Goal: Task Accomplishment & Management: Manage account settings

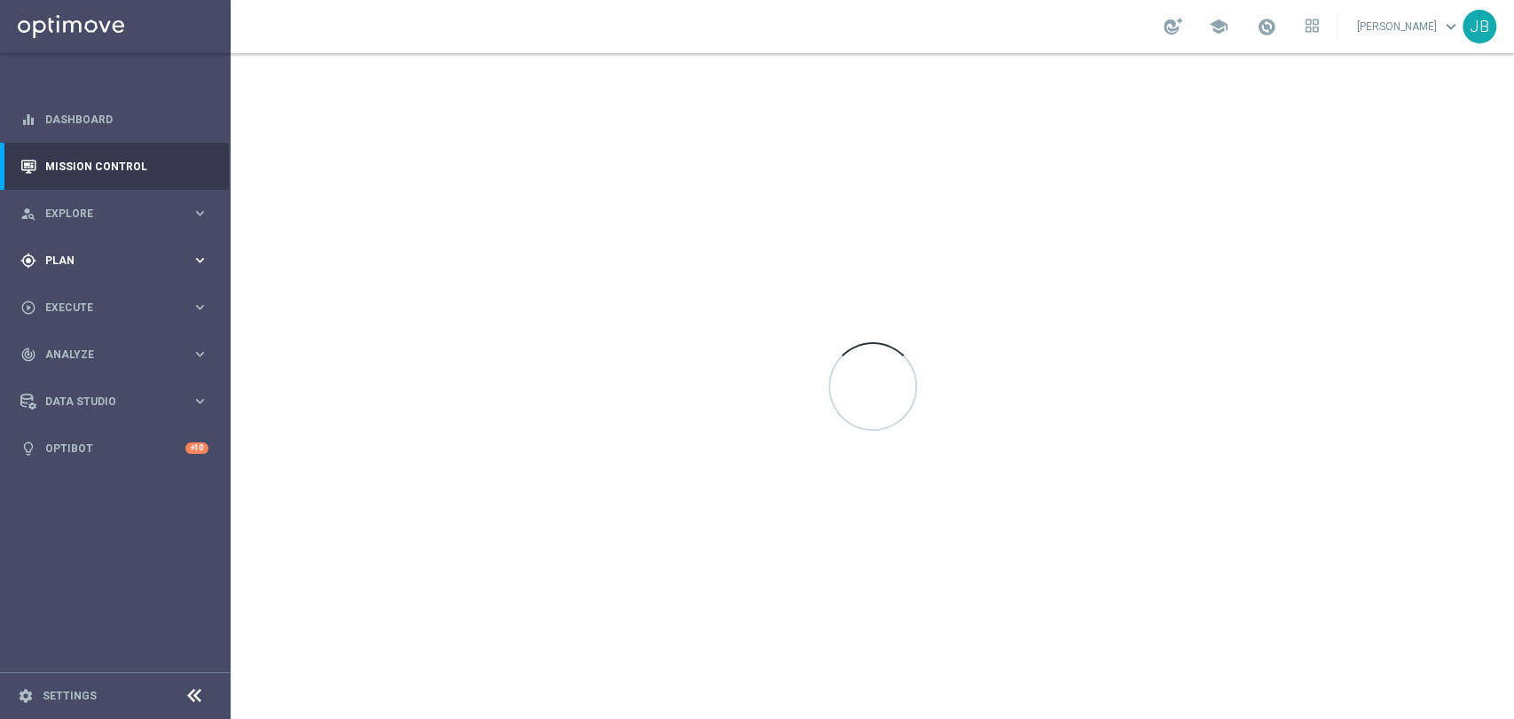
drag, startPoint x: 96, startPoint y: 261, endPoint x: 83, endPoint y: 263, distance: 12.7
click at [94, 261] on span "Plan" at bounding box center [118, 260] width 146 height 11
click at [120, 296] on link "Target Groups" at bounding box center [115, 297] width 138 height 14
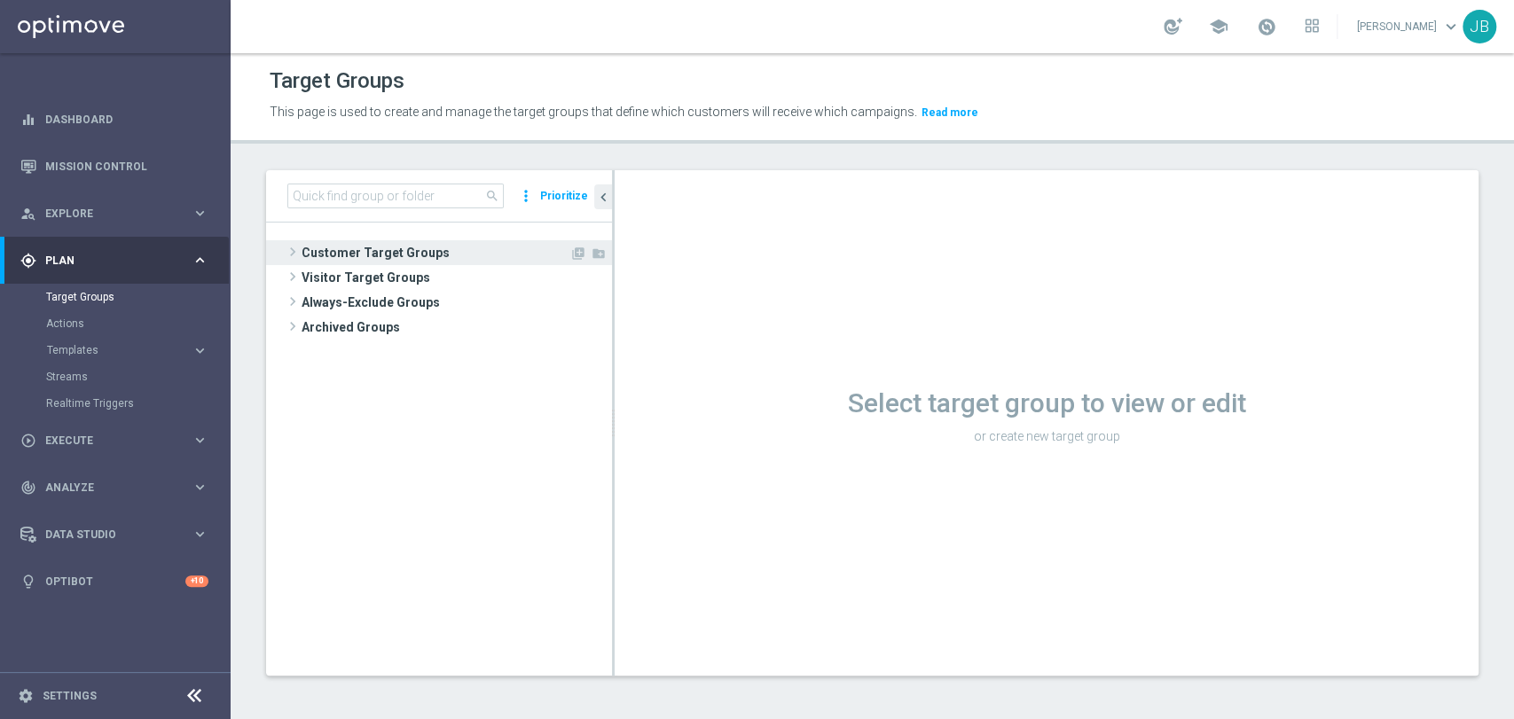
click at [374, 249] on span "Customer Target Groups" at bounding box center [436, 252] width 268 height 25
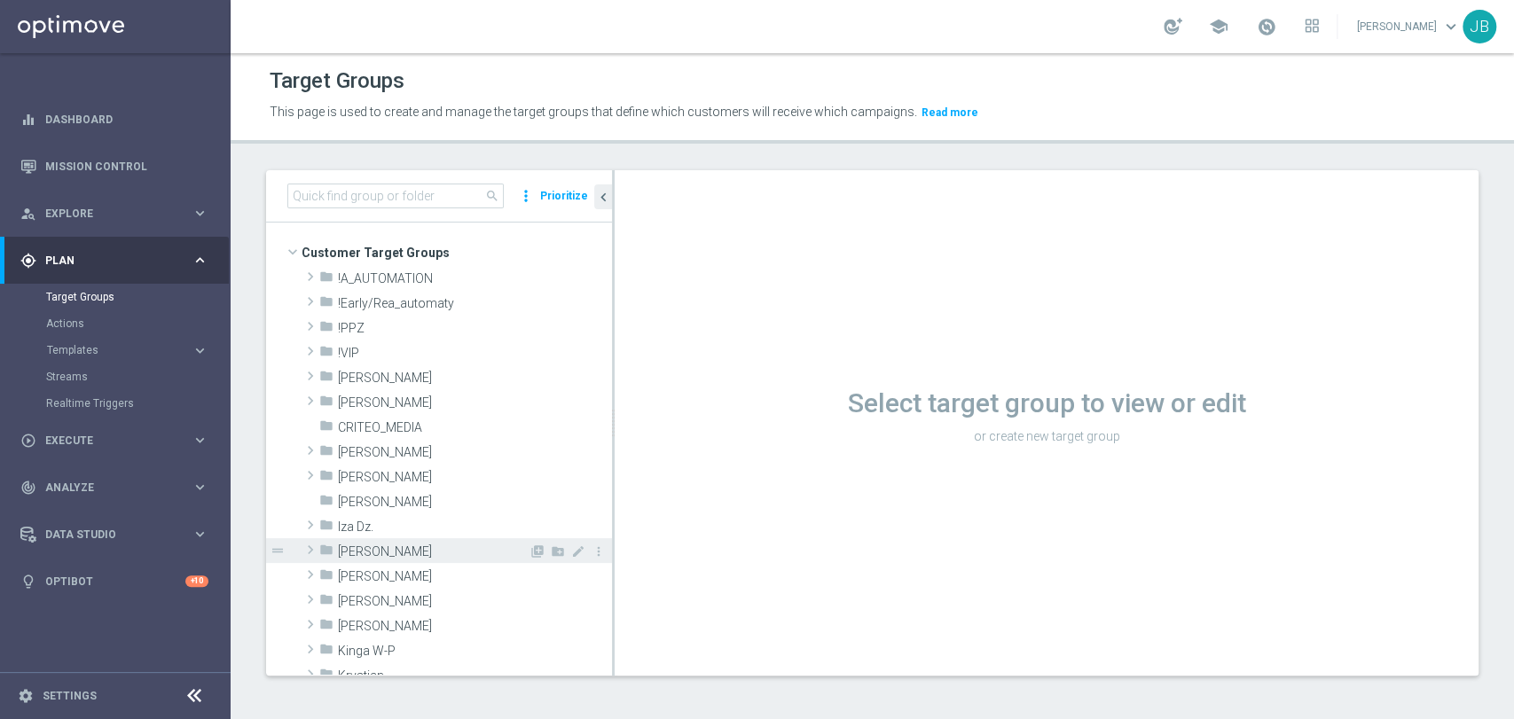
click at [380, 548] on span "[PERSON_NAME]" at bounding box center [433, 551] width 191 height 15
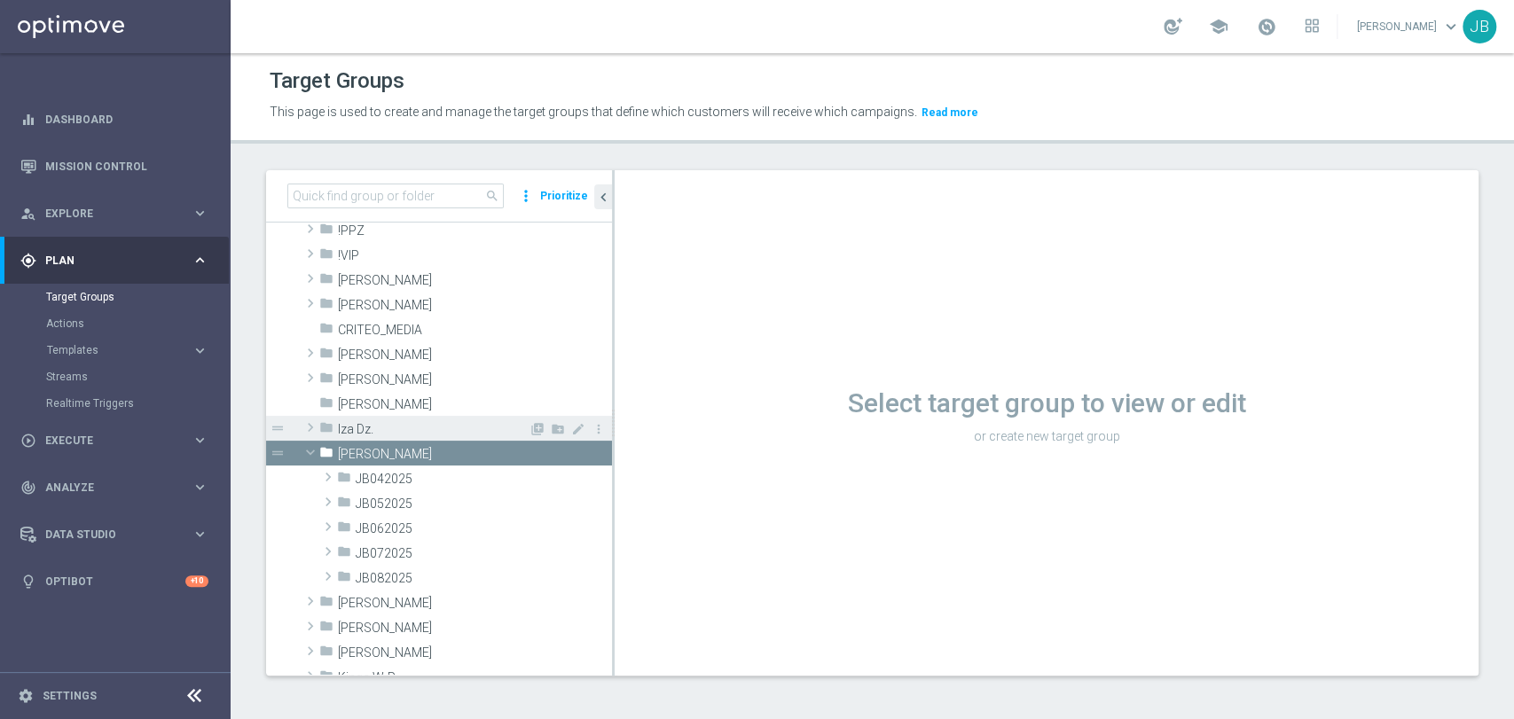
scroll to position [197, 0]
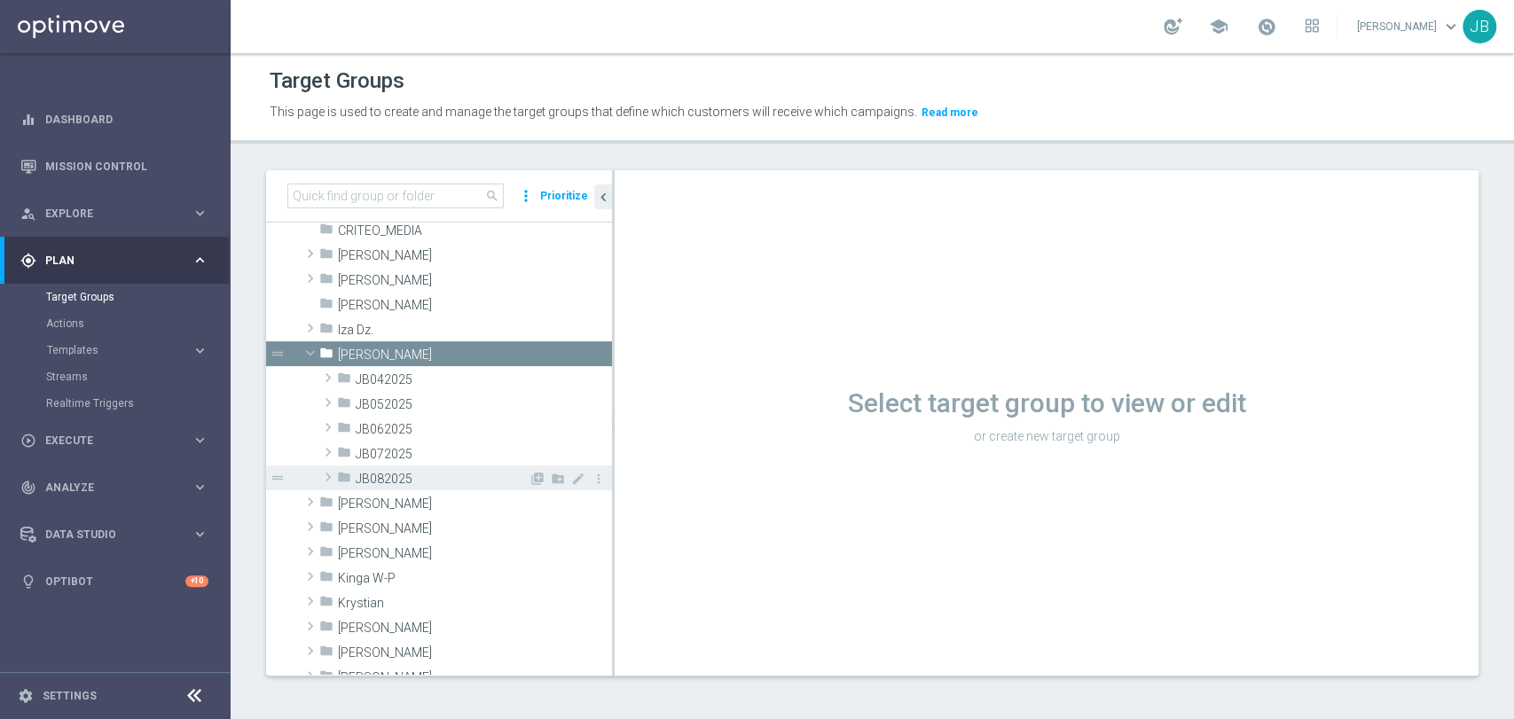
click at [416, 469] on div "folder JB082025" at bounding box center [433, 478] width 192 height 25
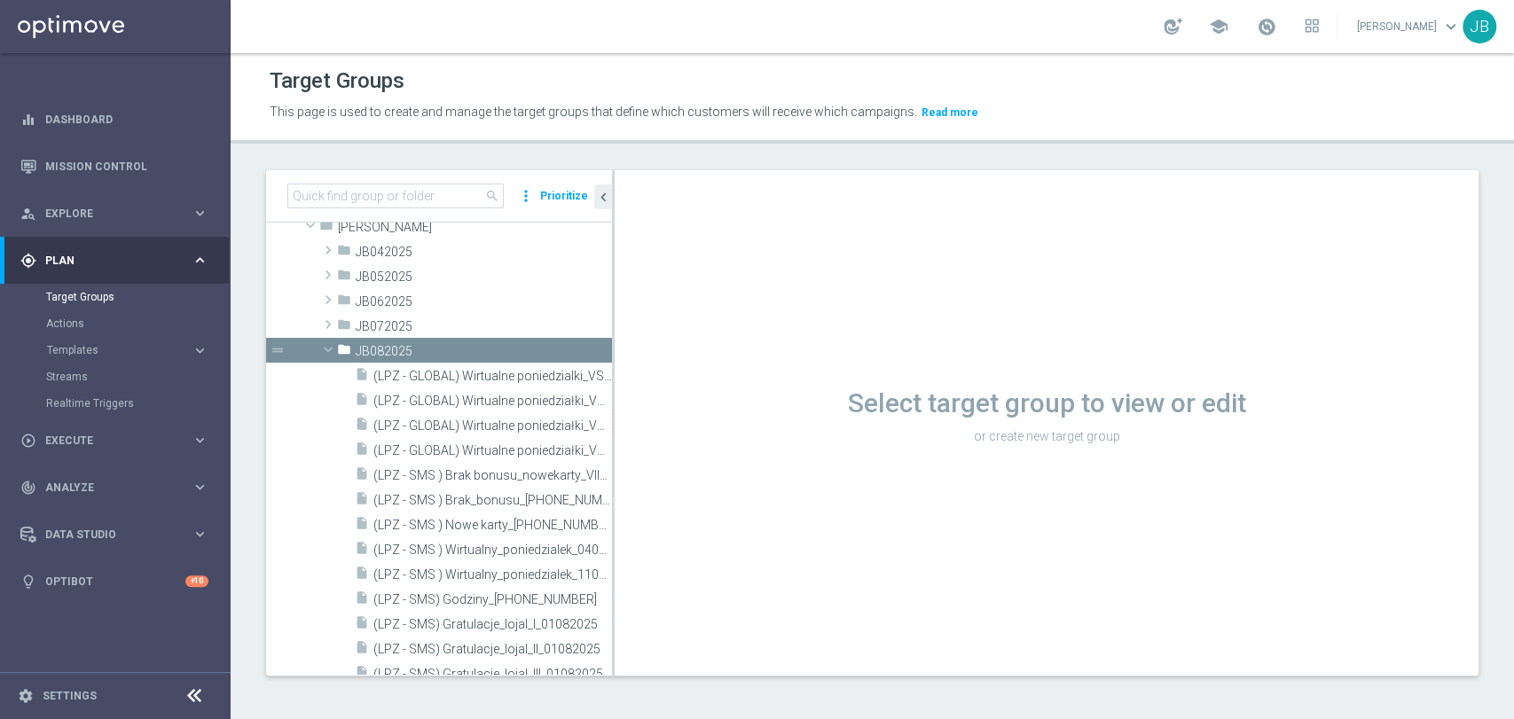
scroll to position [591, 0]
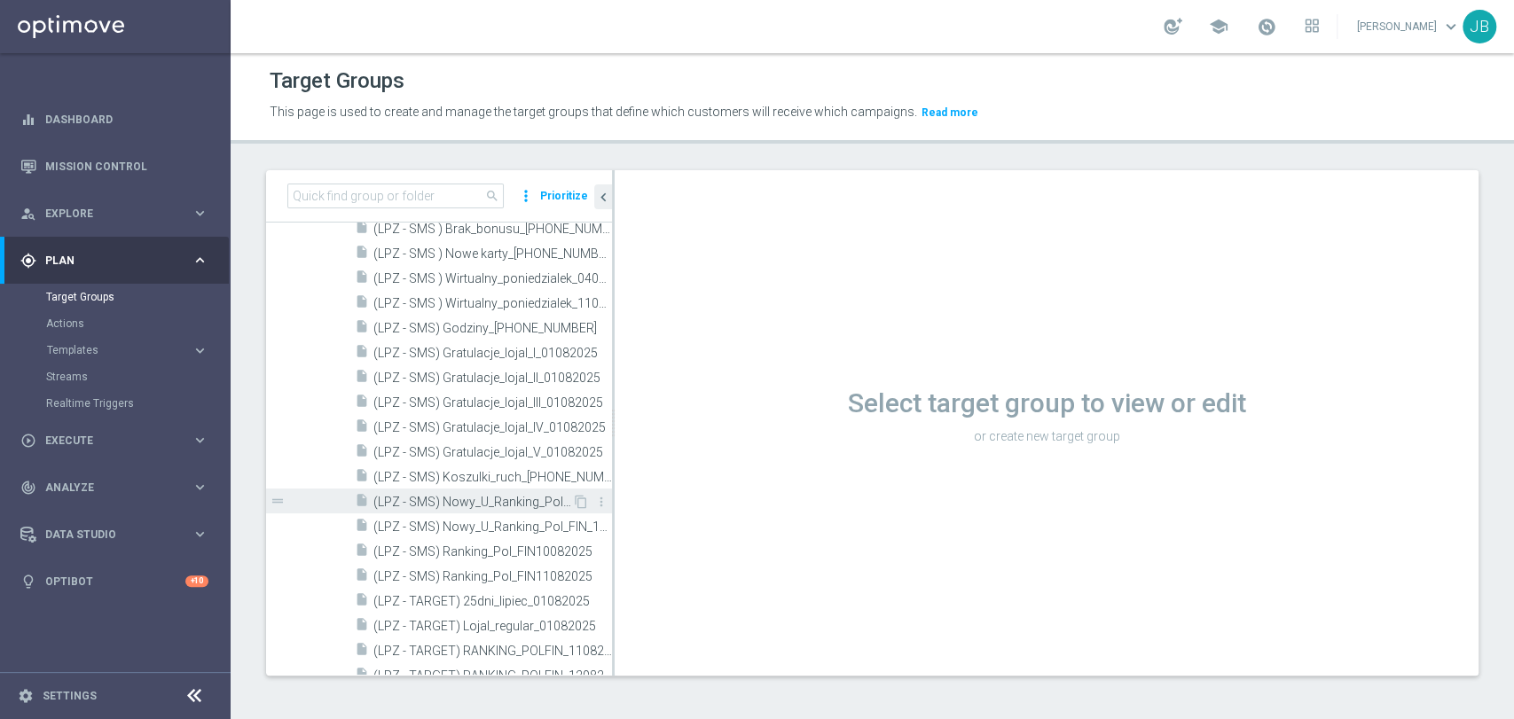
click at [444, 500] on span "(LPZ - SMS) Nowy_U_Ranking_Pol_FIN_12082025" at bounding box center [472, 502] width 199 height 15
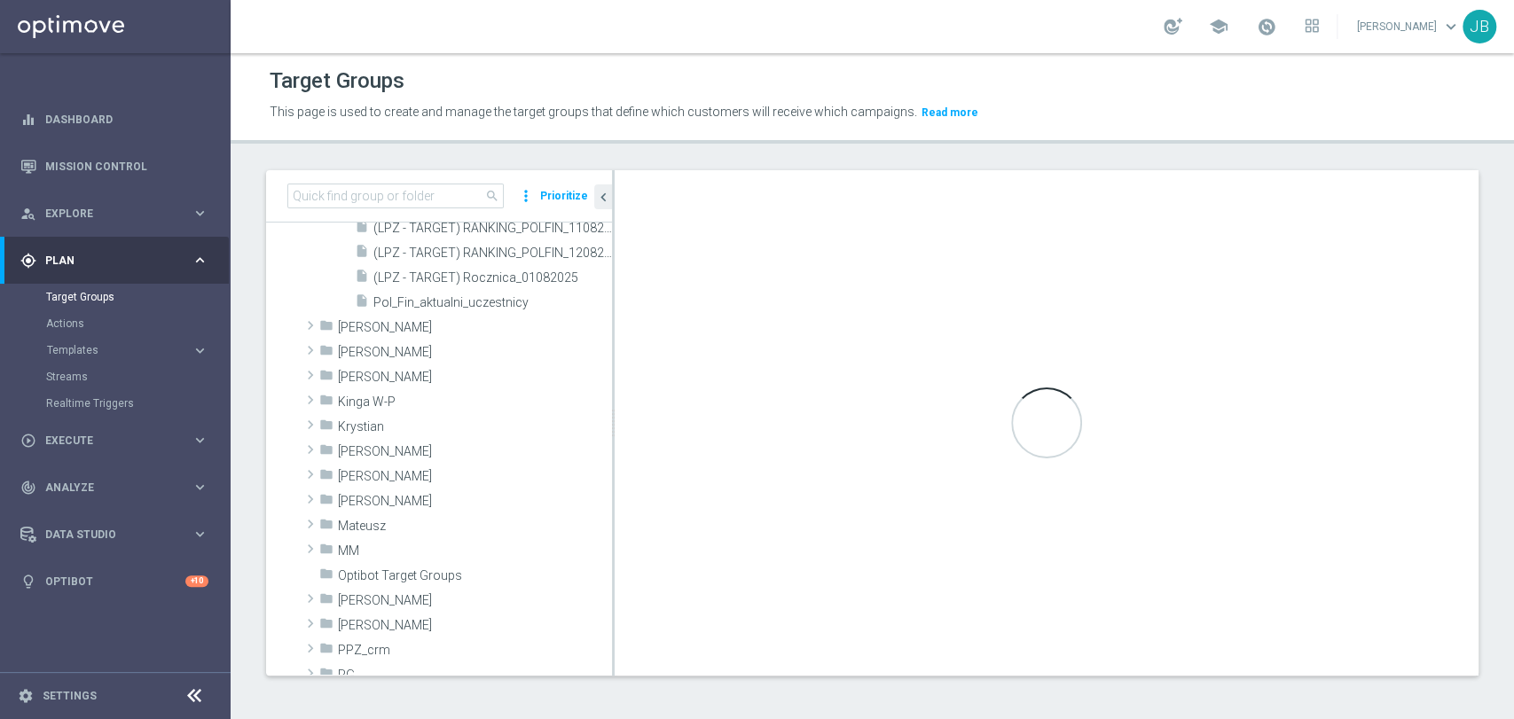
scroll to position [787, 0]
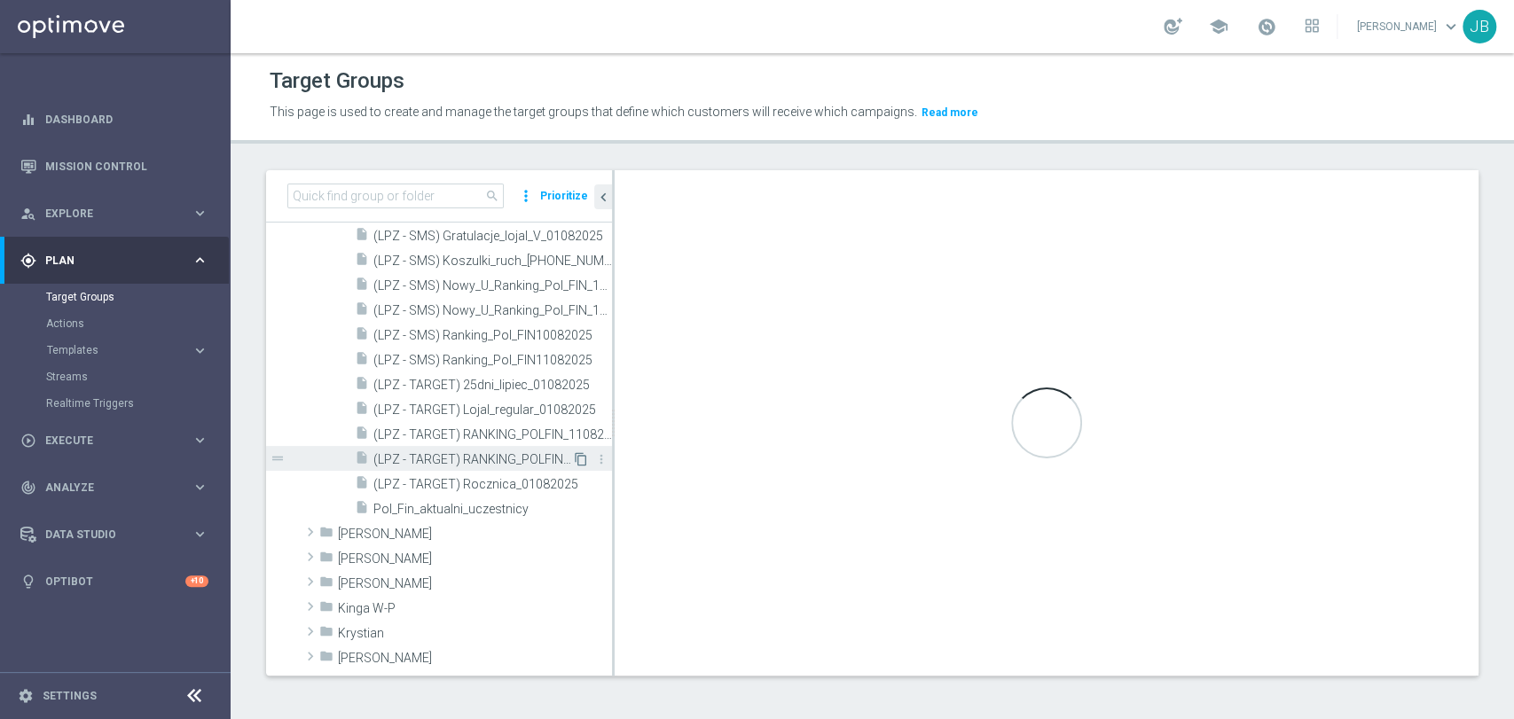
click at [574, 456] on icon "content_copy" at bounding box center [581, 459] width 14 height 14
click at [574, 458] on icon "content_copy" at bounding box center [581, 459] width 14 height 14
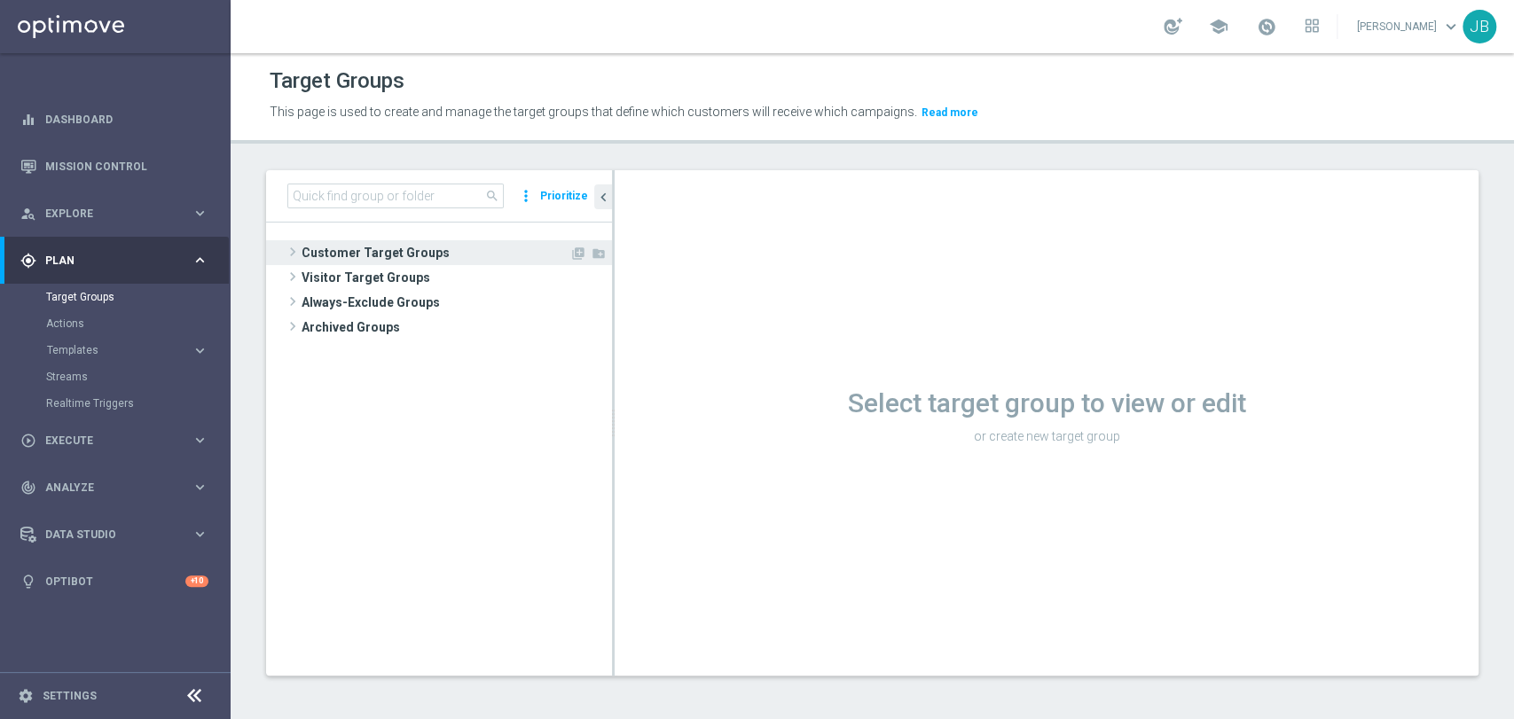
click at [474, 240] on span "Customer Target Groups" at bounding box center [436, 252] width 268 height 25
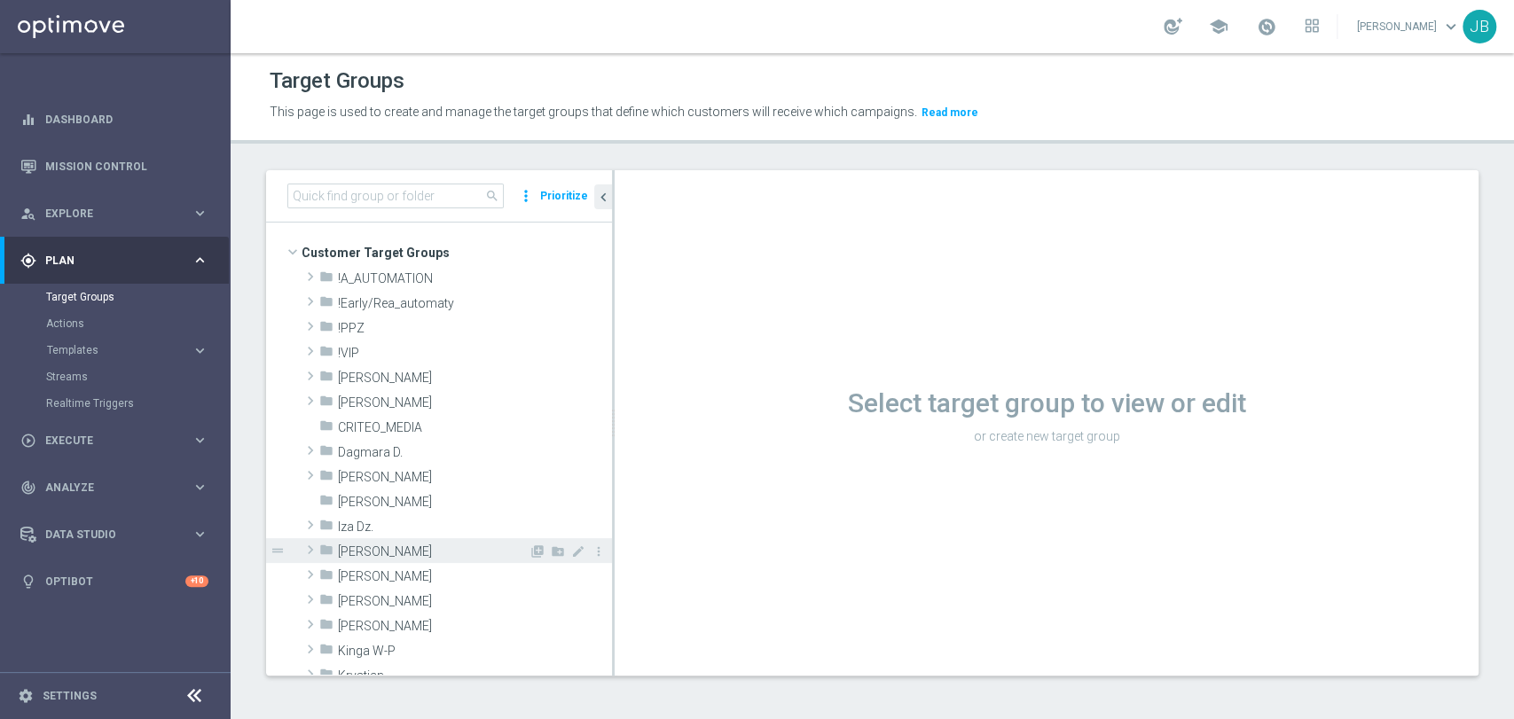
click at [353, 553] on span "[PERSON_NAME]" at bounding box center [433, 551] width 191 height 15
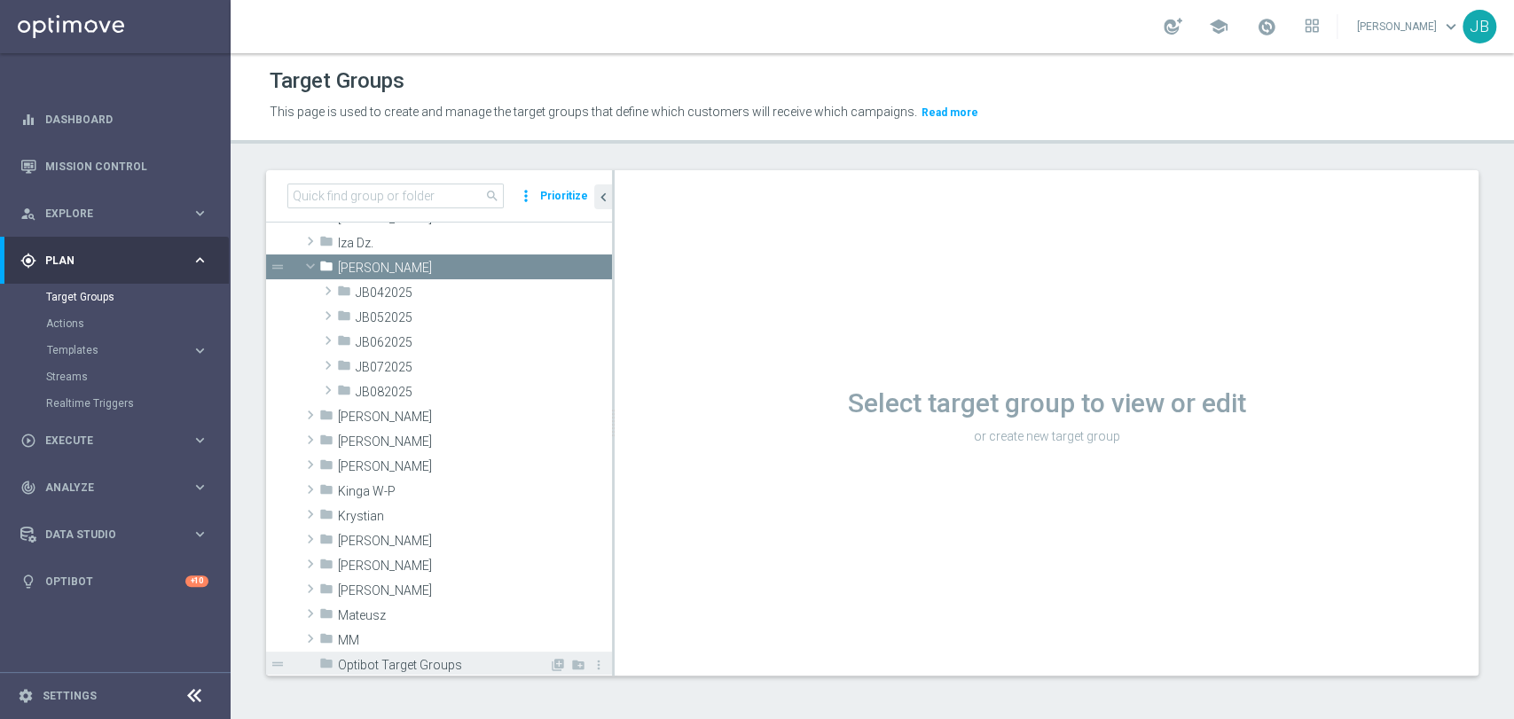
scroll to position [394, 0]
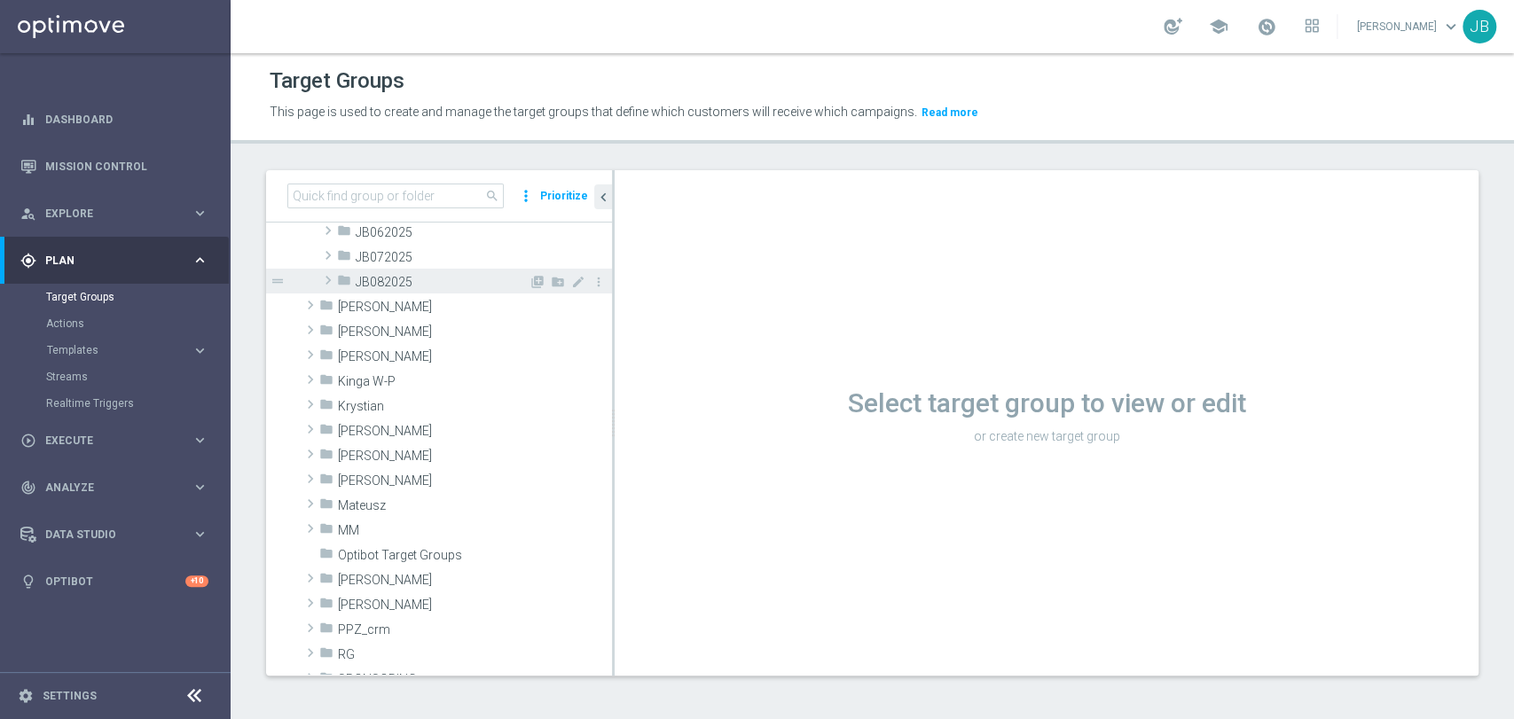
click at [438, 286] on span "JB082025" at bounding box center [442, 282] width 173 height 15
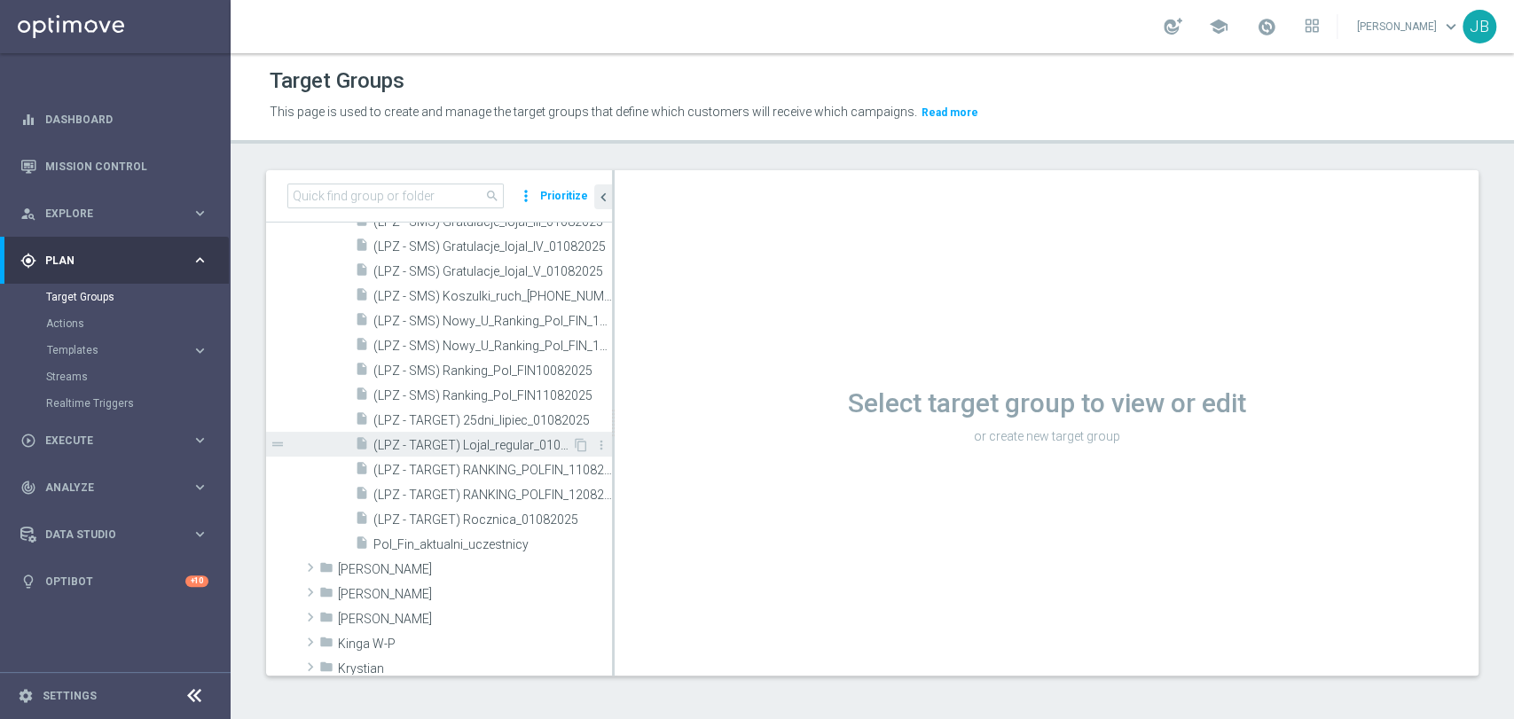
scroll to position [757, 0]
click at [574, 515] on icon "content_copy" at bounding box center [581, 514] width 14 height 14
click at [574, 512] on icon "content_copy" at bounding box center [581, 514] width 14 height 14
click at [574, 515] on icon "content_copy" at bounding box center [581, 514] width 14 height 14
click at [574, 512] on icon "content_copy" at bounding box center [581, 514] width 14 height 14
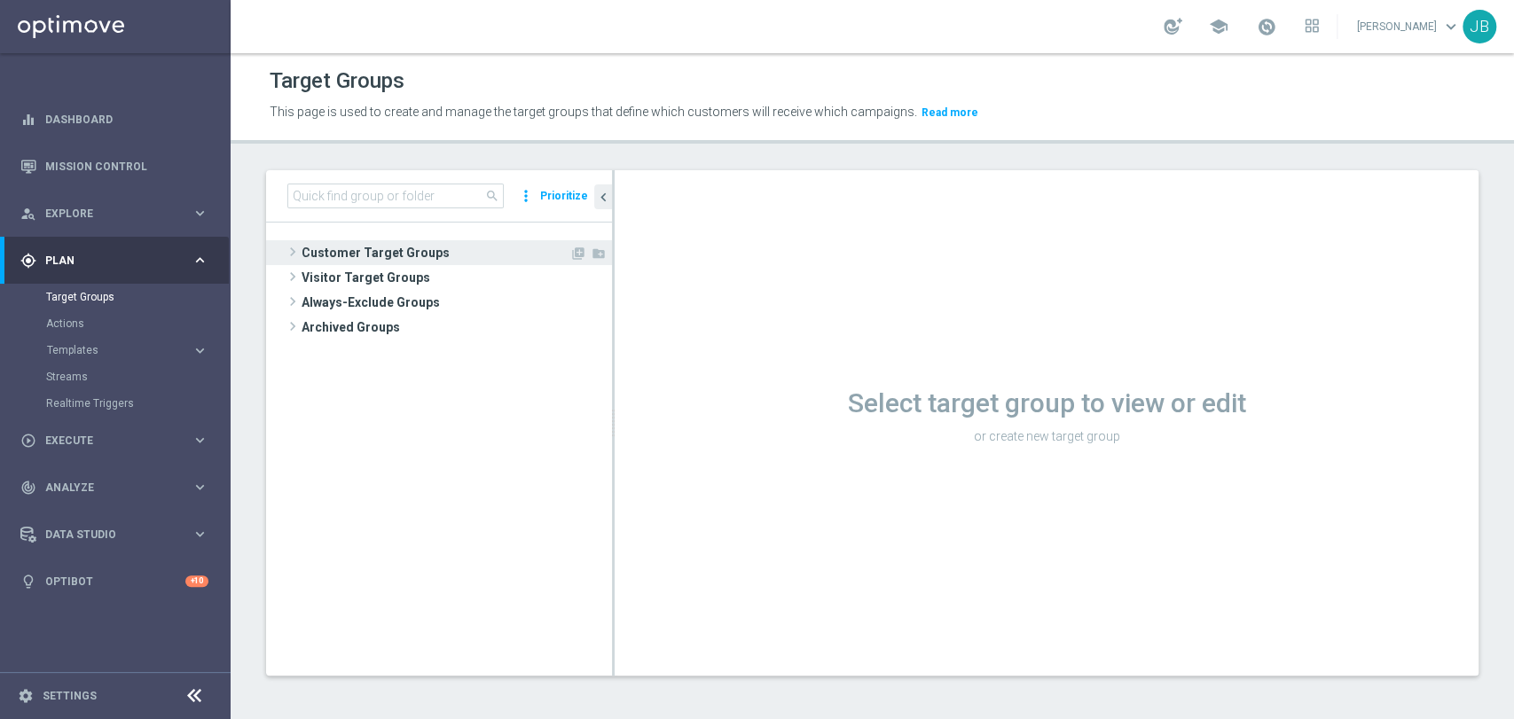
click at [439, 259] on span "Customer Target Groups" at bounding box center [436, 252] width 268 height 25
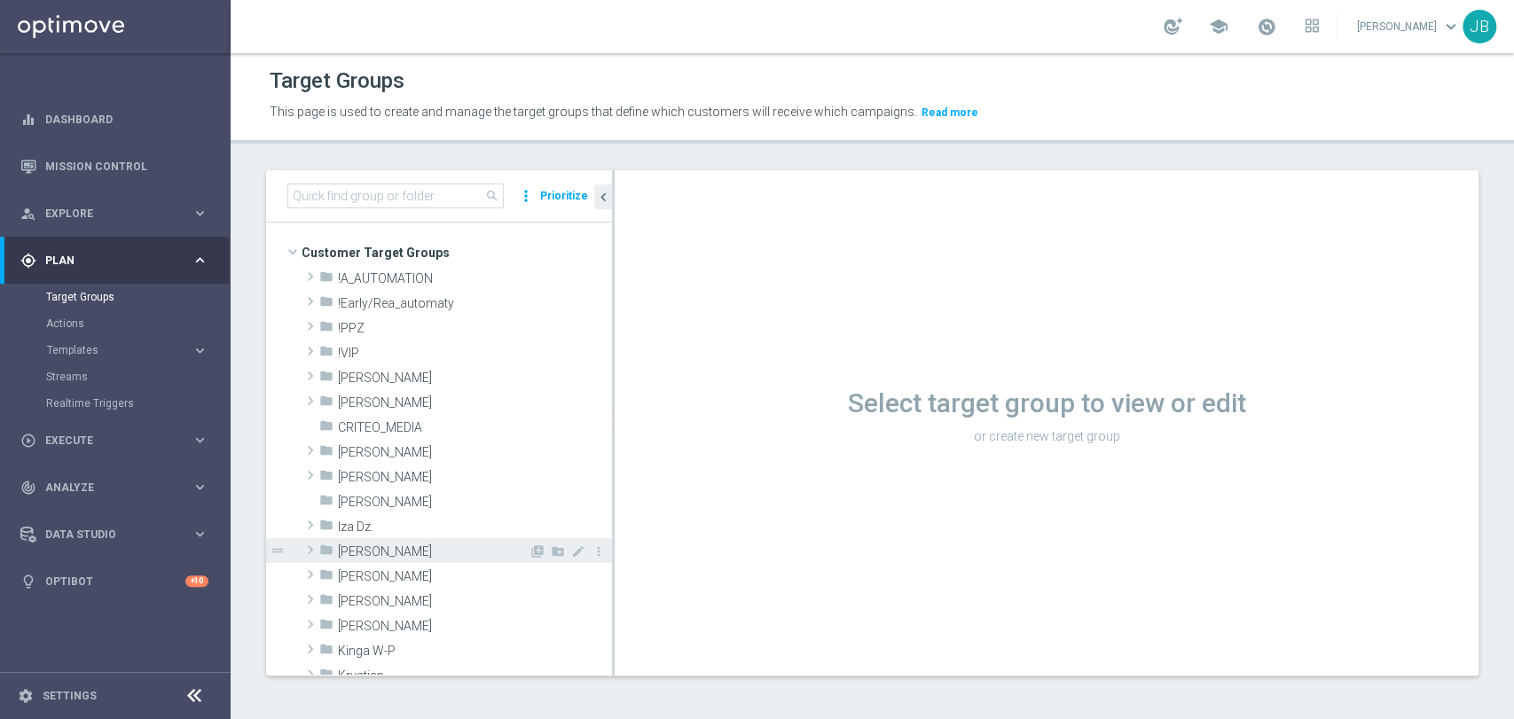
click at [377, 552] on span "[PERSON_NAME]" at bounding box center [433, 551] width 191 height 15
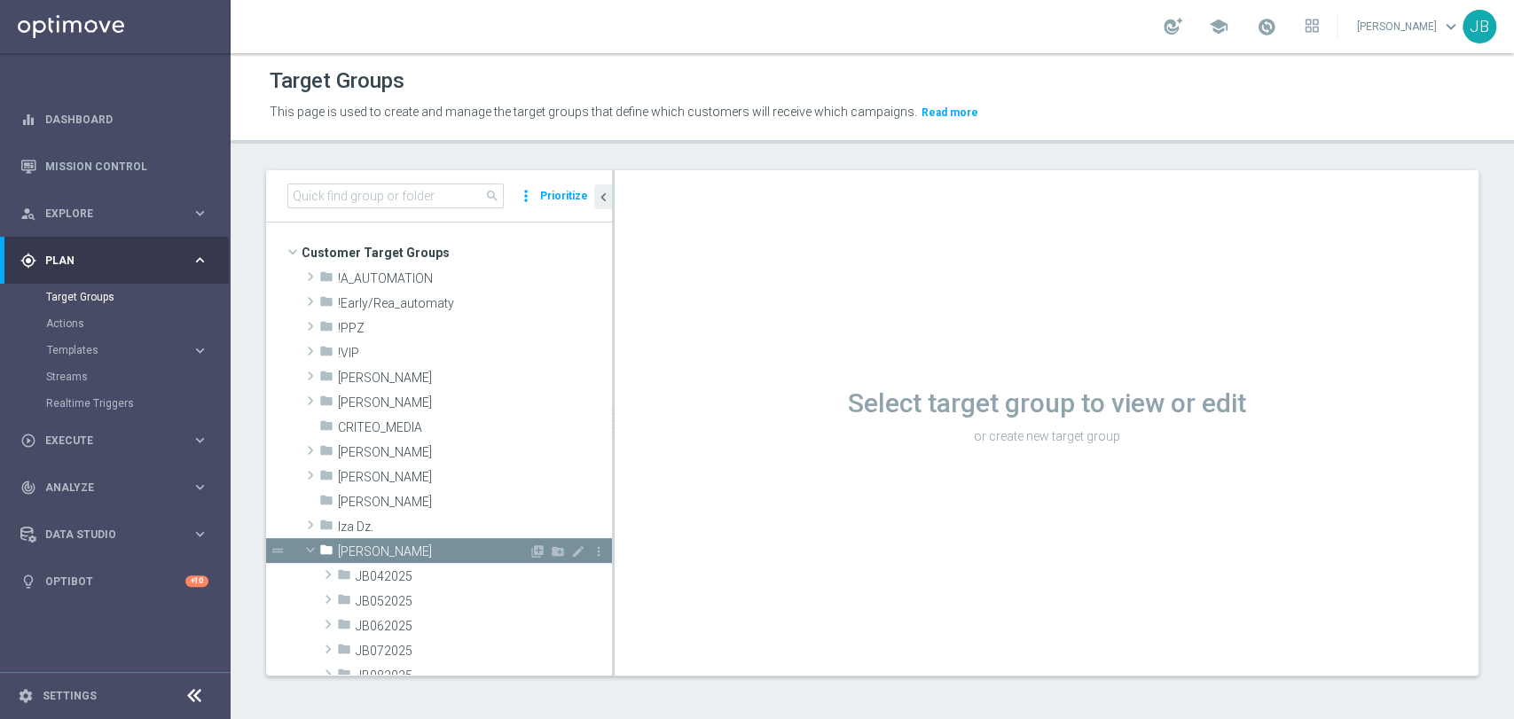
scroll to position [295, 0]
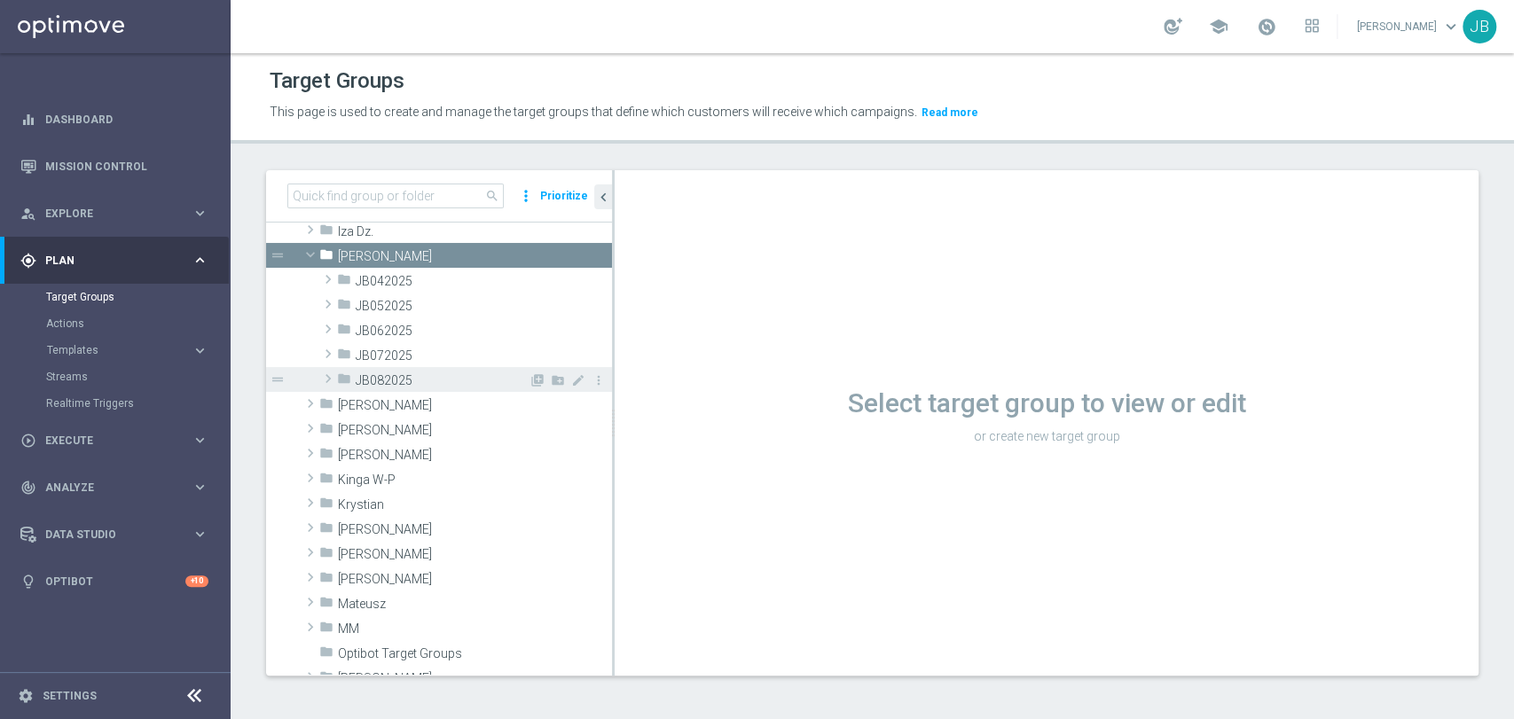
click at [420, 373] on span "JB082025" at bounding box center [442, 380] width 173 height 15
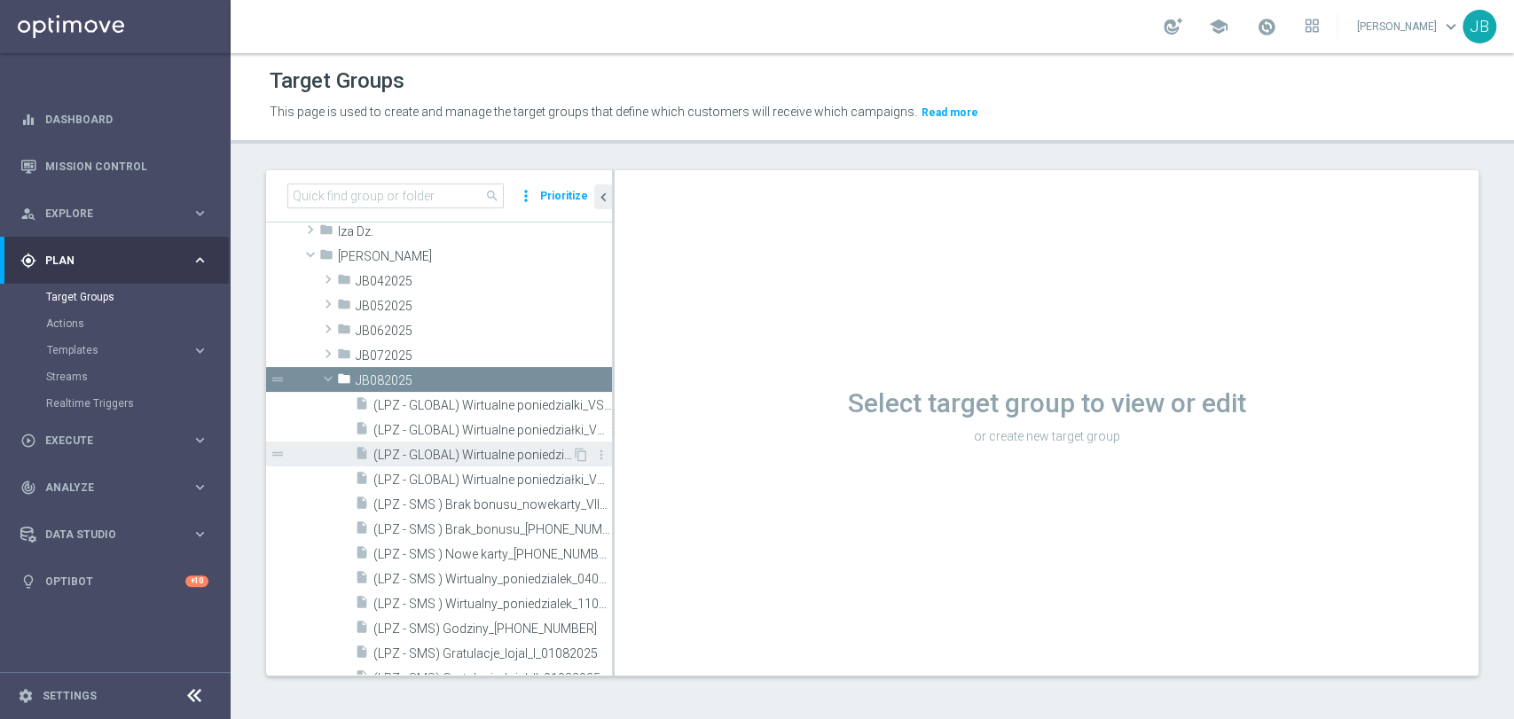
scroll to position [689, 0]
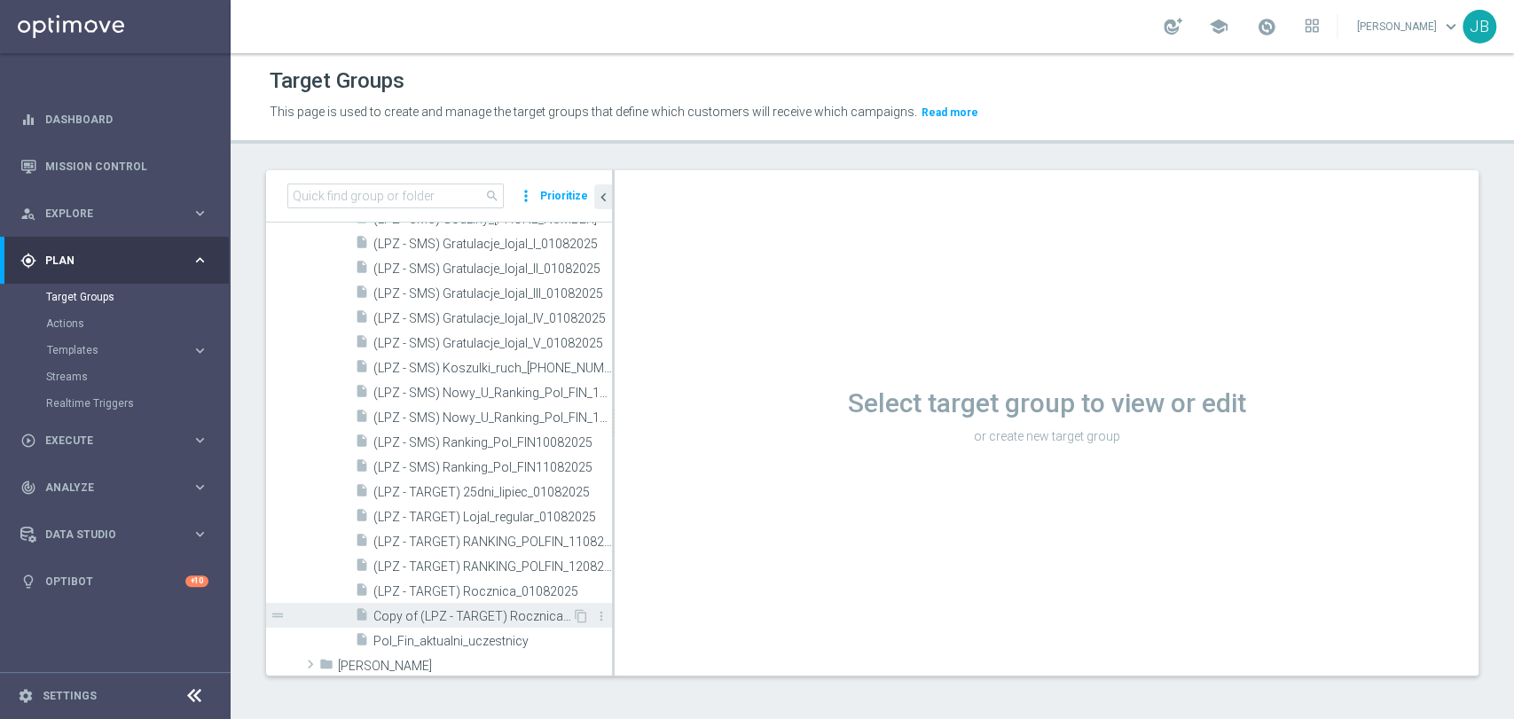
click at [539, 616] on span "Copy of (LPZ - TARGET) Rocznica_01082025" at bounding box center [472, 616] width 199 height 15
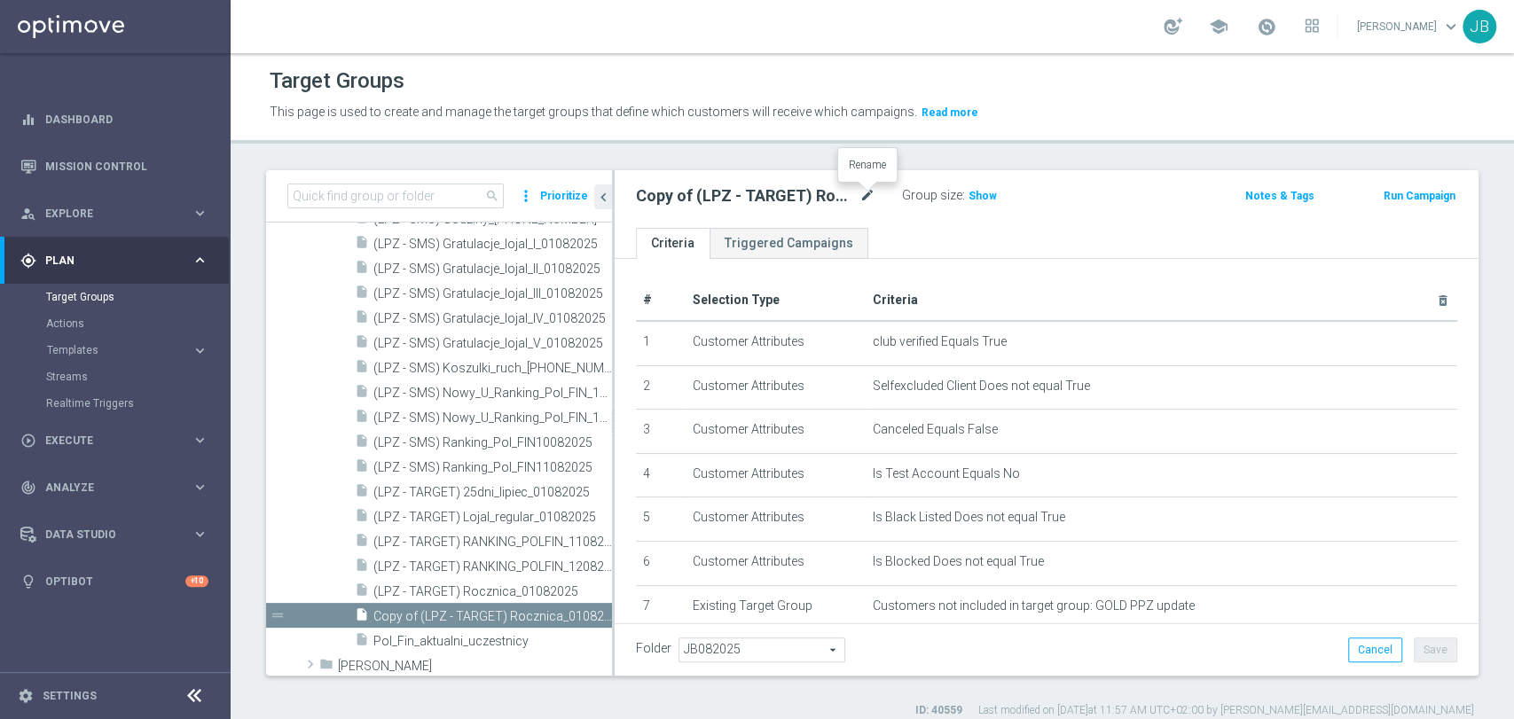
click at [873, 192] on icon "mode_edit" at bounding box center [867, 195] width 16 height 21
type input "(LPZ - SMS) Nowy_U_Ranking_Pol_FIN_14082025"
click at [1089, 208] on div "(LPZ - SMS) Nowy_U_Ranking_Pol_FIN_14082025 Group size : Show" at bounding box center [905, 197] width 565 height 27
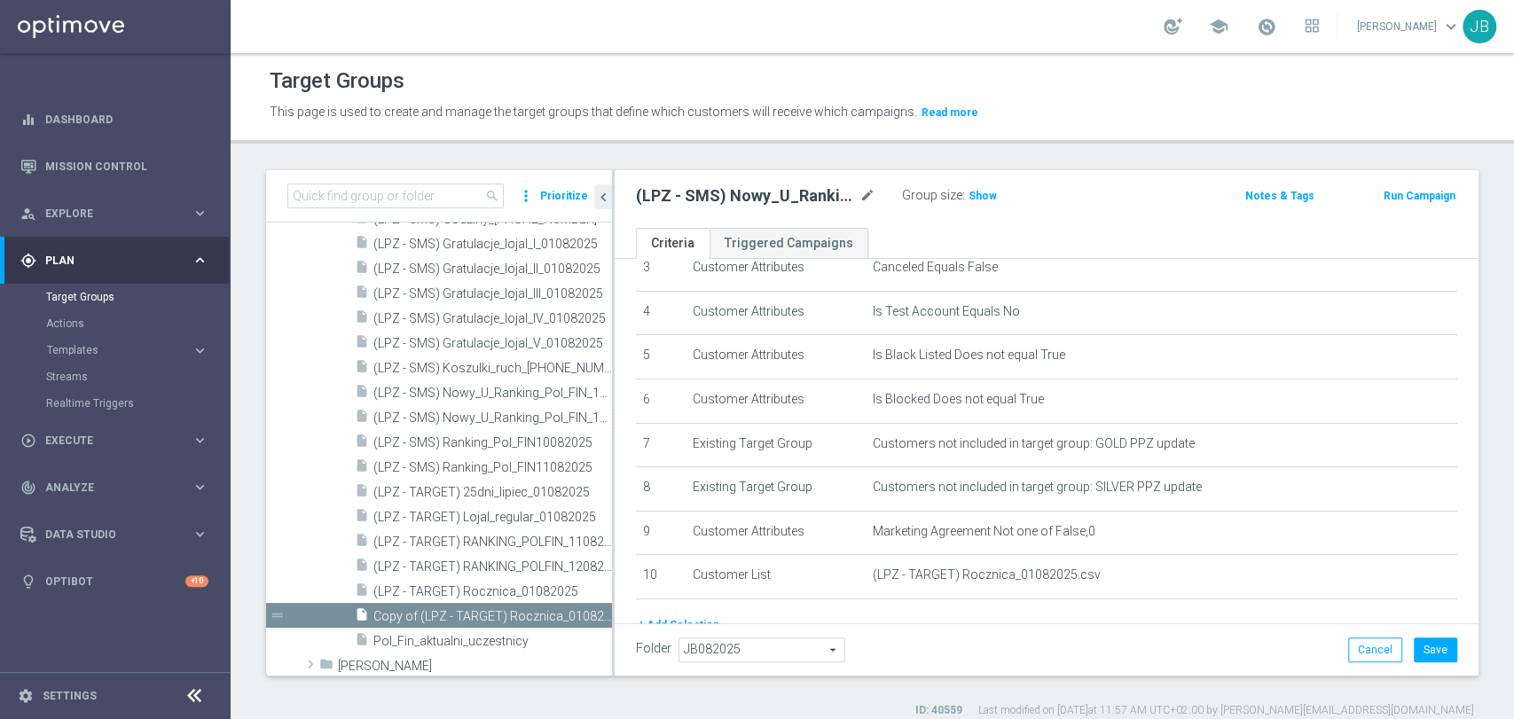
scroll to position [269, 0]
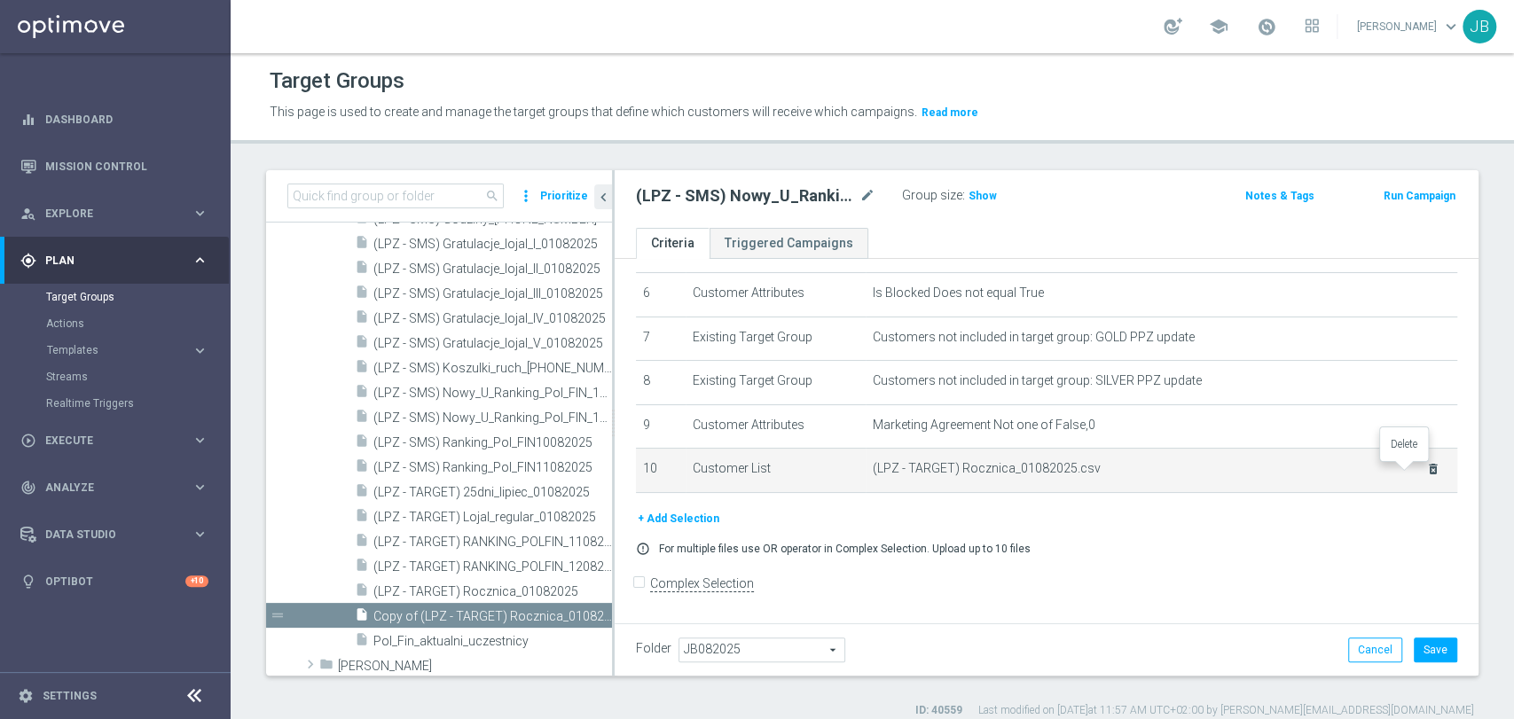
click at [1426, 469] on icon "delete_forever" at bounding box center [1433, 469] width 14 height 14
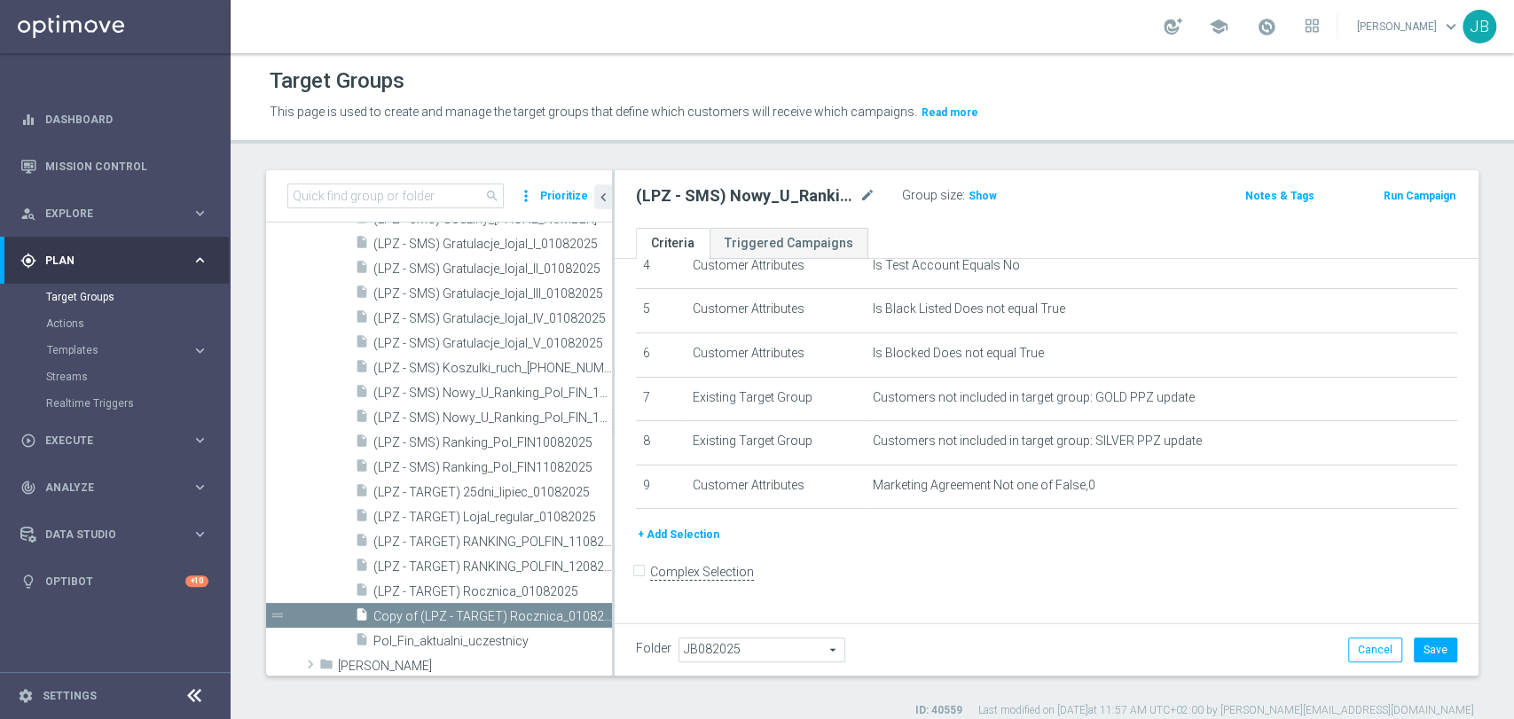
scroll to position [197, 0]
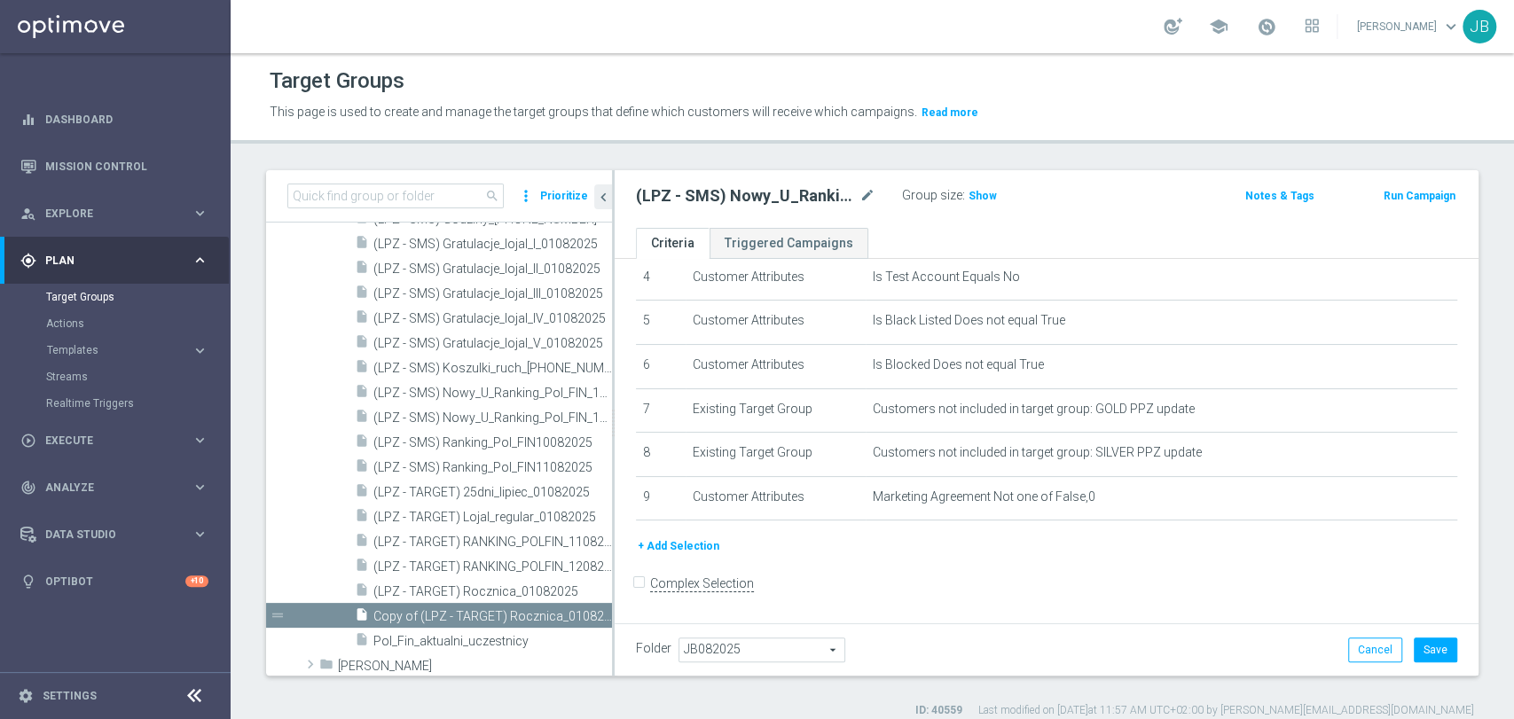
click at [678, 548] on button "+ Add Selection" at bounding box center [678, 547] width 85 height 20
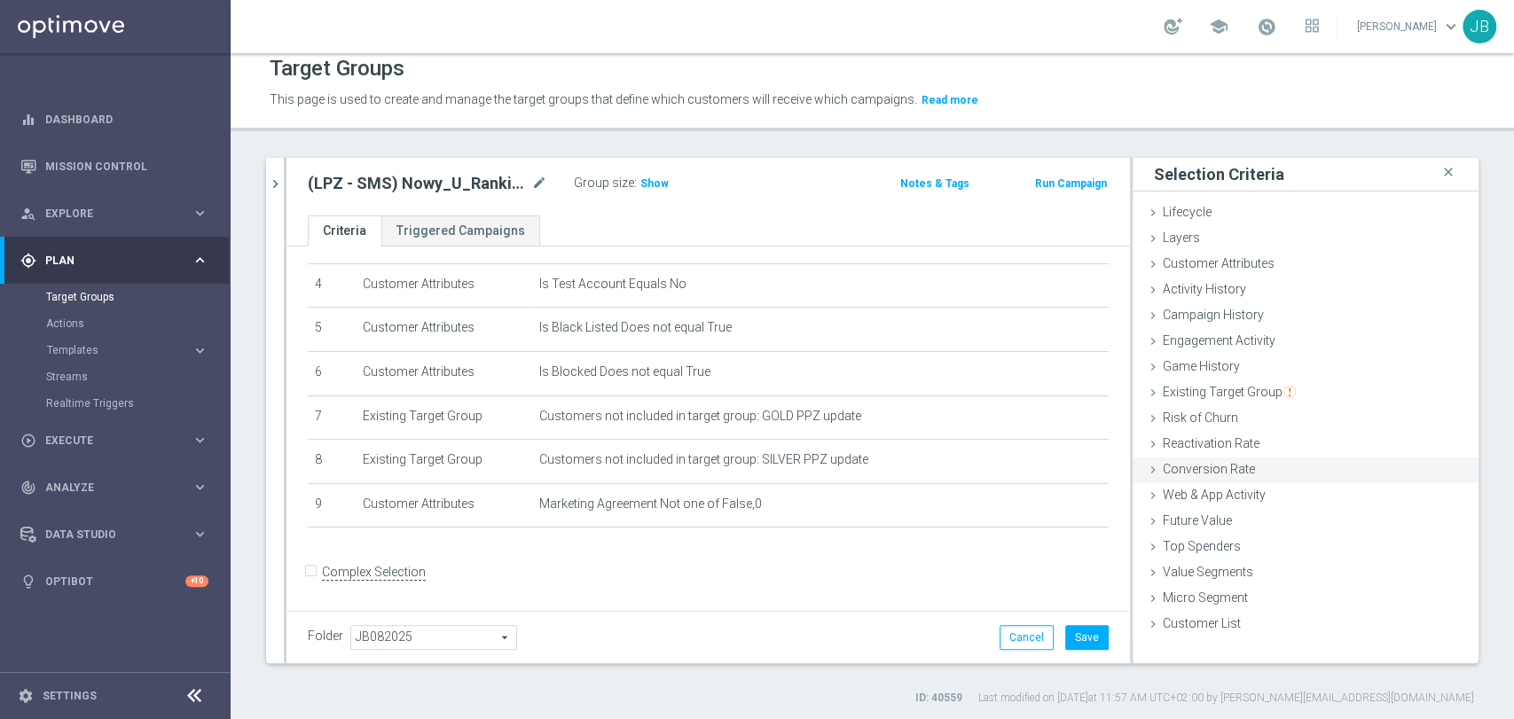
scroll to position [14, 0]
click at [1171, 615] on span "Customer List" at bounding box center [1202, 622] width 78 height 14
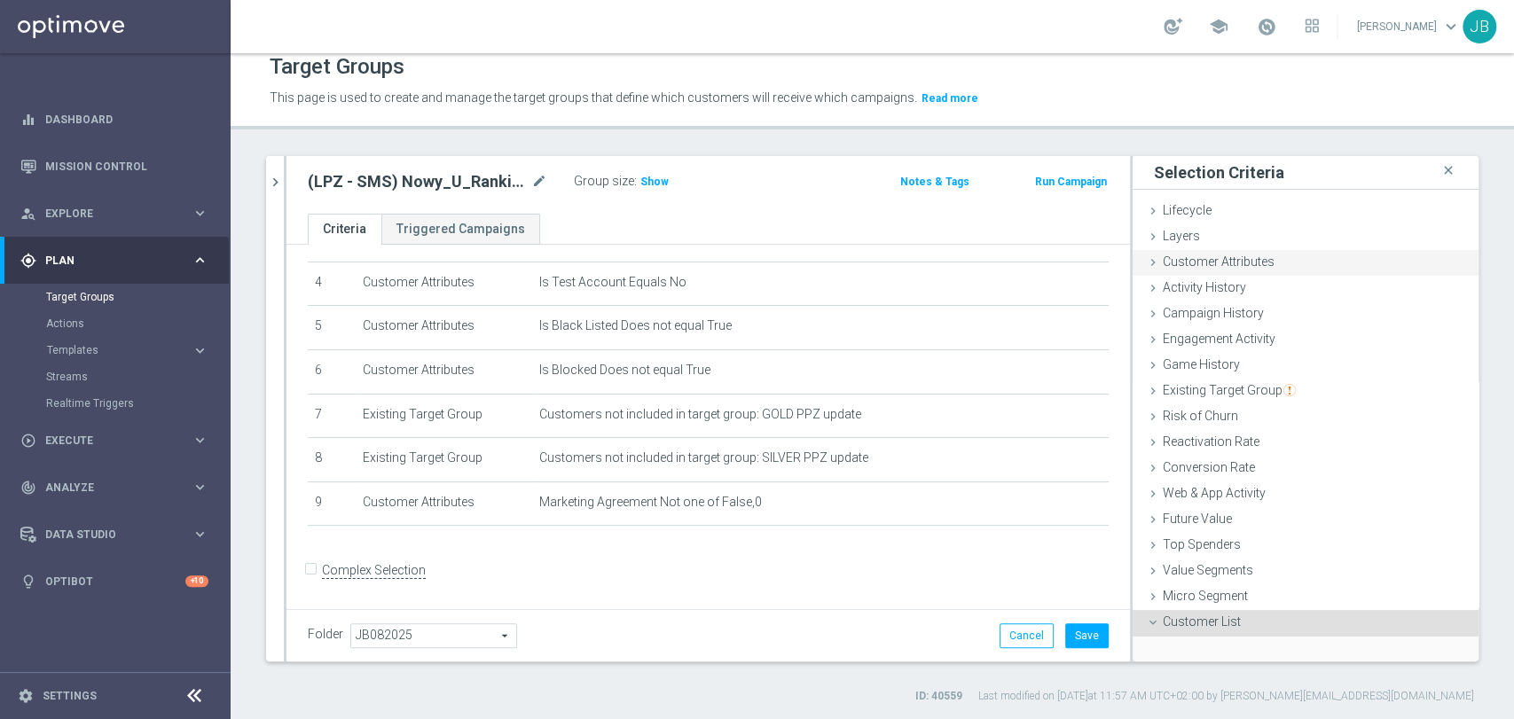
scroll to position [134, 0]
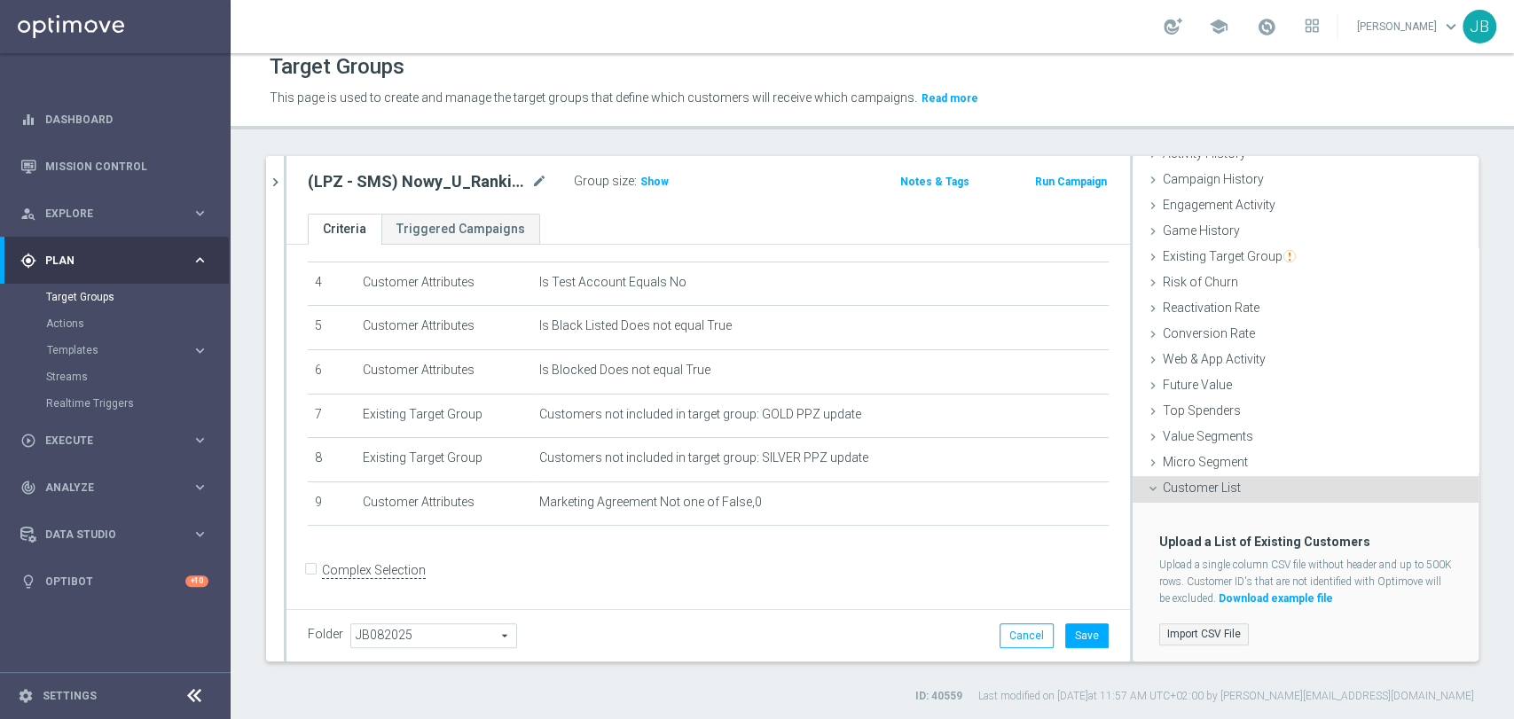
click at [1186, 631] on label "Import CSV File" at bounding box center [1204, 634] width 90 height 22
click at [0, 0] on input "Import CSV File" at bounding box center [0, 0] width 0 height 0
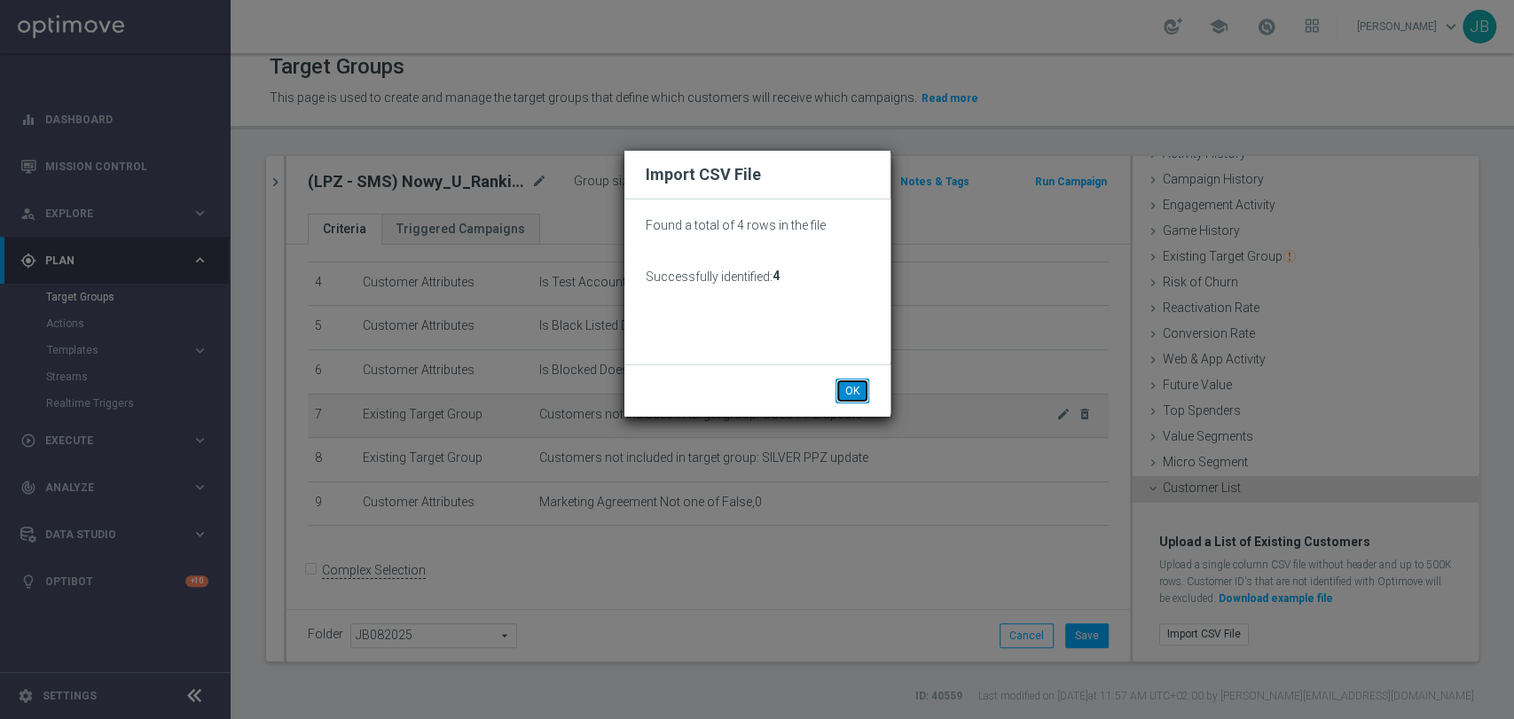
drag, startPoint x: 859, startPoint y: 398, endPoint x: 881, endPoint y: 420, distance: 31.4
click at [859, 397] on button "OK" at bounding box center [852, 391] width 34 height 25
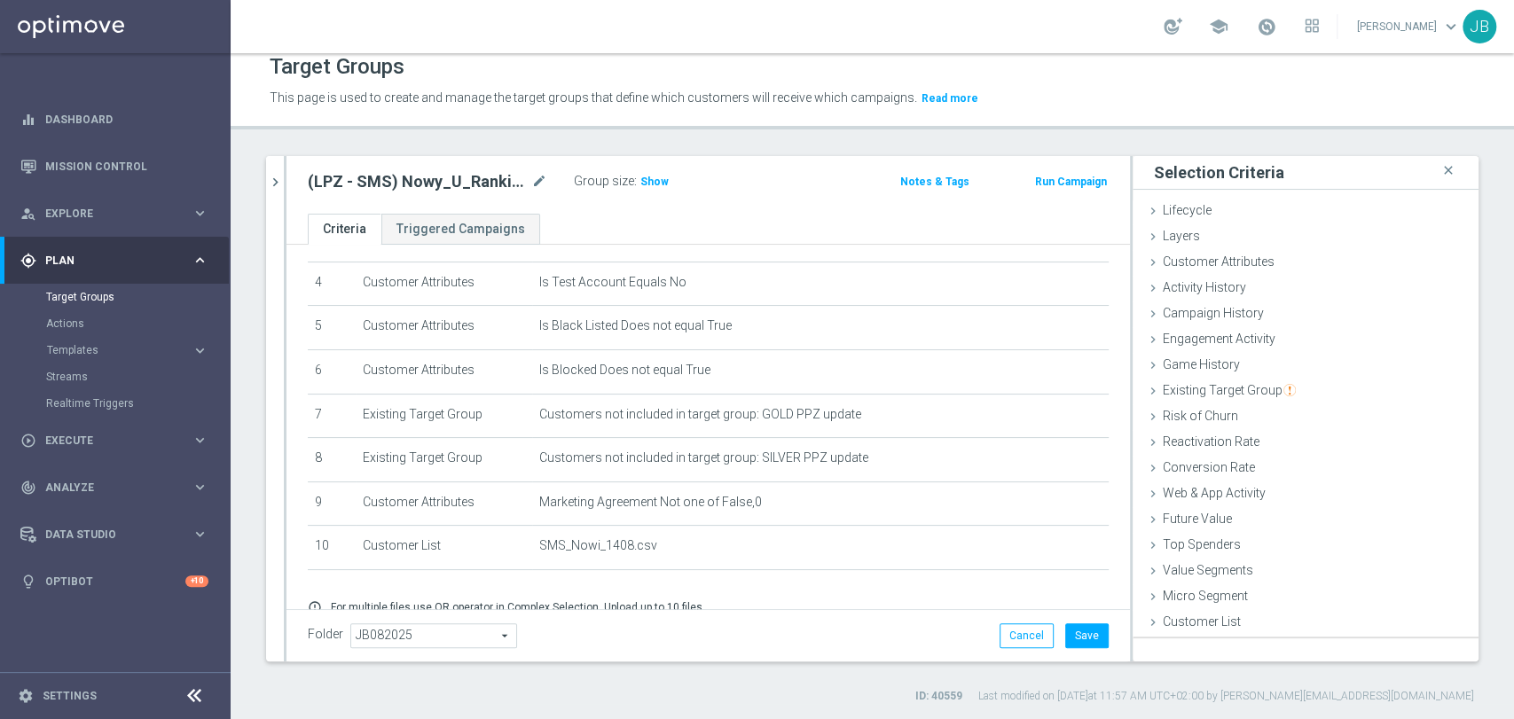
scroll to position [0, 0]
click at [1069, 630] on button "Save" at bounding box center [1086, 635] width 43 height 25
click at [660, 184] on span "Show" at bounding box center [654, 182] width 28 height 12
click at [105, 424] on div "play_circle_outline Execute keyboard_arrow_right" at bounding box center [114, 440] width 229 height 47
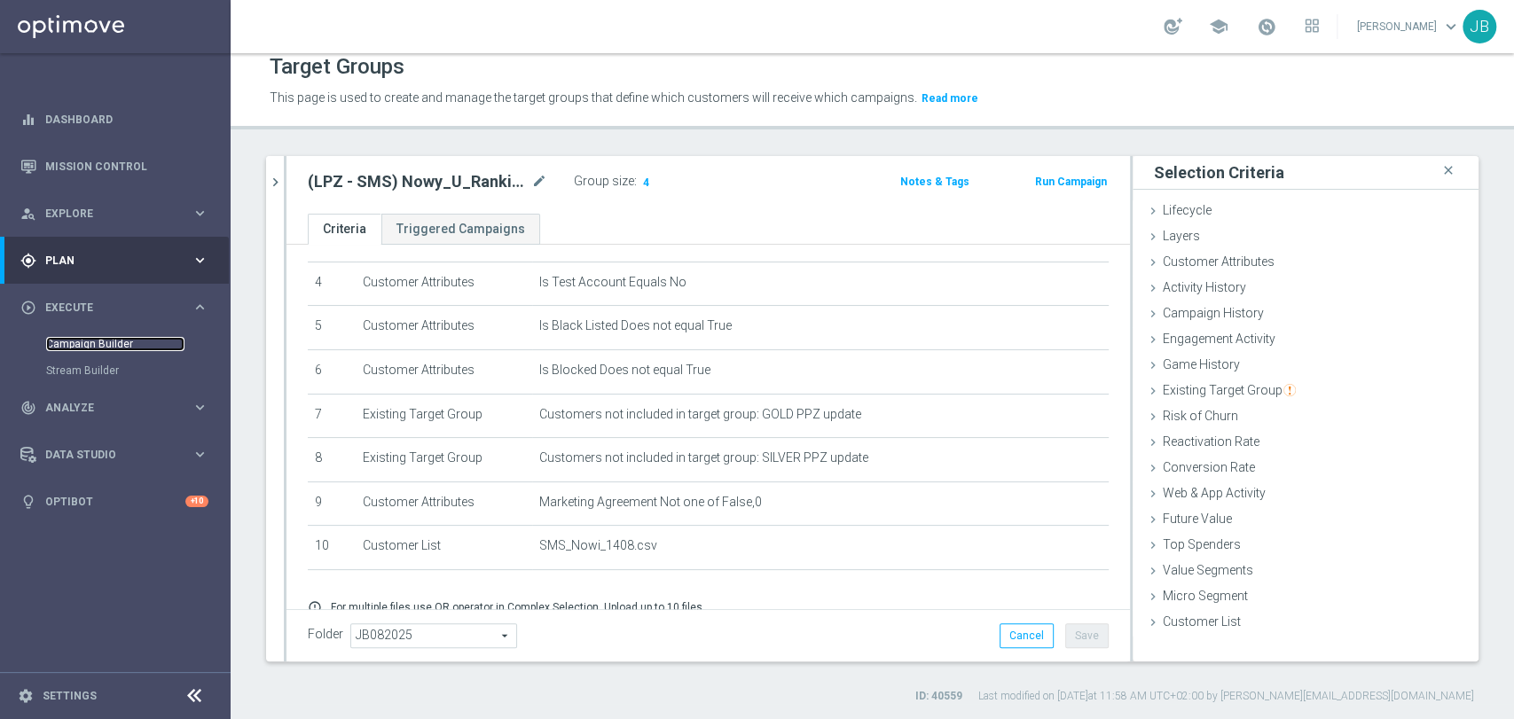
click at [140, 350] on link "Campaign Builder" at bounding box center [115, 344] width 138 height 14
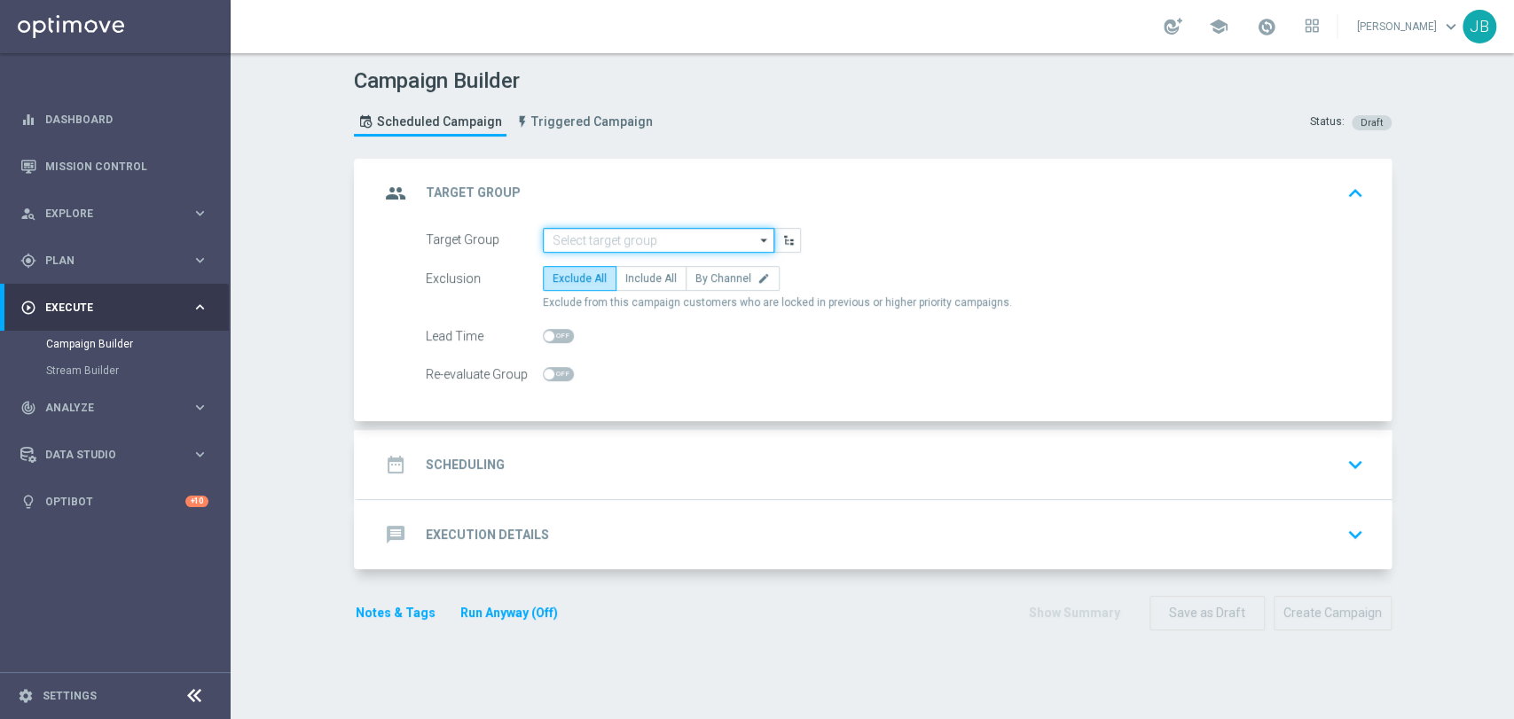
click at [645, 246] on input at bounding box center [658, 240] width 231 height 25
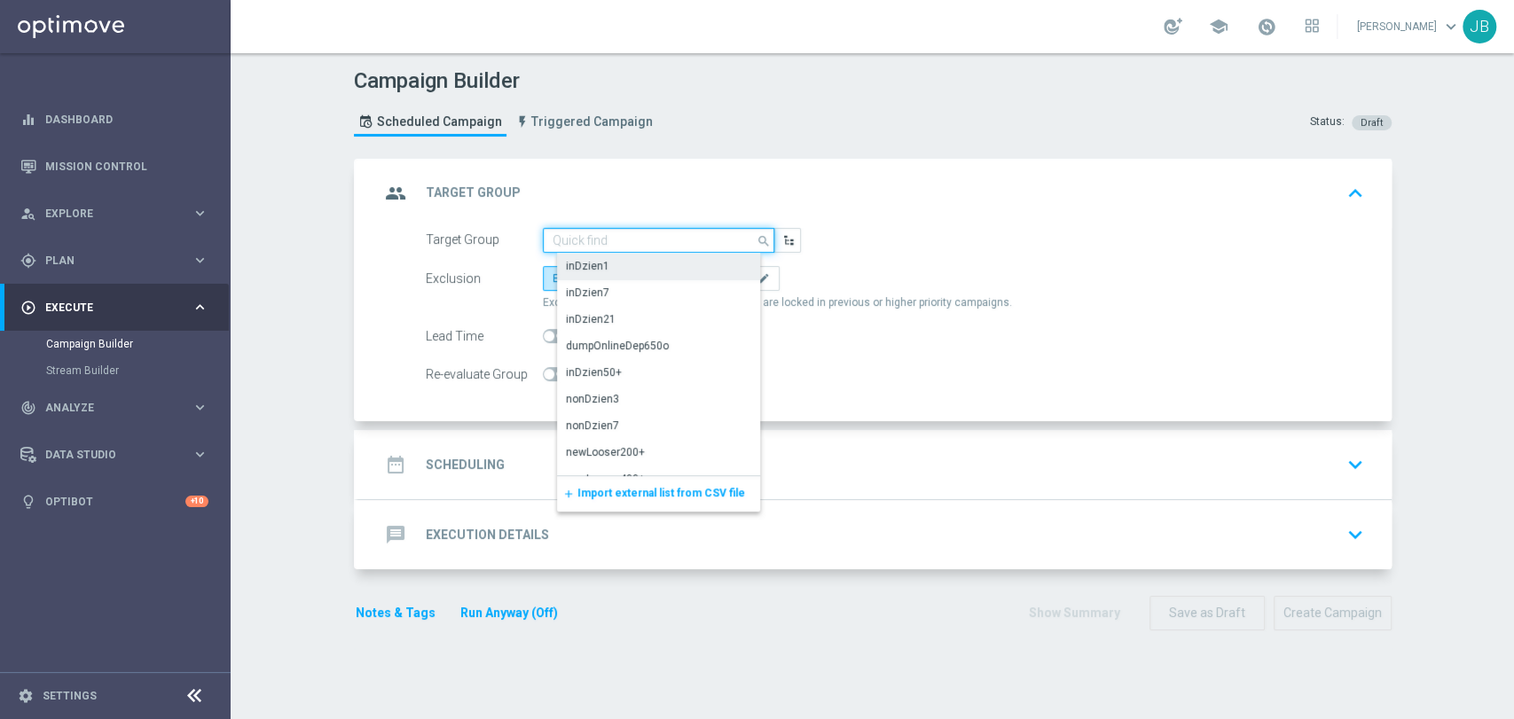
paste input "(LPZ - SMS) Nowy_U_Ranking_Pol_FIN_14082025"
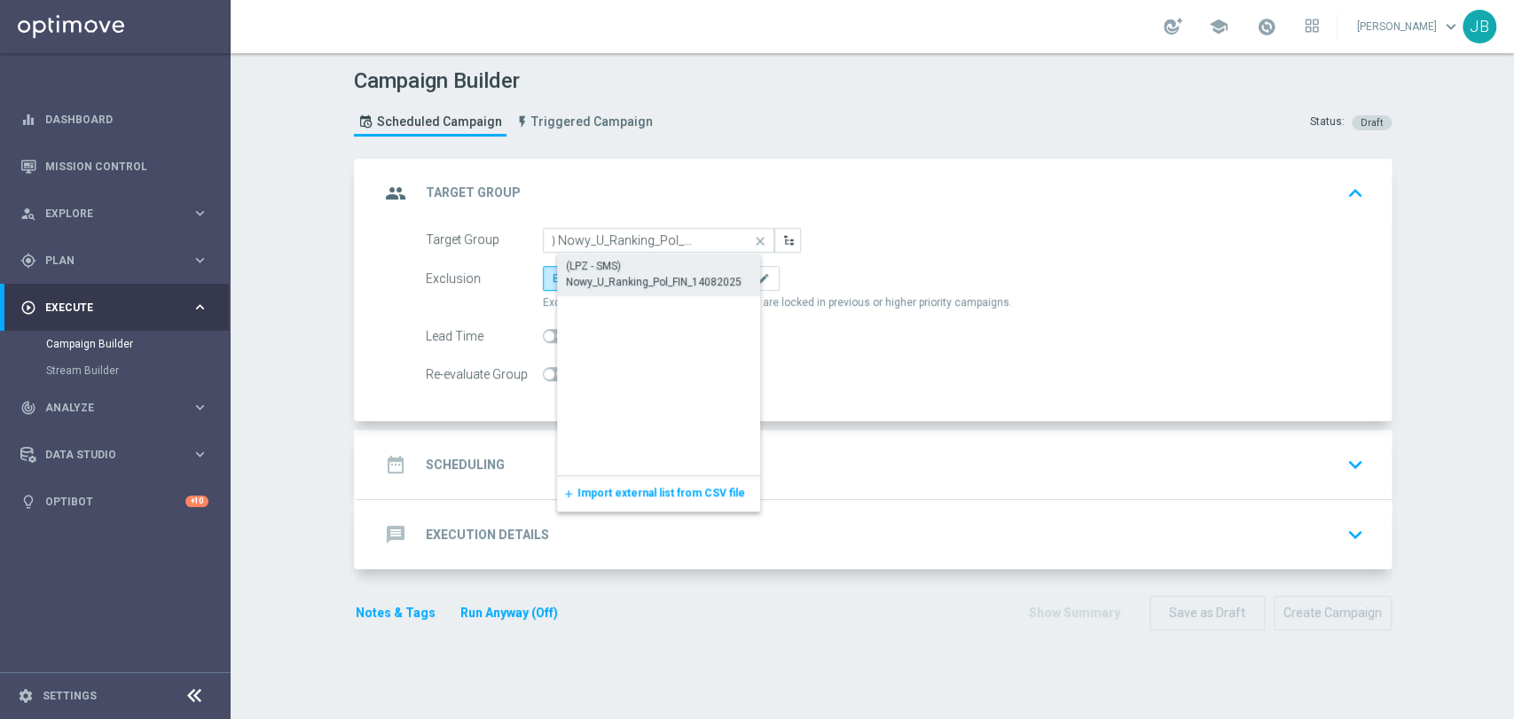
click at [628, 268] on div "(LPZ - SMS) Nowy_U_Ranking_Pol_FIN_14082025" at bounding box center [673, 274] width 215 height 32
type input "(LPZ - SMS) Nowy_U_Ranking_Pol_FIN_14082025"
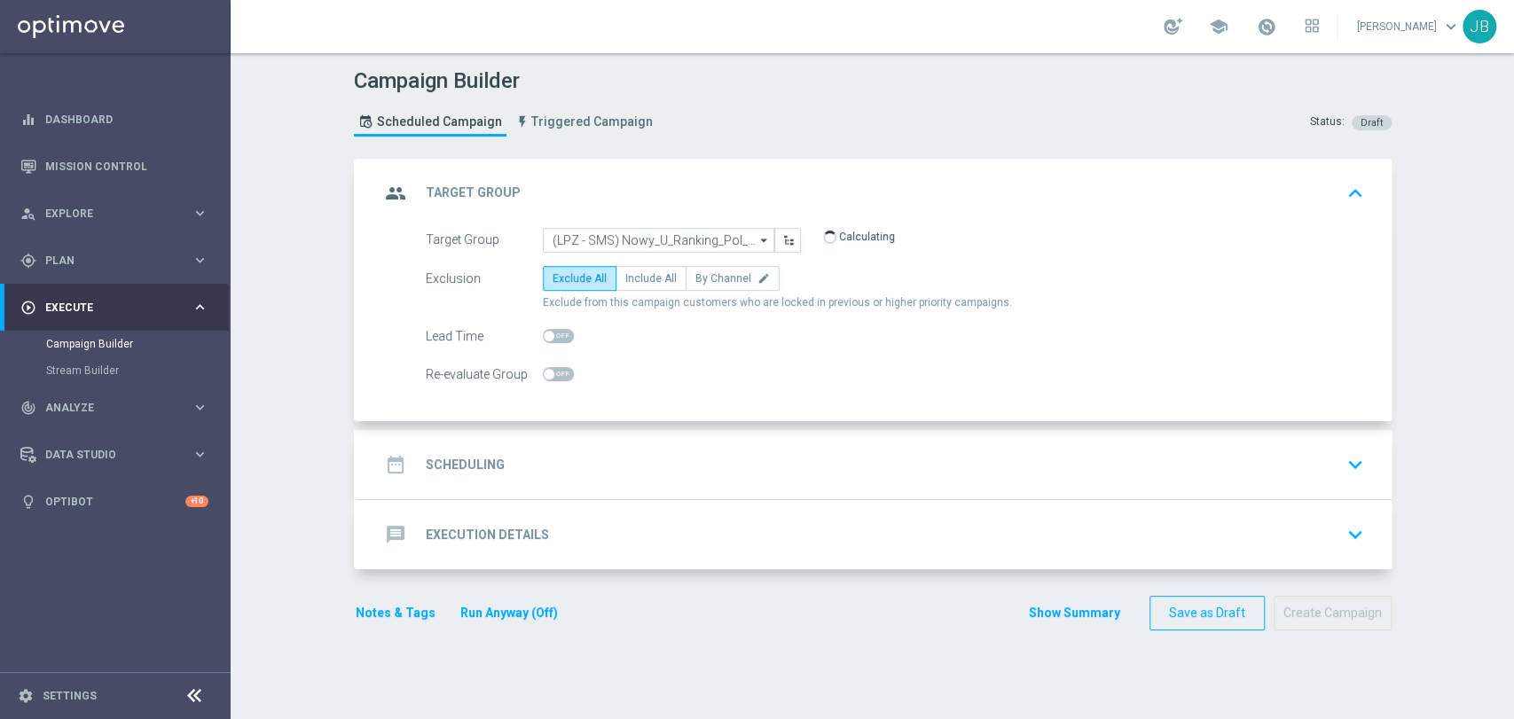
click at [649, 444] on div "date_range Scheduling keyboard_arrow_down" at bounding box center [874, 464] width 1033 height 69
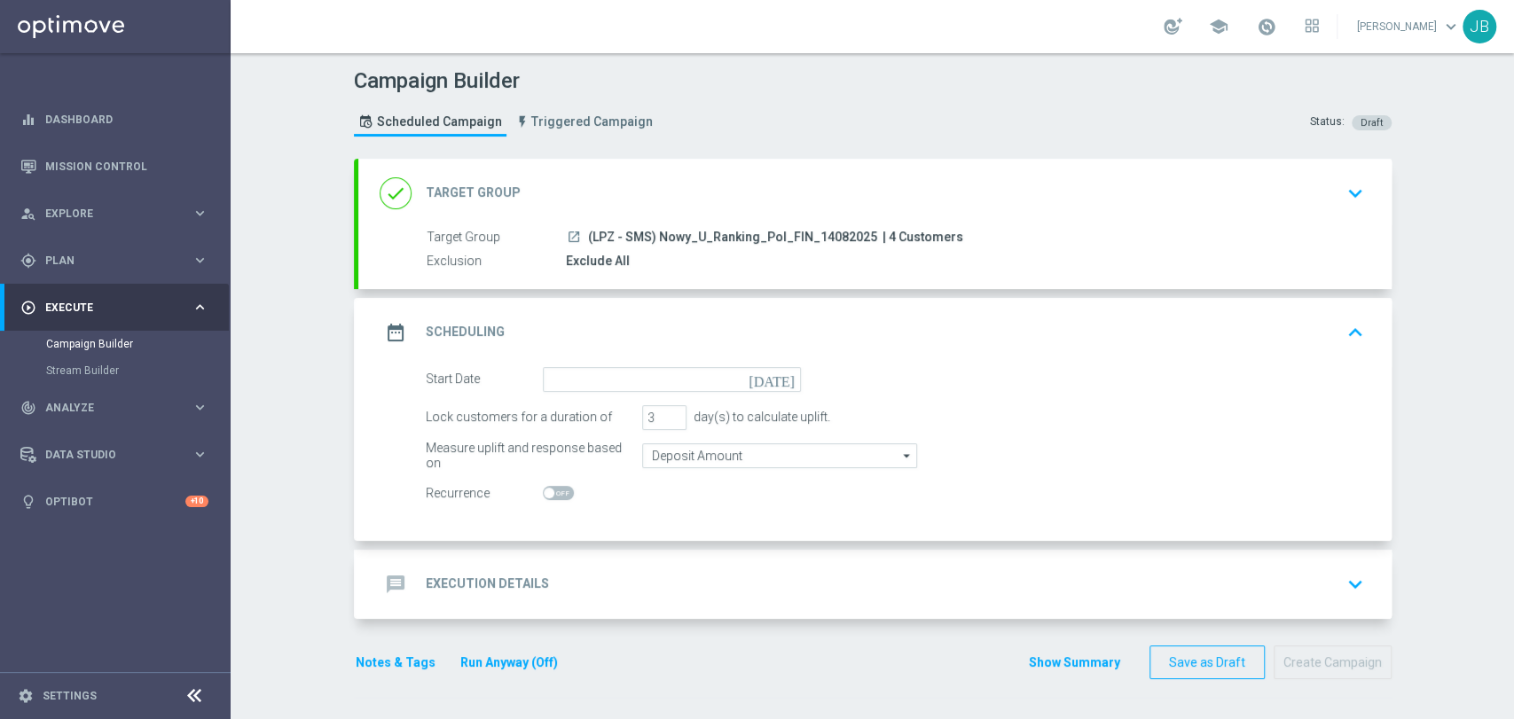
click at [692, 211] on div "done Target Group keyboard_arrow_down" at bounding box center [874, 193] width 1033 height 69
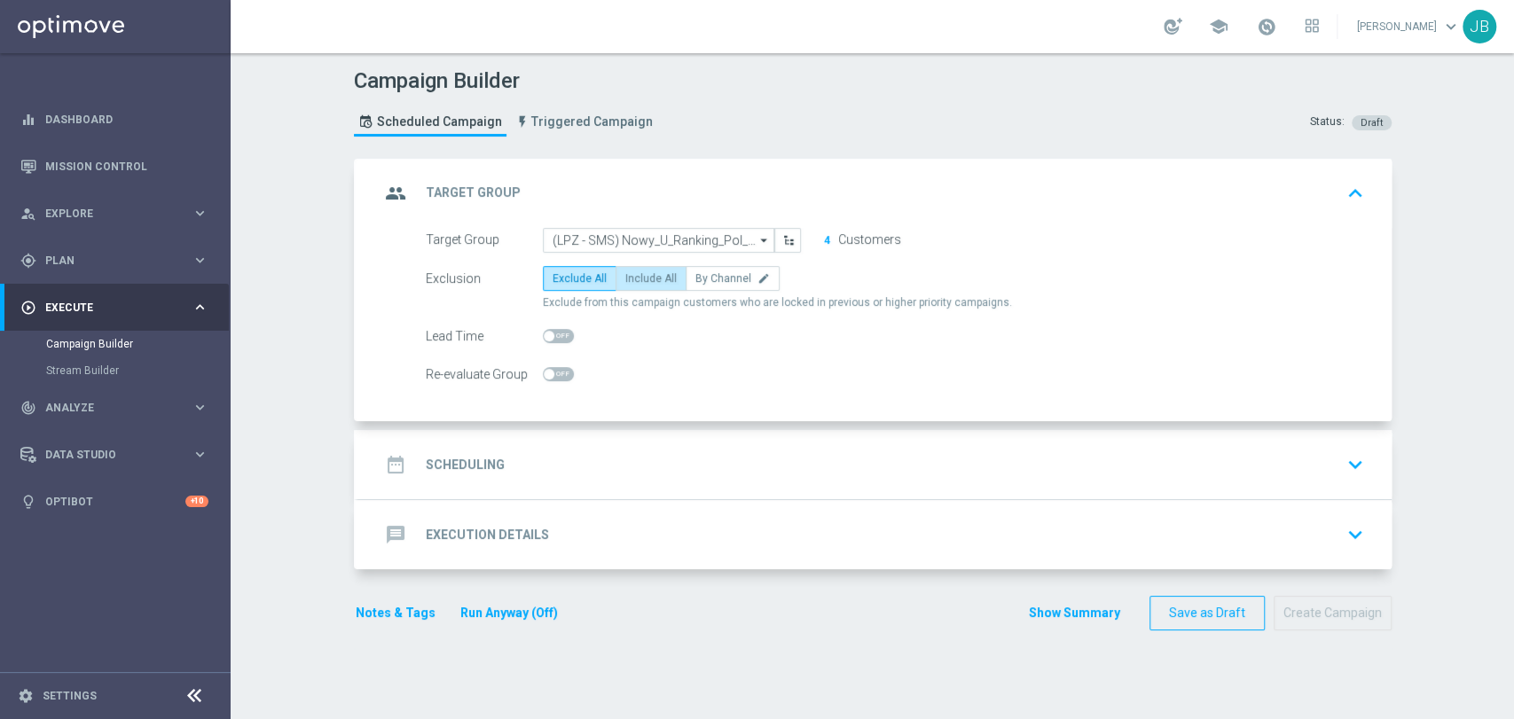
click at [645, 272] on span "Include All" at bounding box center [650, 278] width 51 height 12
click at [637, 276] on input "Include All" at bounding box center [631, 282] width 12 height 12
radio input "true"
click at [661, 458] on div "date_range Scheduling keyboard_arrow_down" at bounding box center [875, 465] width 991 height 34
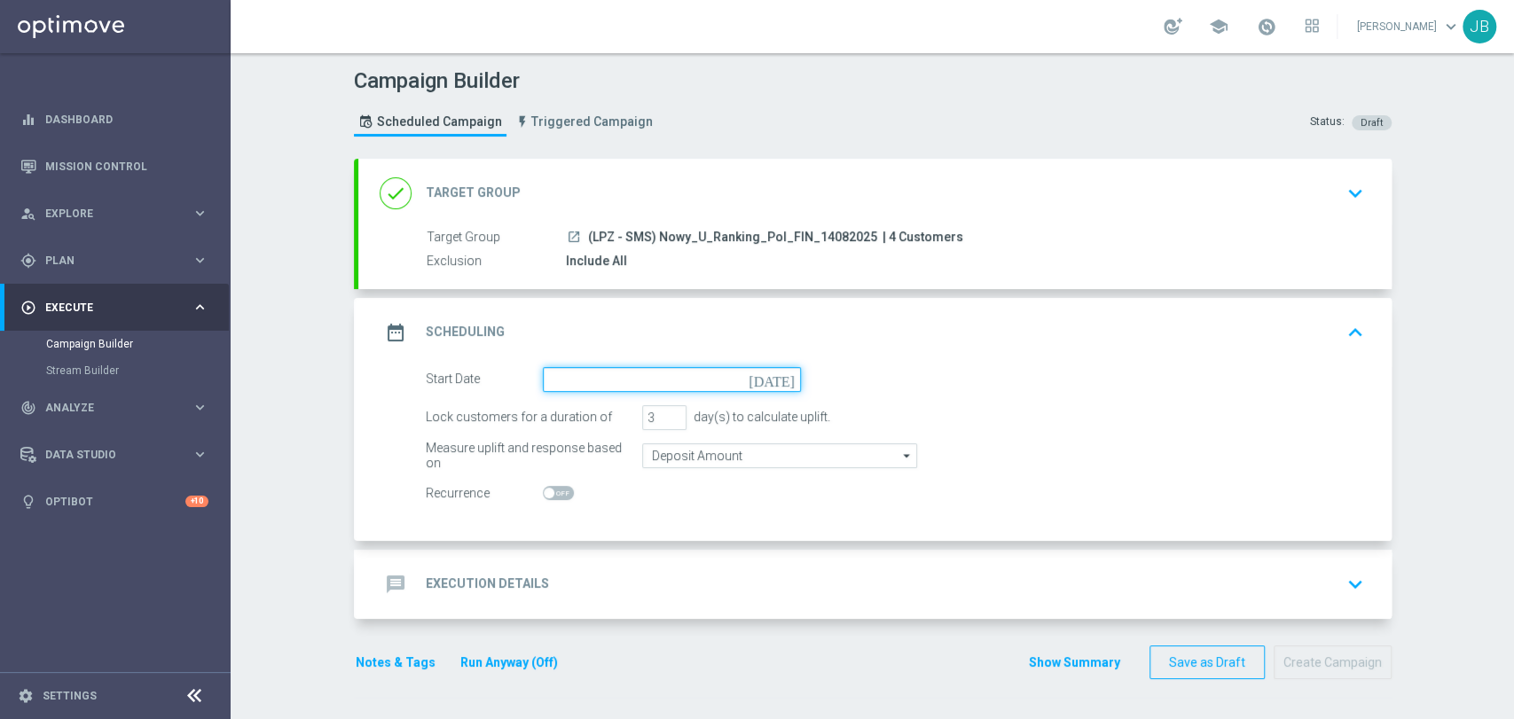
click at [581, 382] on input at bounding box center [672, 379] width 258 height 25
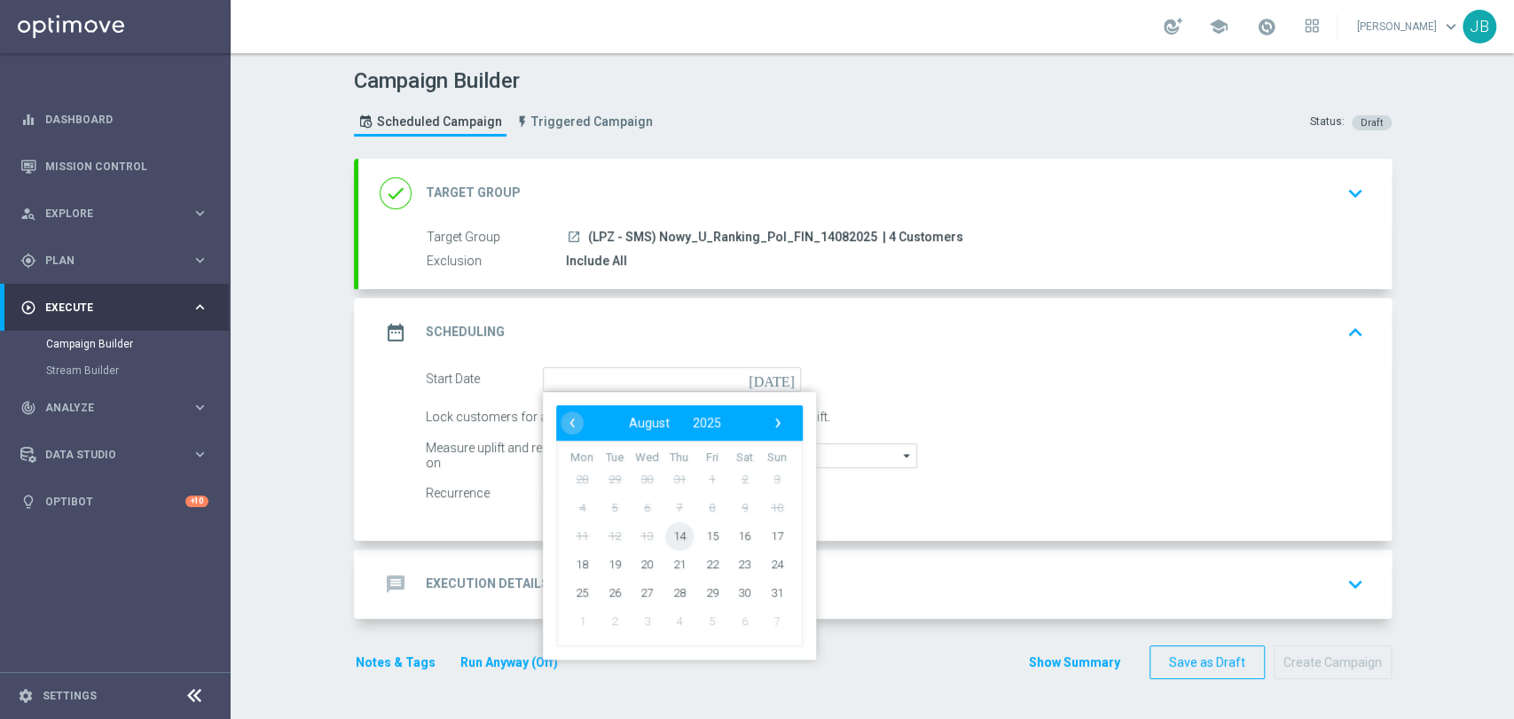
drag, startPoint x: 656, startPoint y: 529, endPoint x: 681, endPoint y: 472, distance: 61.9
click at [667, 530] on span "14" at bounding box center [678, 535] width 28 height 28
type input "14 Aug 2025"
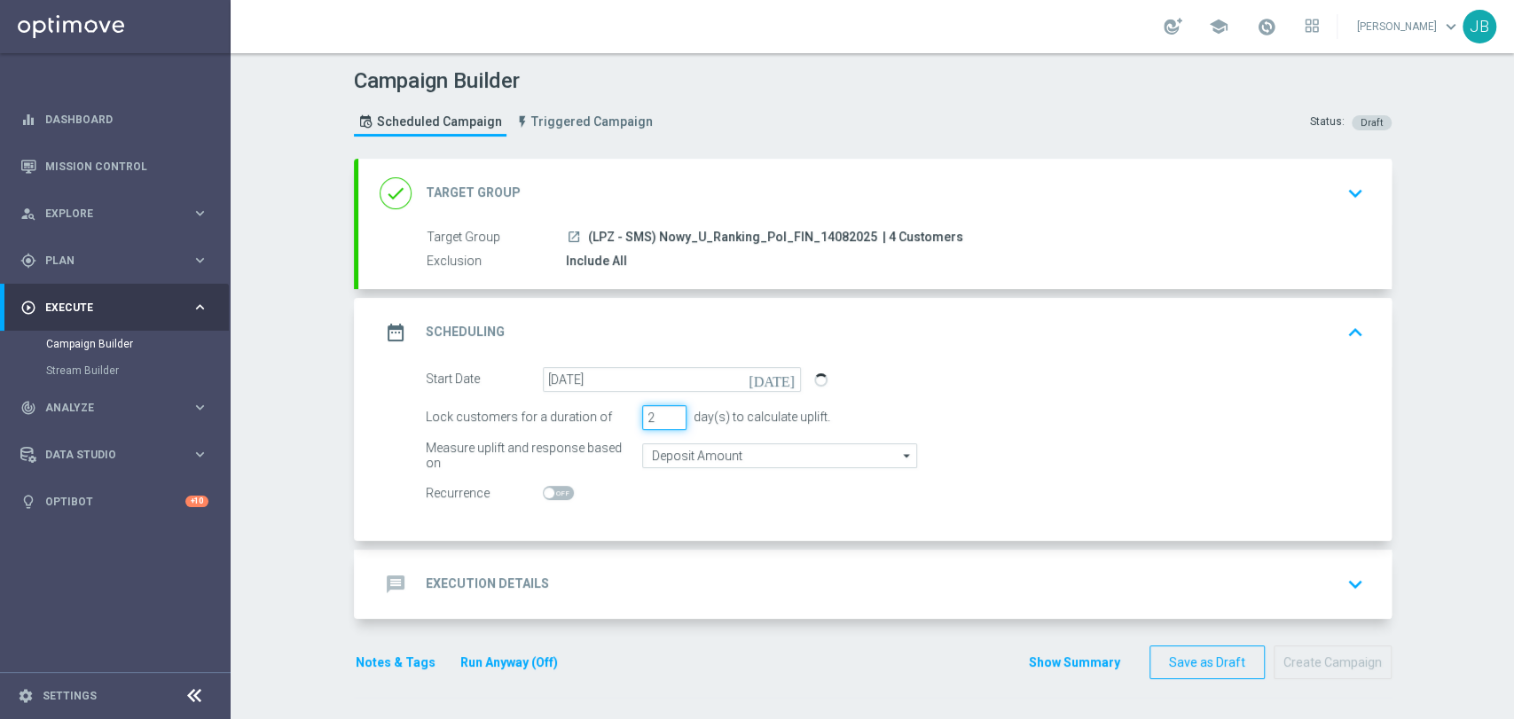
click at [670, 420] on input "2" at bounding box center [664, 417] width 44 height 25
type input "1"
click at [670, 420] on input "1" at bounding box center [664, 417] width 44 height 25
drag, startPoint x: 641, startPoint y: 560, endPoint x: 638, endPoint y: 541, distance: 19.7
click at [640, 560] on div "message Execution Details keyboard_arrow_down" at bounding box center [874, 584] width 1033 height 69
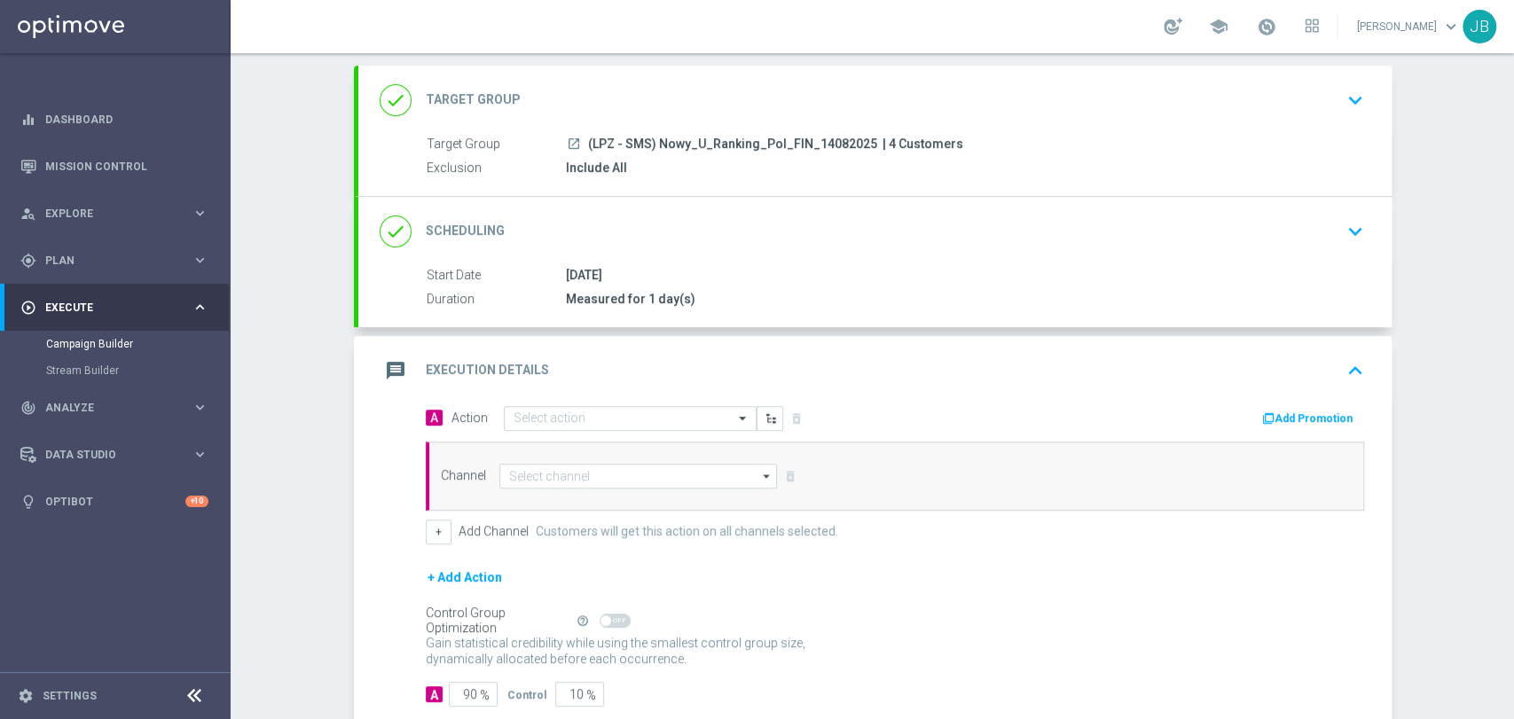
scroll to position [196, 0]
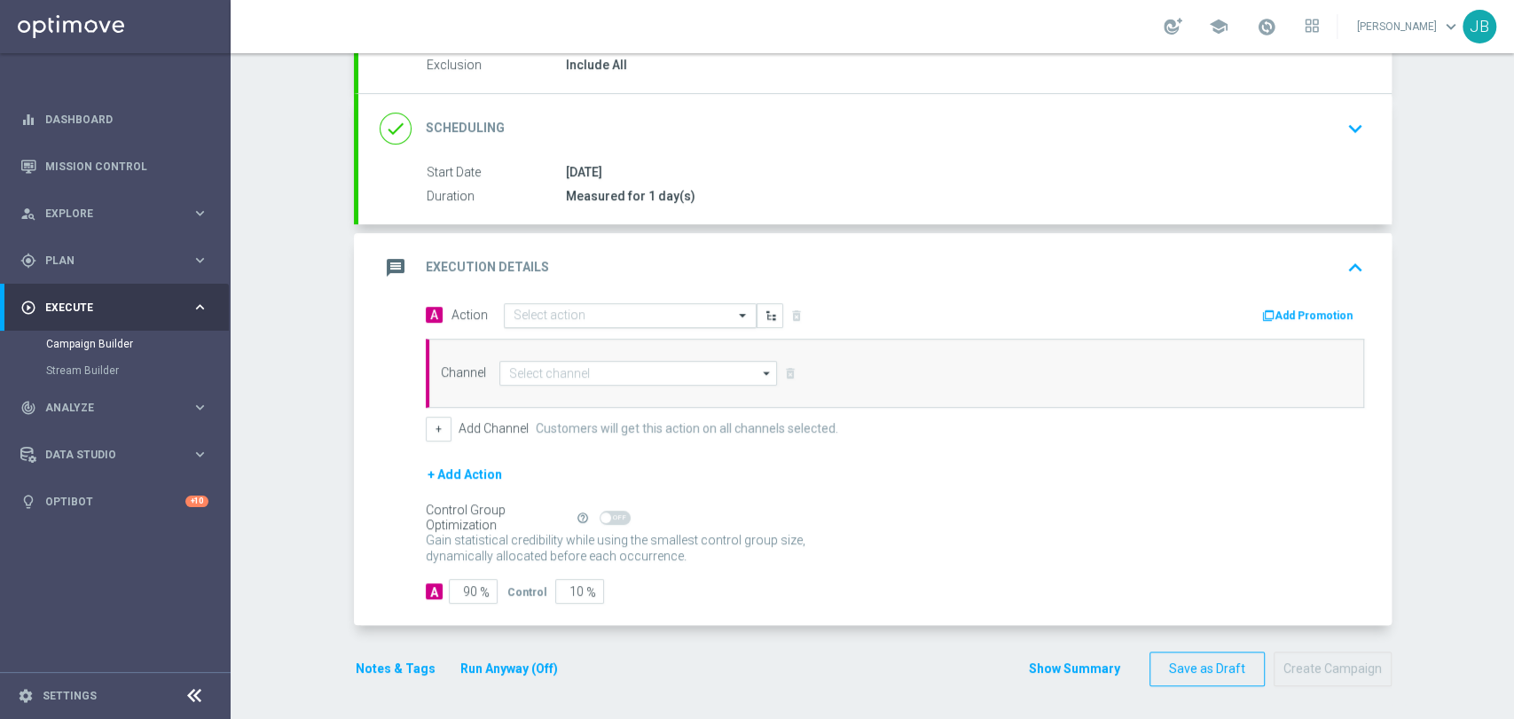
click at [561, 315] on input "text" at bounding box center [612, 316] width 198 height 15
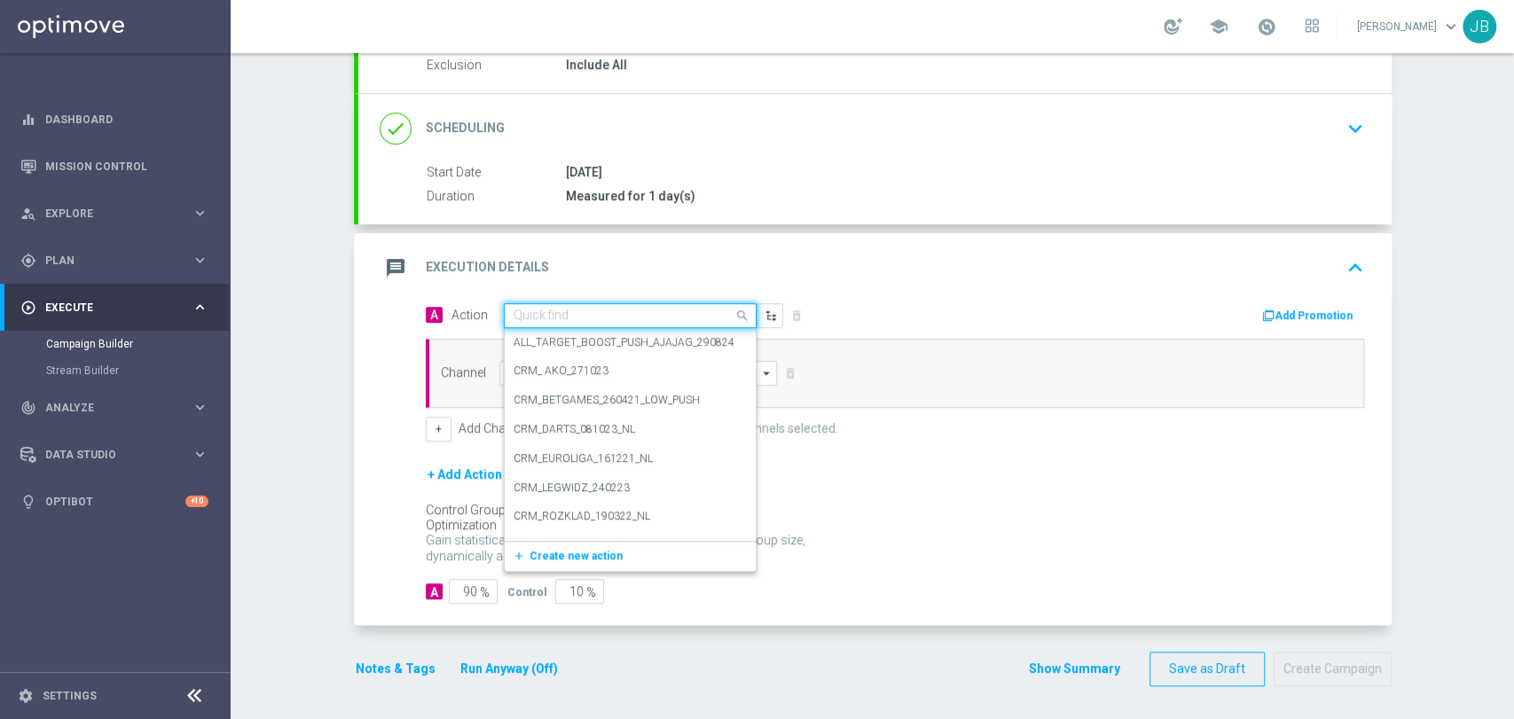
paste input "(LPZ - SMS) Nowy_U_Ranking_Pol_FIN_14082025"
type input "(LPZ - SMS) Nowy_U_Ranking_Pol_FIN_14082025"
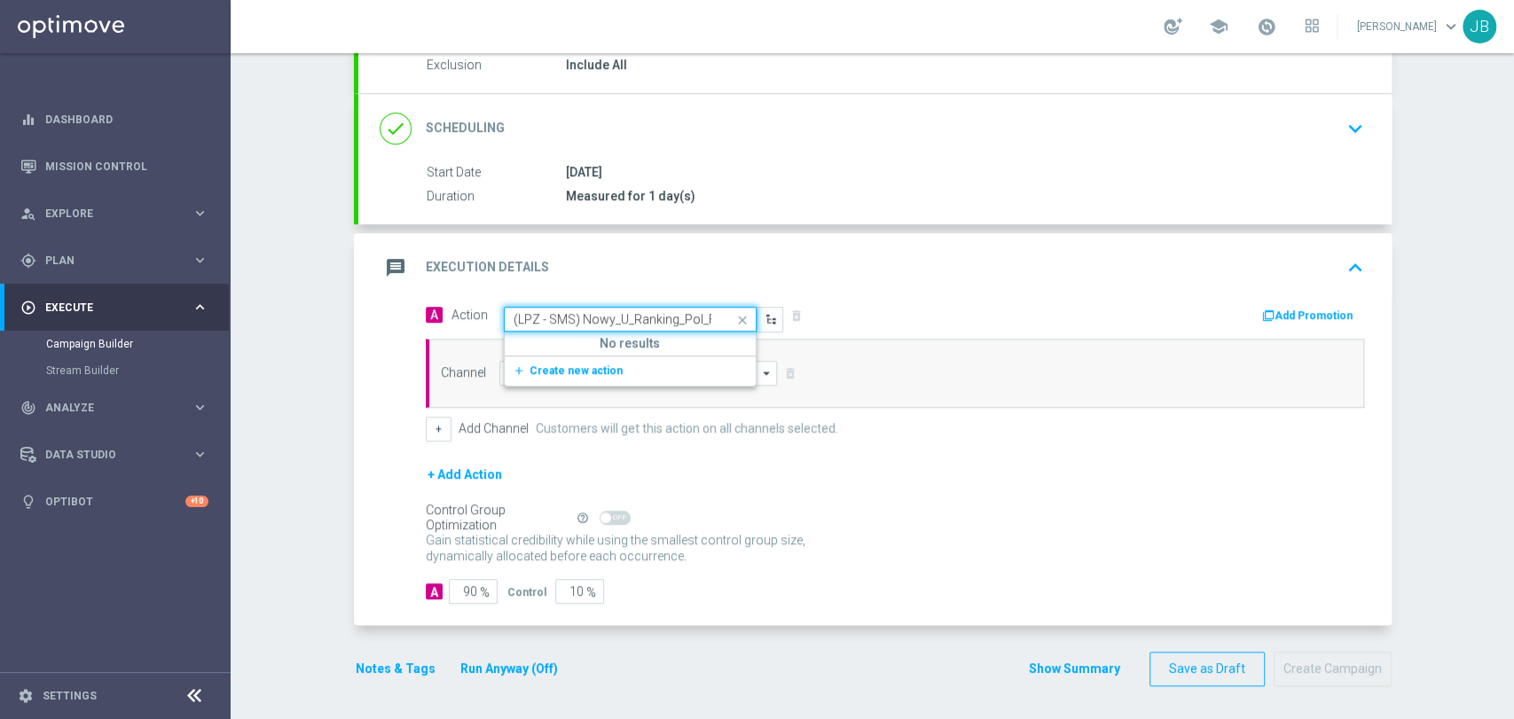
scroll to position [0, 71]
click at [561, 371] on span "Create new action" at bounding box center [575, 370] width 93 height 12
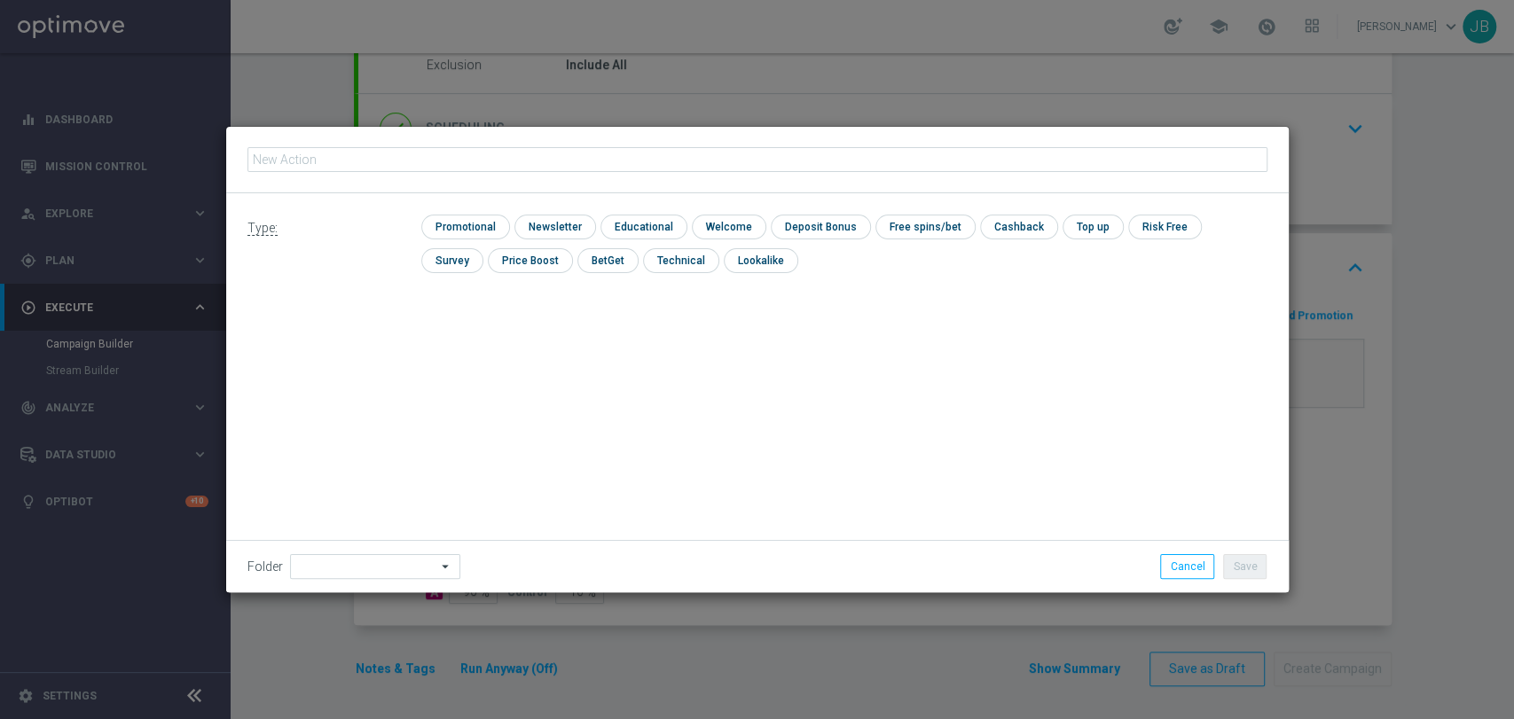
type input "(LPZ - SMS) Nowy_U_Ranking_Pol_FIN_14082025"
click at [551, 231] on input "checkbox" at bounding box center [552, 227] width 77 height 24
checkbox input "true"
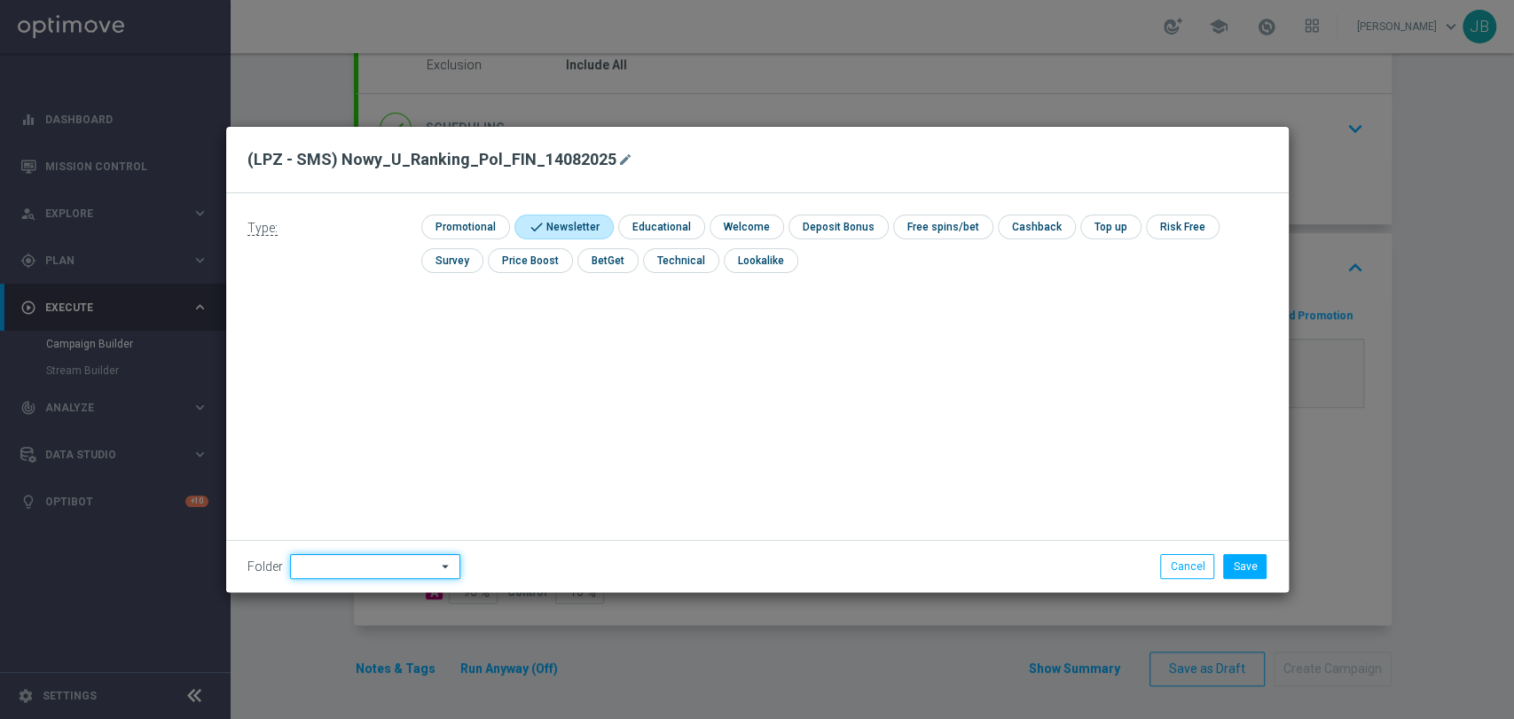
click at [333, 559] on input at bounding box center [375, 566] width 170 height 25
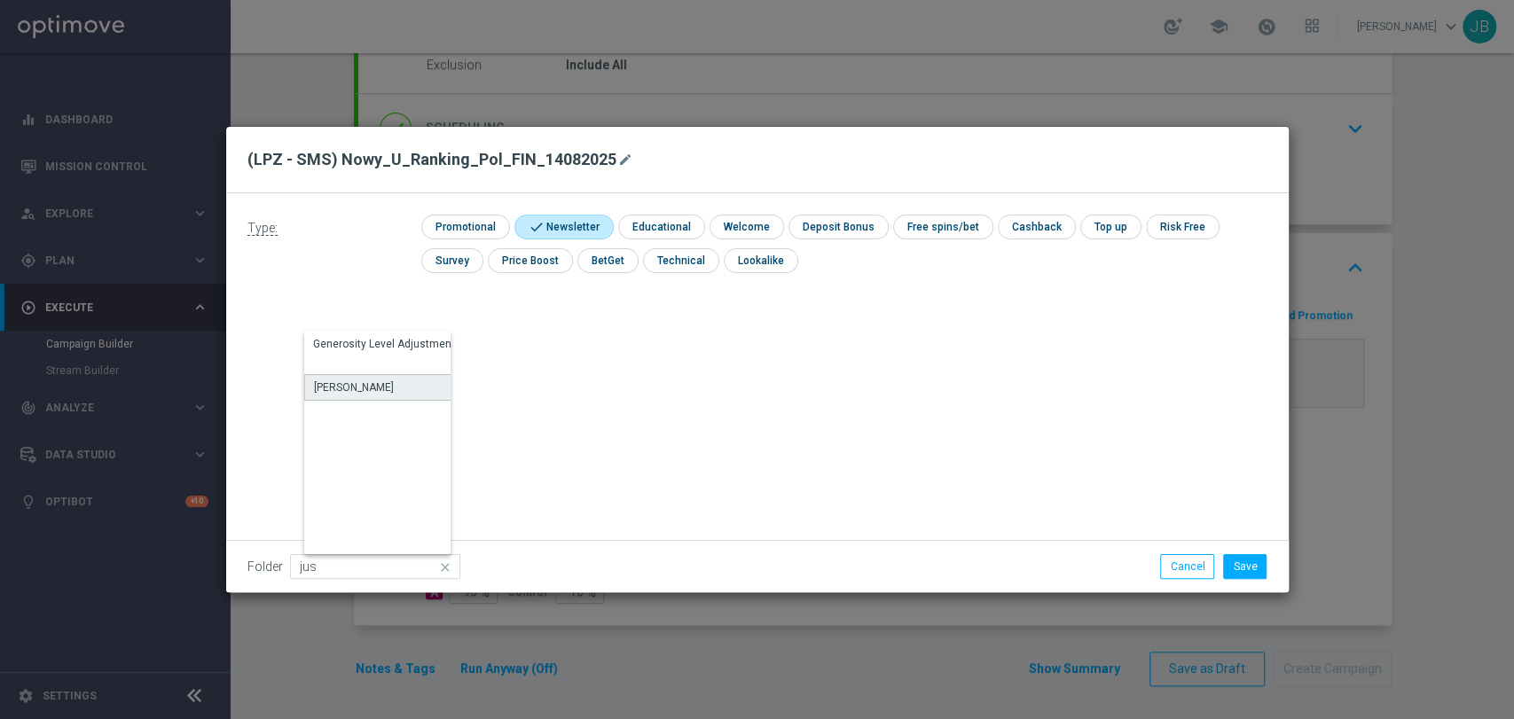
click at [383, 388] on div "[PERSON_NAME]" at bounding box center [386, 387] width 165 height 27
type input "[PERSON_NAME]"
click at [1248, 556] on button "Save" at bounding box center [1244, 566] width 43 height 25
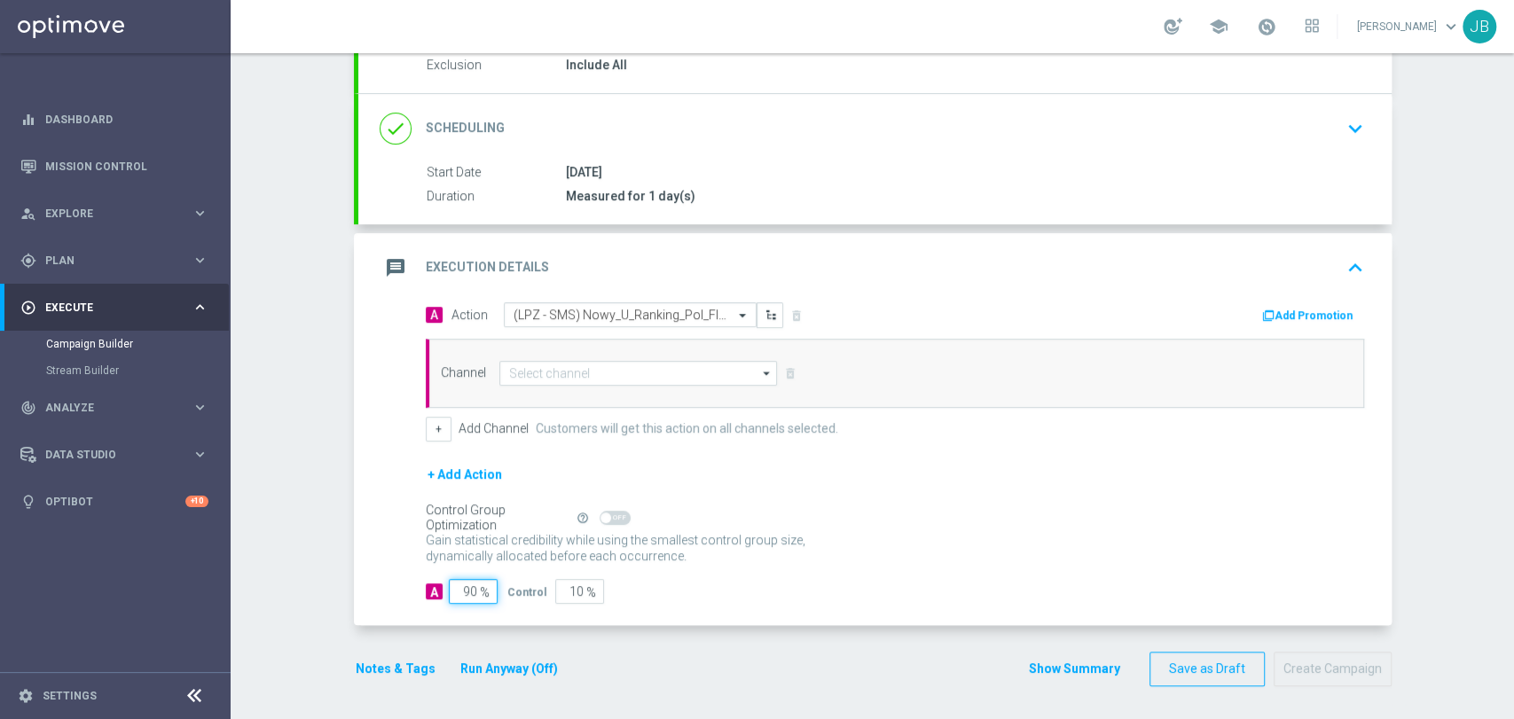
click at [466, 593] on input "90" at bounding box center [473, 591] width 49 height 25
type input "9"
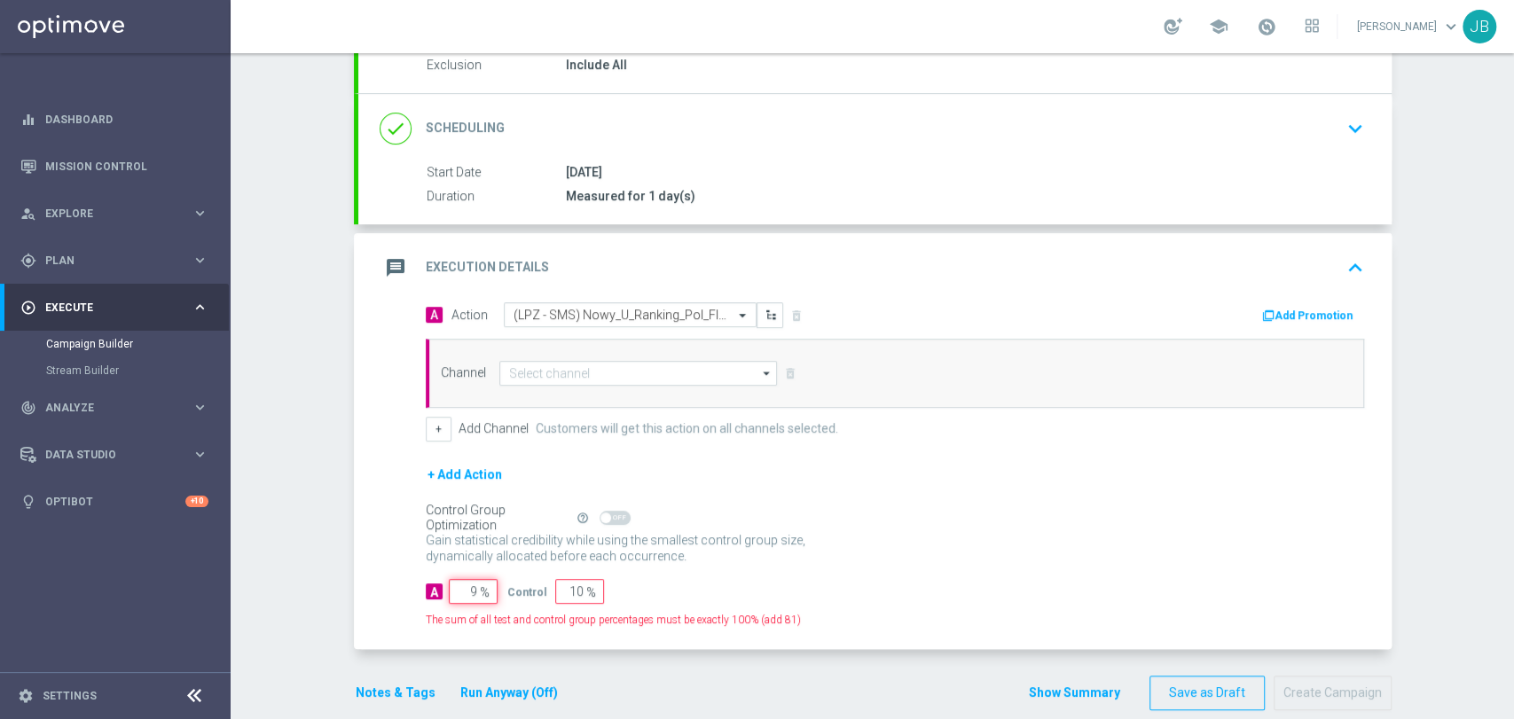
type input "91"
type input "100"
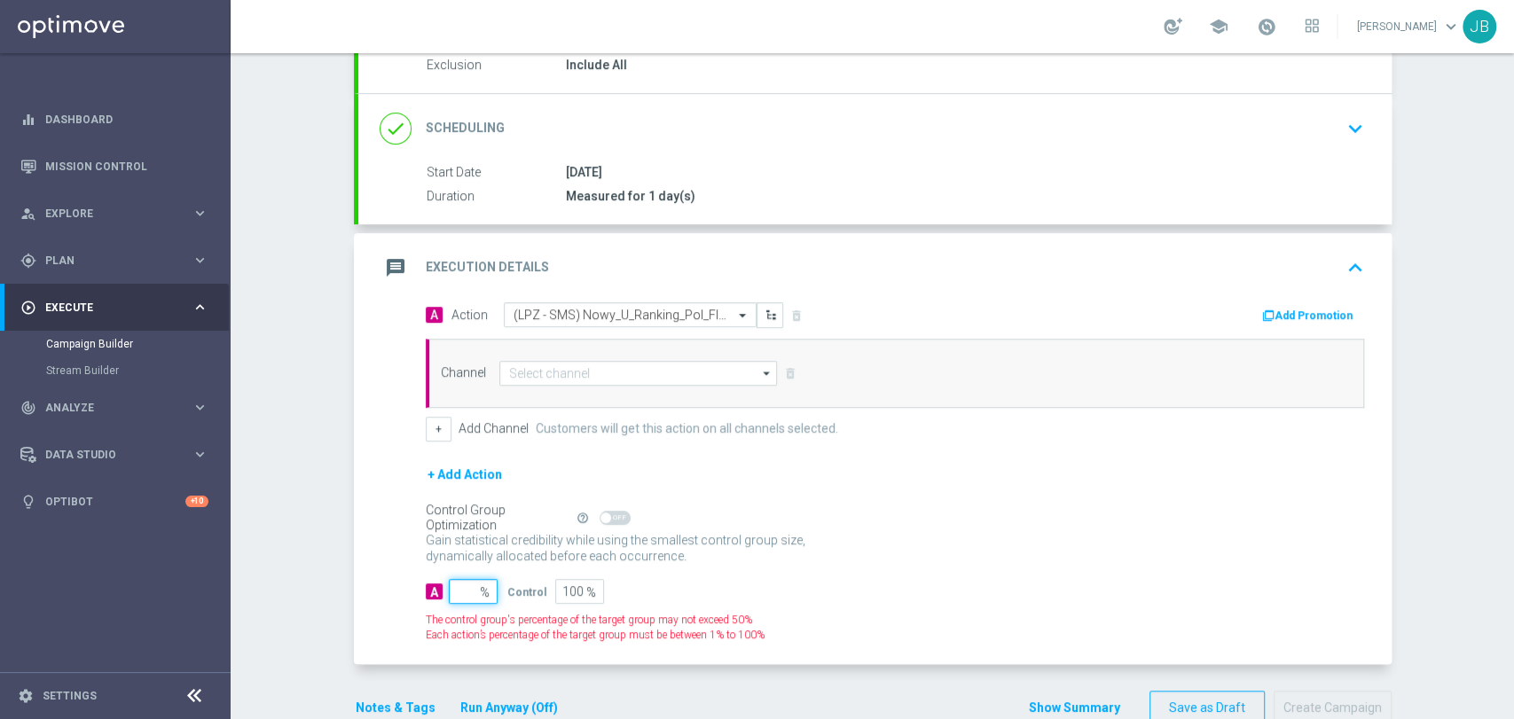
type input "1"
type input "99"
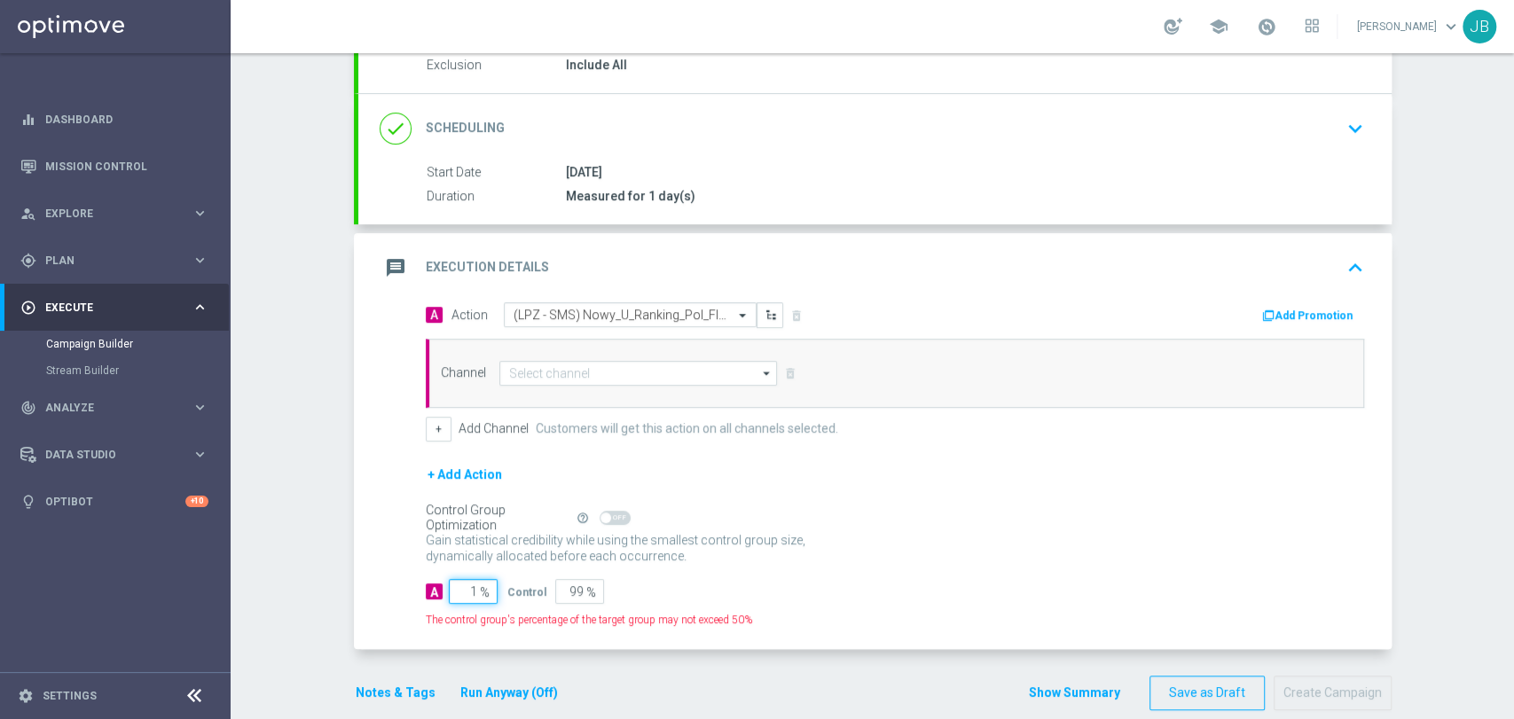
type input "10"
type input "90"
type input "100"
type input "0"
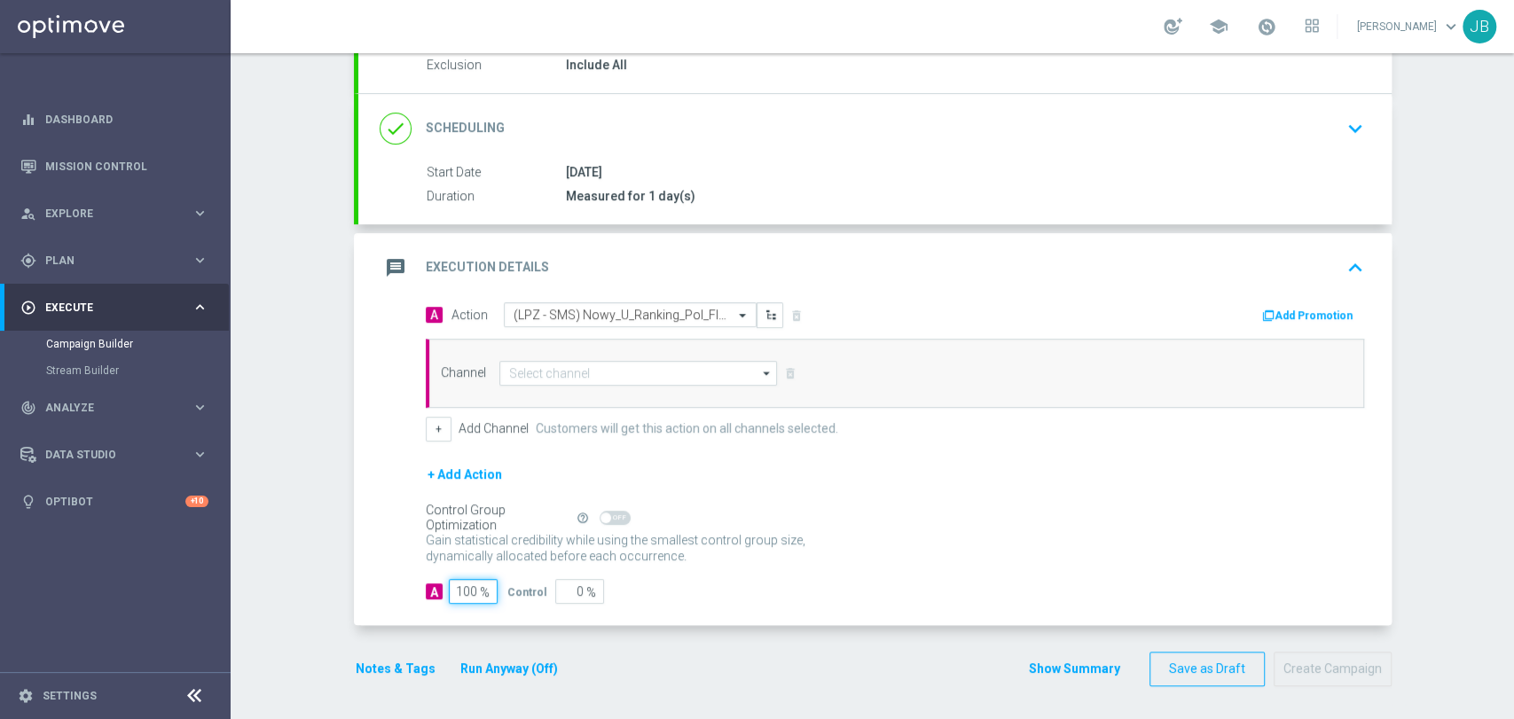
type input "100"
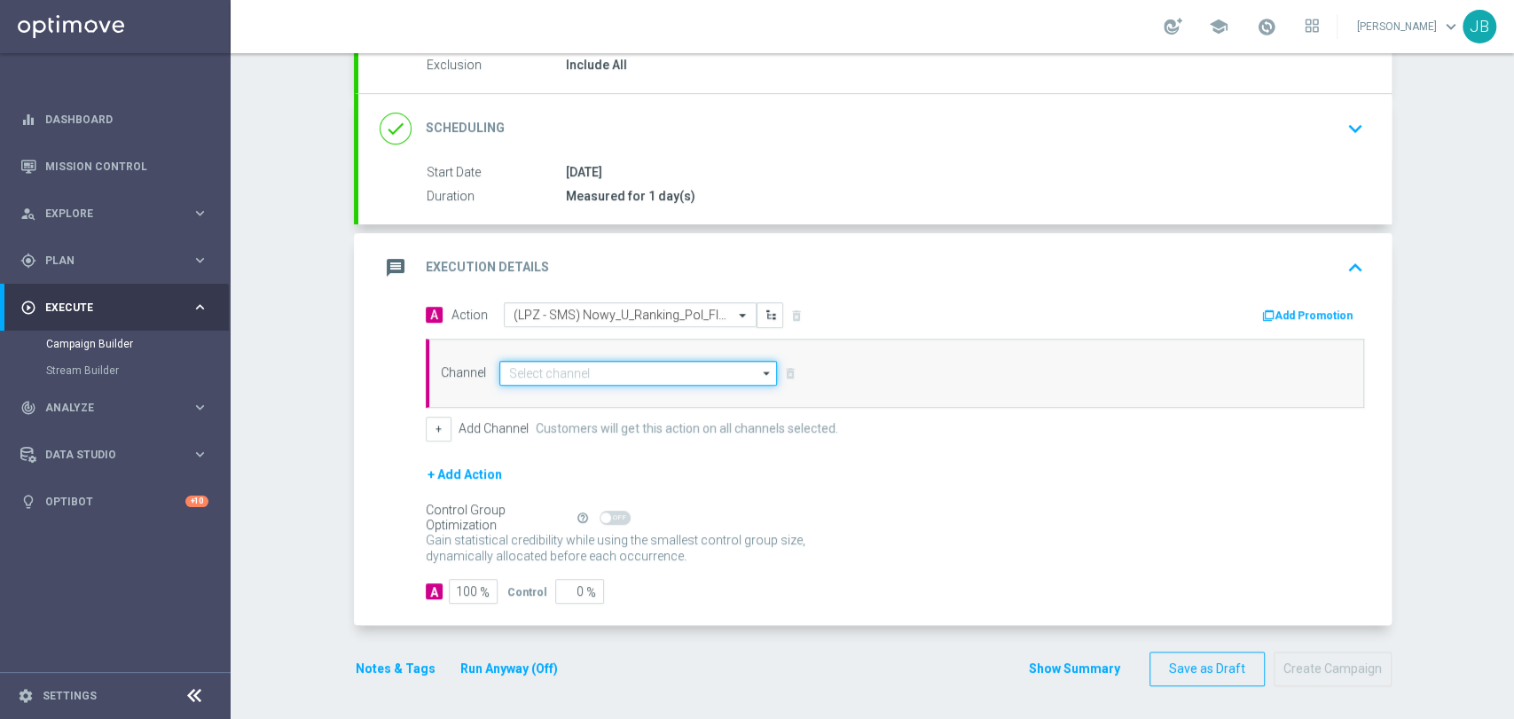
click at [627, 377] on input at bounding box center [638, 373] width 278 height 25
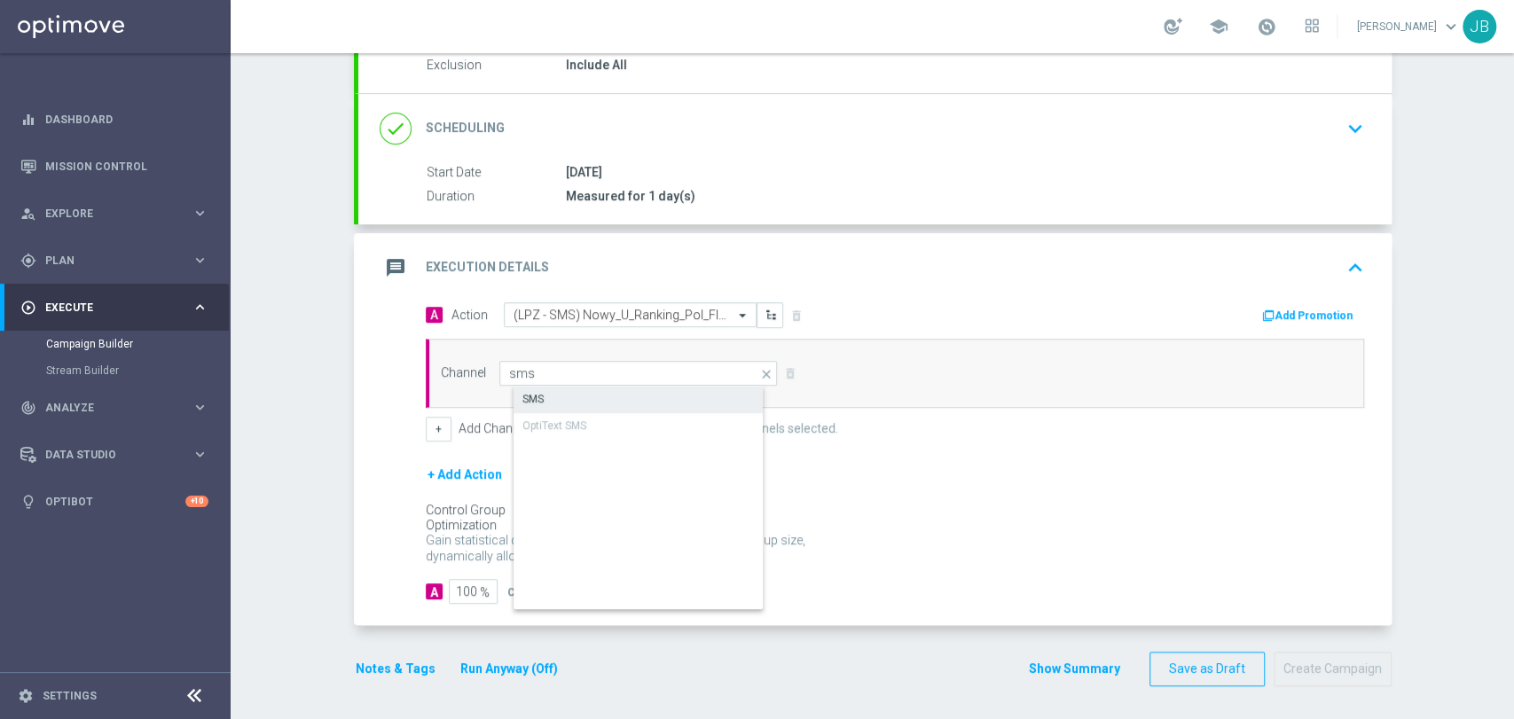
click at [627, 398] on div "SMS" at bounding box center [652, 399] width 279 height 25
type input "SMS"
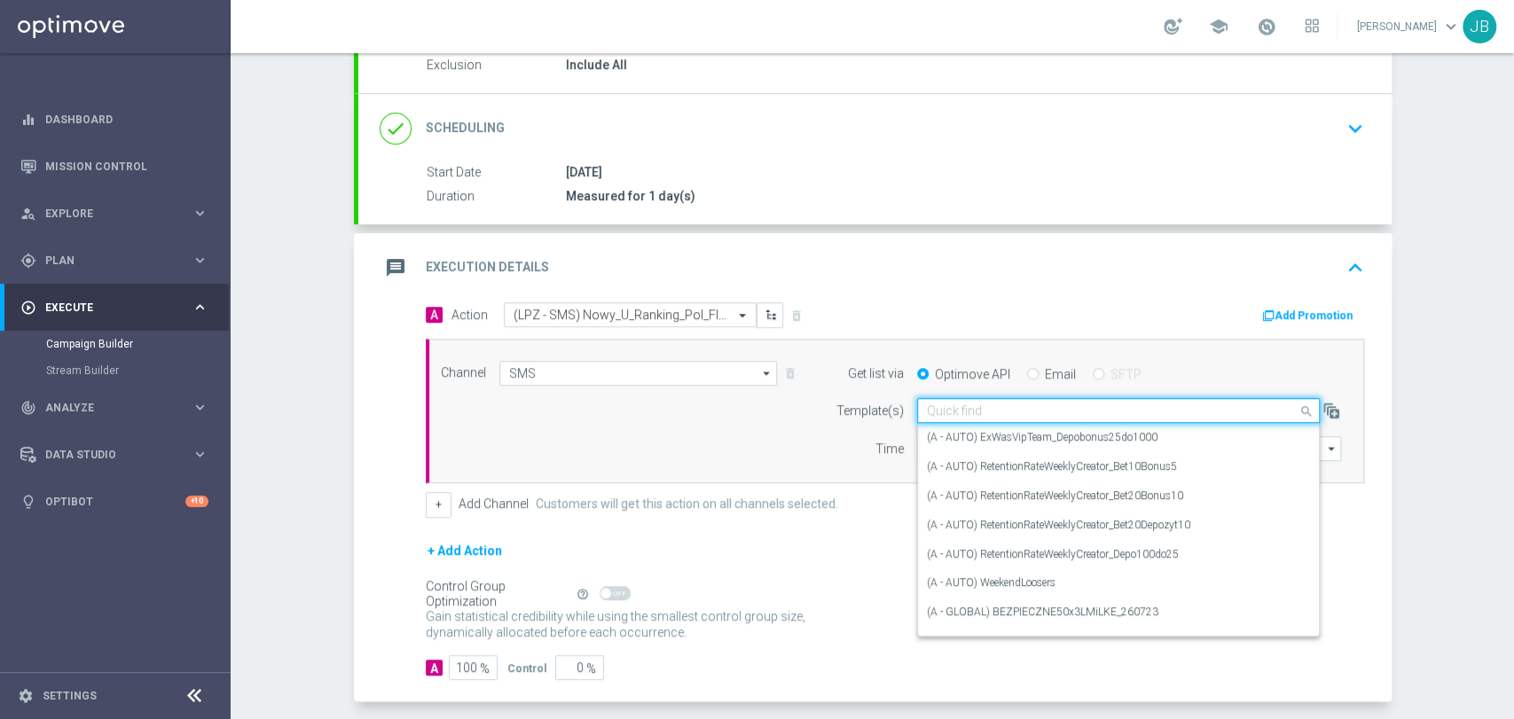
click at [997, 412] on input "text" at bounding box center [1101, 410] width 348 height 15
paste input "(LPZ - SMS) Nowy_U_Ranking_Pol_FIN_14082025"
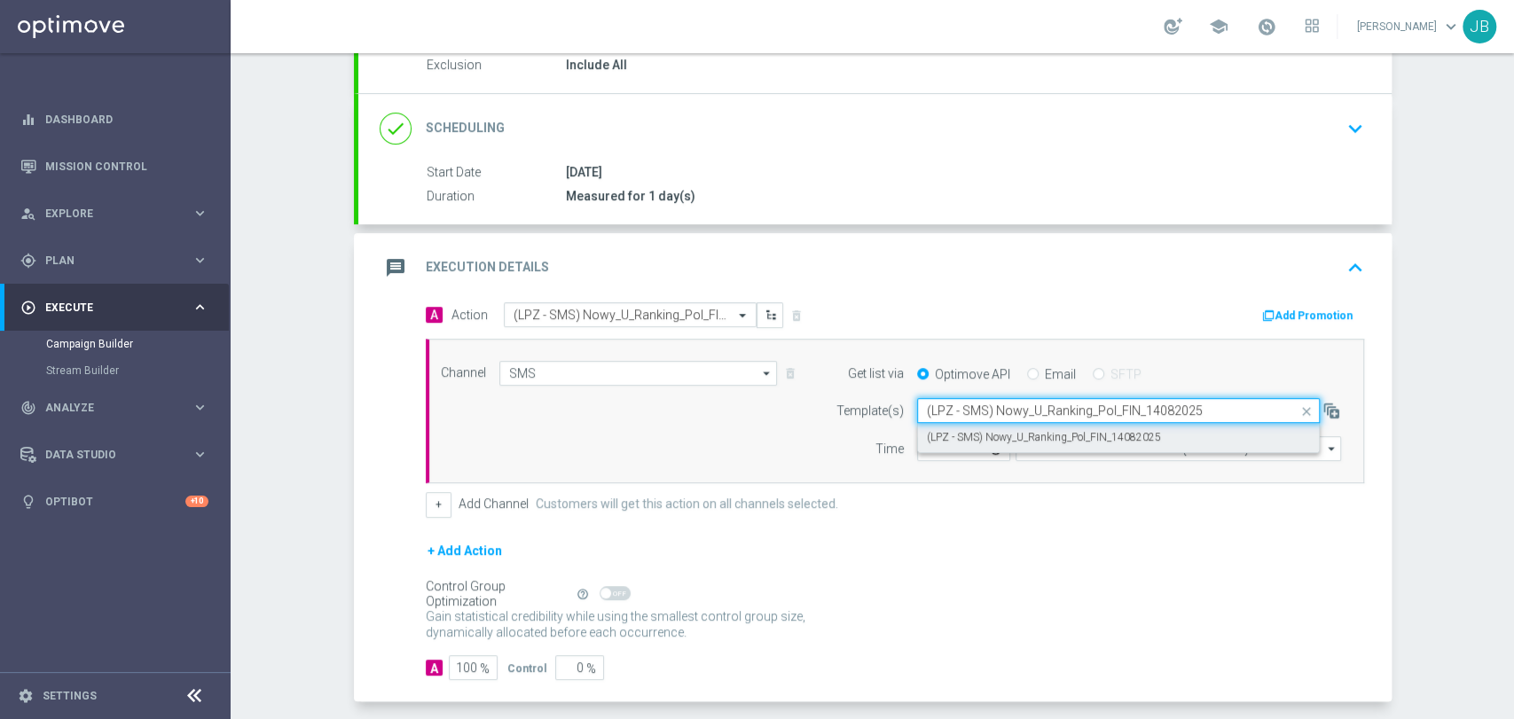
click at [980, 439] on label "(LPZ - SMS) Nowy_U_Ranking_Pol_FIN_14082025" at bounding box center [1044, 437] width 234 height 15
type input "(LPZ - SMS) Nowy_U_Ranking_Pol_FIN_14082025"
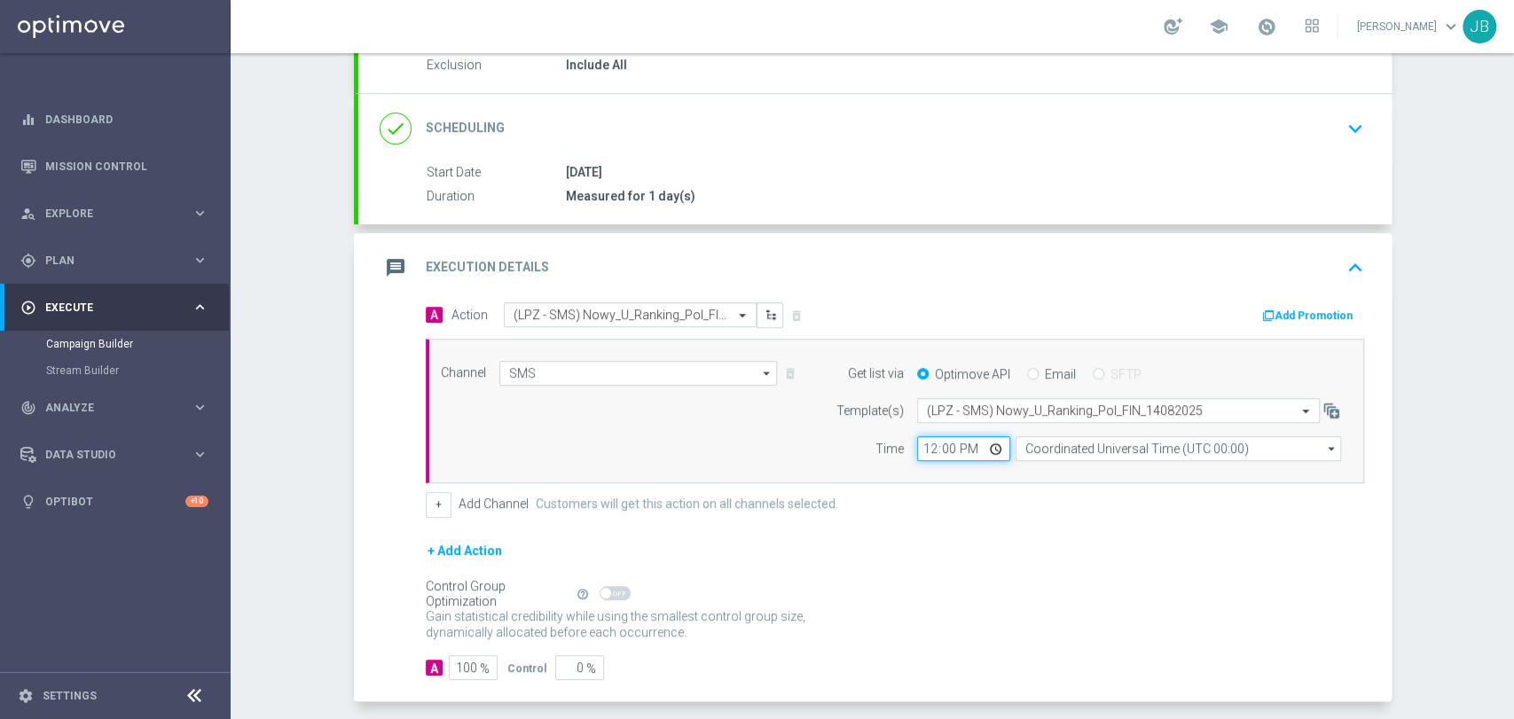
click at [923, 443] on input "12:00" at bounding box center [963, 448] width 93 height 25
type input "12:07"
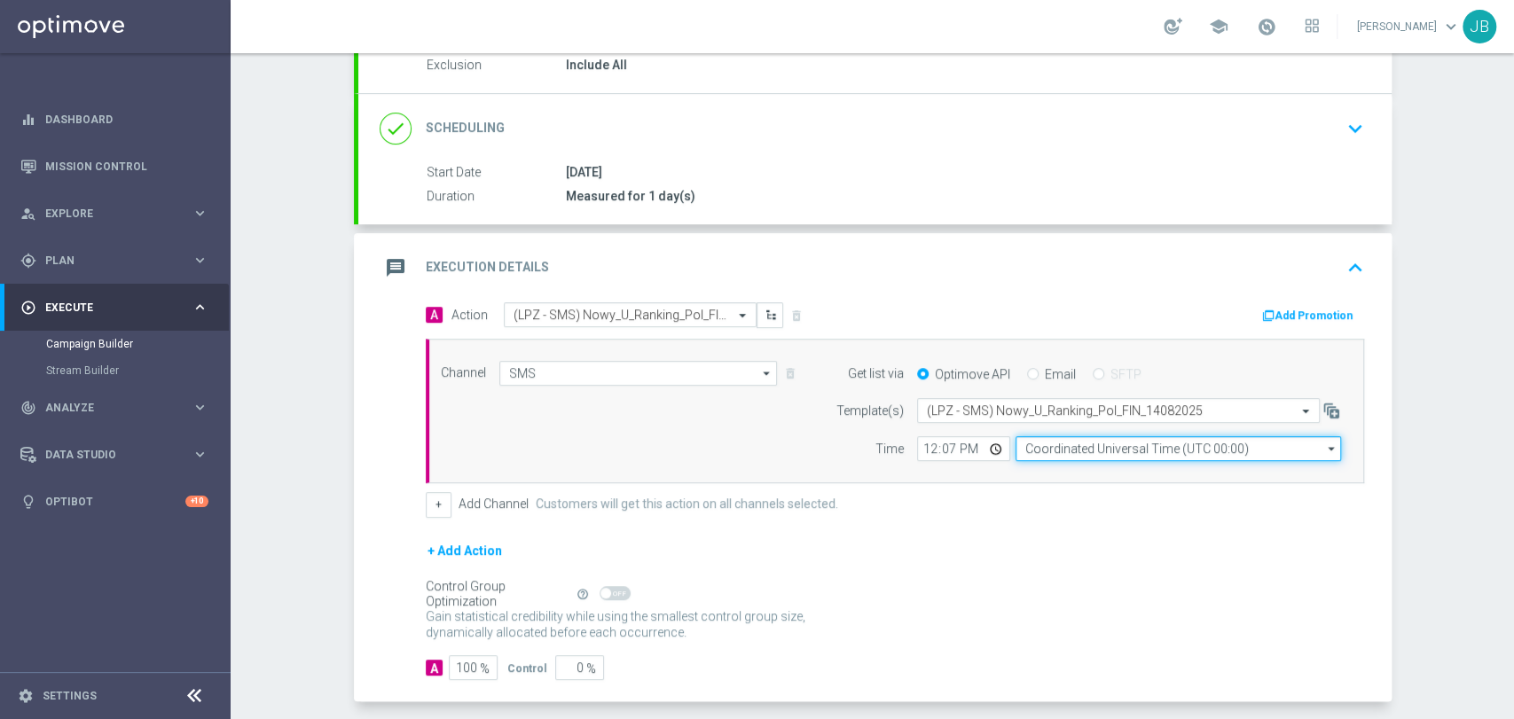
click at [1048, 446] on input "Coordinated Universal Time (UTC 00:00)" at bounding box center [1177, 448] width 325 height 25
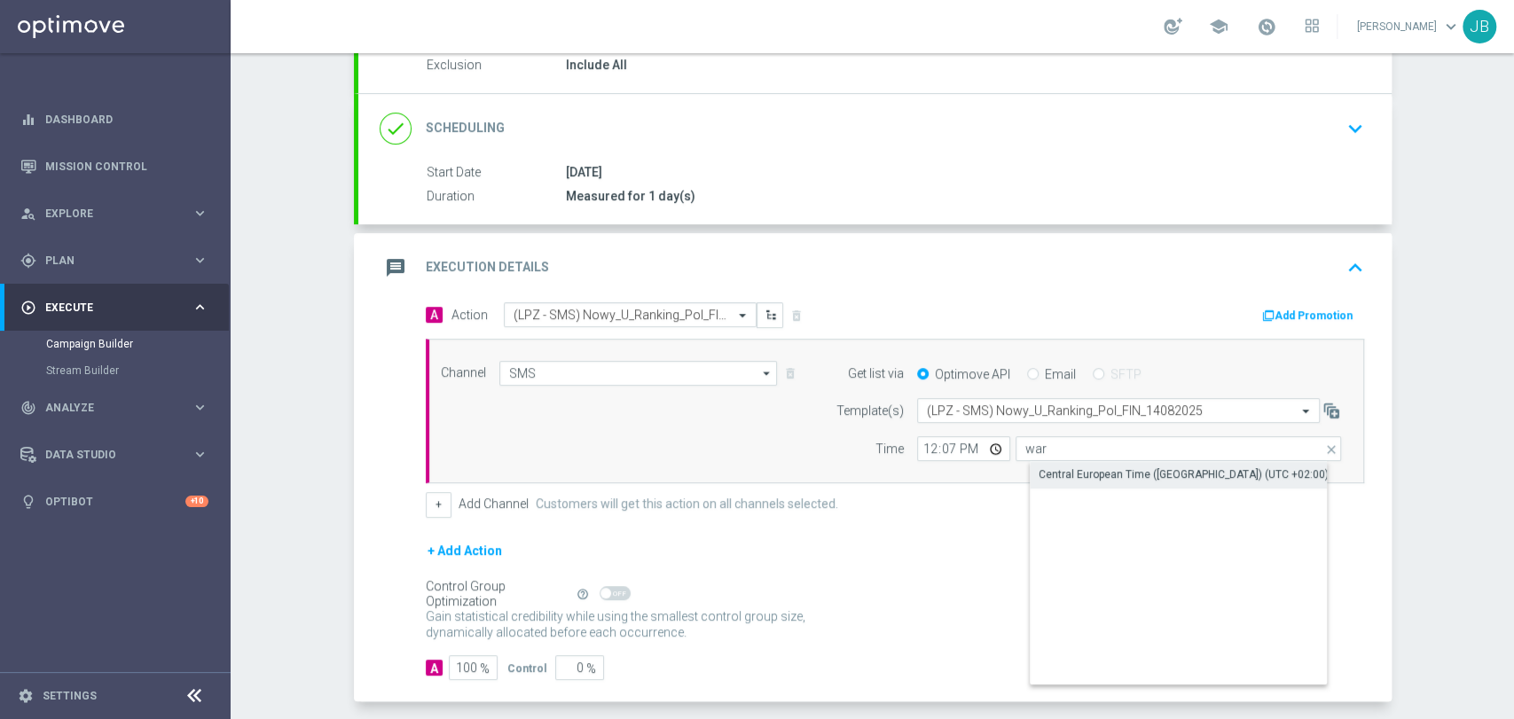
click at [1155, 470] on div "Central European Time (Warsaw) (UTC +02:00)" at bounding box center [1183, 474] width 290 height 16
type input "Central European Time (Warsaw) (UTC +02:00)"
click at [1019, 557] on div "+ Add Action" at bounding box center [895, 562] width 938 height 44
click at [1443, 255] on div "Campaign Builder Scheduled Campaign Triggered Campaign Status: Draft done Targe…" at bounding box center [872, 386] width 1283 height 666
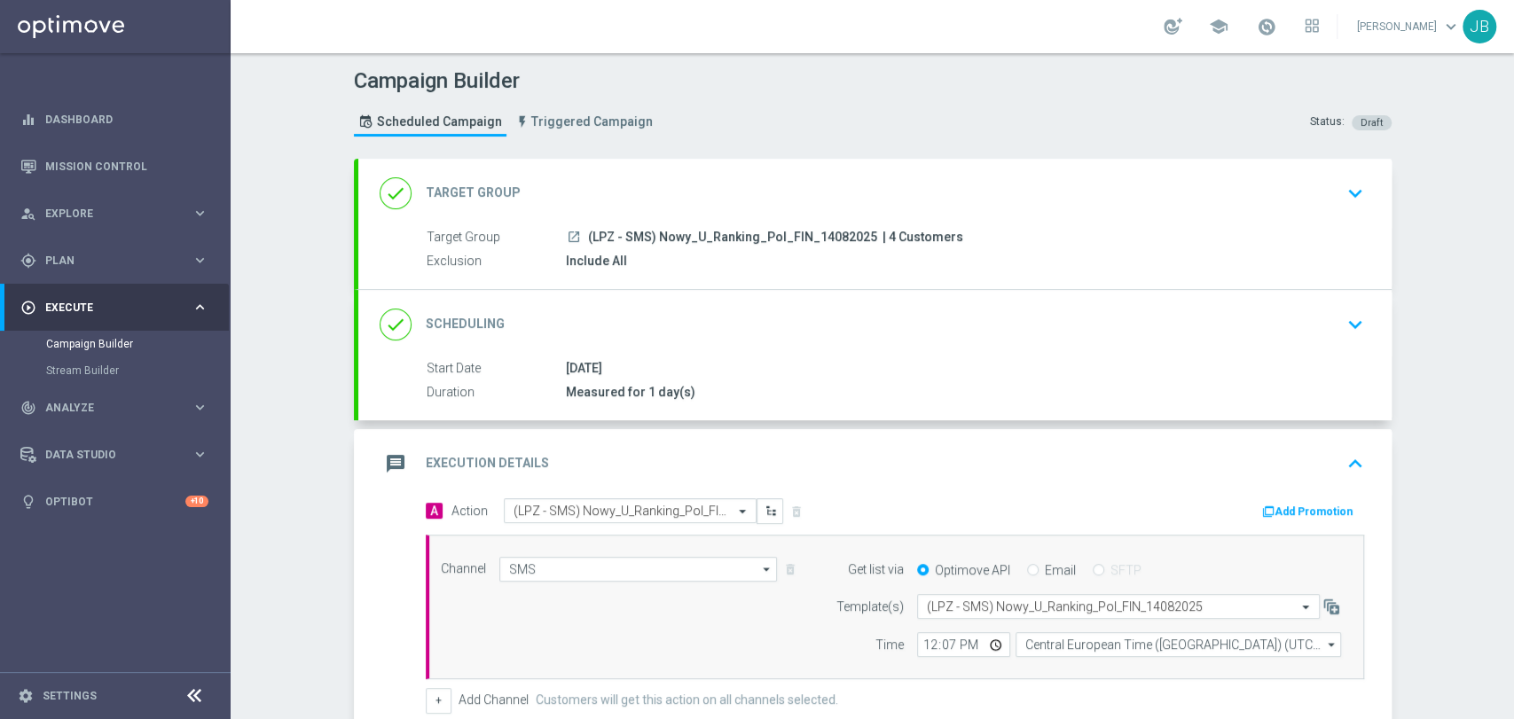
click at [1405, 273] on div "Campaign Builder Scheduled Campaign Triggered Campaign Status: Draft done Targe…" at bounding box center [872, 386] width 1283 height 666
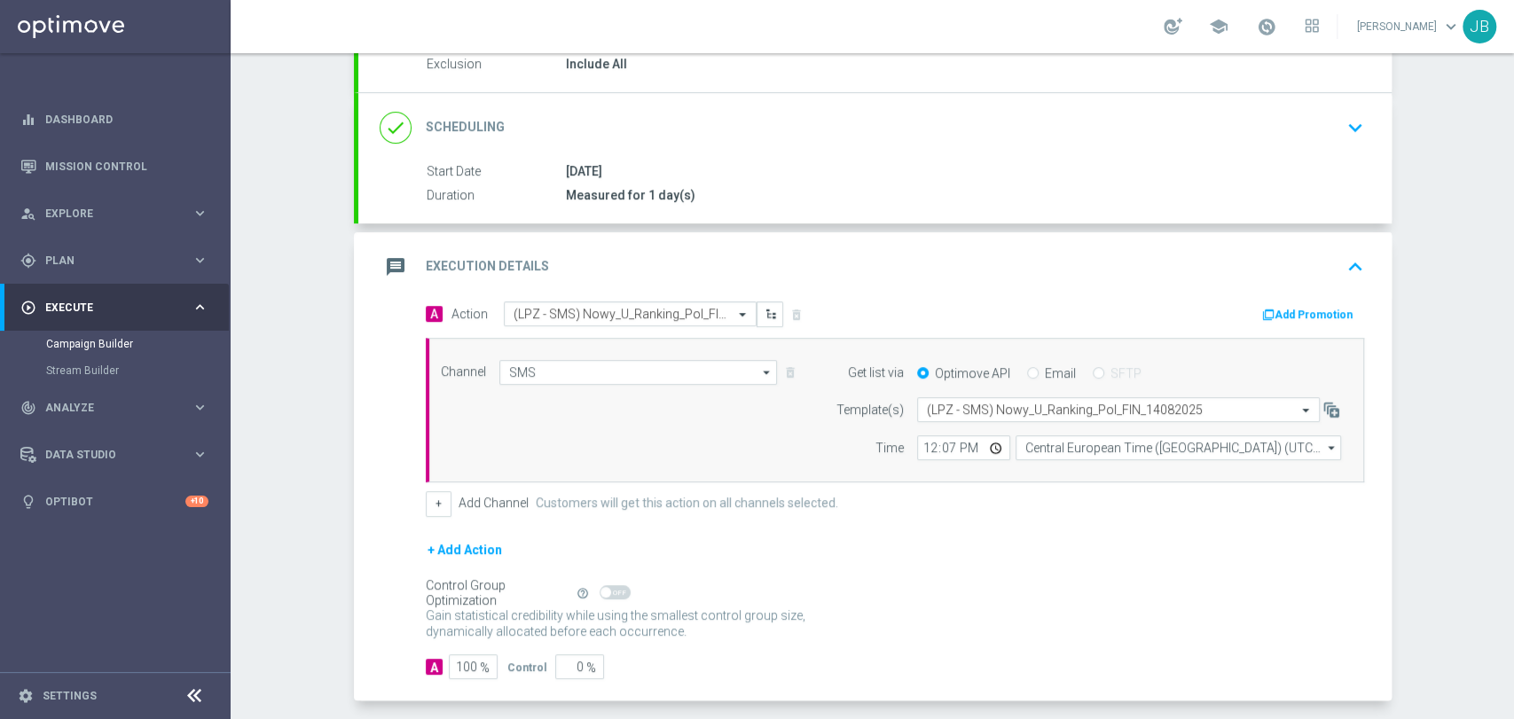
click at [1437, 443] on div "Campaign Builder Scheduled Campaign Triggered Campaign Status: Draft done Targe…" at bounding box center [872, 386] width 1283 height 666
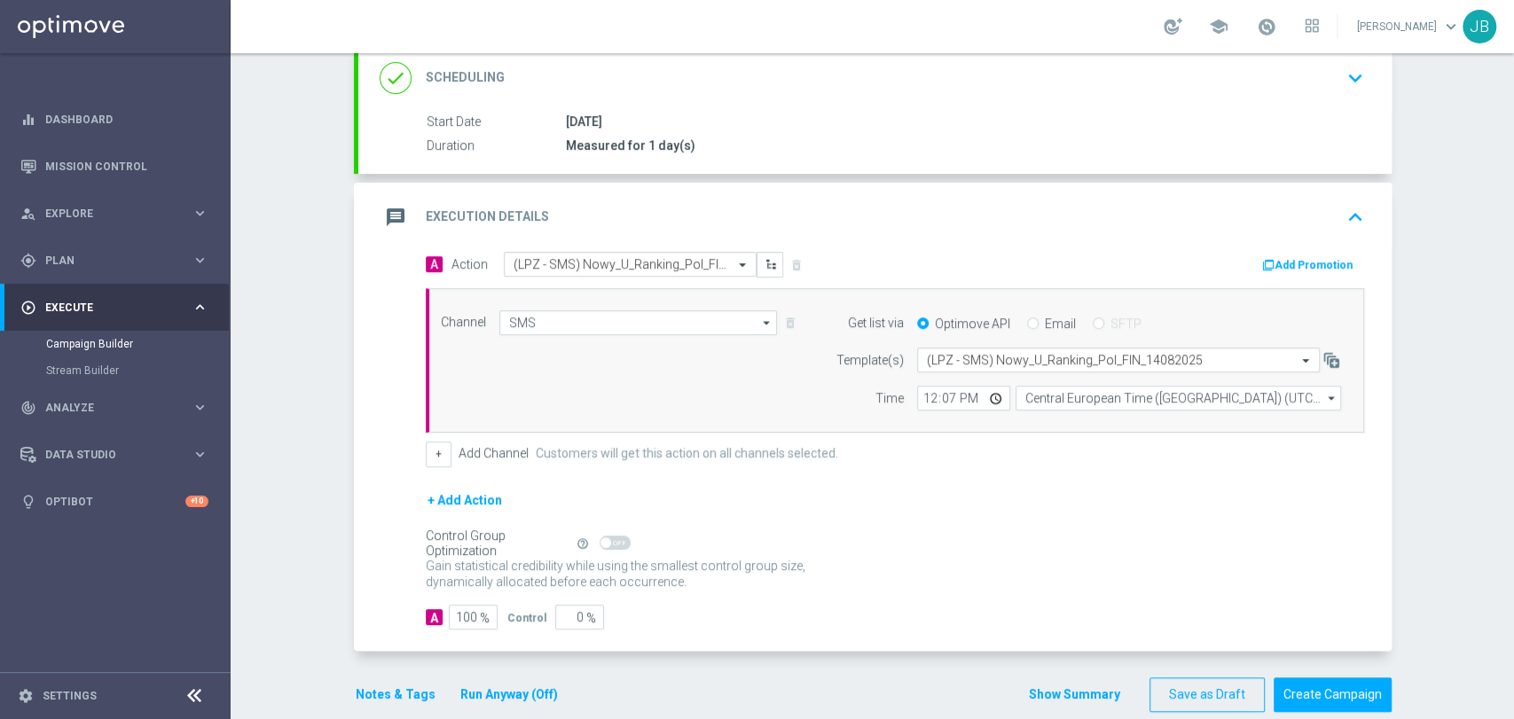
scroll to position [272, 0]
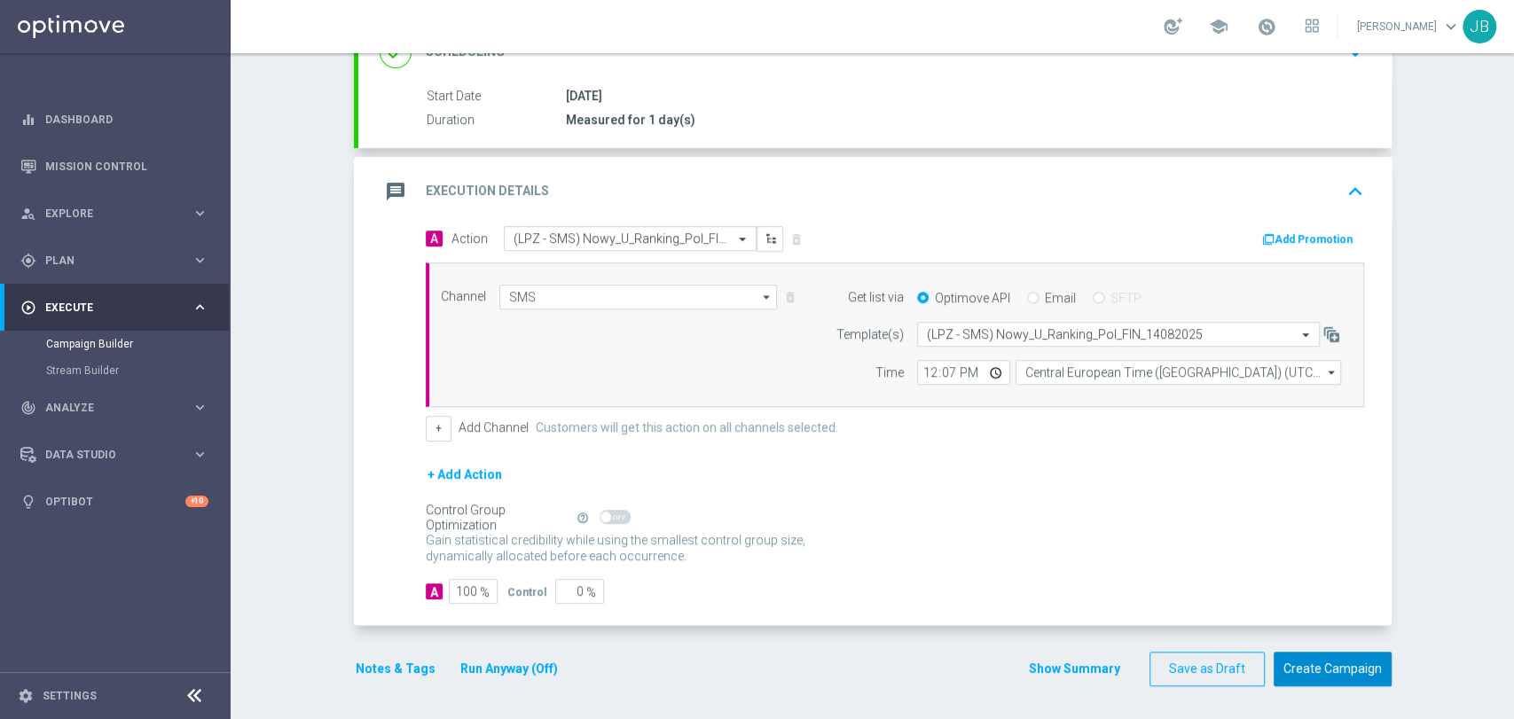
click at [1355, 675] on button "Create Campaign" at bounding box center [1332, 669] width 118 height 35
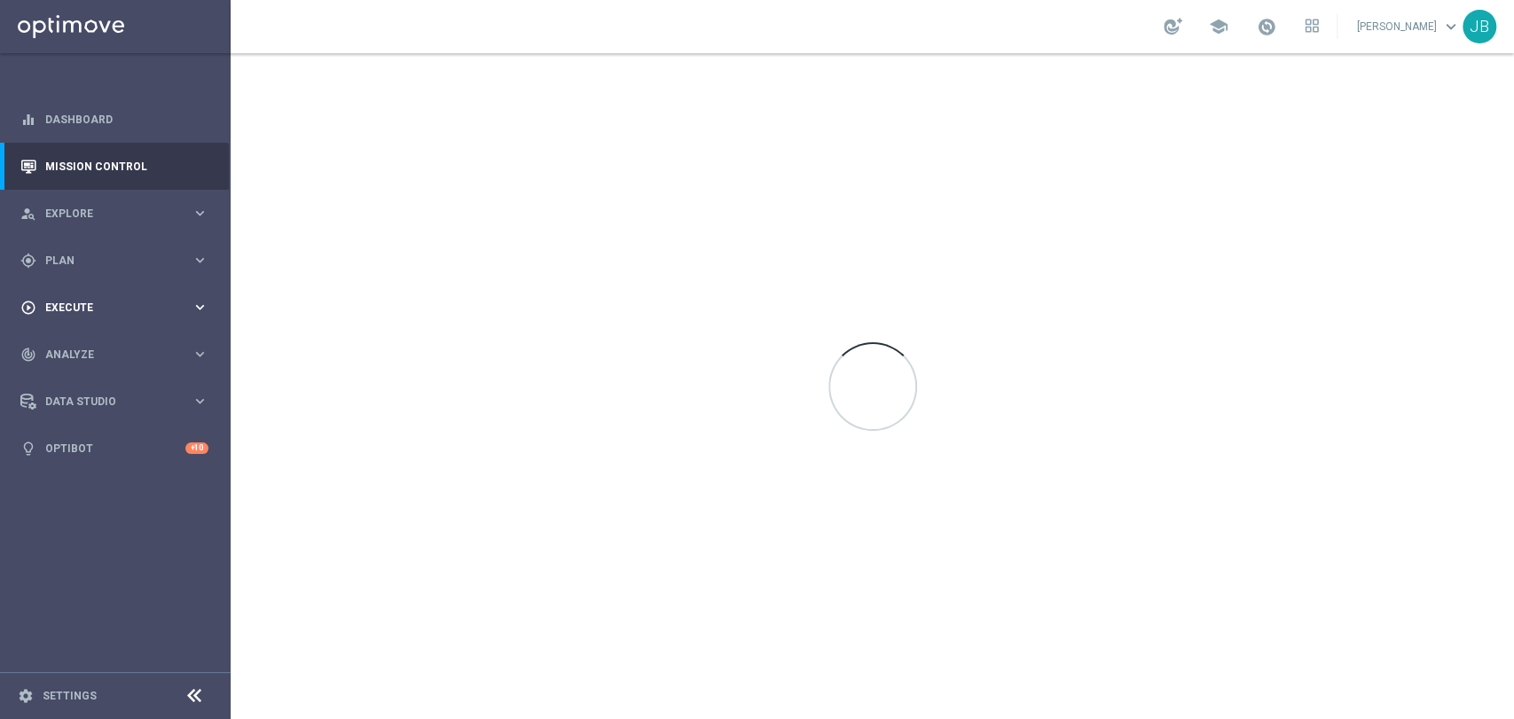
click at [86, 310] on span "Execute" at bounding box center [118, 307] width 146 height 11
click at [97, 342] on link "Campaign Builder" at bounding box center [115, 344] width 138 height 14
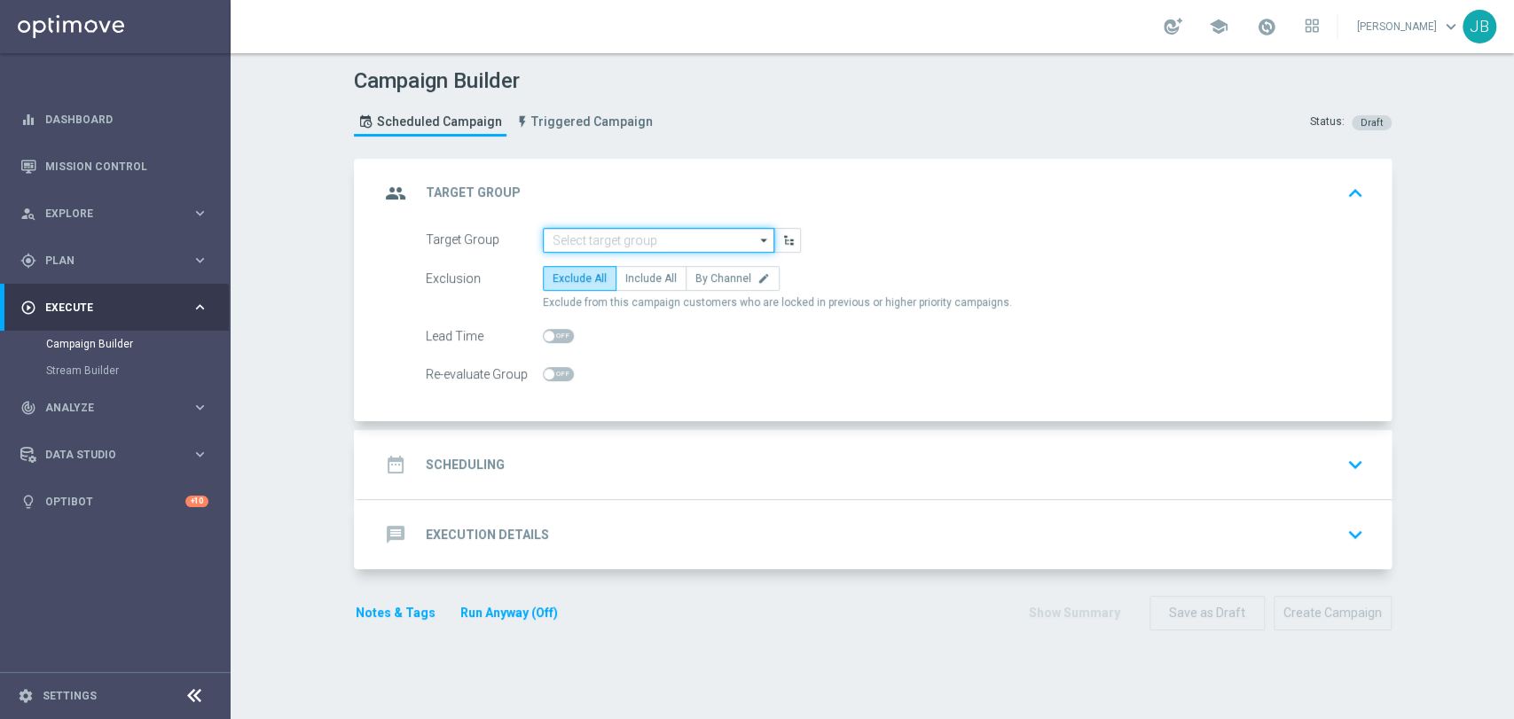
click at [578, 228] on input at bounding box center [658, 240] width 231 height 25
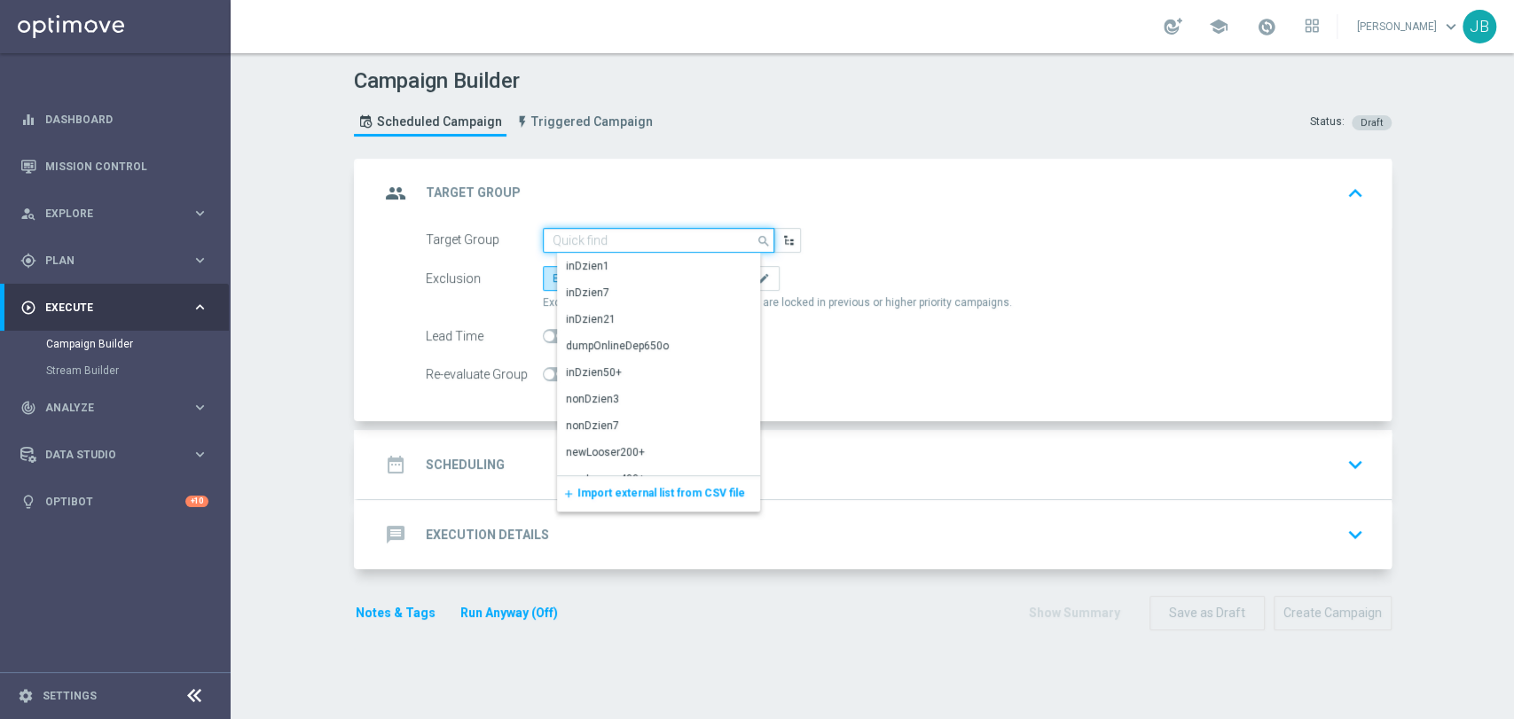
click at [575, 232] on input at bounding box center [658, 240] width 231 height 25
paste input "(LPZ - SMS) Godziny_[PHONE_NUMBER]"
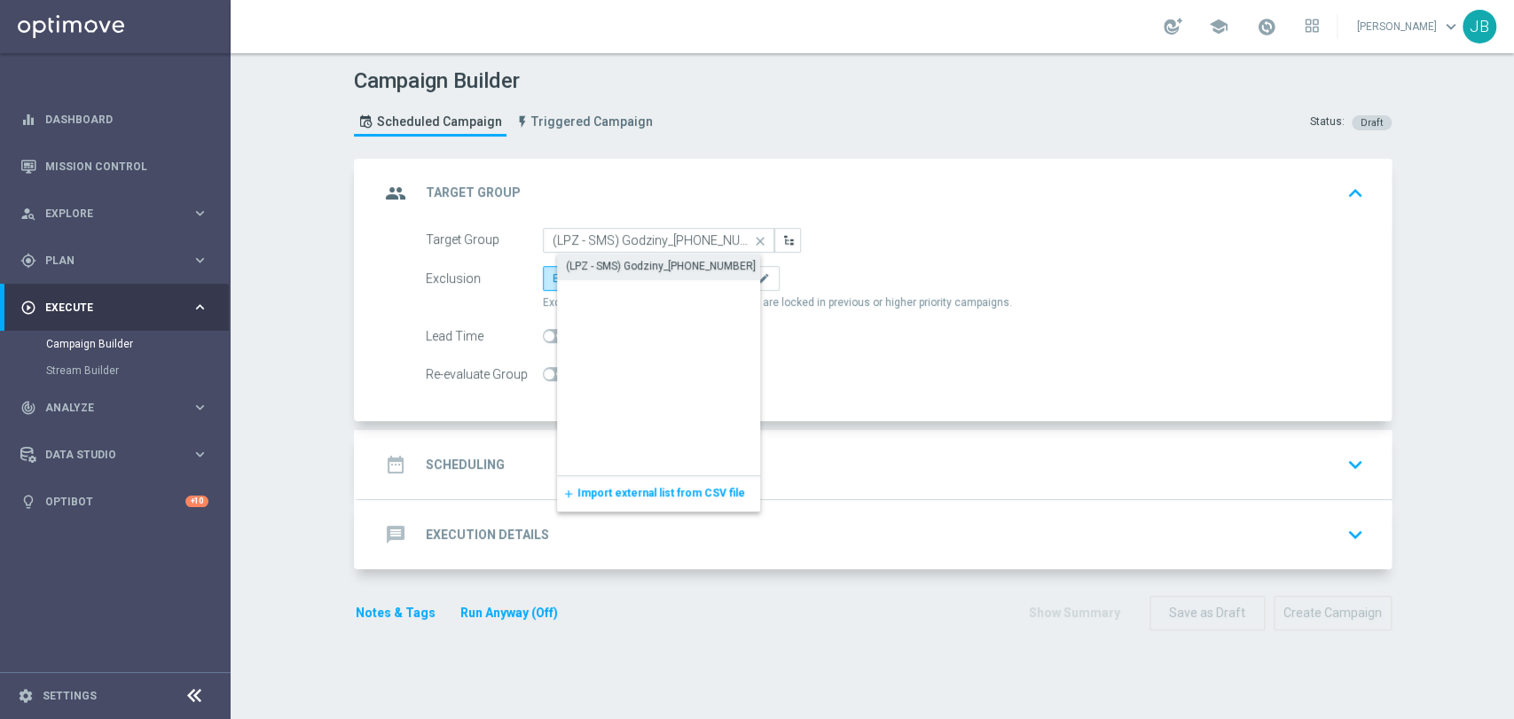
click at [582, 268] on div "(LPZ - SMS) Godziny_[PHONE_NUMBER]" at bounding box center [661, 266] width 190 height 16
type input "(LPZ - SMS) Godziny_[PHONE_NUMBER]"
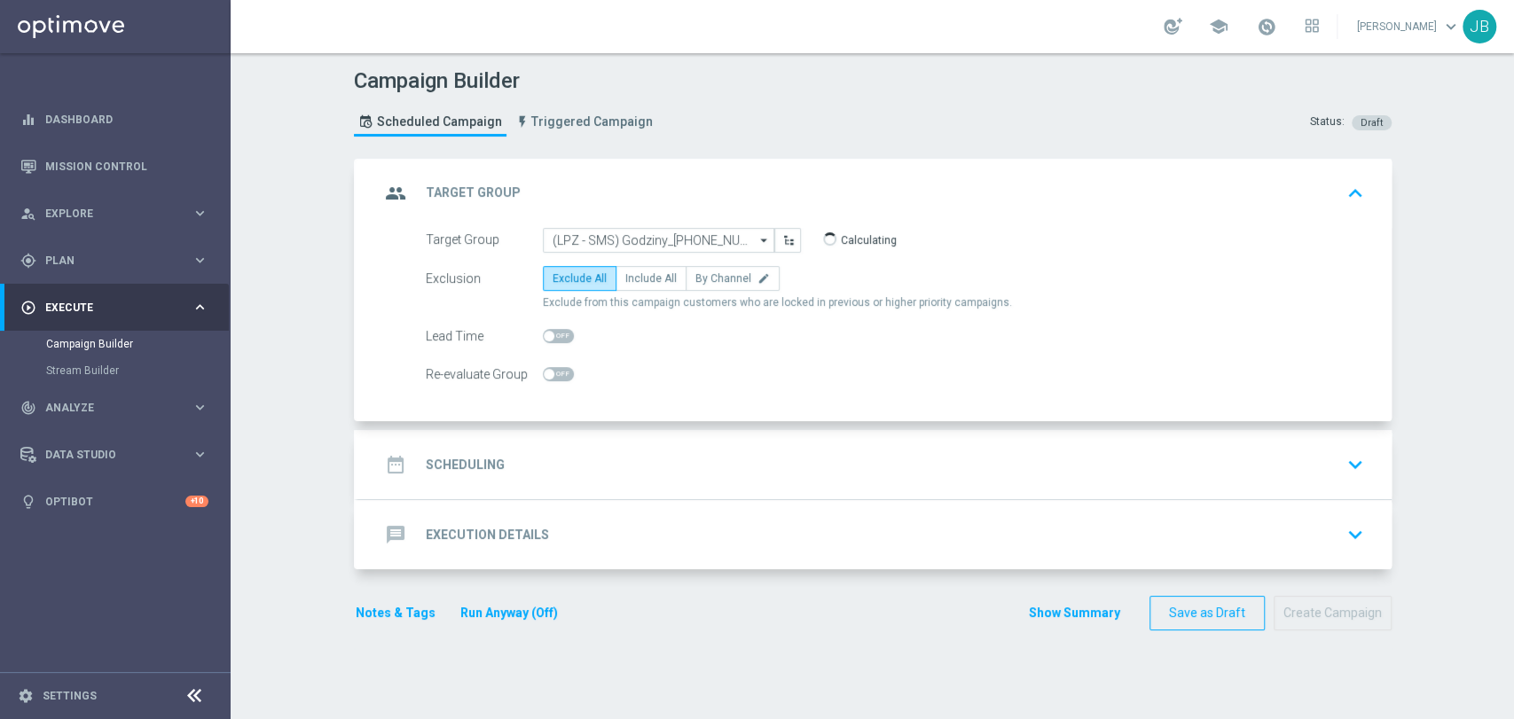
click at [612, 456] on div "date_range Scheduling keyboard_arrow_down" at bounding box center [875, 465] width 991 height 34
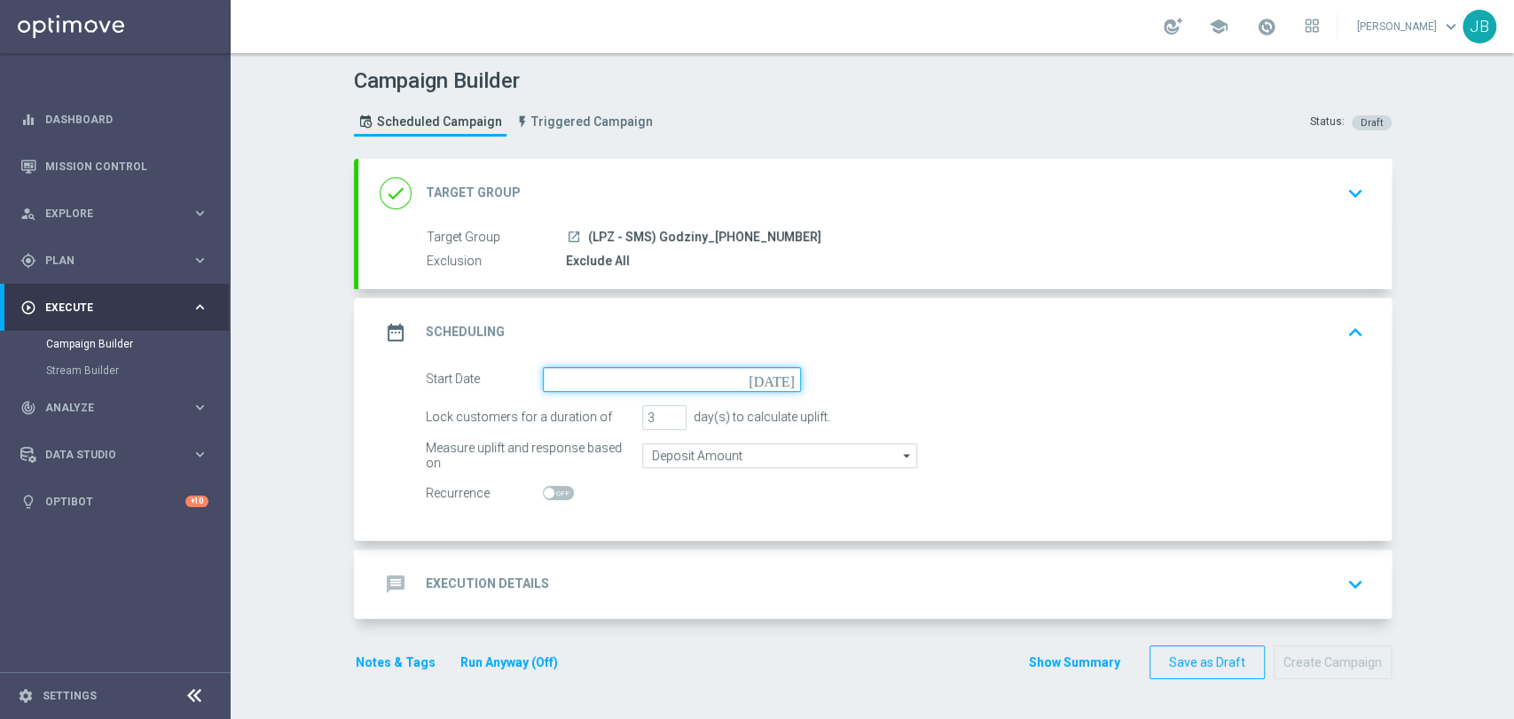
click at [556, 377] on input at bounding box center [672, 379] width 258 height 25
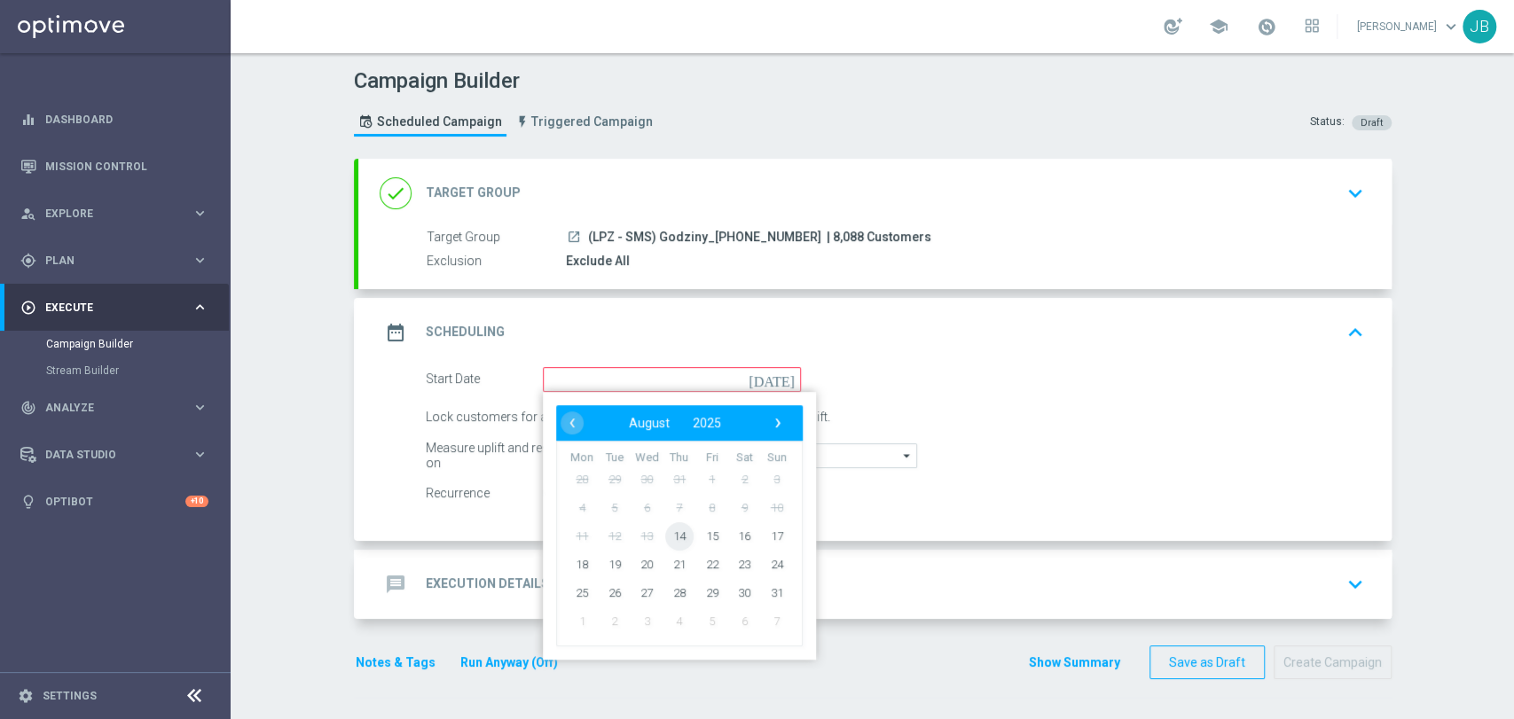
click at [664, 534] on span "14" at bounding box center [678, 535] width 28 height 28
type input "[DATE]"
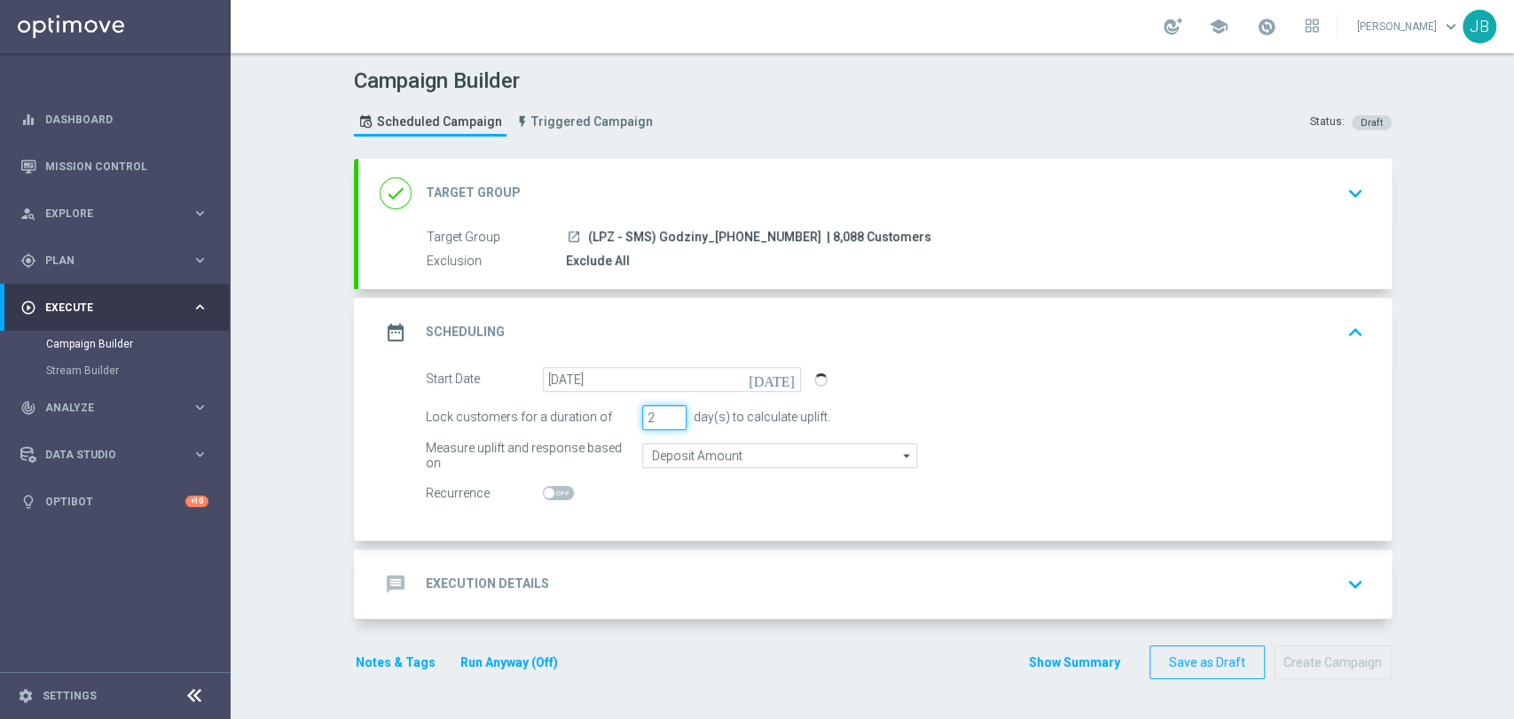
click at [668, 420] on input "2" at bounding box center [664, 417] width 44 height 25
type input "1"
click at [668, 420] on input "1" at bounding box center [664, 417] width 44 height 25
click at [589, 557] on div "message Execution Details keyboard_arrow_down" at bounding box center [874, 584] width 1033 height 69
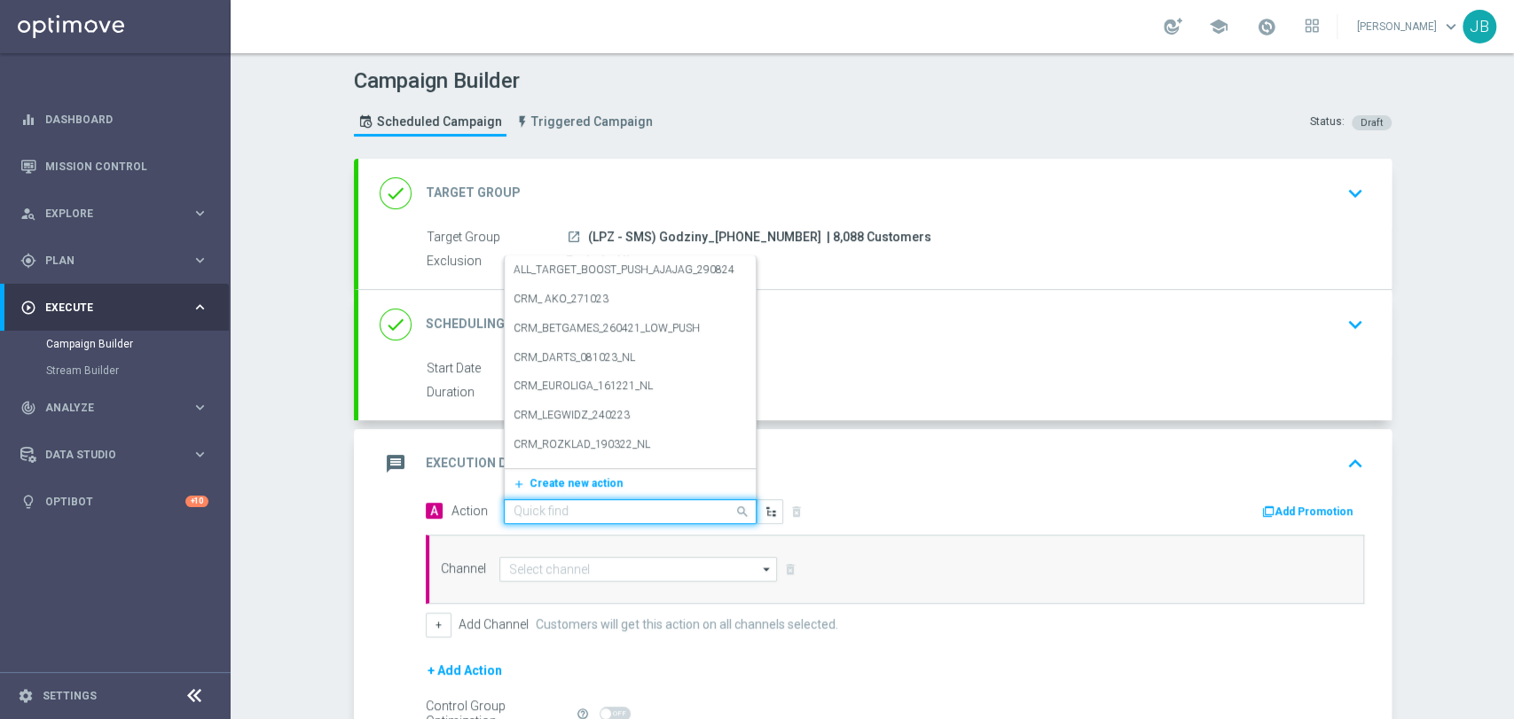
click at [529, 511] on input "text" at bounding box center [612, 512] width 198 height 15
click at [533, 489] on button "add_new Create new action" at bounding box center [627, 484] width 245 height 20
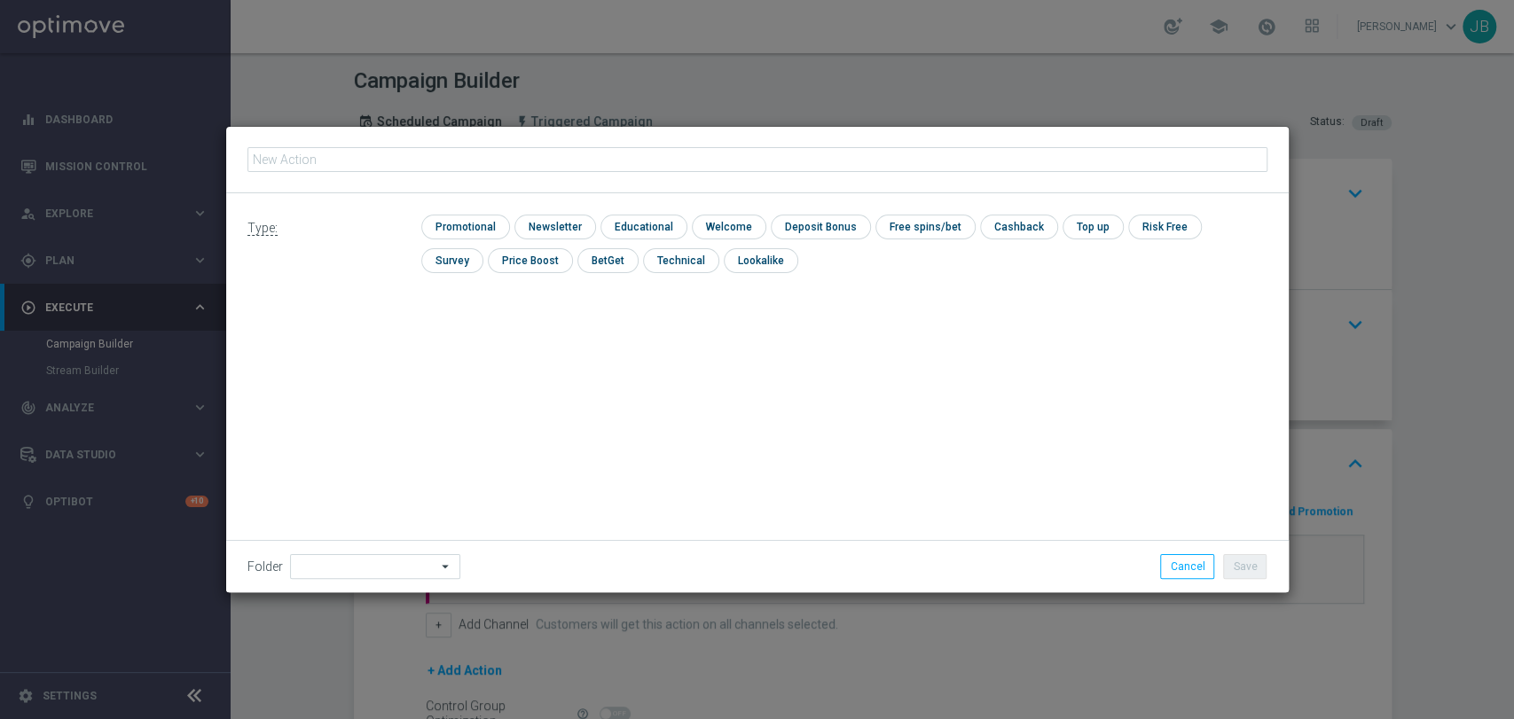
type input "(LPZ - SMS) Godziny_[PHONE_NUMBER]"
click at [531, 220] on input "checkbox" at bounding box center [552, 227] width 77 height 24
checkbox input "true"
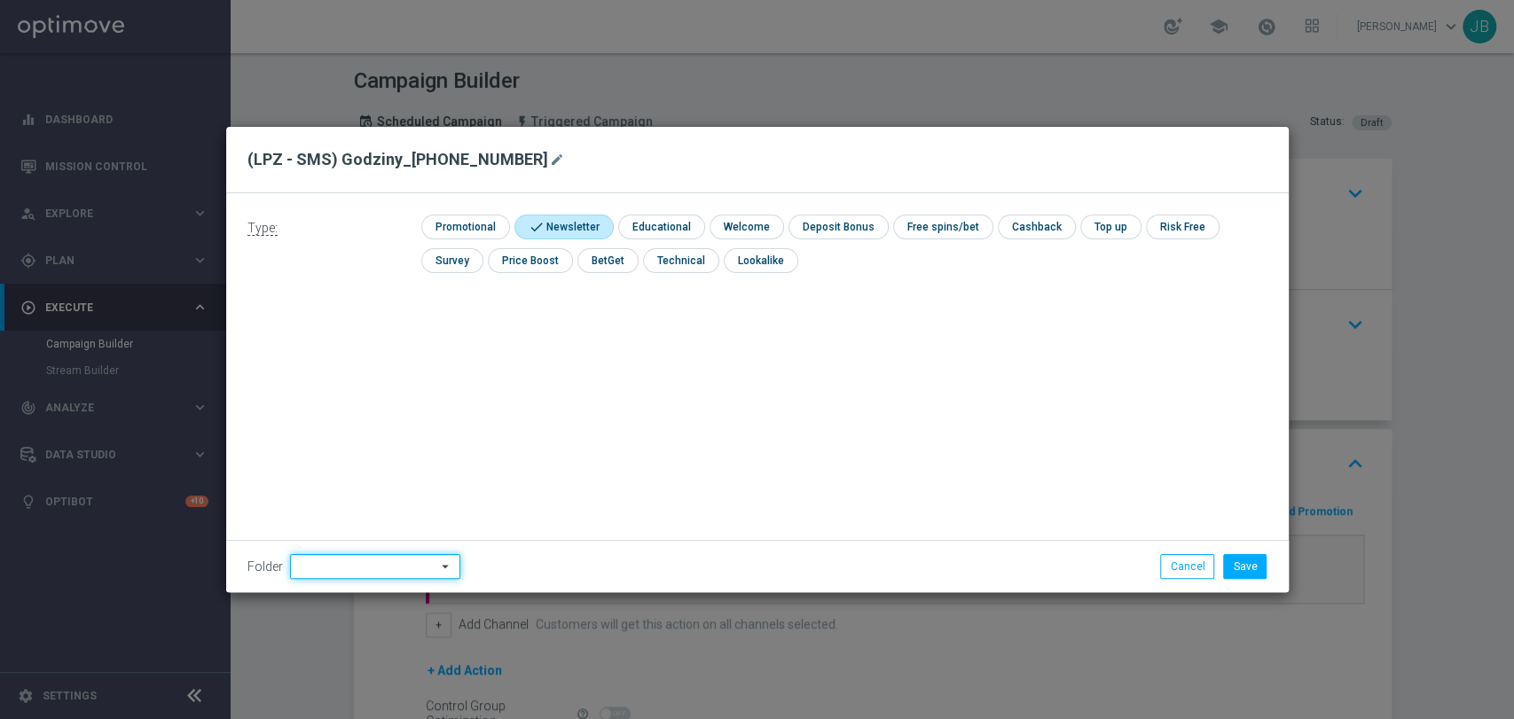
click at [359, 557] on input at bounding box center [375, 566] width 170 height 25
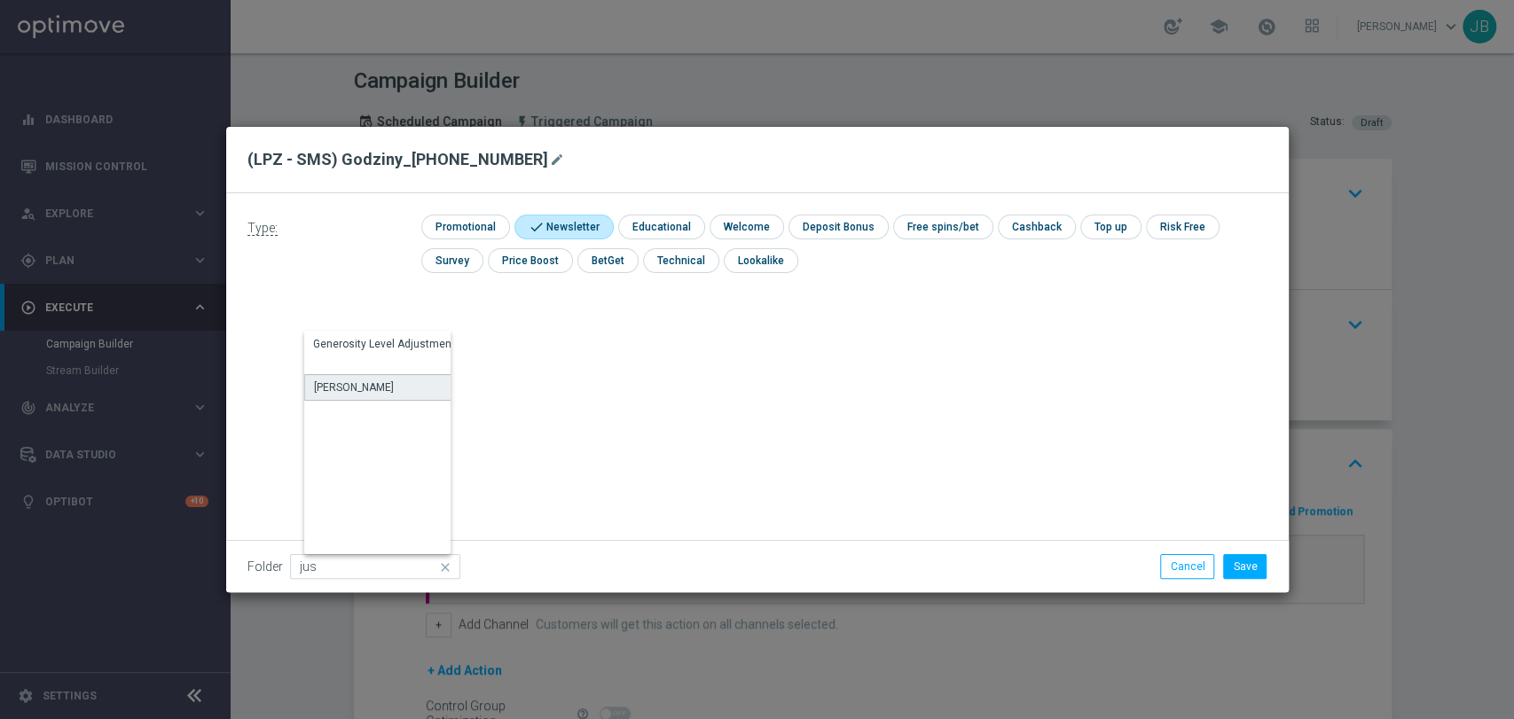
click at [372, 378] on div "[PERSON_NAME]" at bounding box center [386, 387] width 165 height 27
type input "[PERSON_NAME]"
click at [1234, 555] on button "Save" at bounding box center [1244, 566] width 43 height 25
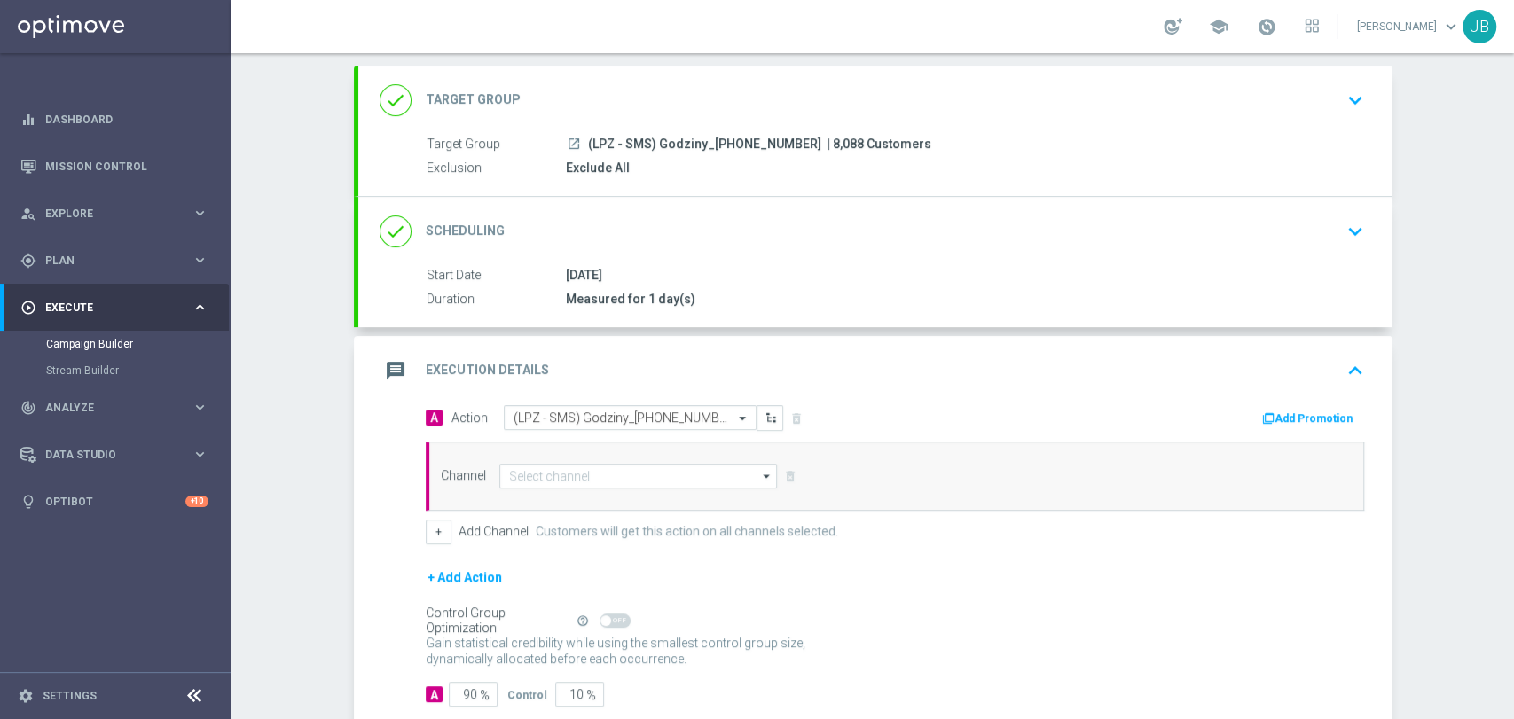
scroll to position [139, 0]
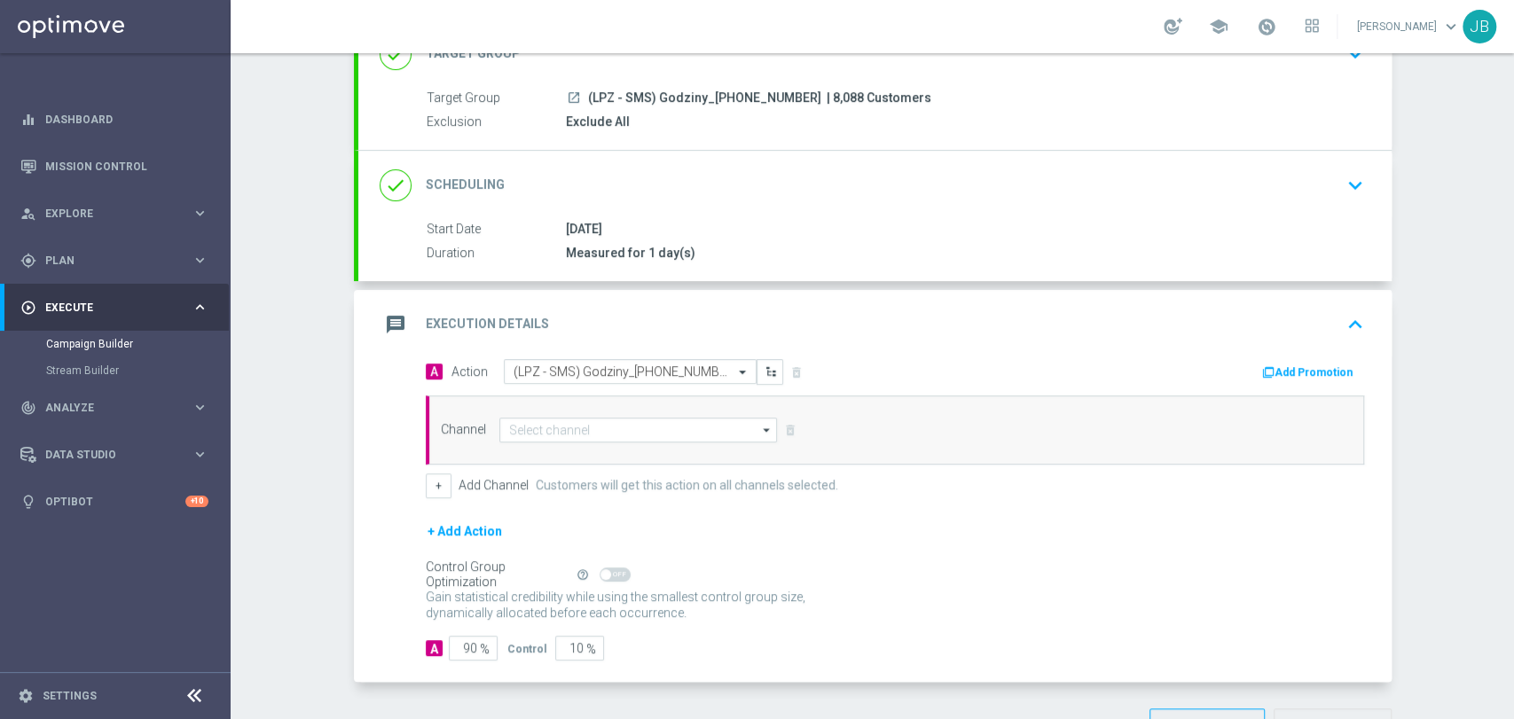
drag, startPoint x: 1512, startPoint y: 458, endPoint x: 1512, endPoint y: 560, distance: 102.0
click at [1512, 560] on div "Campaign Builder Scheduled Campaign Triggered Campaign Status: Draft done Targe…" at bounding box center [872, 386] width 1283 height 666
click at [1182, 565] on div "Control Group Optimization Self Optimizing Campaign help_outline" at bounding box center [895, 575] width 938 height 20
click at [573, 427] on input at bounding box center [638, 430] width 278 height 25
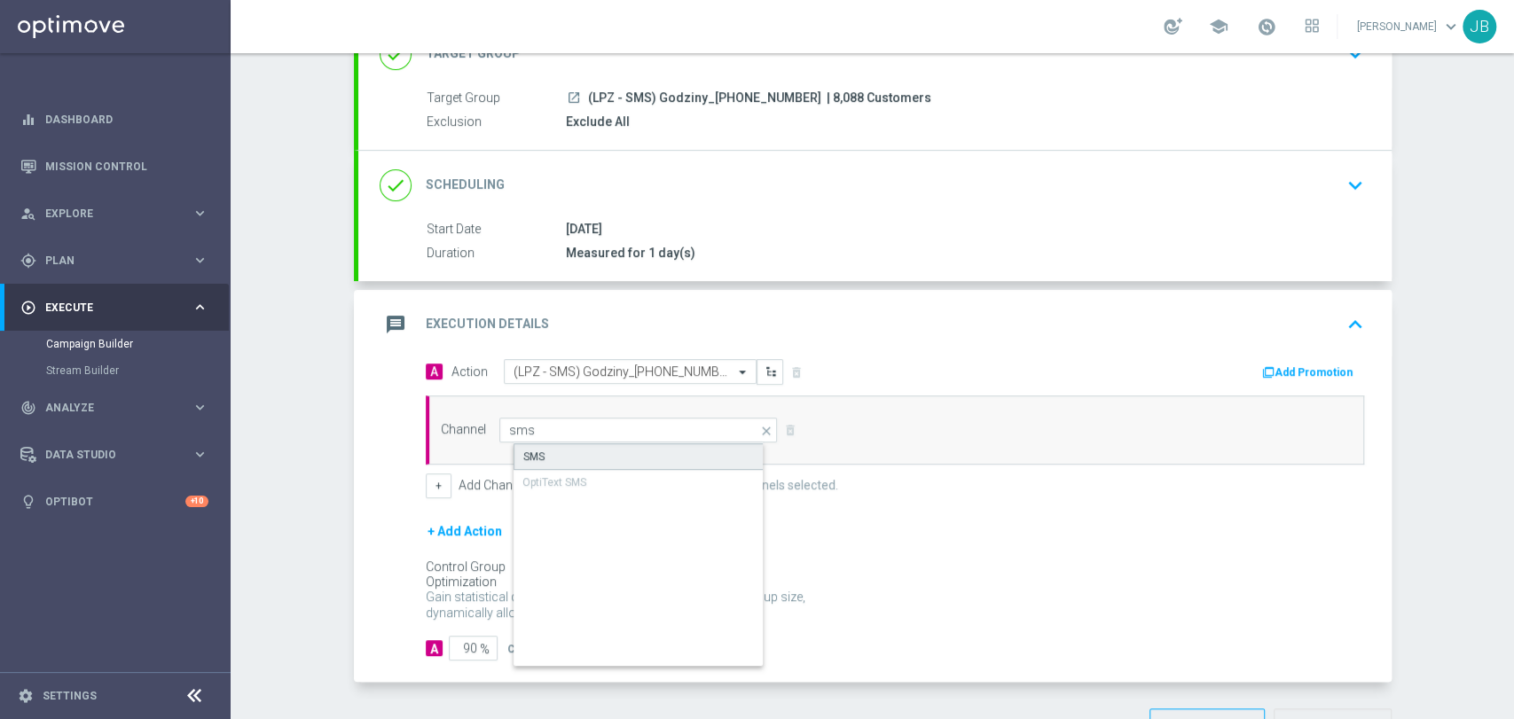
click at [558, 449] on div "SMS" at bounding box center [652, 456] width 279 height 27
type input "SMS"
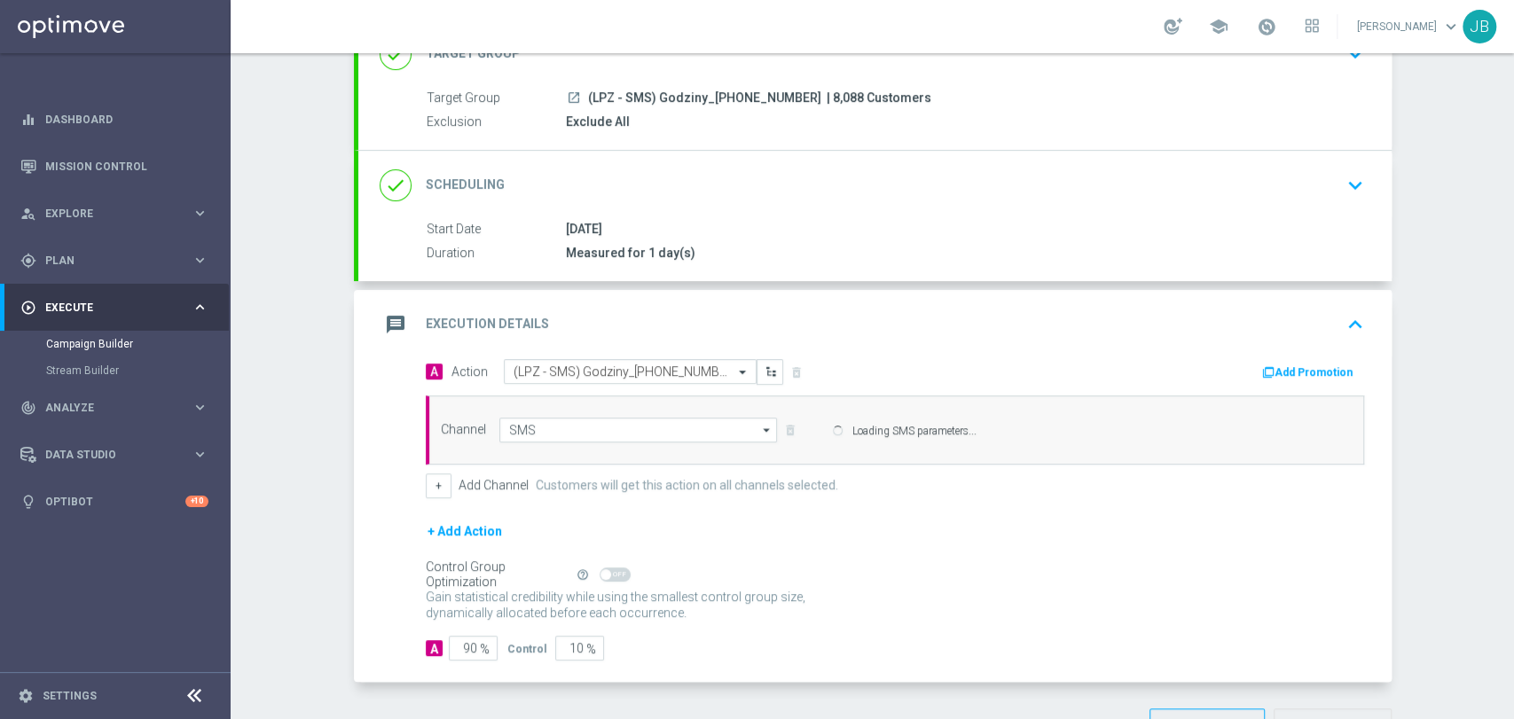
click at [464, 583] on div "Self Optimizing Campaign" at bounding box center [498, 575] width 144 height 15
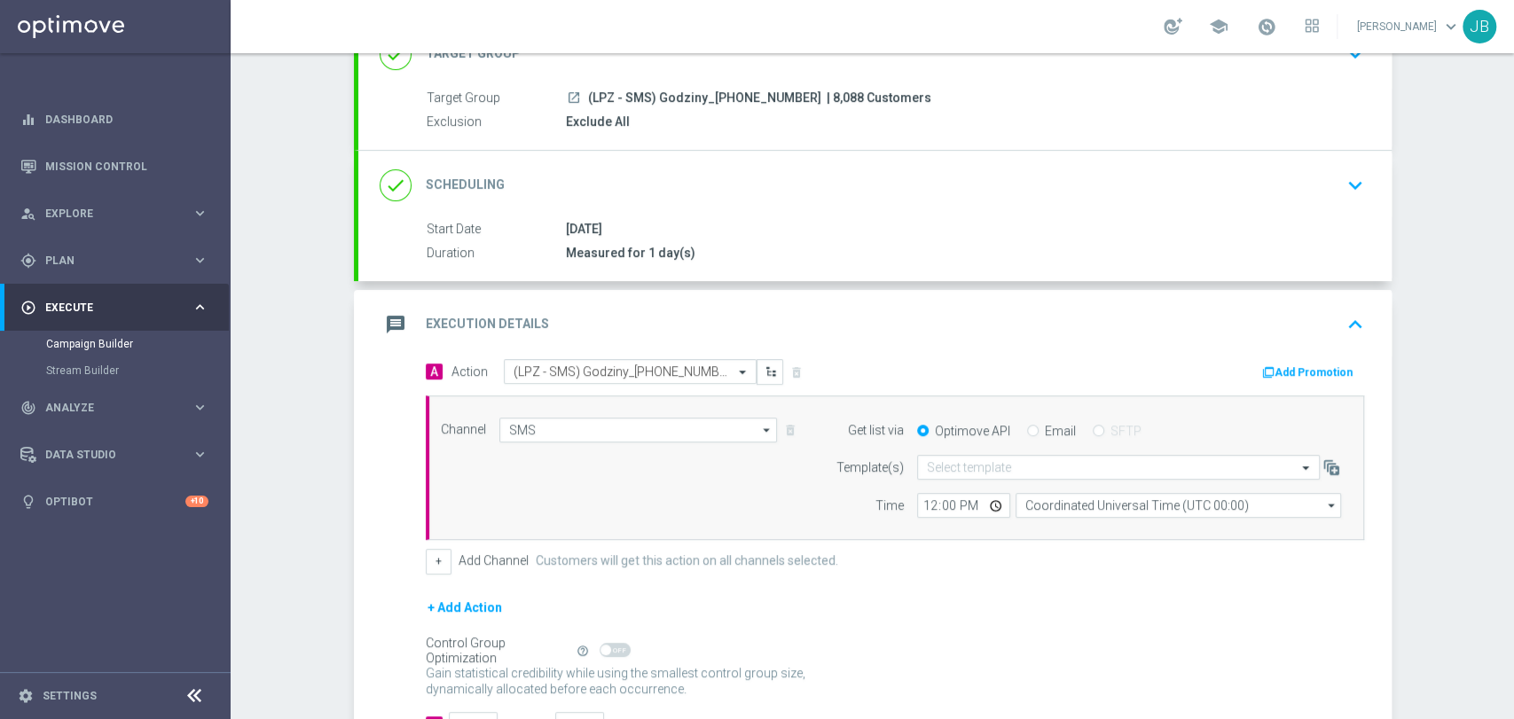
scroll to position [272, 0]
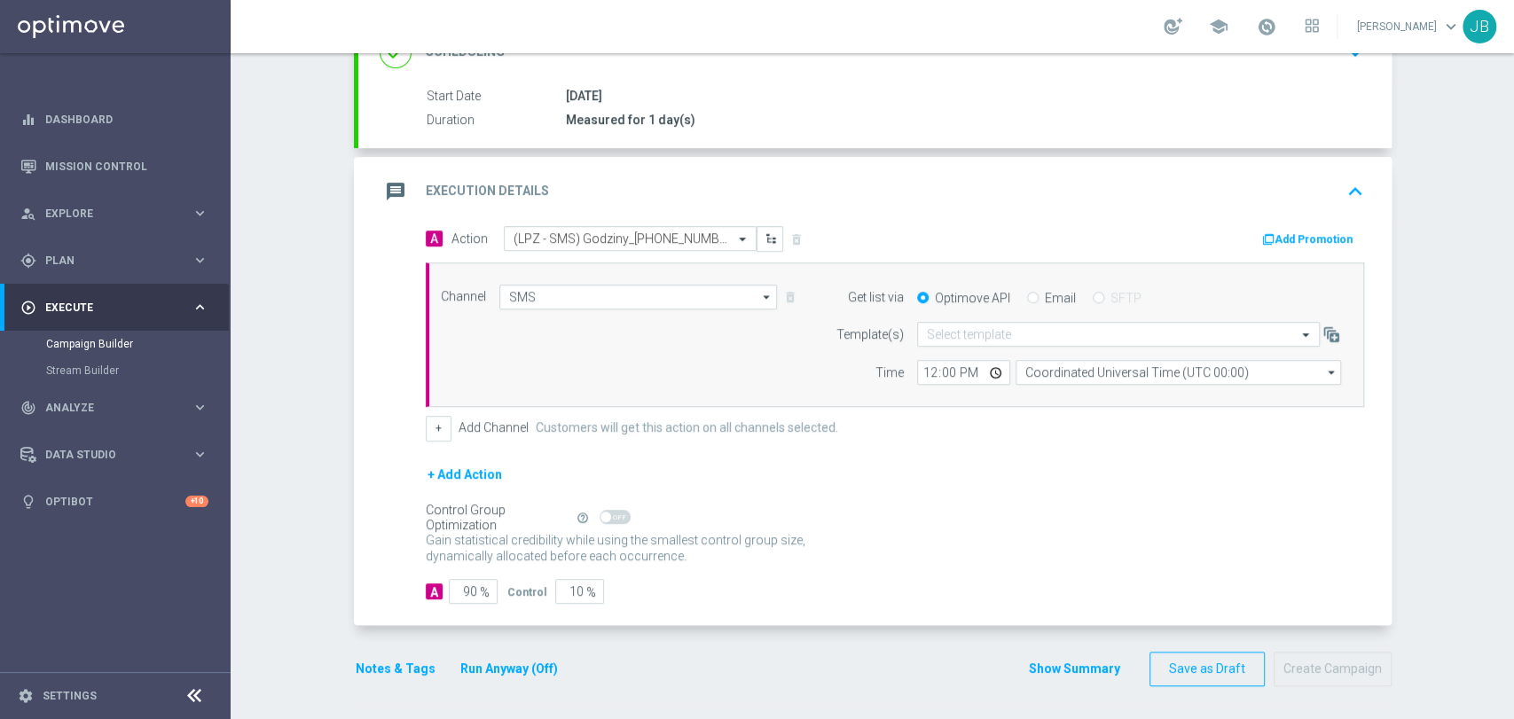
drag, startPoint x: 1512, startPoint y: 282, endPoint x: 1512, endPoint y: 525, distance: 243.0
click at [1512, 525] on div "Campaign Builder Scheduled Campaign Triggered Campaign Status: Draft done Targe…" at bounding box center [872, 386] width 1283 height 666
click at [468, 599] on input "90" at bounding box center [473, 591] width 49 height 25
type input "9"
type input "91"
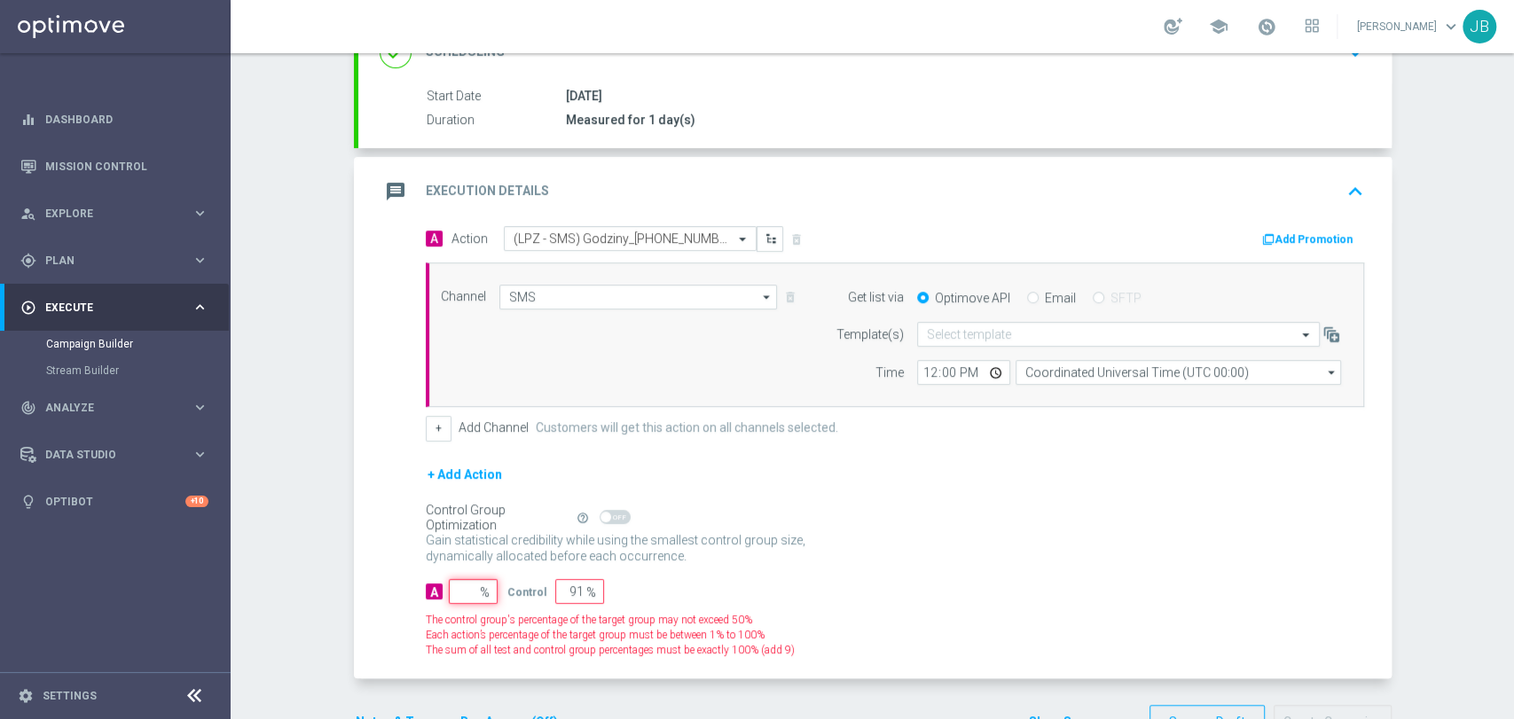
type input "100"
type input "10"
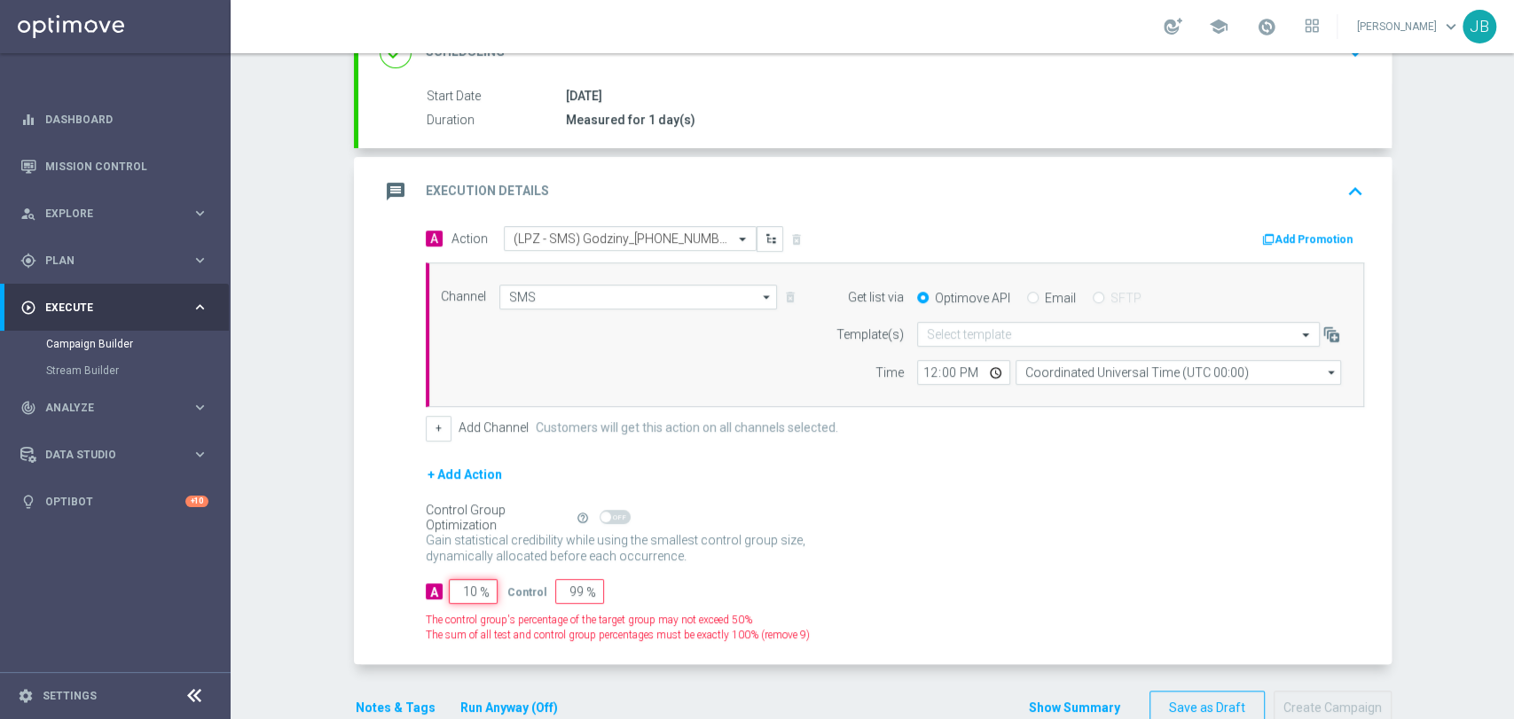
type input "90"
type input "100"
type input "0"
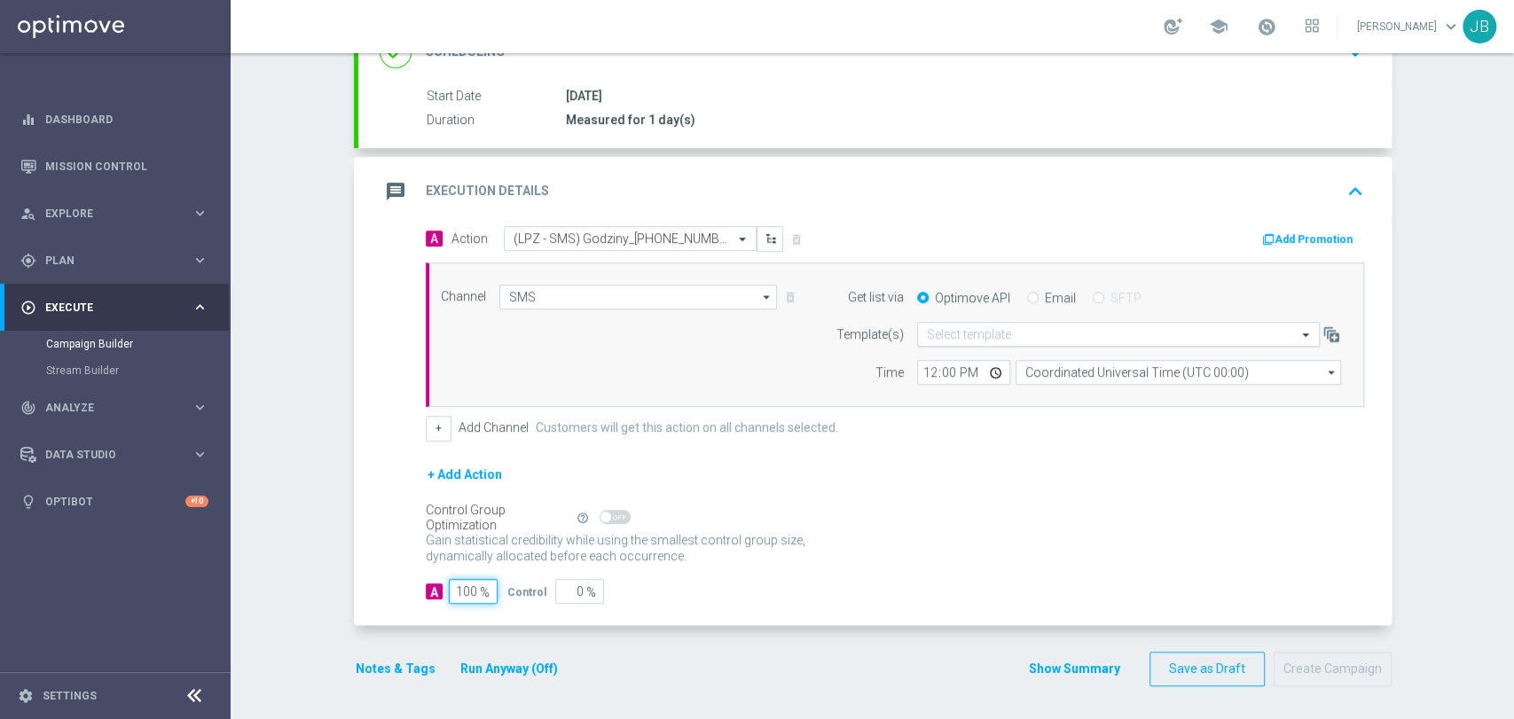
type input "100"
click at [969, 338] on input "text" at bounding box center [1101, 334] width 348 height 15
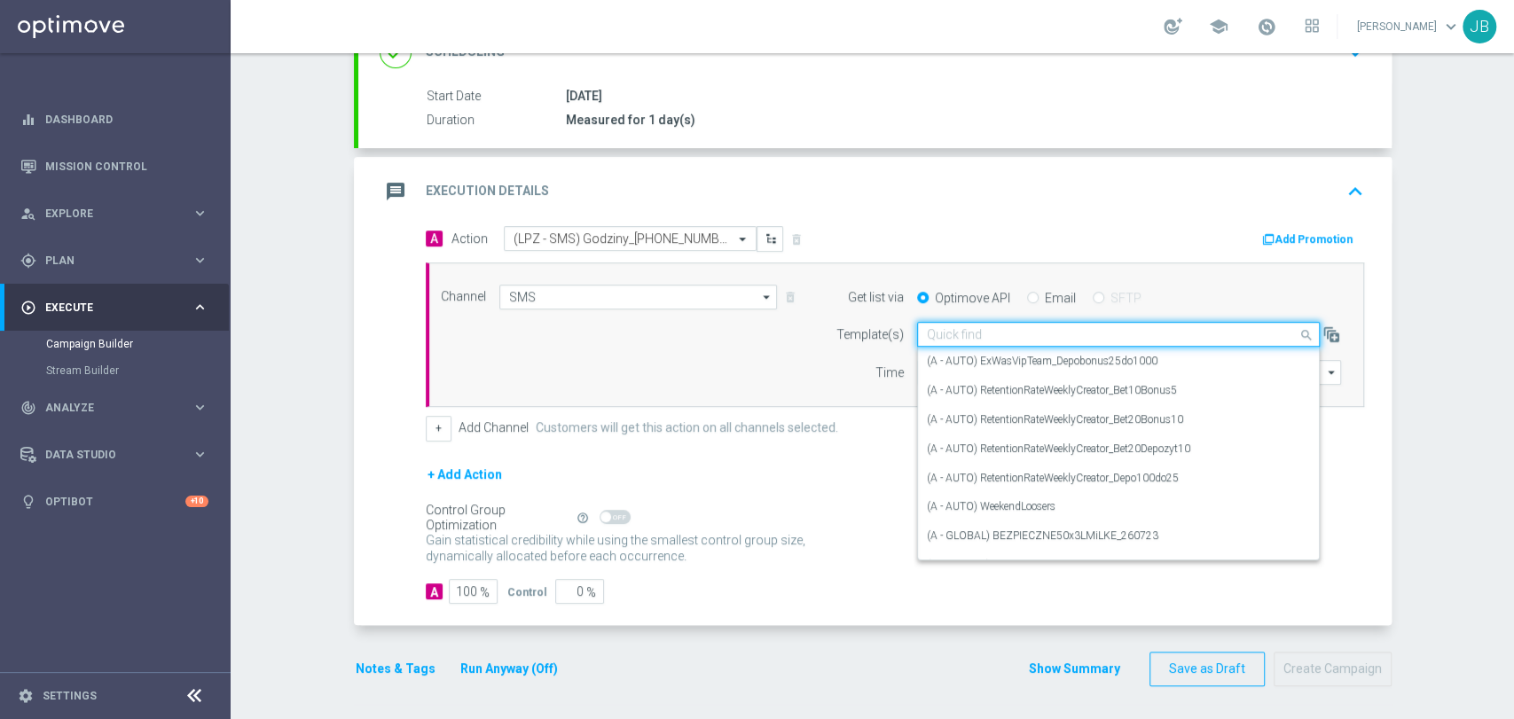
paste input "(LPZ - SMS) Godziny_[PHONE_NUMBER]"
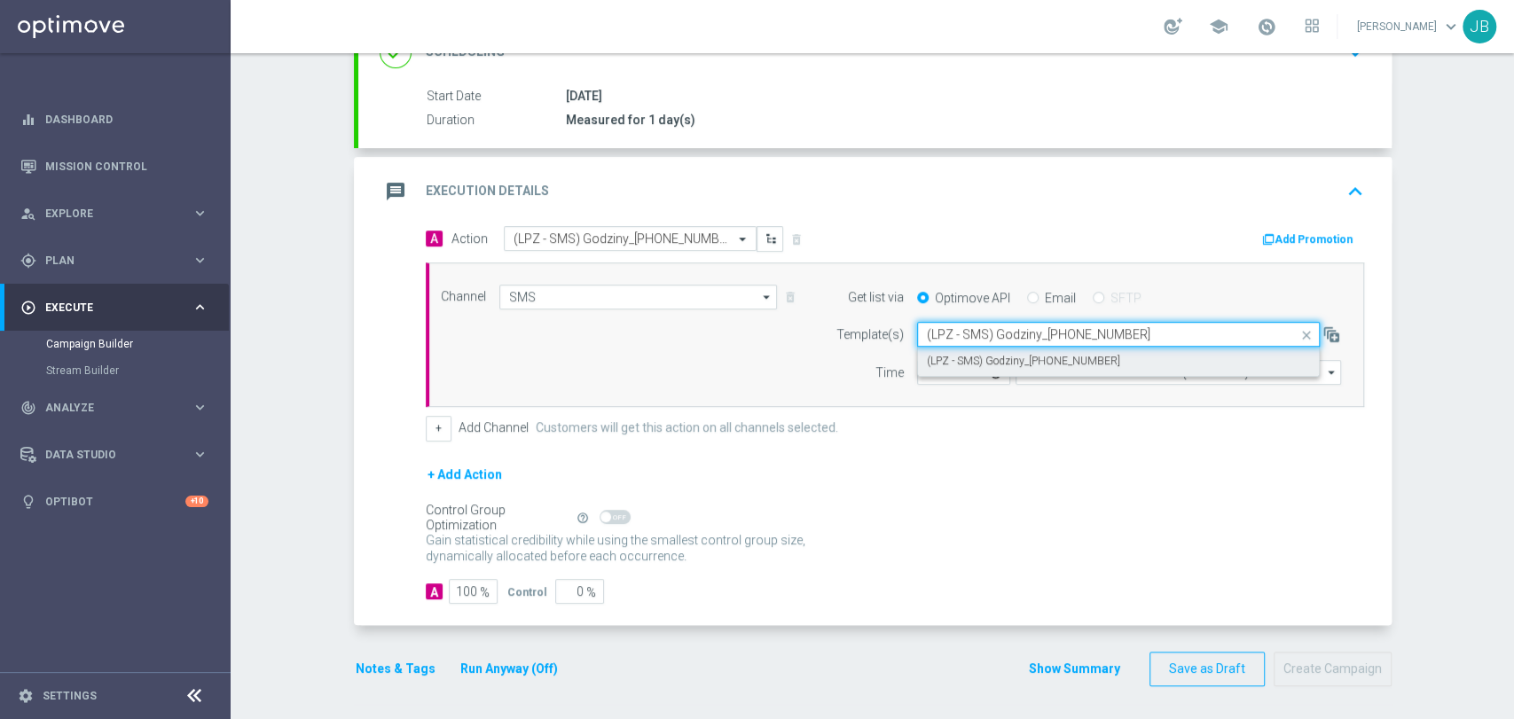
click at [962, 360] on label "(LPZ - SMS) Godziny_[PHONE_NUMBER]" at bounding box center [1023, 361] width 193 height 15
type input "(LPZ - SMS) Godziny_[PHONE_NUMBER]"
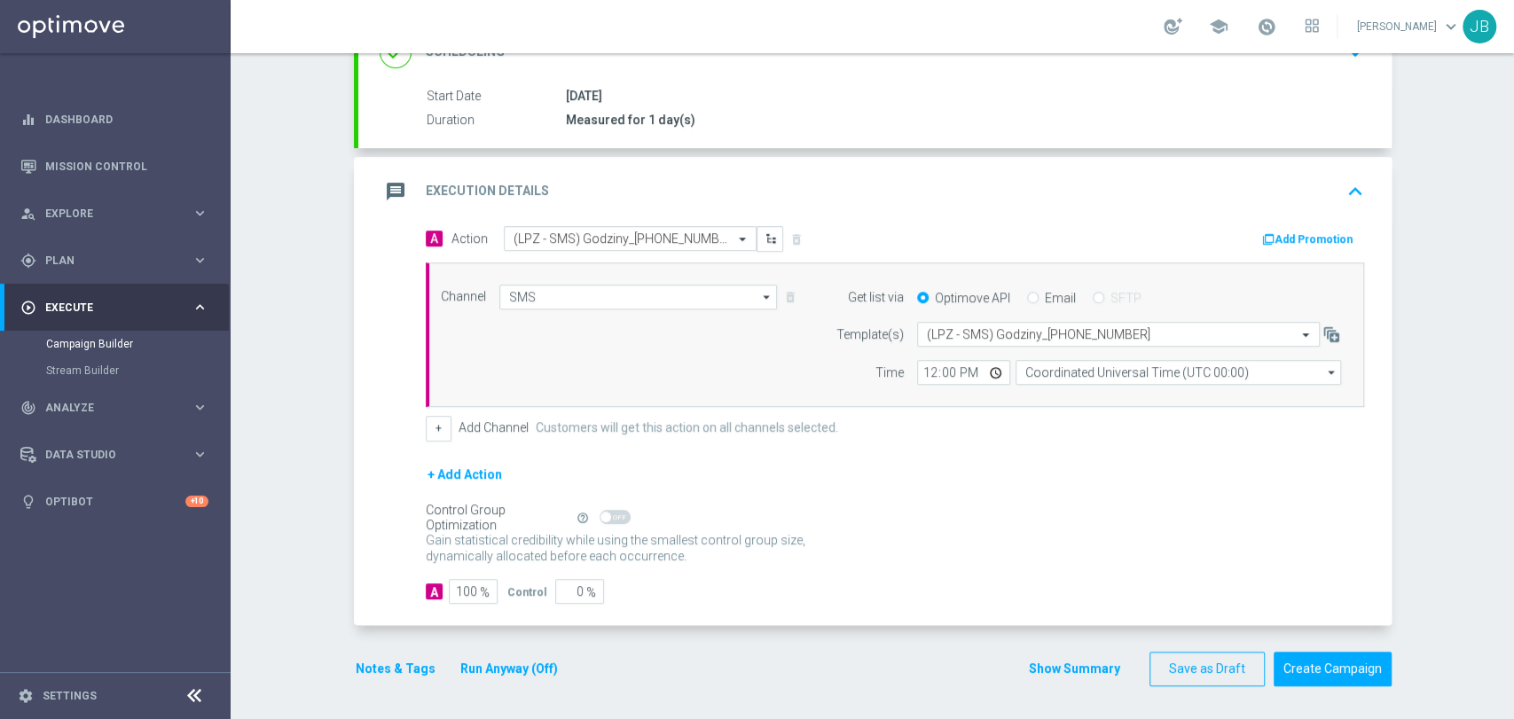
click at [1512, 194] on div "Campaign Builder Scheduled Campaign Triggered Campaign Status: Draft done Targe…" at bounding box center [872, 386] width 1283 height 666
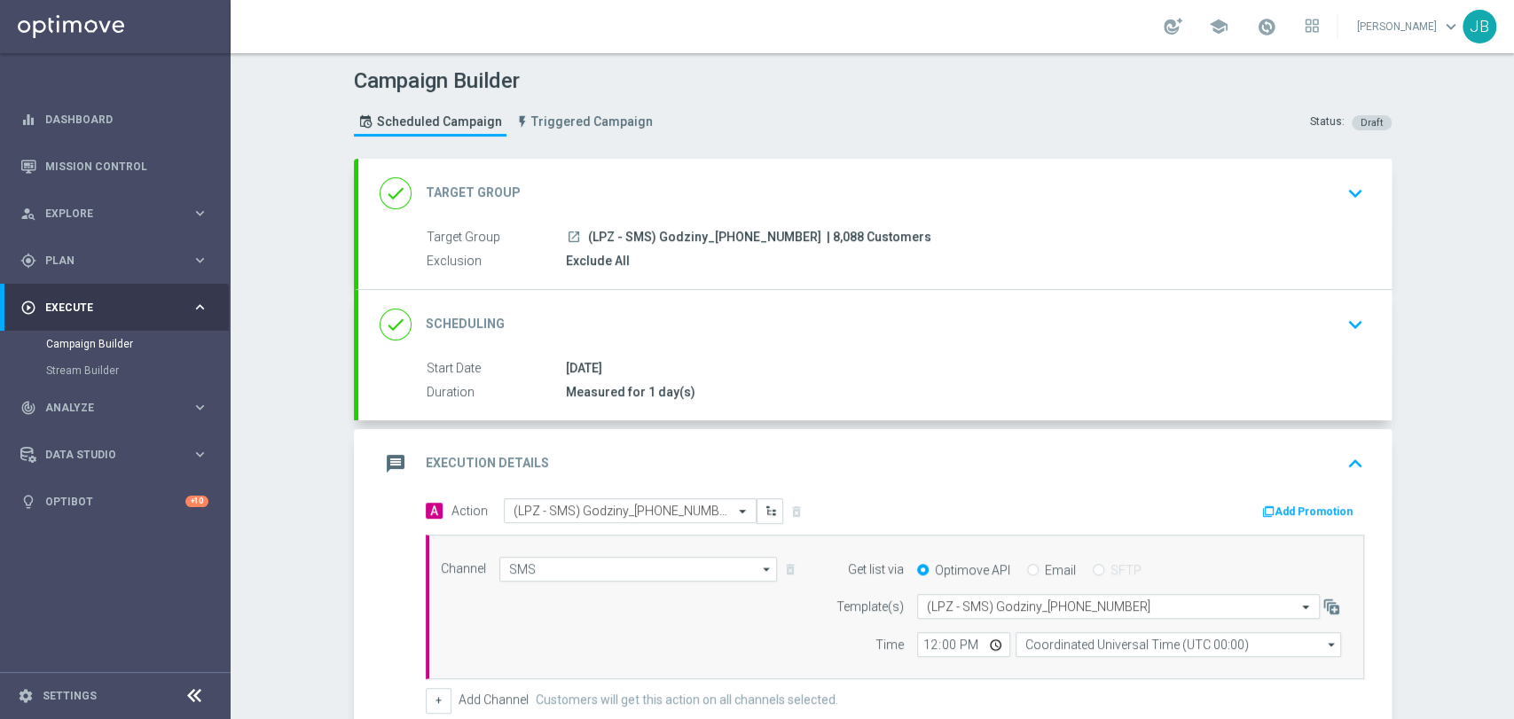
click at [914, 230] on div "launch (LPZ - SMS) Godziny_14082025 | 8,088 Customers" at bounding box center [961, 237] width 791 height 18
click at [1009, 203] on div "done Target Group keyboard_arrow_down" at bounding box center [875, 193] width 991 height 34
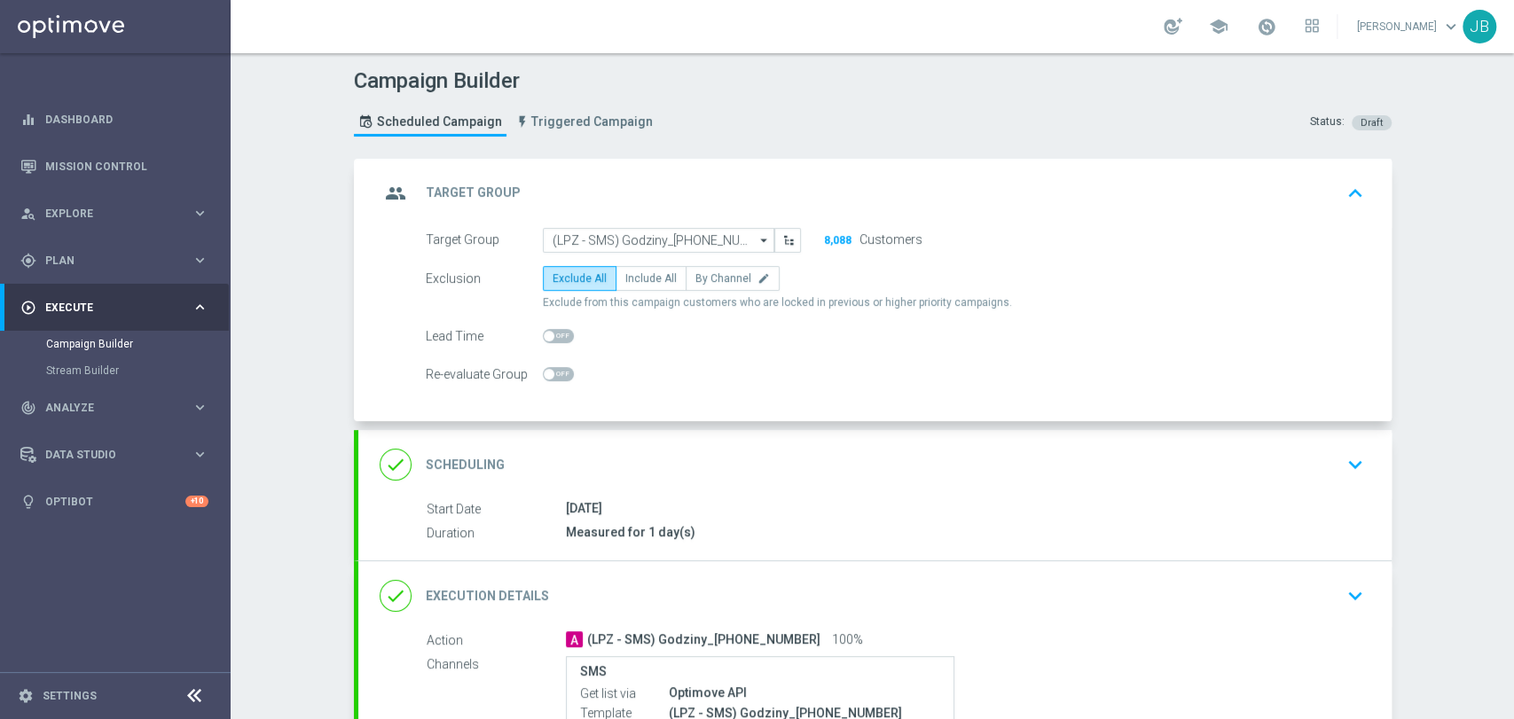
click at [892, 449] on div "done Scheduling keyboard_arrow_down" at bounding box center [875, 465] width 991 height 34
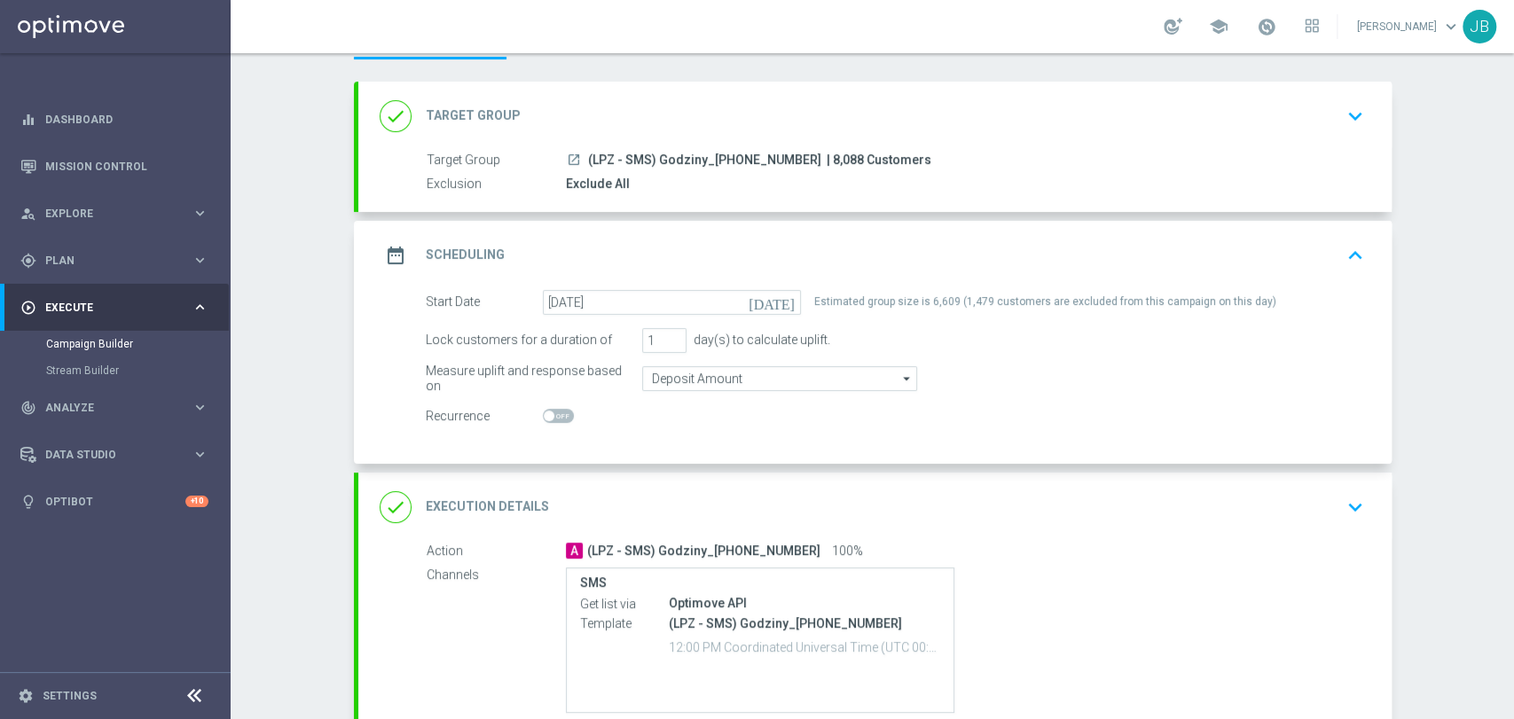
scroll to position [78, 0]
drag, startPoint x: 1512, startPoint y: 347, endPoint x: 1512, endPoint y: 402, distance: 55.0
click at [1512, 402] on div "Campaign Builder Scheduled Campaign Triggered Campaign Status: Draft done Targe…" at bounding box center [872, 386] width 1283 height 666
click at [1458, 388] on div "Campaign Builder Scheduled Campaign Triggered Campaign Status: Draft done Targe…" at bounding box center [872, 386] width 1283 height 666
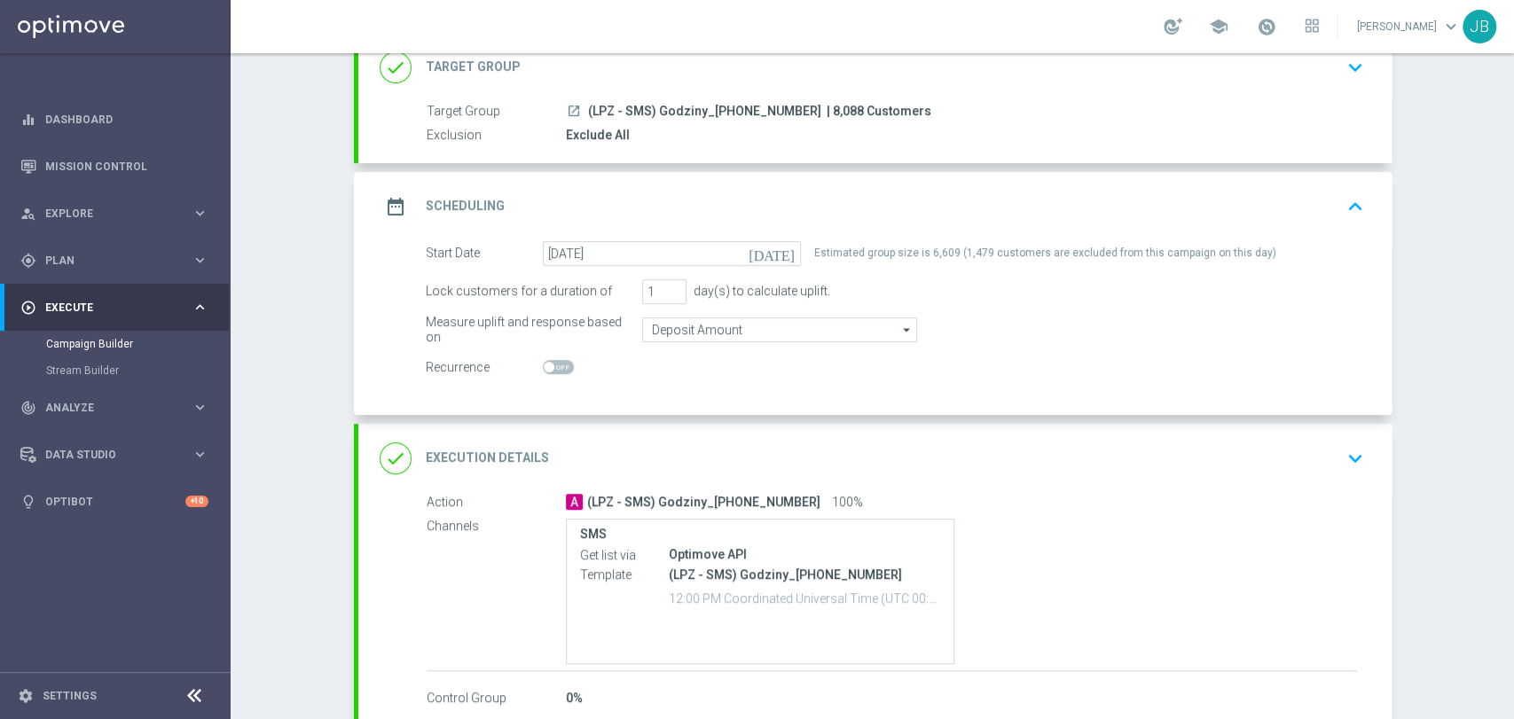
scroll to position [227, 0]
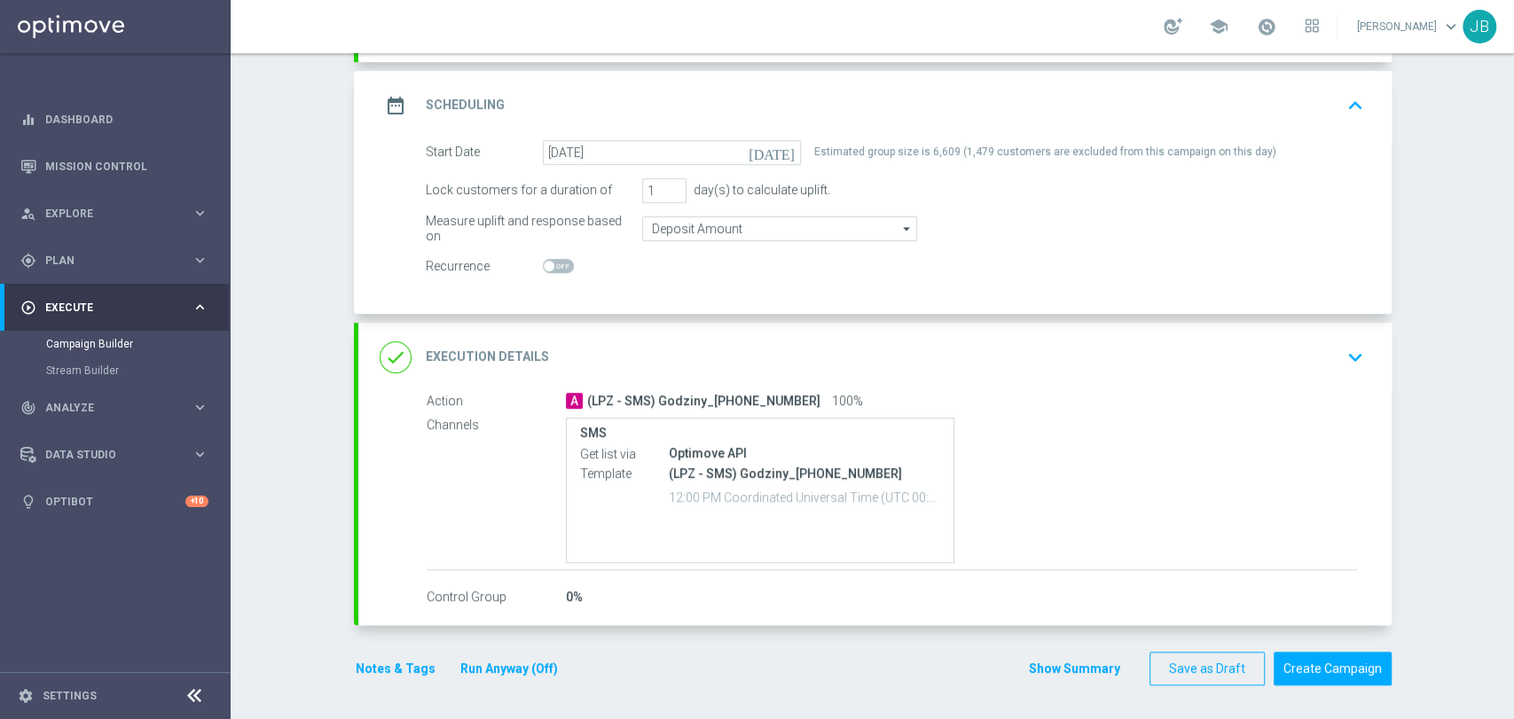
click at [1261, 409] on div "Action A (LPZ - SMS) Godziny_14082025 100% Channels SMS Get list via Optimove A…" at bounding box center [892, 481] width 930 height 178
click at [1264, 371] on div "done Execution Details keyboard_arrow_down" at bounding box center [875, 358] width 991 height 34
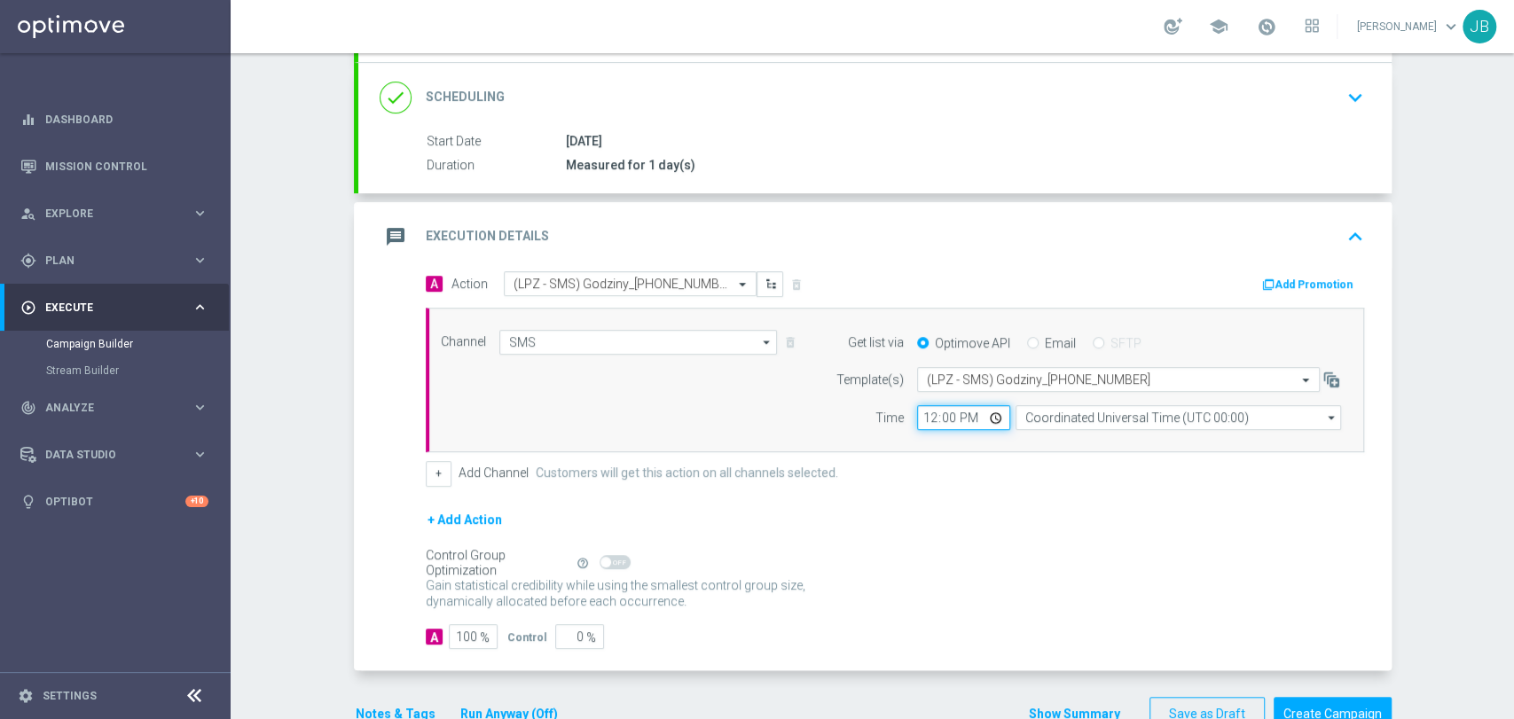
click at [922, 410] on input "12:00" at bounding box center [963, 417] width 93 height 25
type input "13:07"
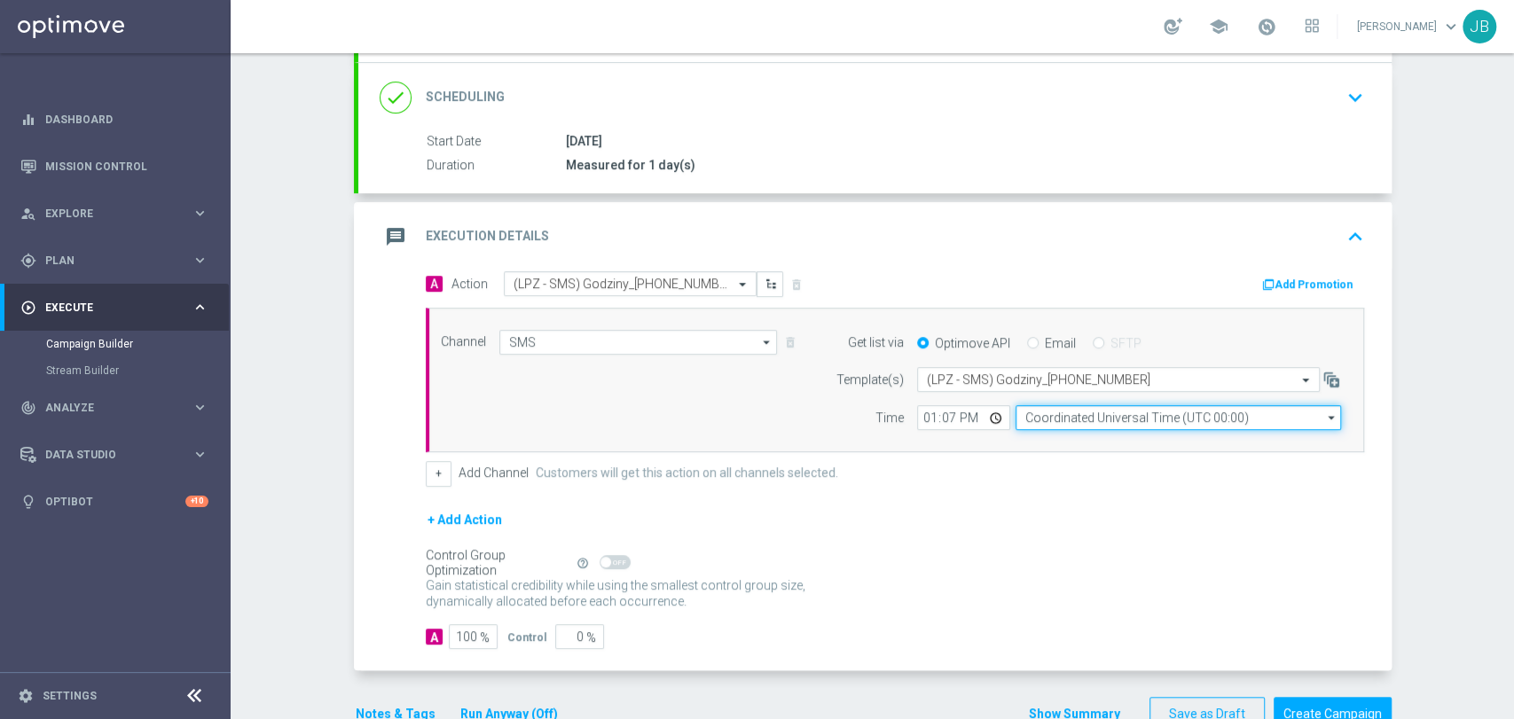
click at [1028, 417] on input "Coordinated Universal Time (UTC 00:00)" at bounding box center [1177, 417] width 325 height 25
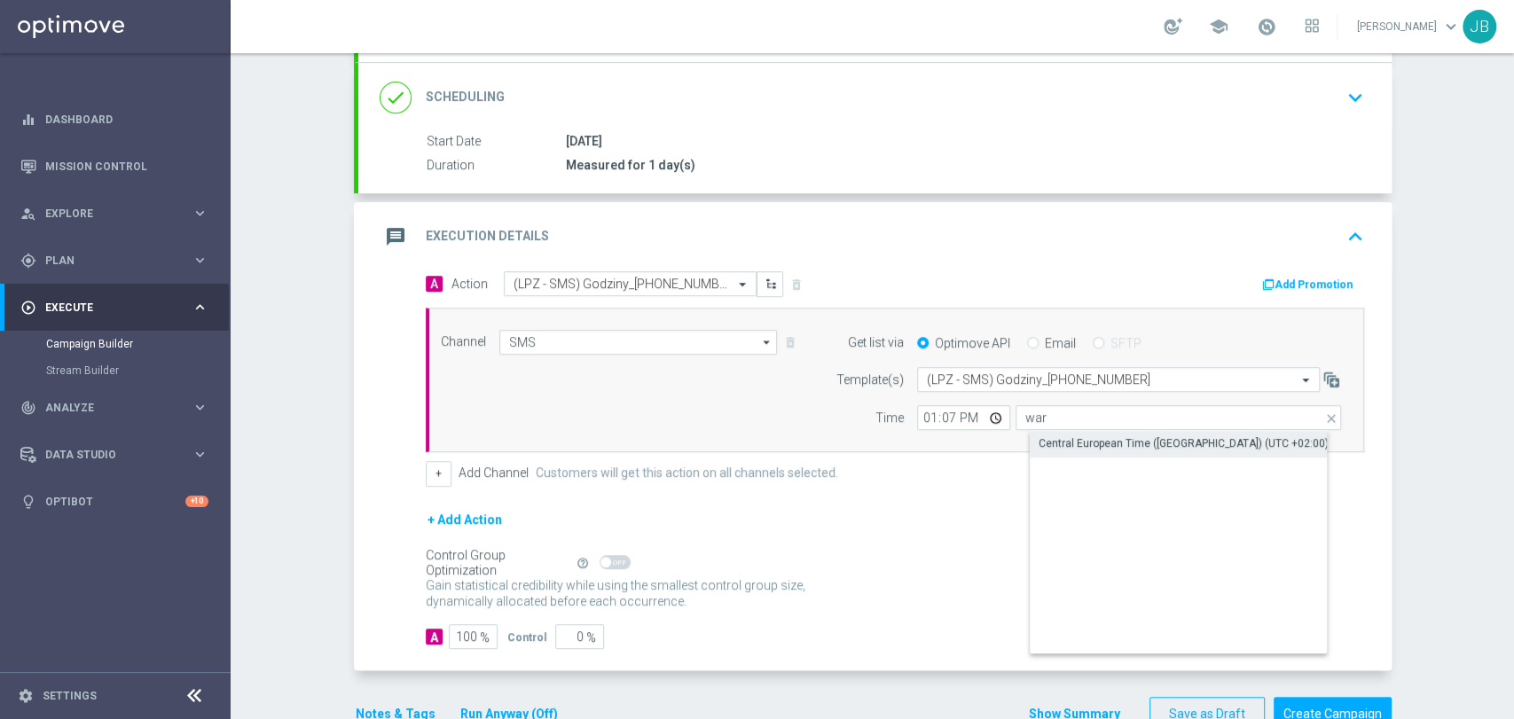
click at [1038, 436] on div "Central European Time (Warsaw) (UTC +02:00)" at bounding box center [1183, 443] width 290 height 16
type input "Central European Time (Warsaw) (UTC +02:00)"
click at [920, 412] on input "13:07" at bounding box center [963, 417] width 93 height 25
type input "12:23"
click at [958, 513] on div "+ Add Action" at bounding box center [895, 531] width 938 height 44
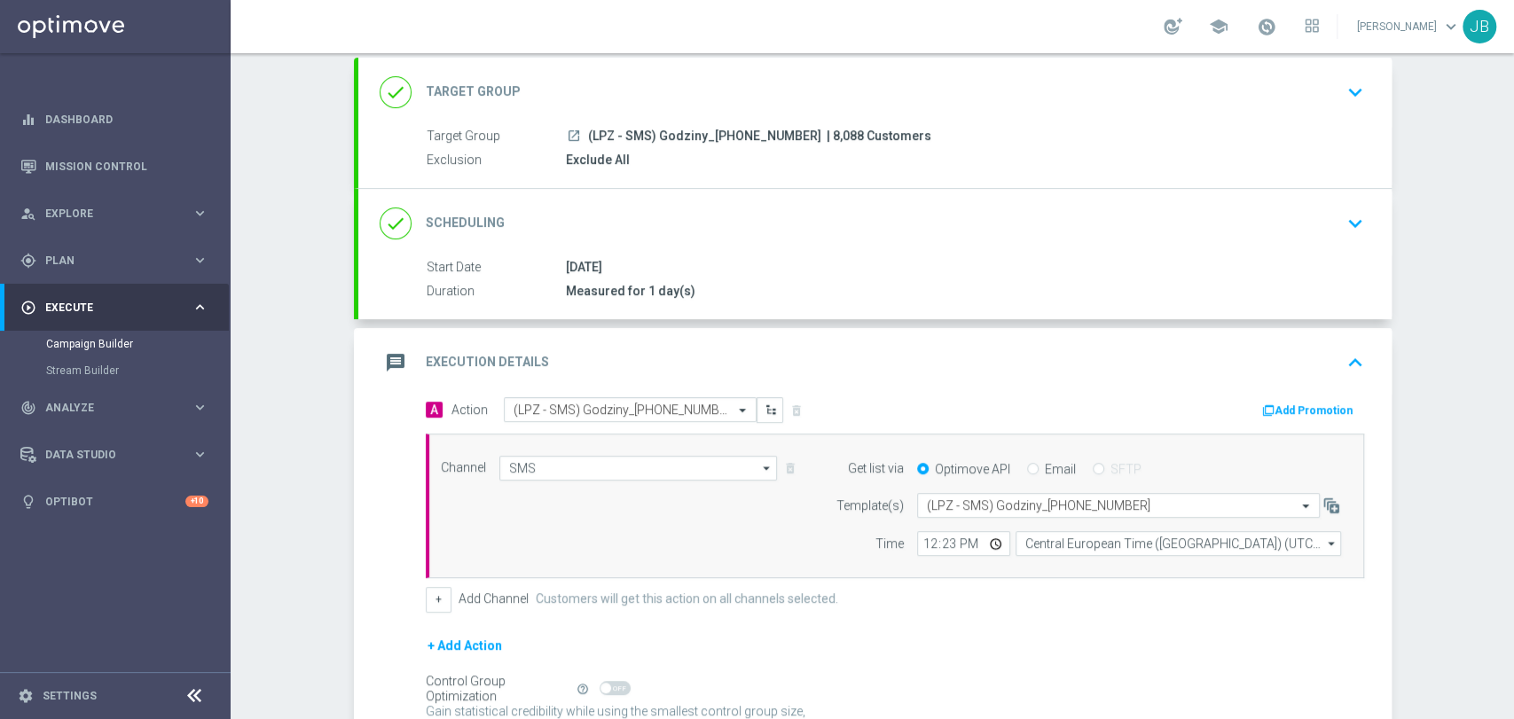
scroll to position [80, 0]
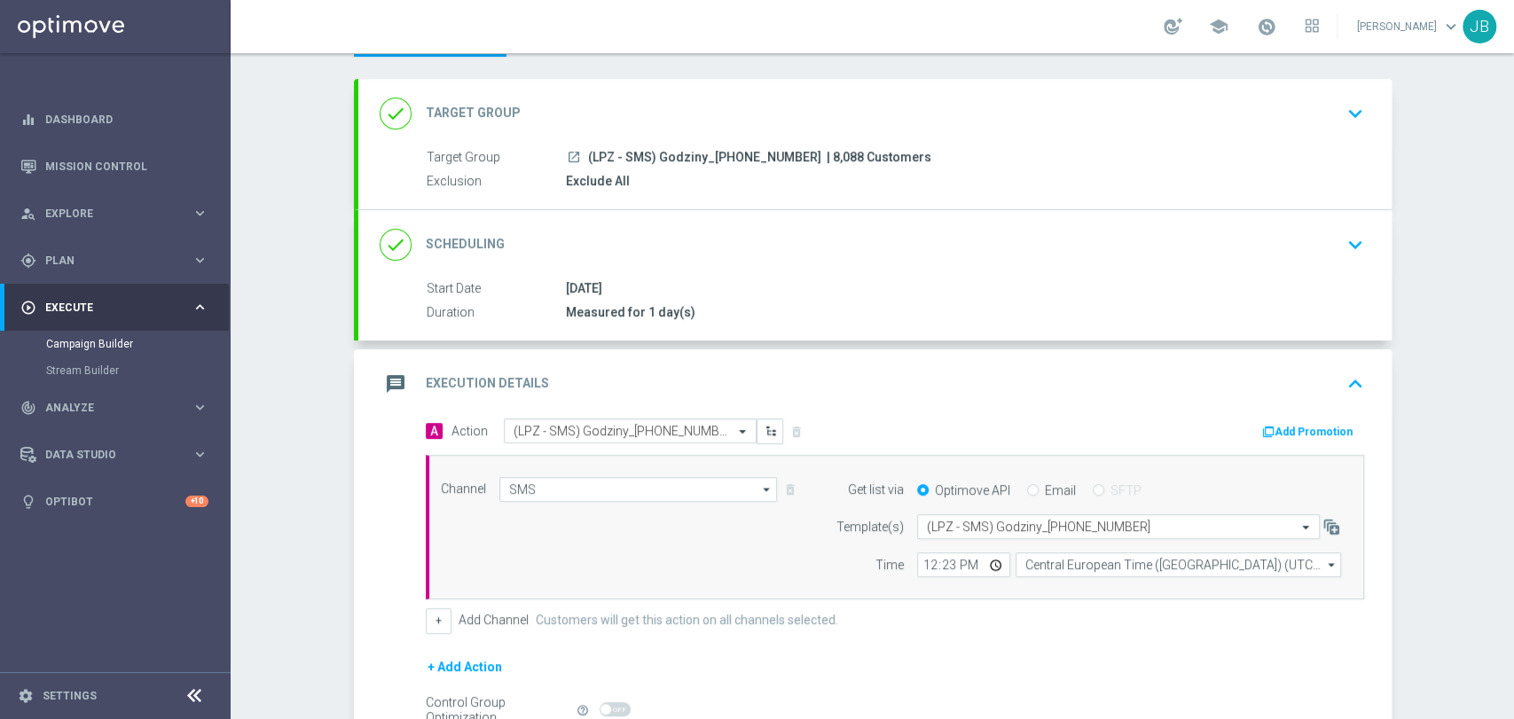
drag, startPoint x: 1512, startPoint y: 405, endPoint x: 1511, endPoint y: 307, distance: 98.4
click at [1511, 307] on div "Campaign Builder Scheduled Campaign Triggered Campaign Status: Draft done Targe…" at bounding box center [872, 386] width 1283 height 666
click at [1468, 361] on div "Campaign Builder Scheduled Campaign Triggered Campaign Status: Draft done Targe…" at bounding box center [872, 386] width 1283 height 666
click at [1276, 129] on div "done Target Group keyboard_arrow_down" at bounding box center [874, 113] width 1033 height 69
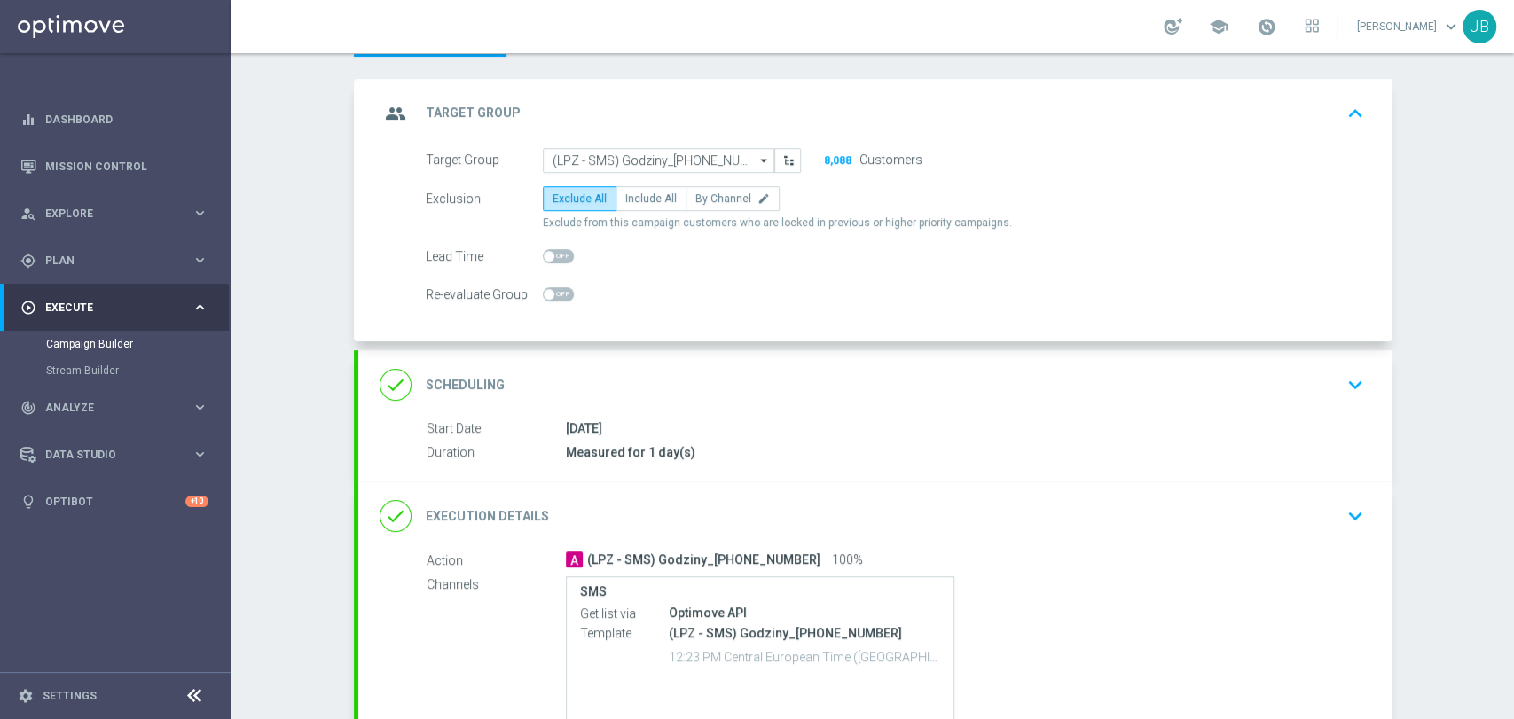
click at [1192, 364] on div "done Scheduling keyboard_arrow_down" at bounding box center [874, 384] width 1033 height 69
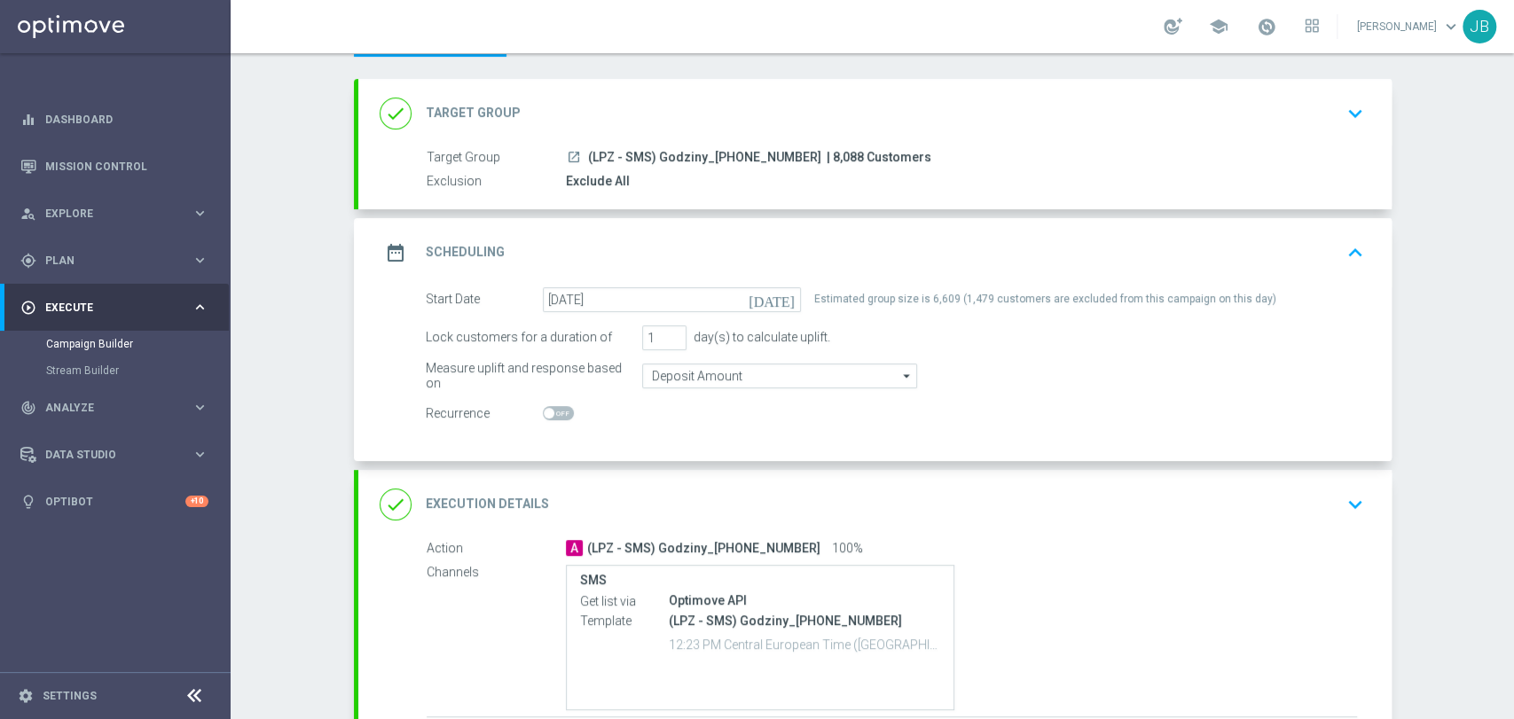
scroll to position [227, 0]
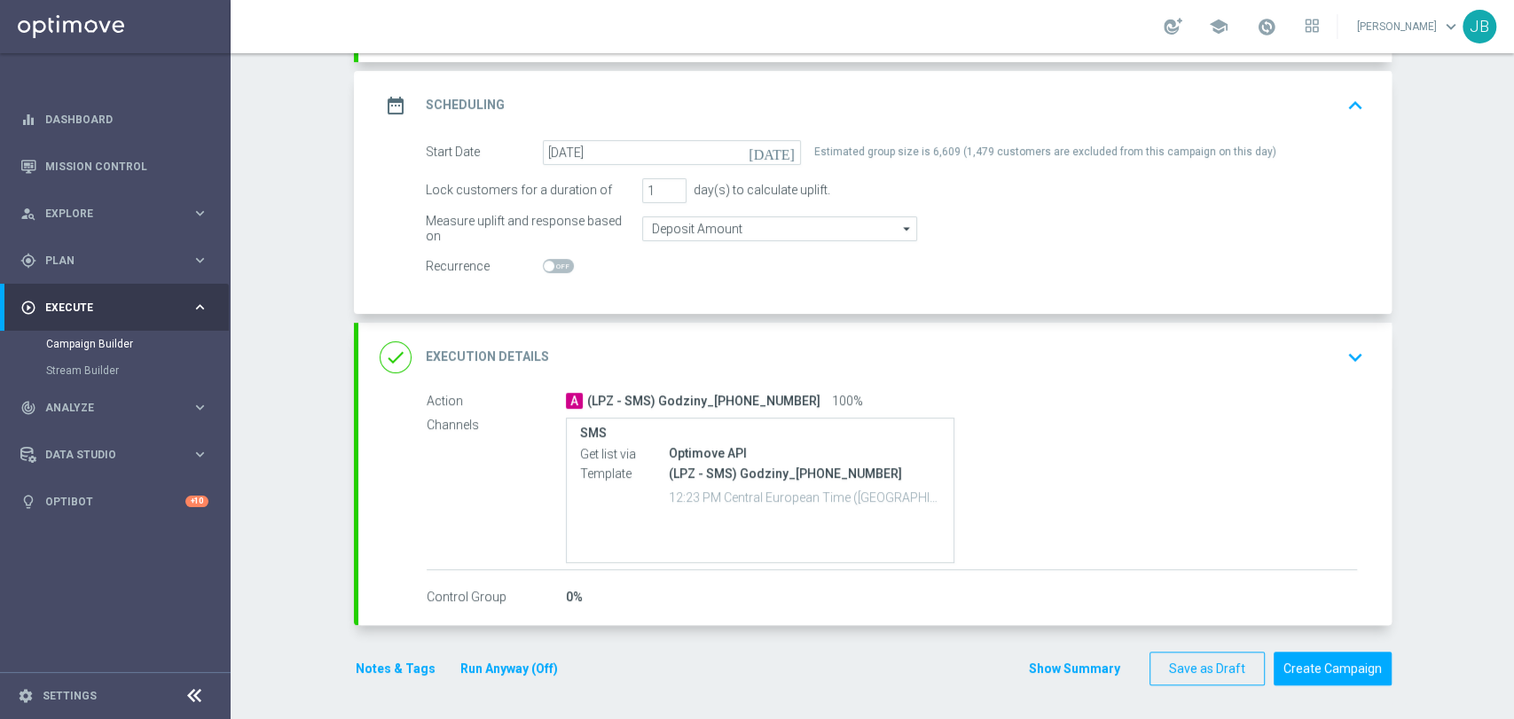
click at [1481, 433] on div "Campaign Builder Scheduled Campaign Triggered Campaign Status: Draft done Targe…" at bounding box center [872, 386] width 1283 height 666
click at [1305, 362] on div "done Execution Details keyboard_arrow_down" at bounding box center [875, 358] width 991 height 34
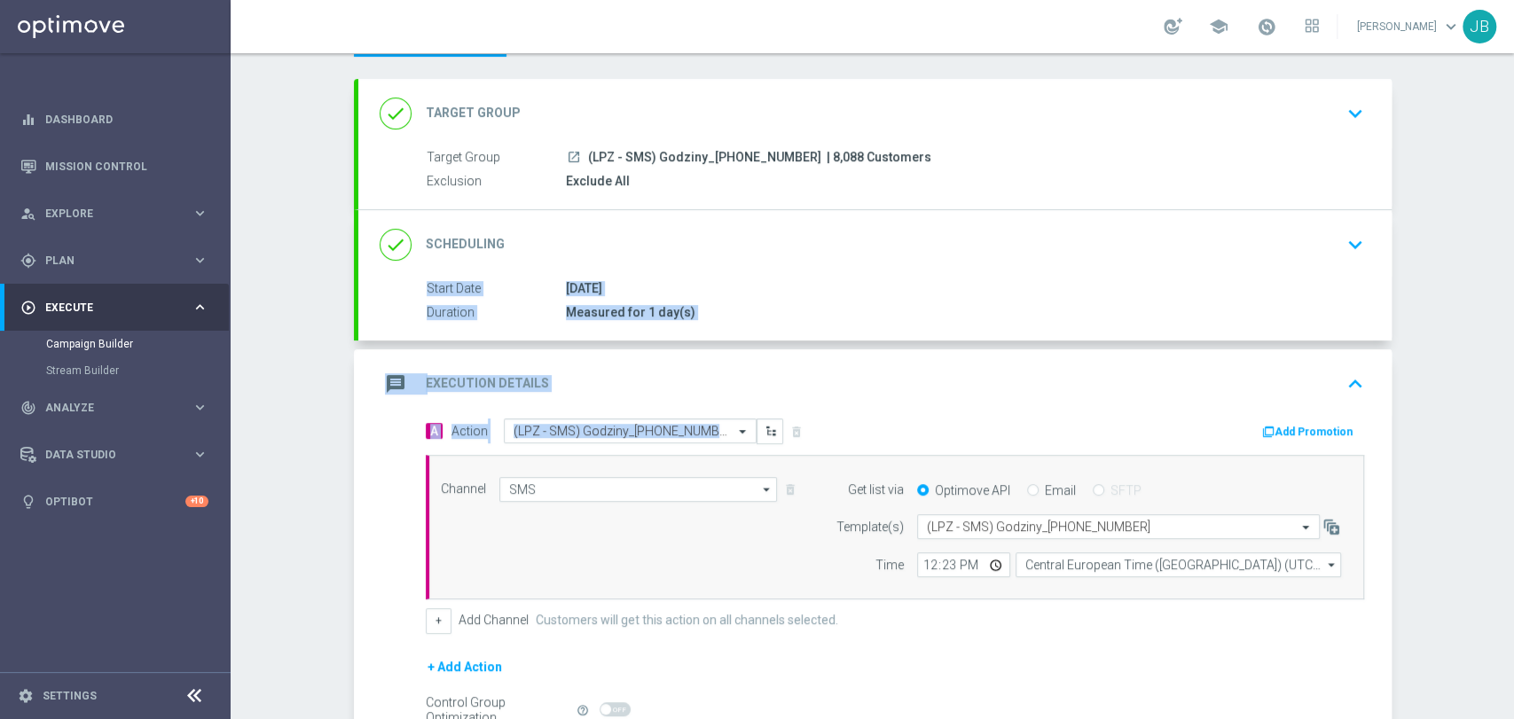
scroll to position [29, 0]
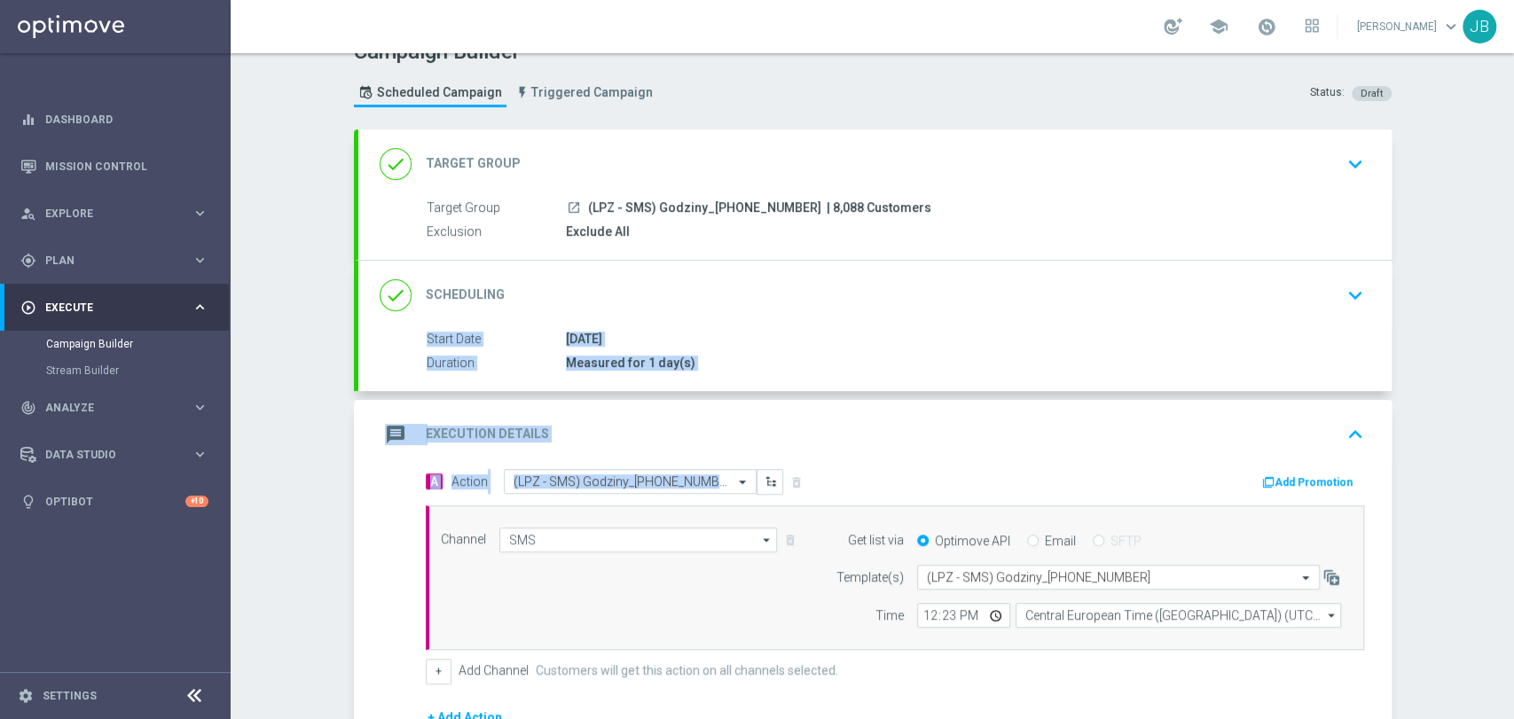
drag, startPoint x: 1512, startPoint y: 395, endPoint x: 1511, endPoint y: 262, distance: 133.0
click at [1511, 262] on div "Campaign Builder Scheduled Campaign Triggered Campaign Status: Draft done Targe…" at bounding box center [872, 386] width 1283 height 666
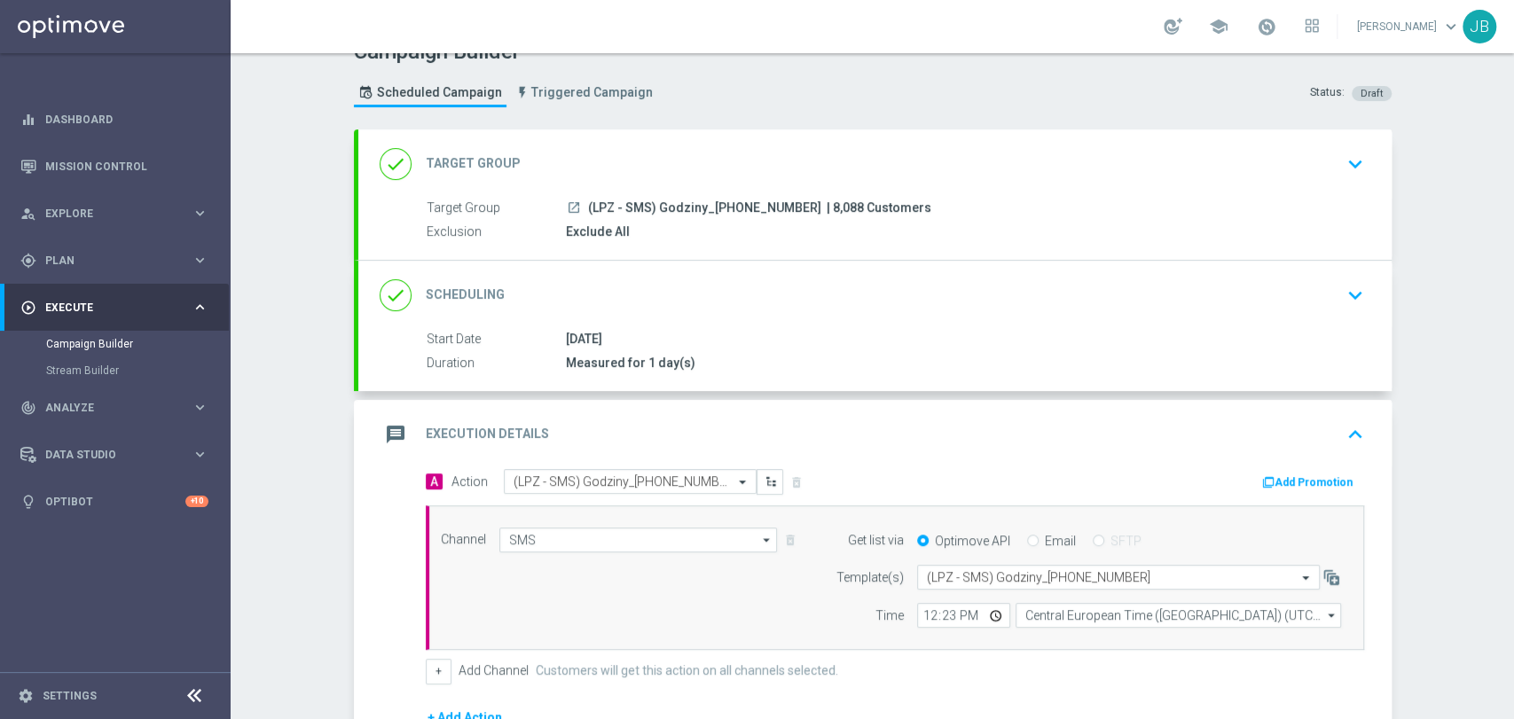
click at [1483, 279] on div "Campaign Builder Scheduled Campaign Triggered Campaign Status: Draft done Targe…" at bounding box center [872, 386] width 1283 height 666
click at [1463, 231] on div "Campaign Builder Scheduled Campaign Triggered Campaign Status: Draft done Targe…" at bounding box center [872, 386] width 1283 height 666
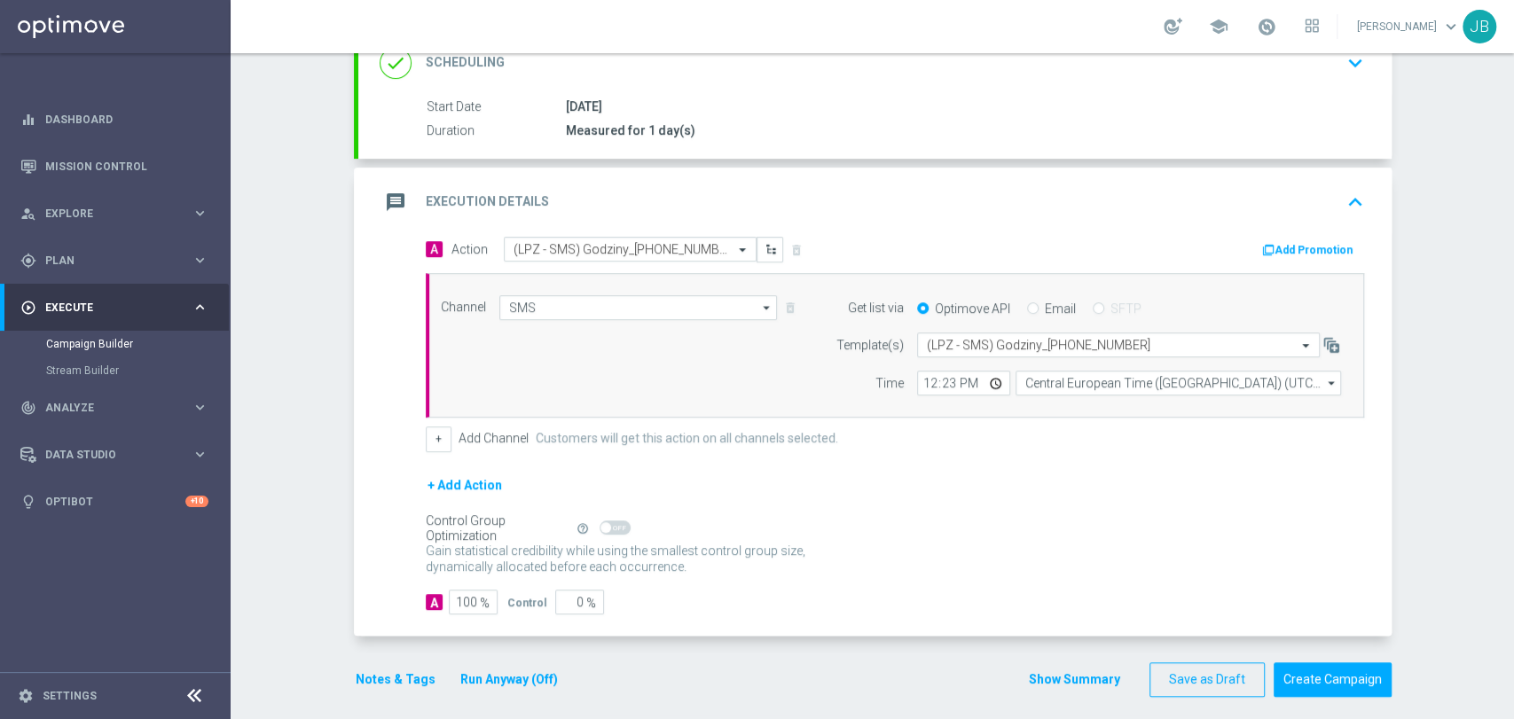
scroll to position [262, 0]
click at [1512, 137] on div "Campaign Builder Scheduled Campaign Triggered Campaign Status: Draft done Targe…" at bounding box center [872, 386] width 1283 height 666
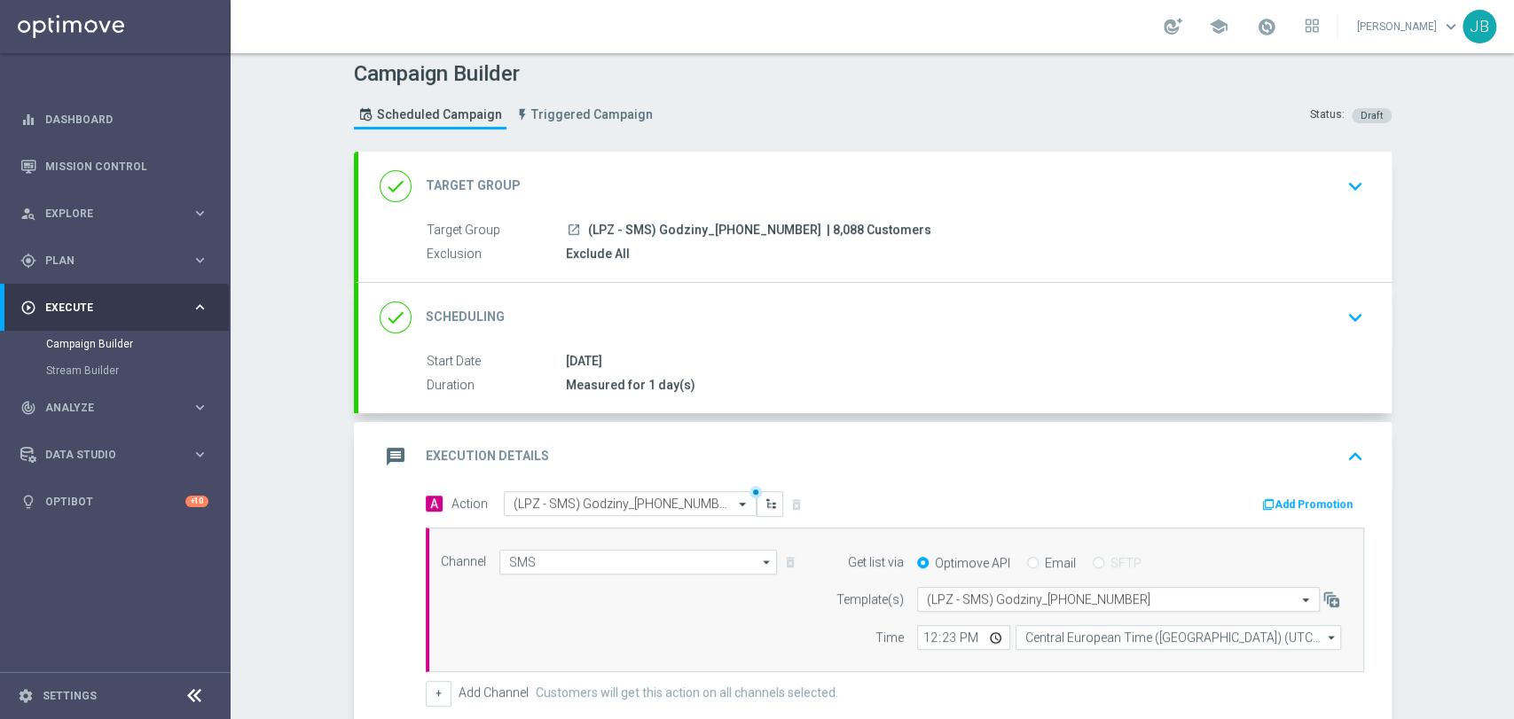
scroll to position [0, 0]
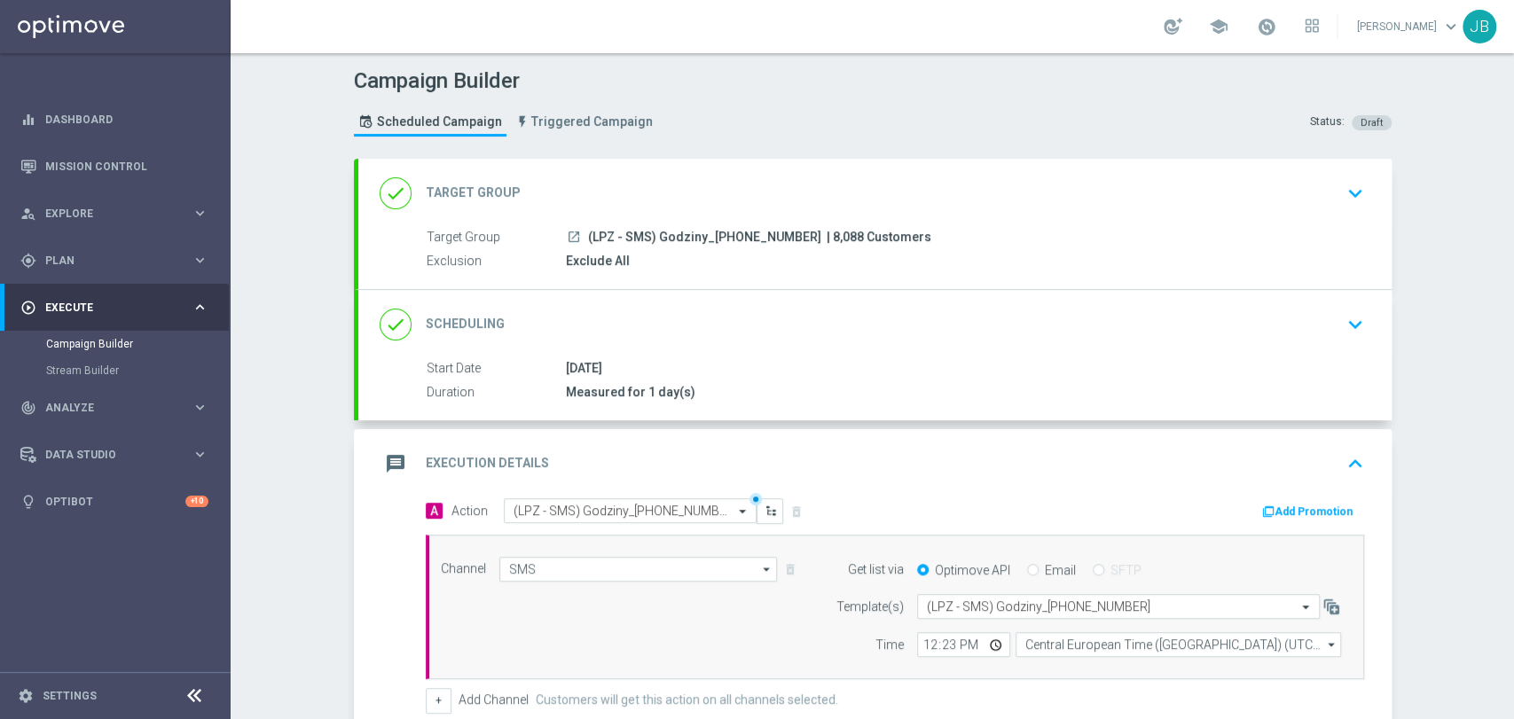
click at [1512, 568] on div "Campaign Builder Scheduled Campaign Triggered Campaign Status: Draft done Targe…" at bounding box center [872, 386] width 1283 height 666
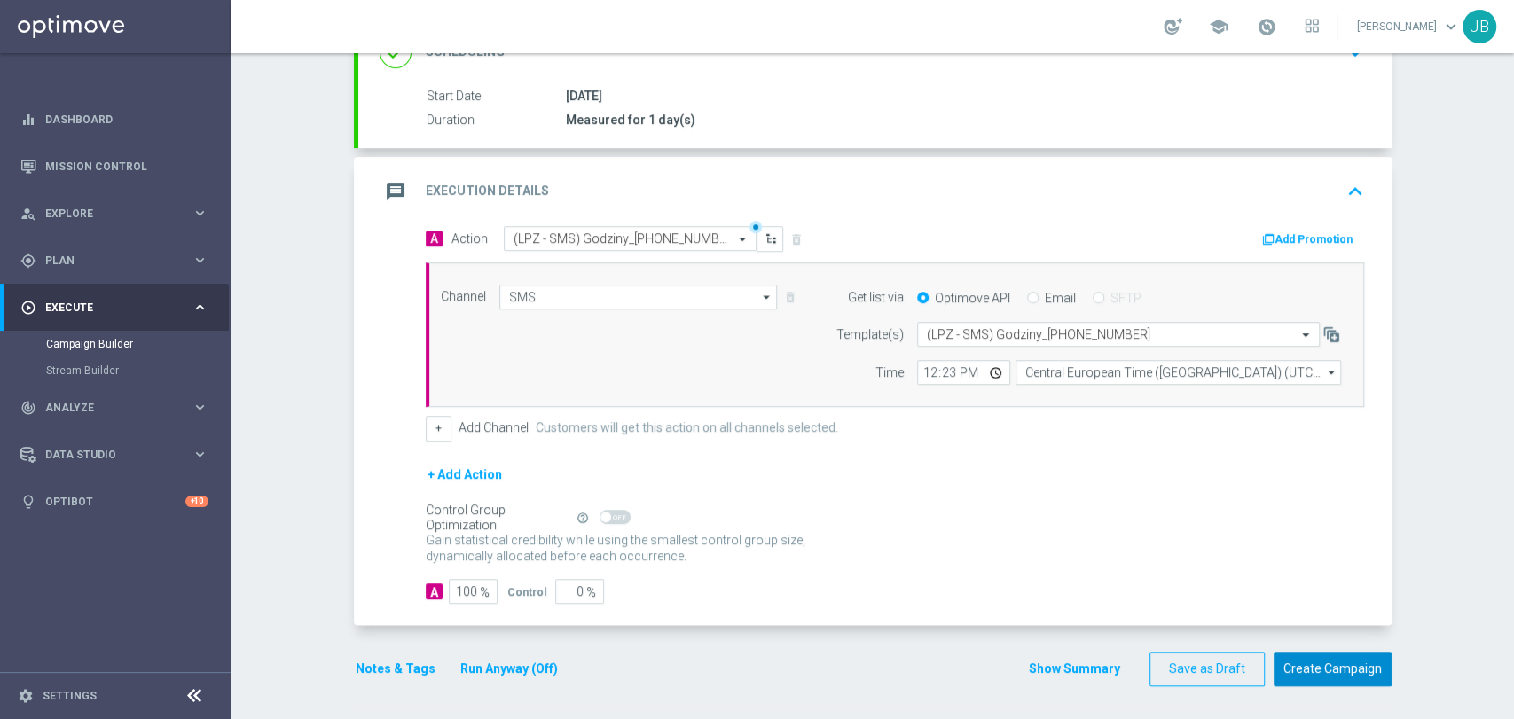
click at [1293, 659] on button "Create Campaign" at bounding box center [1332, 669] width 118 height 35
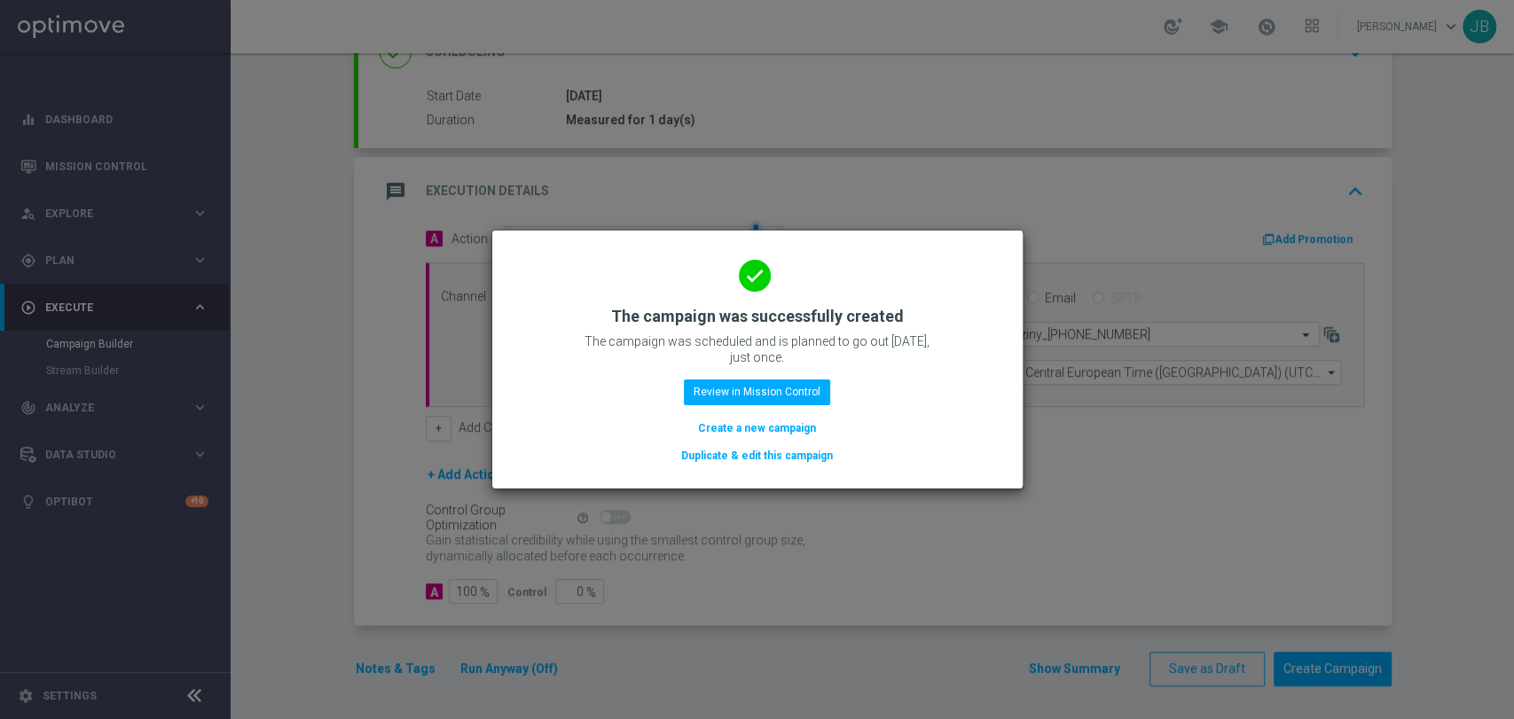
click at [1445, 534] on modal-container "done The campaign was successfully created The campaign was scheduled and is pl…" at bounding box center [757, 359] width 1514 height 719
click at [736, 425] on button "Create a new campaign" at bounding box center [756, 429] width 121 height 20
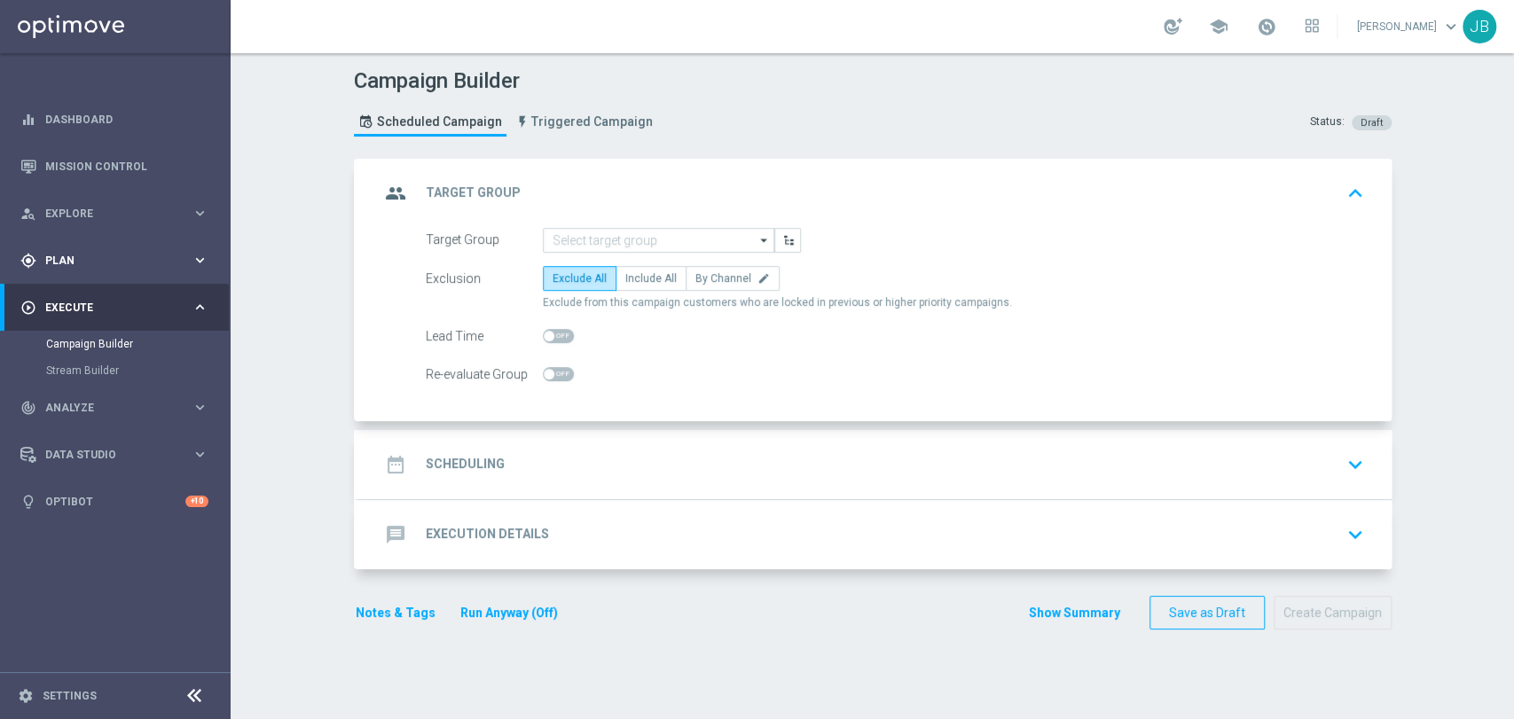
scroll to position [0, 0]
click at [77, 256] on span "Plan" at bounding box center [118, 260] width 146 height 11
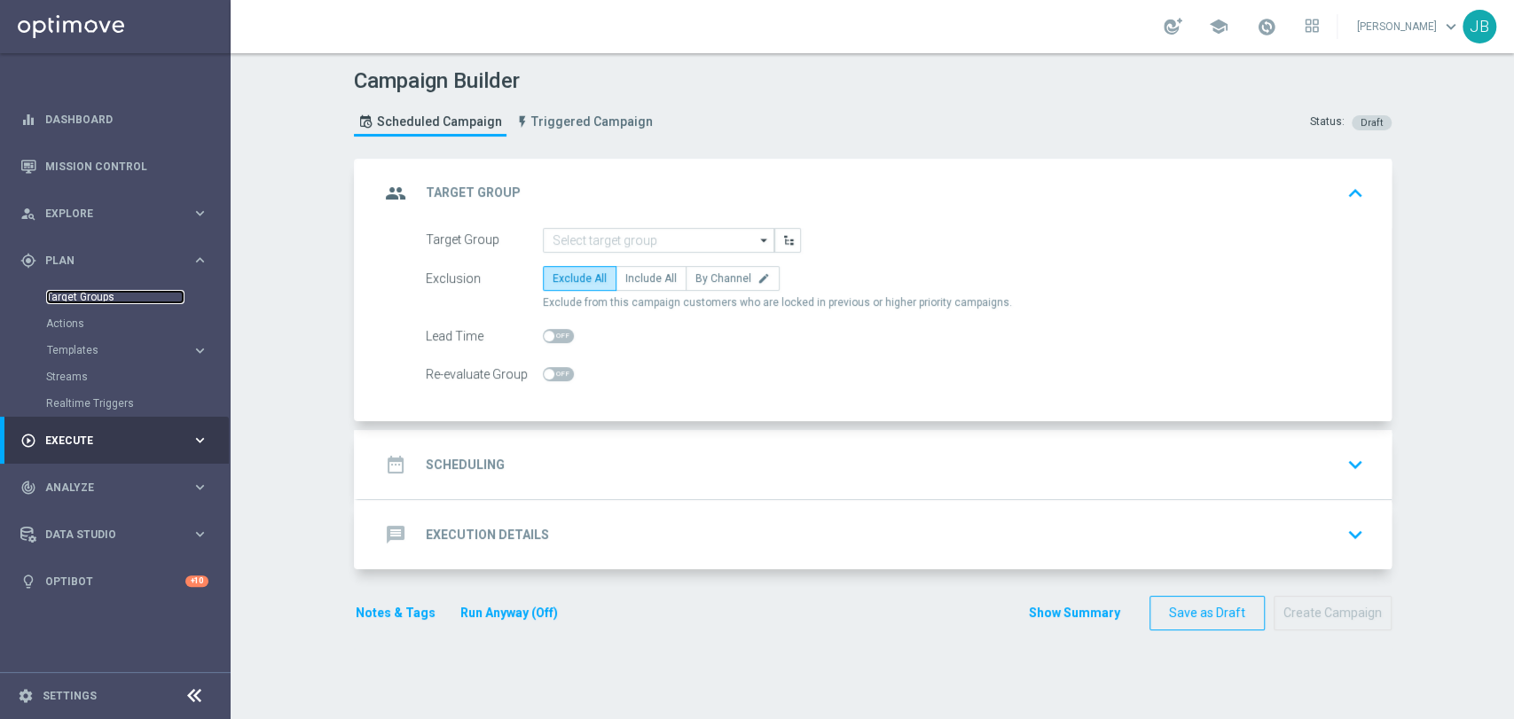
click at [82, 299] on link "Target Groups" at bounding box center [115, 297] width 138 height 14
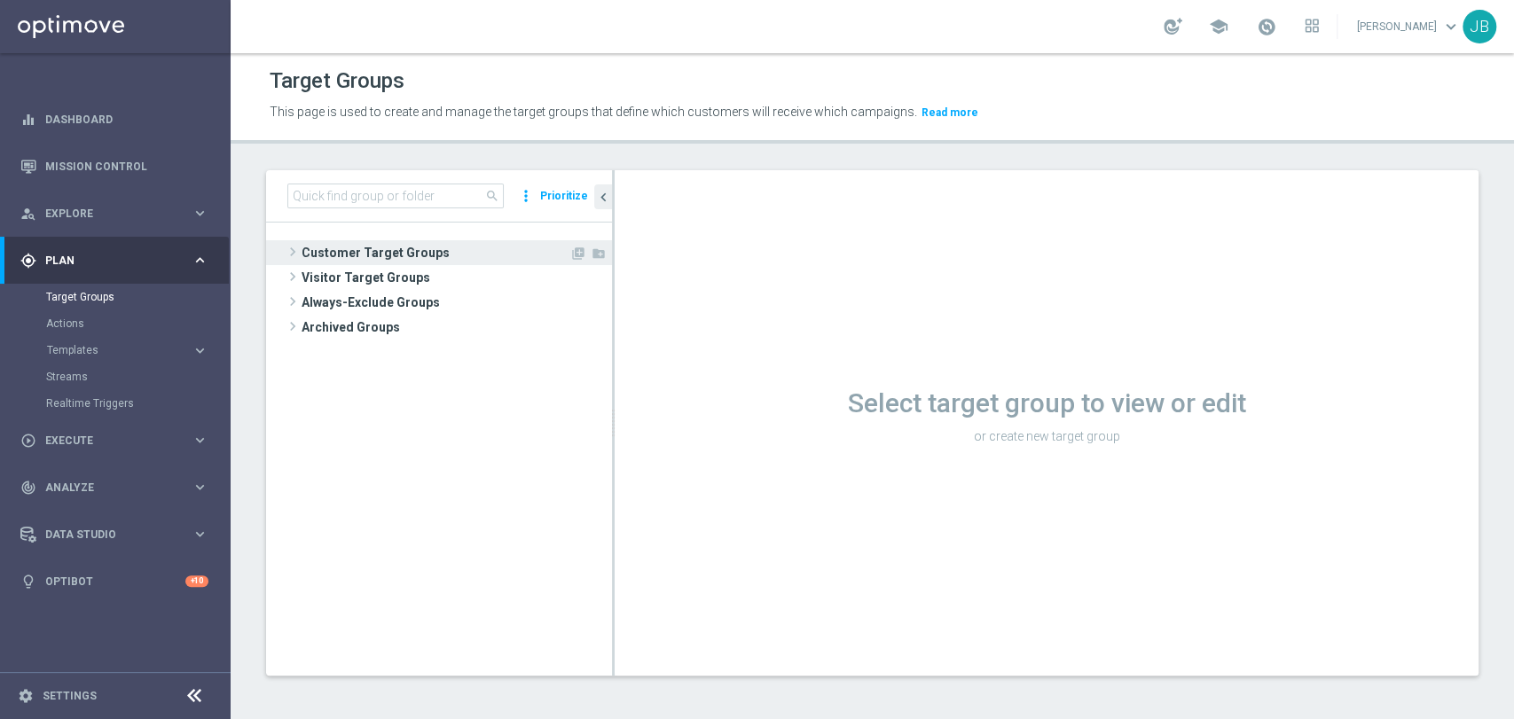
click at [325, 249] on span "Customer Target Groups" at bounding box center [436, 252] width 268 height 25
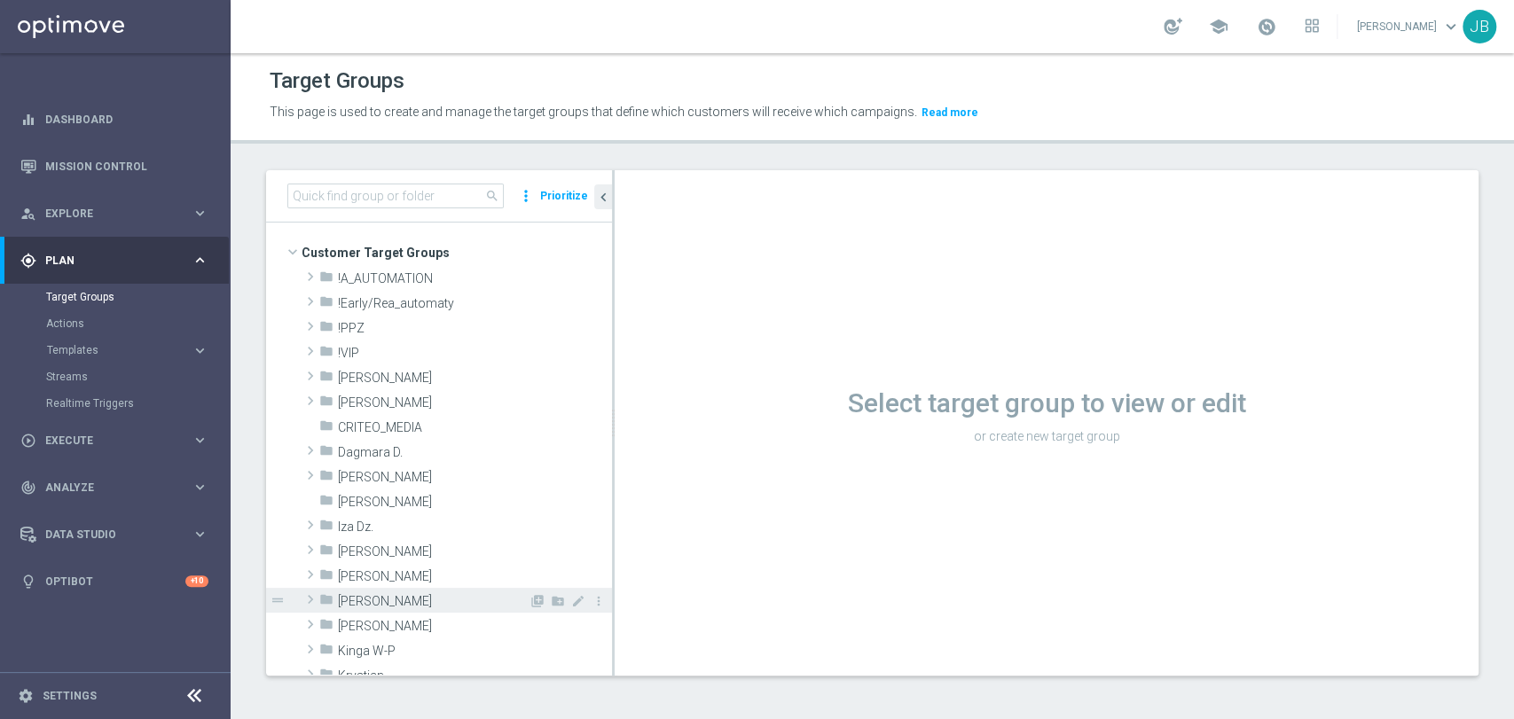
click at [412, 599] on span "[PERSON_NAME]" at bounding box center [433, 601] width 191 height 15
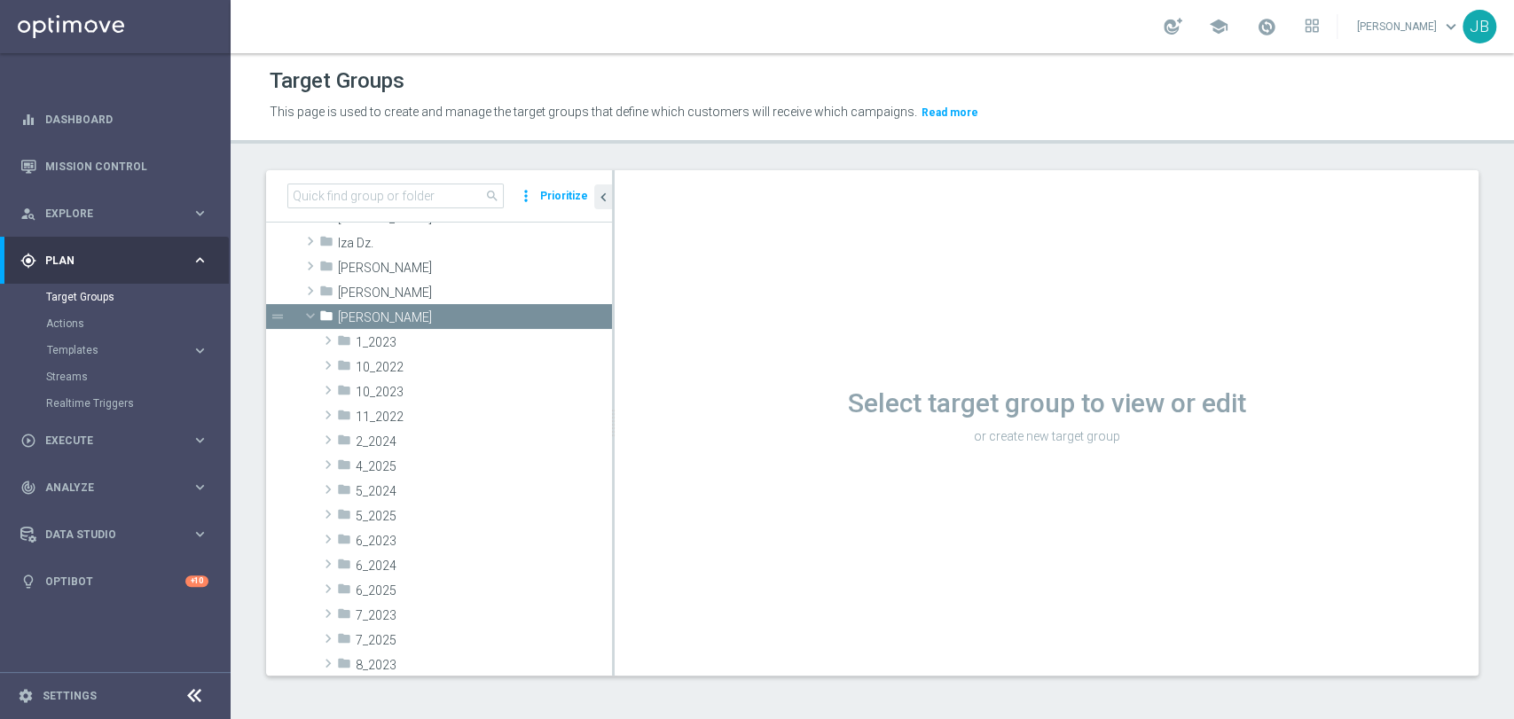
scroll to position [270, 0]
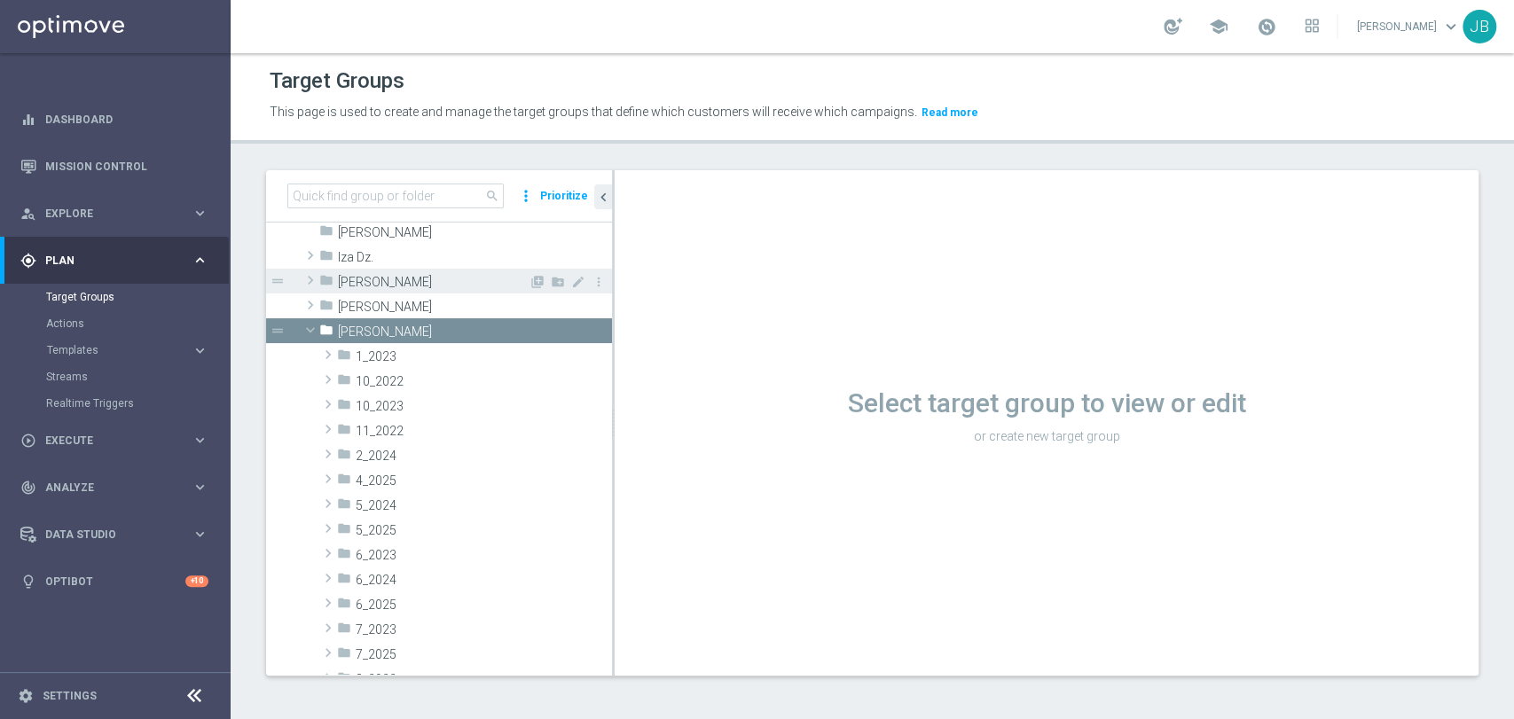
click at [458, 275] on span "[PERSON_NAME]" at bounding box center [433, 282] width 191 height 15
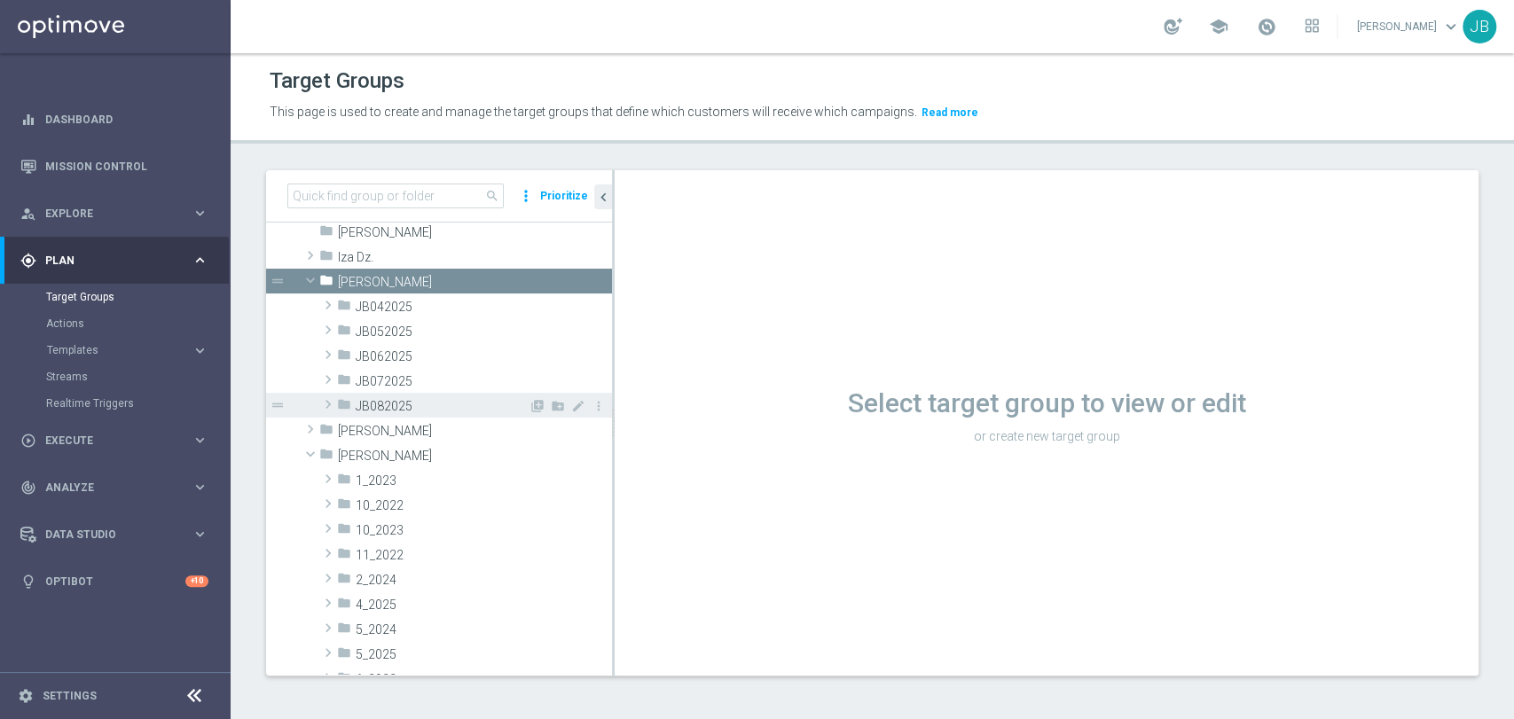
click at [408, 403] on span "JB082025" at bounding box center [442, 406] width 173 height 15
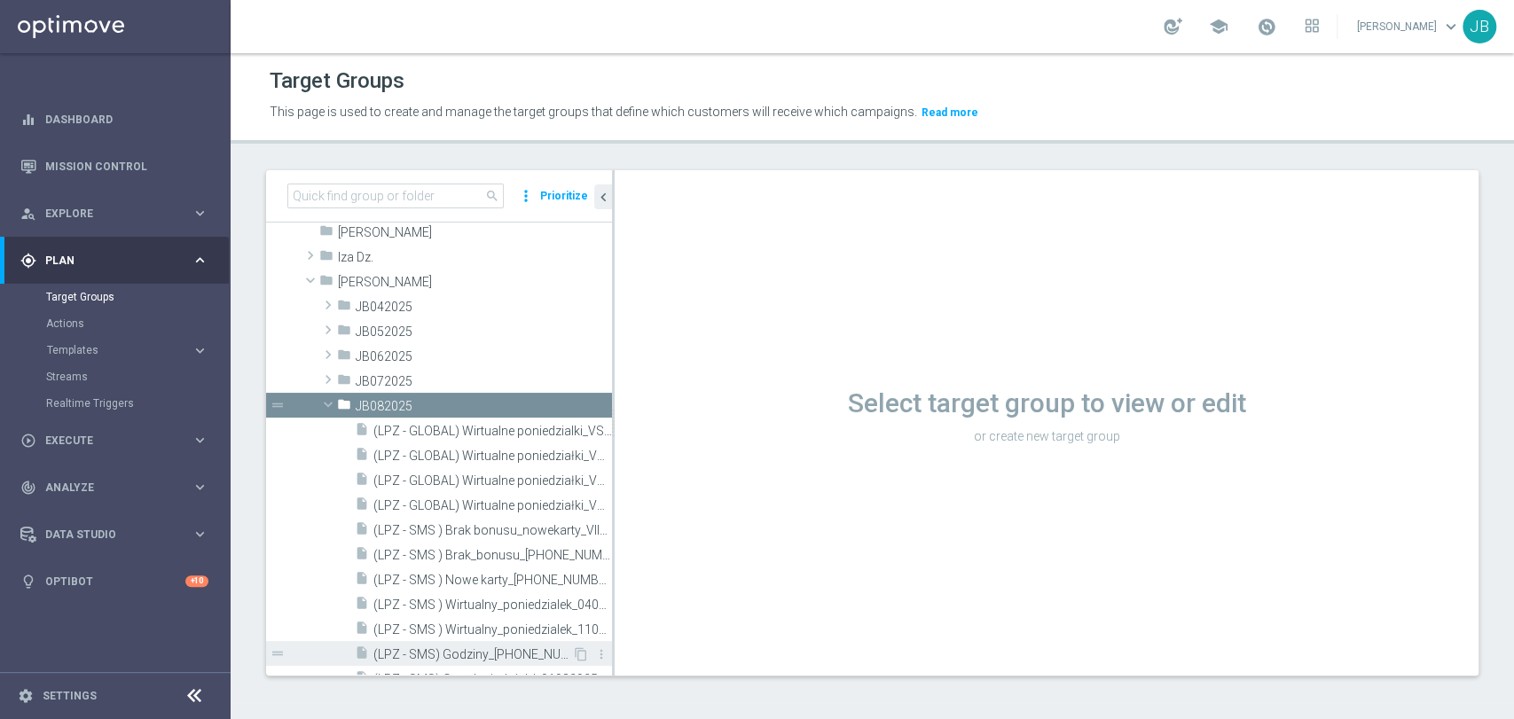
click at [506, 654] on span "(LPZ - SMS) Godziny_[PHONE_NUMBER]" at bounding box center [472, 654] width 199 height 15
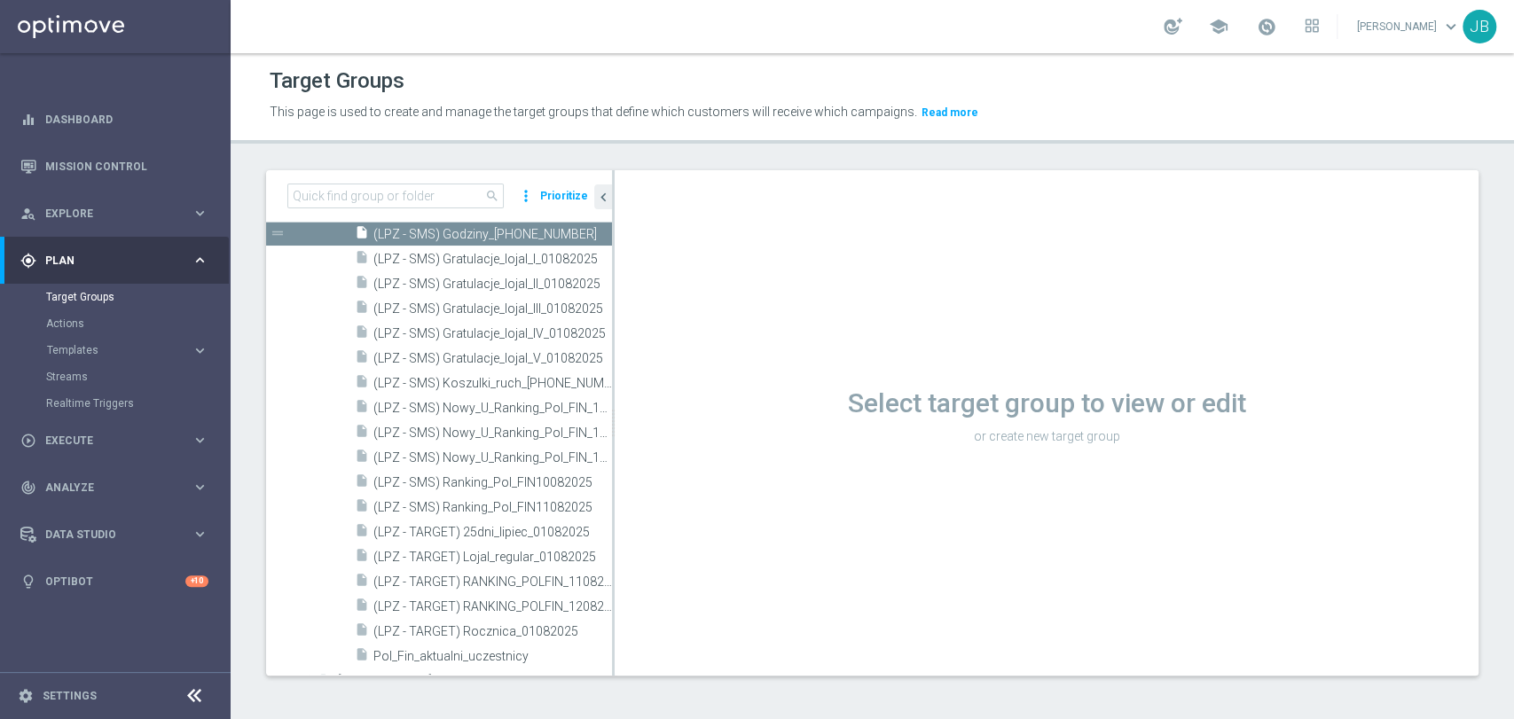
scroll to position [462, 0]
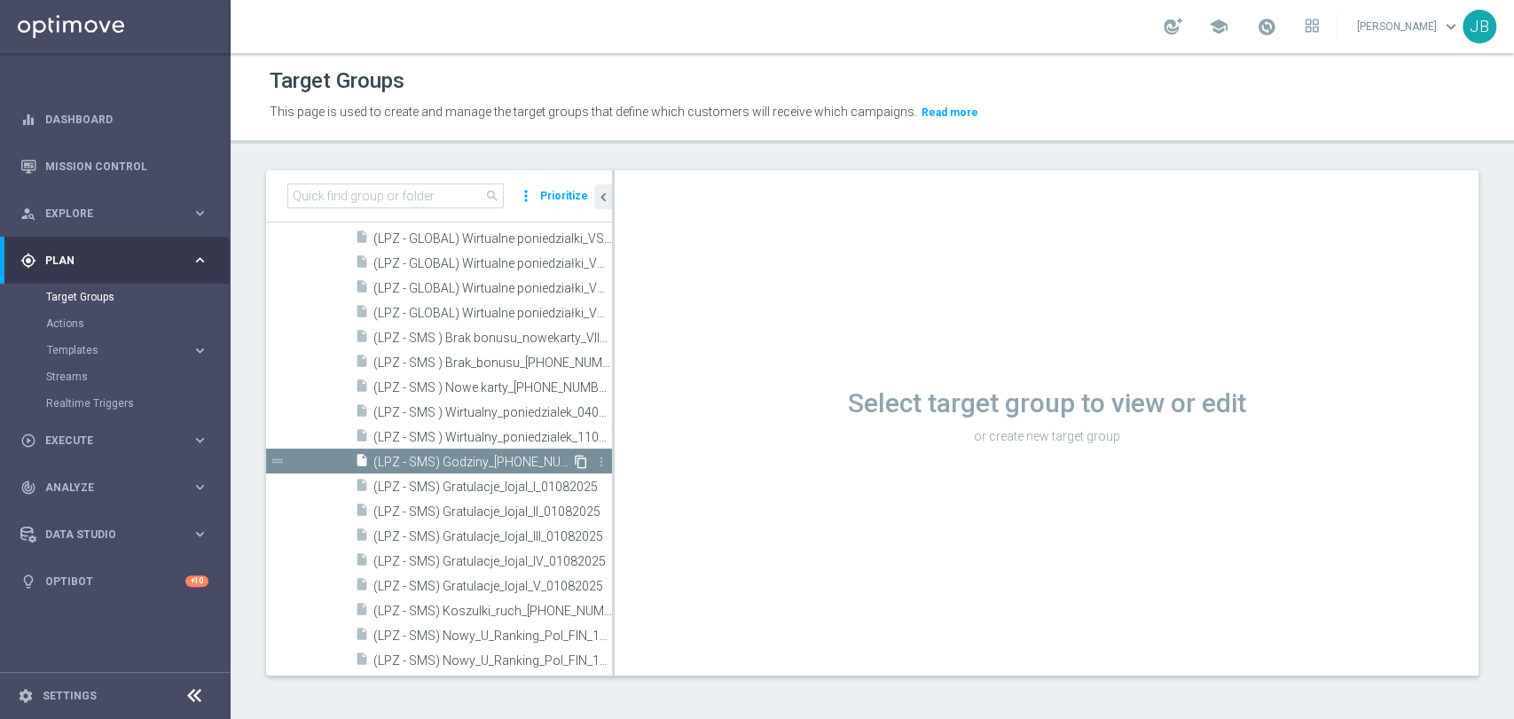
click at [574, 458] on icon "content_copy" at bounding box center [581, 462] width 14 height 14
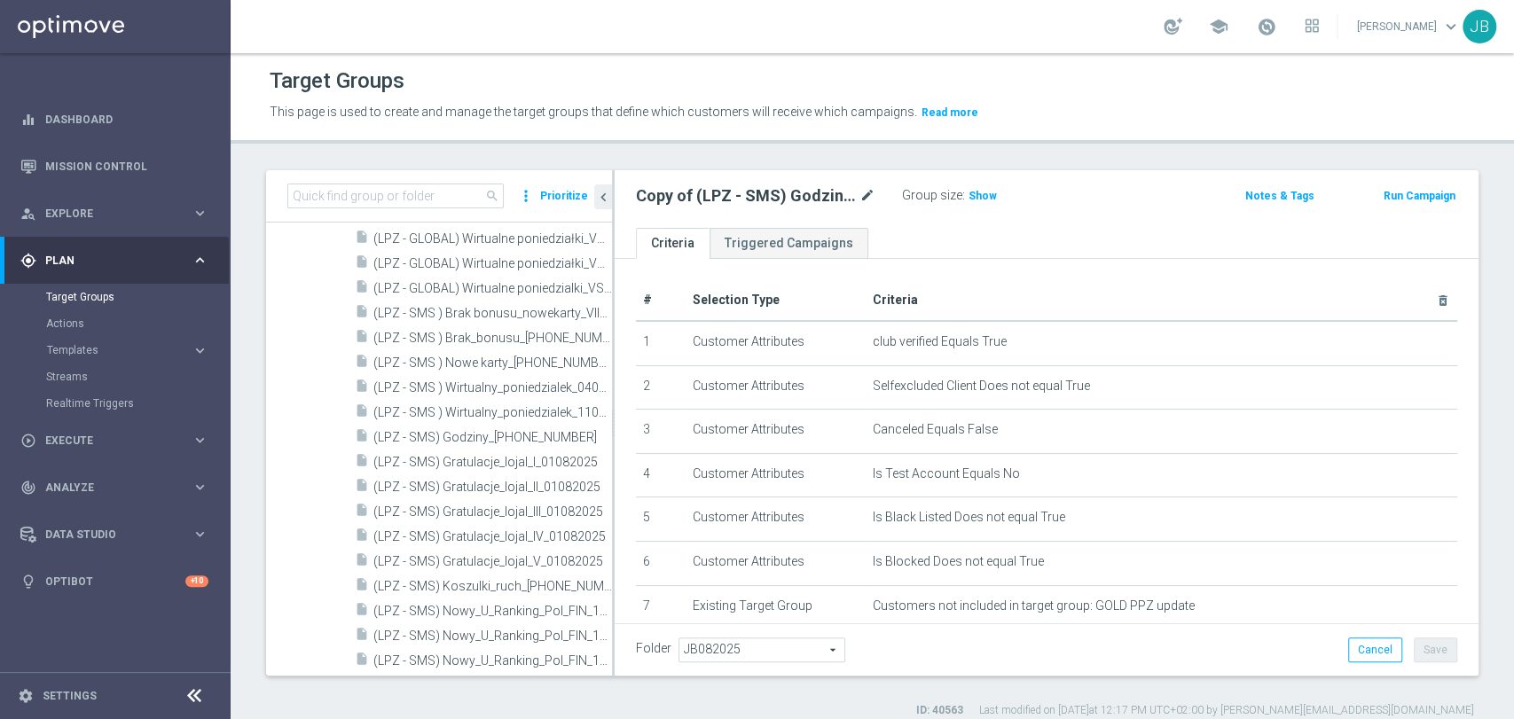
scroll to position [787, 0]
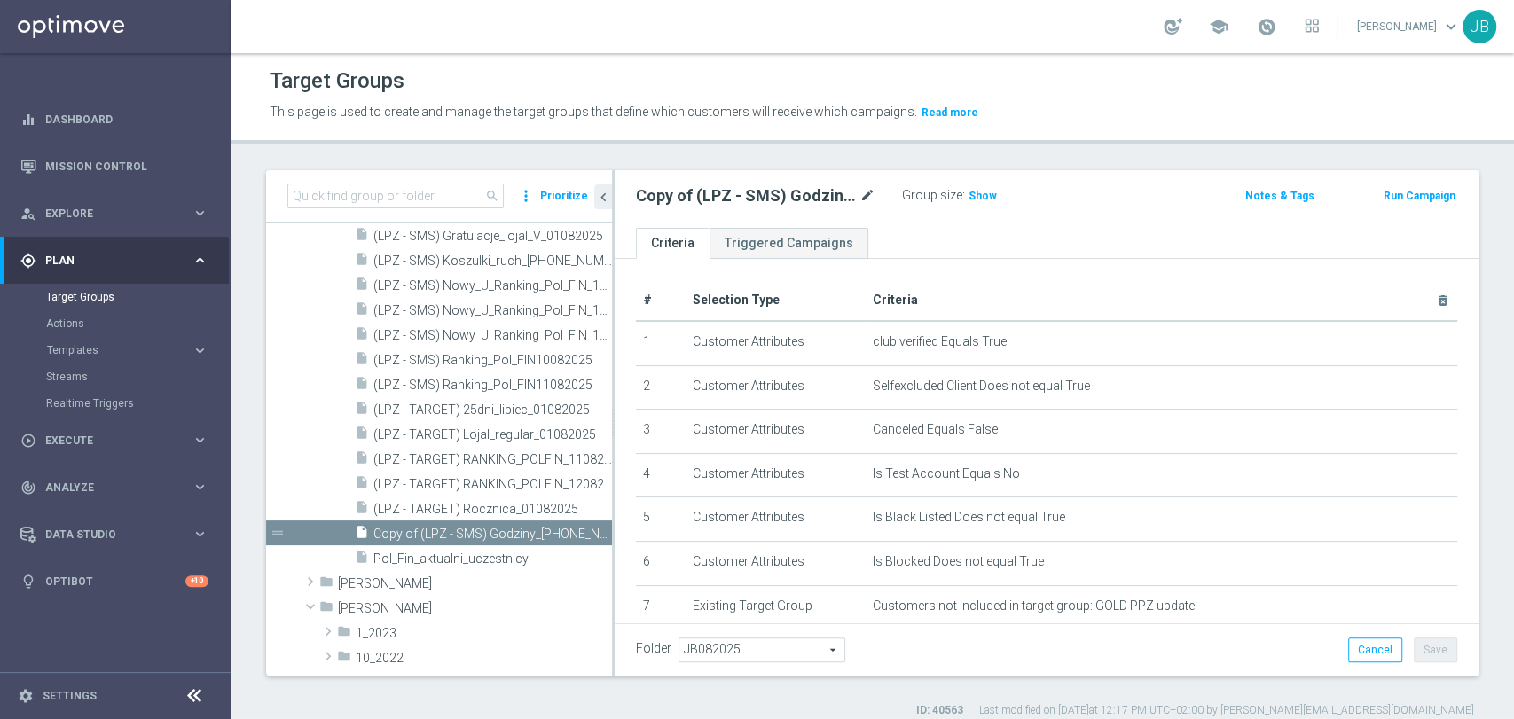
click at [866, 204] on icon "mode_edit" at bounding box center [867, 195] width 16 height 21
type input "\"
type input "(LPZ - SMS) PolFIN_Top10_[PHONE_NUMBER]"
click at [1114, 264] on div "# Selection Type Criteria delete_forever 1 Customer Attributes club verified Eq…" at bounding box center [1047, 567] width 864 height 617
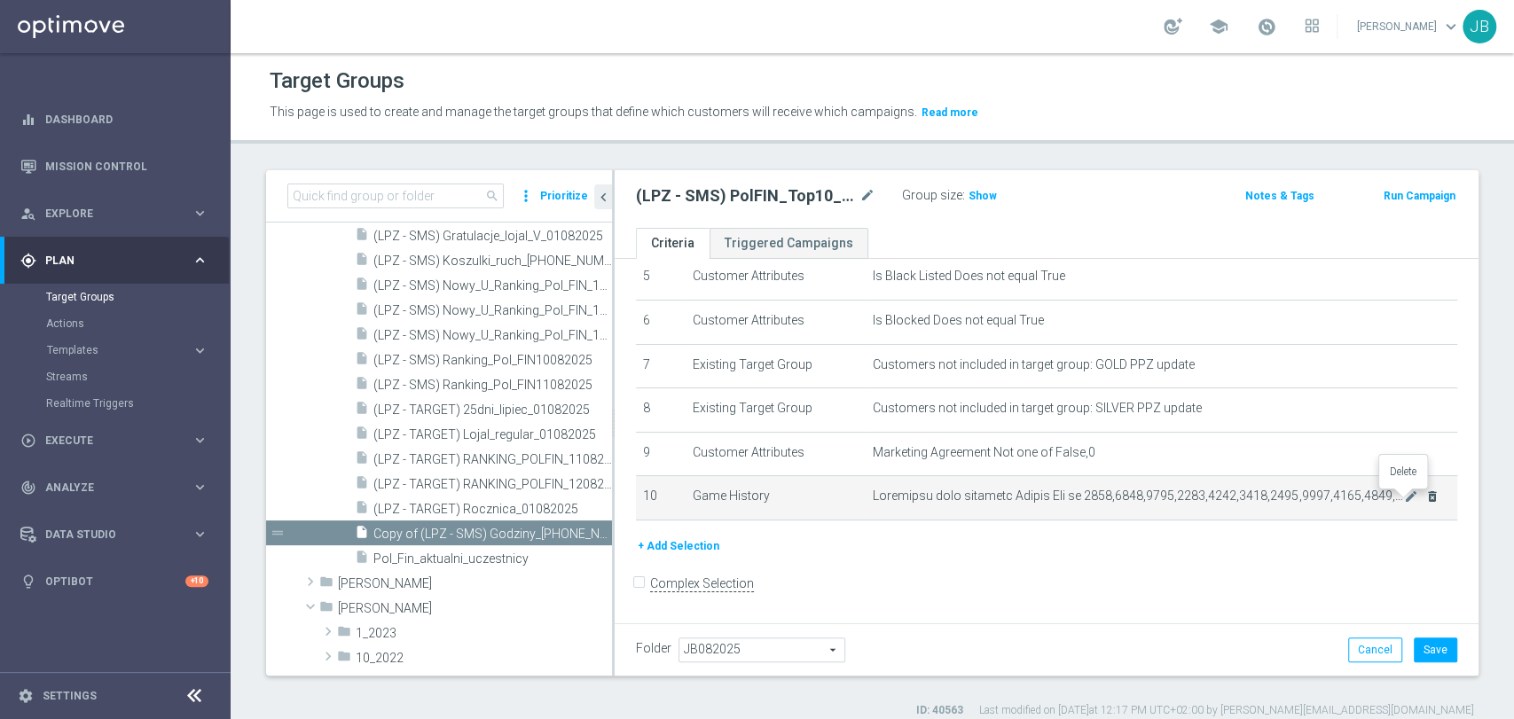
click at [1425, 503] on icon "delete_forever" at bounding box center [1432, 497] width 14 height 14
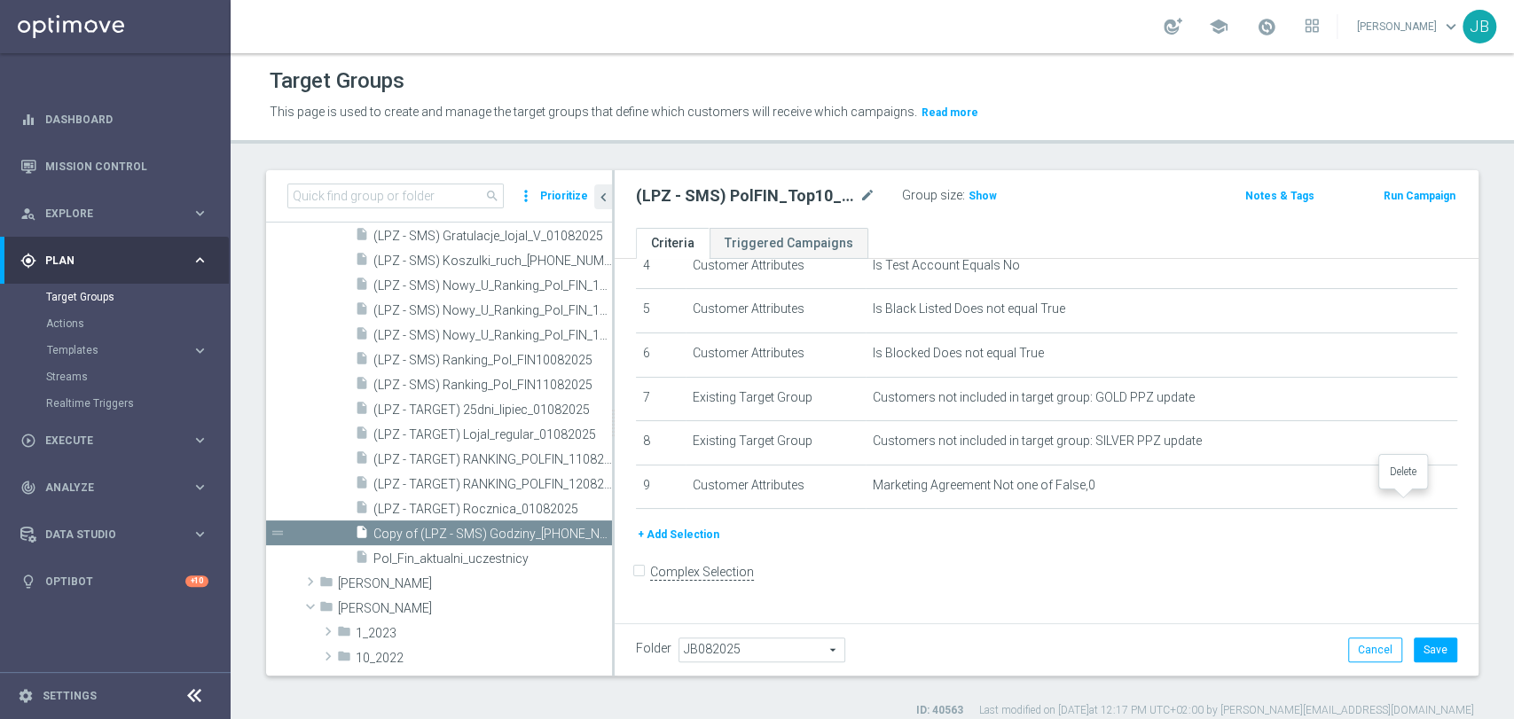
scroll to position [197, 0]
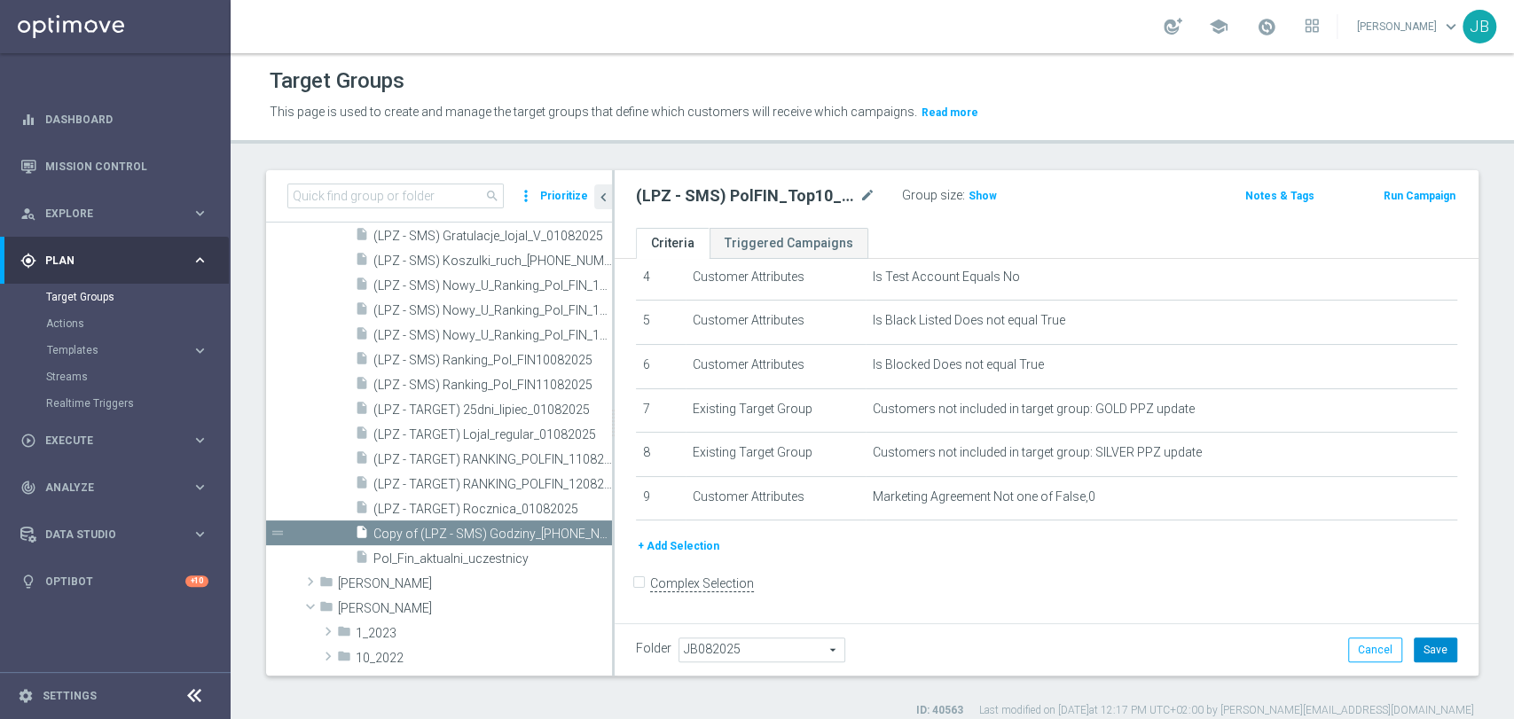
click at [1419, 647] on button "Save" at bounding box center [1435, 650] width 43 height 25
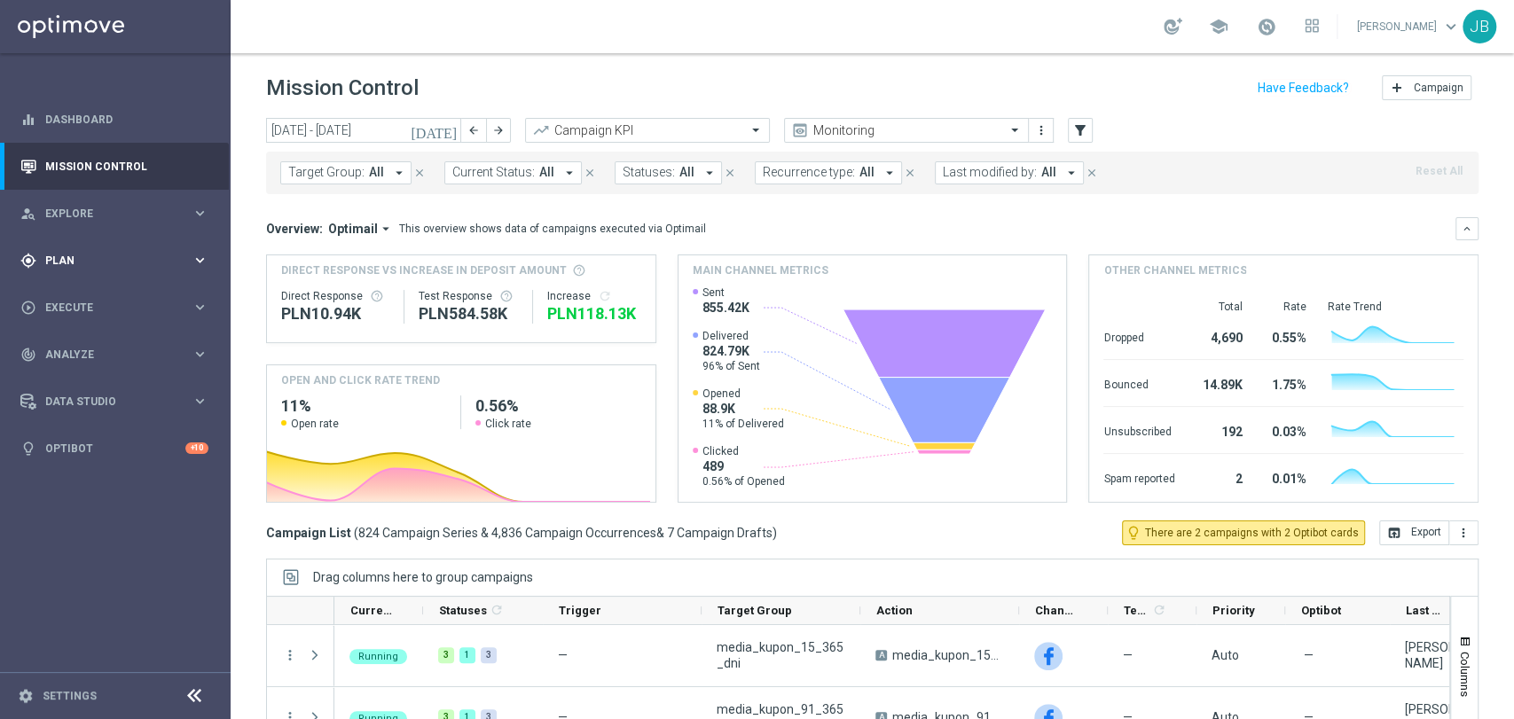
click at [77, 247] on div "gps_fixed Plan keyboard_arrow_right" at bounding box center [114, 260] width 229 height 47
click at [78, 286] on div "Target Groups" at bounding box center [137, 297] width 183 height 27
click at [78, 301] on link "Target Groups" at bounding box center [115, 297] width 138 height 14
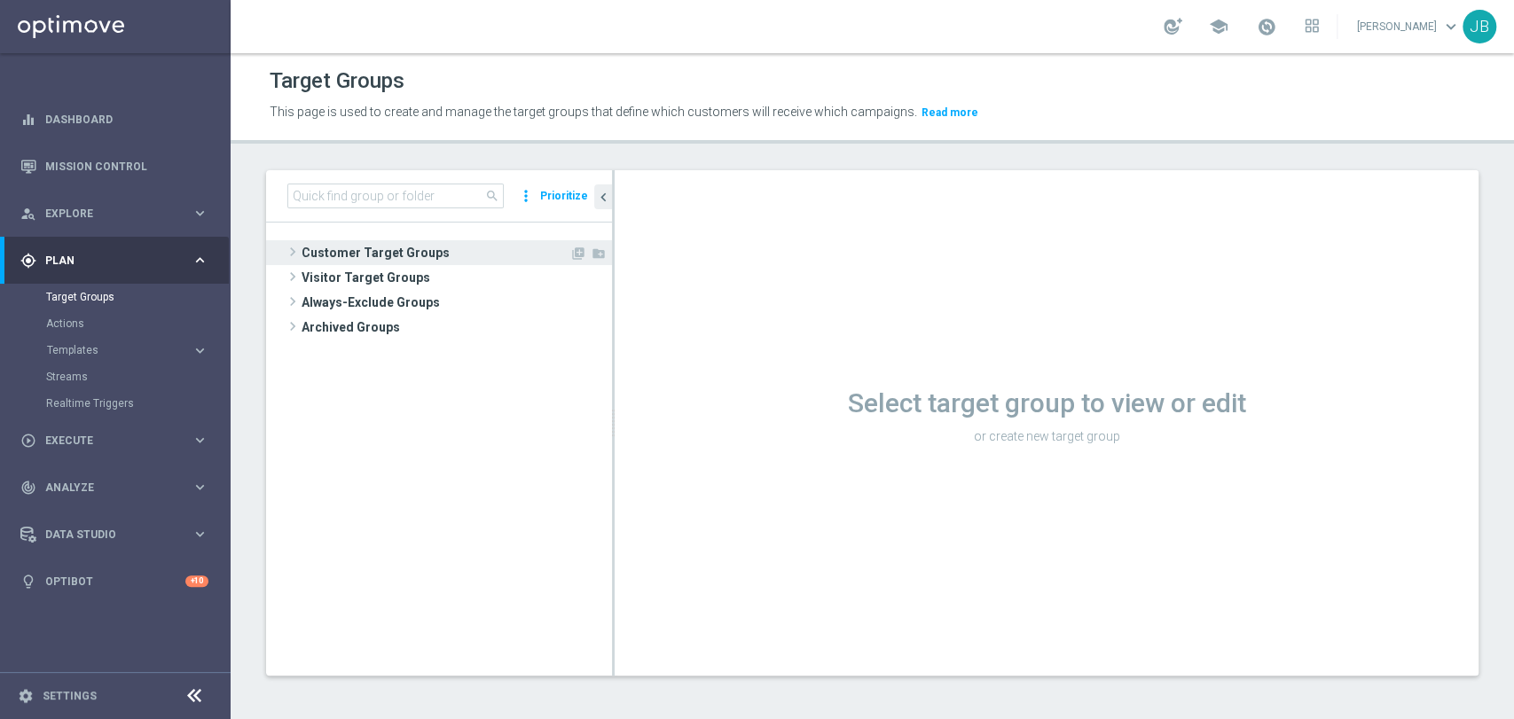
click at [367, 259] on span "Customer Target Groups" at bounding box center [436, 252] width 268 height 25
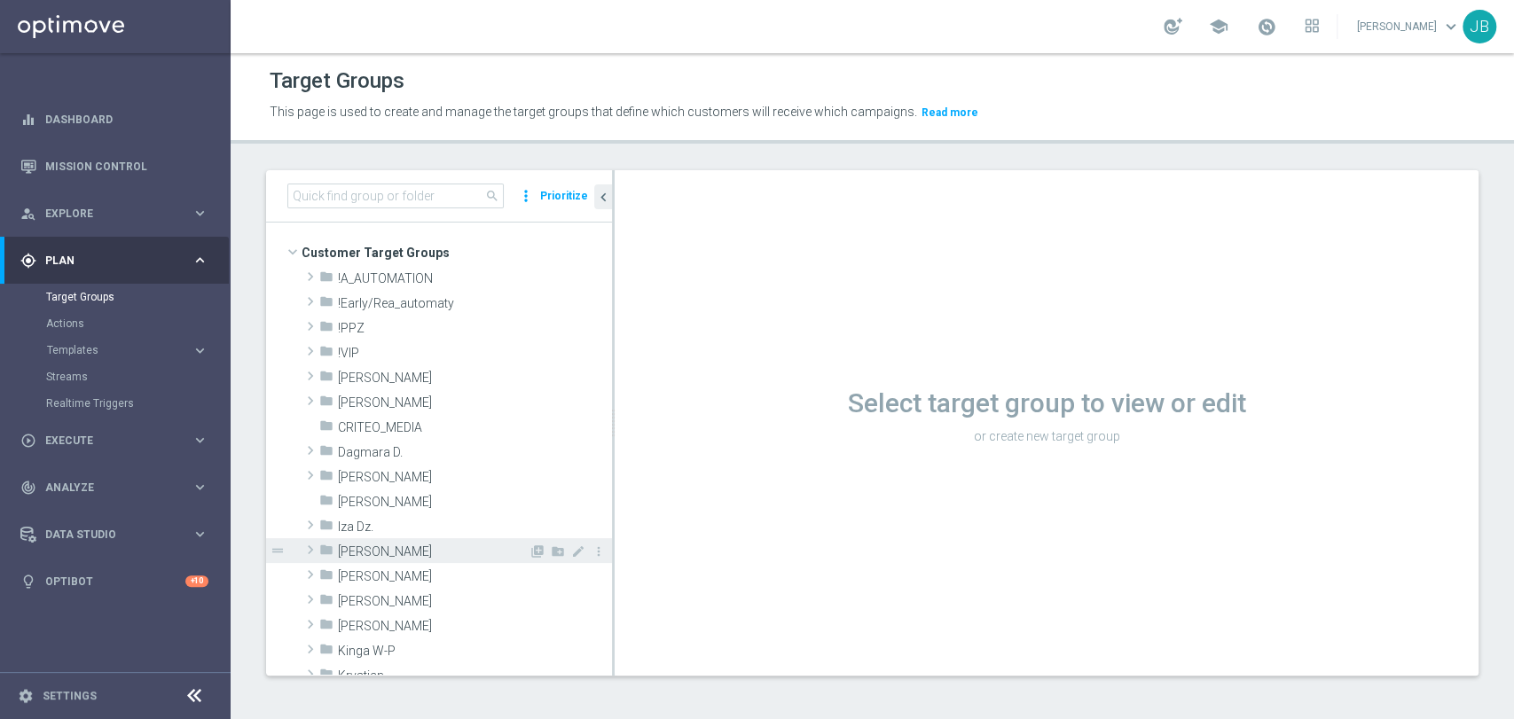
click at [309, 549] on span at bounding box center [311, 549] width 18 height 21
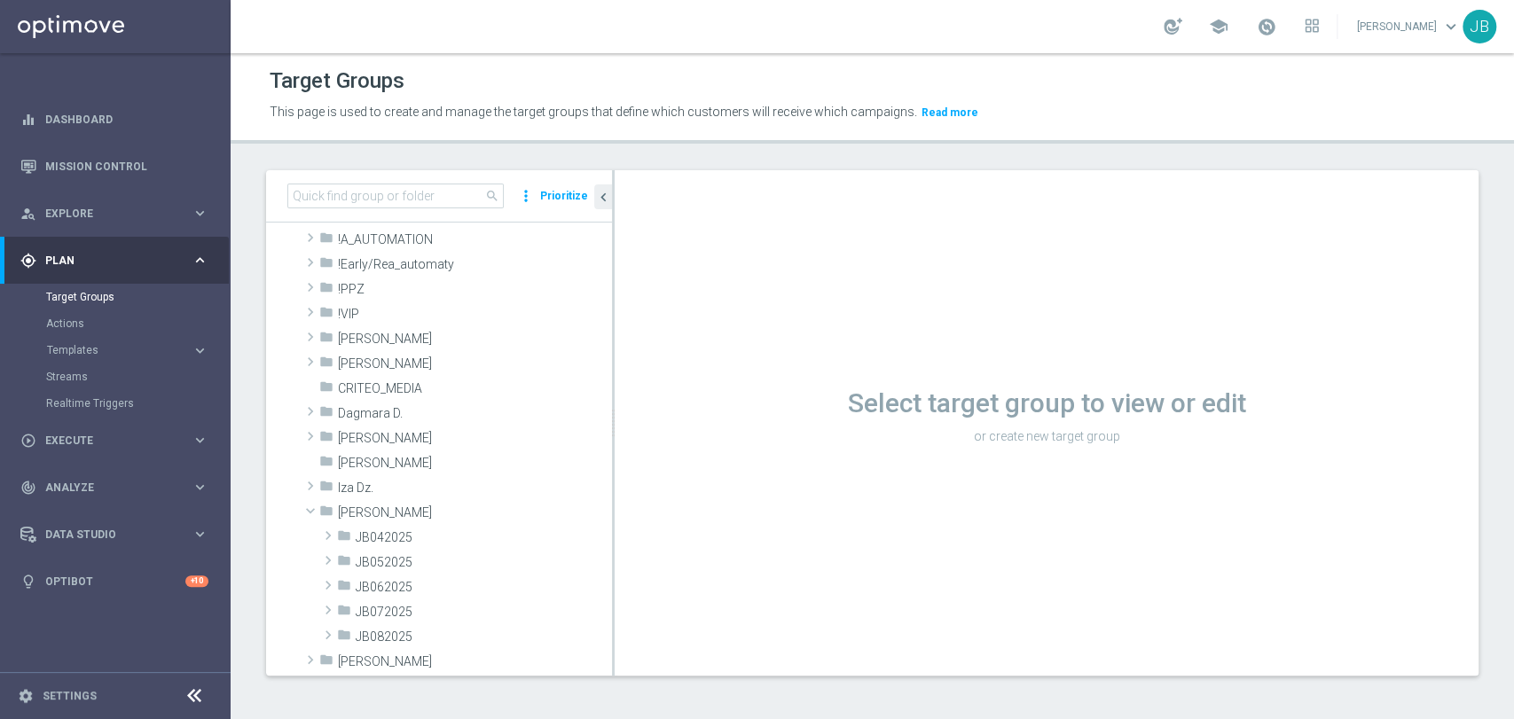
scroll to position [223, 0]
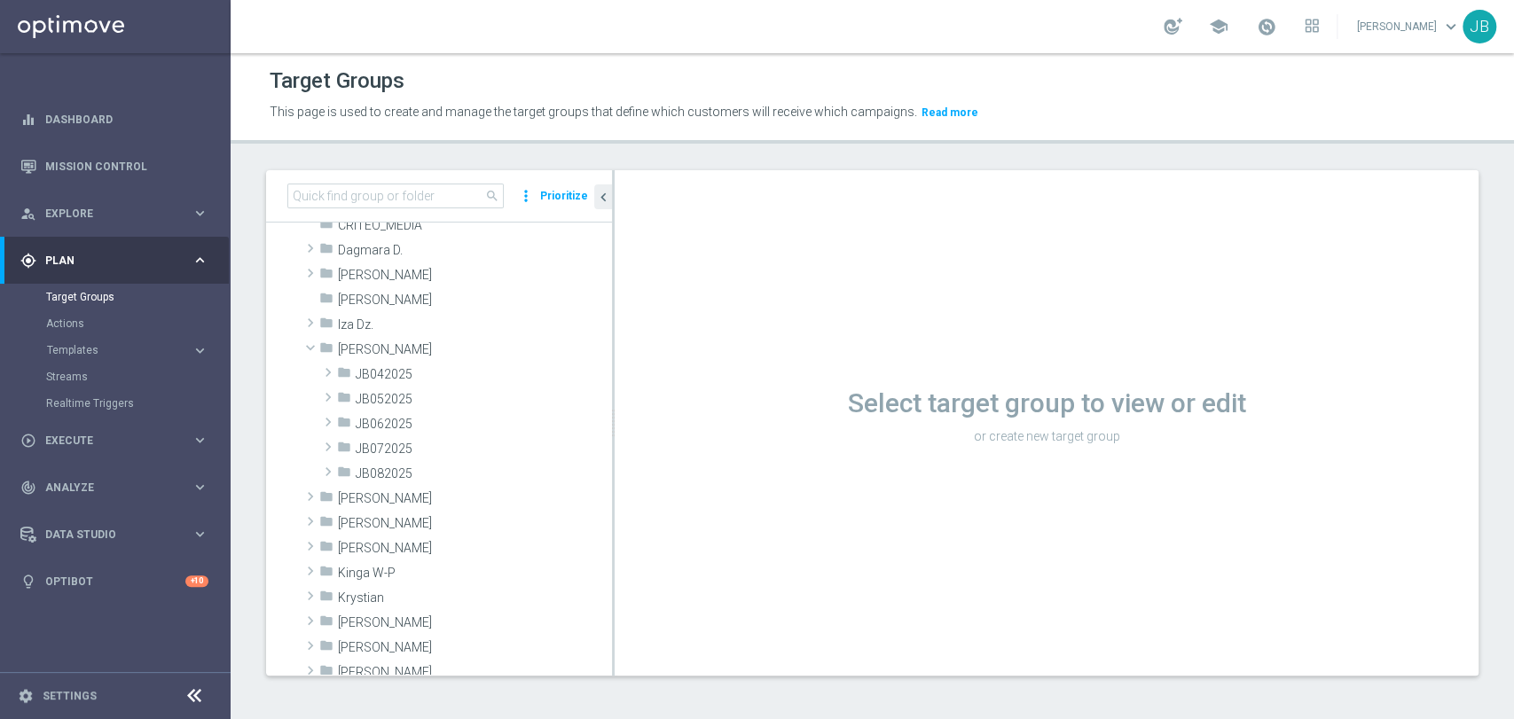
click at [607, 673] on tree-viewport "Customer Target Groups library_add create_new_folder folder" at bounding box center [439, 449] width 346 height 452
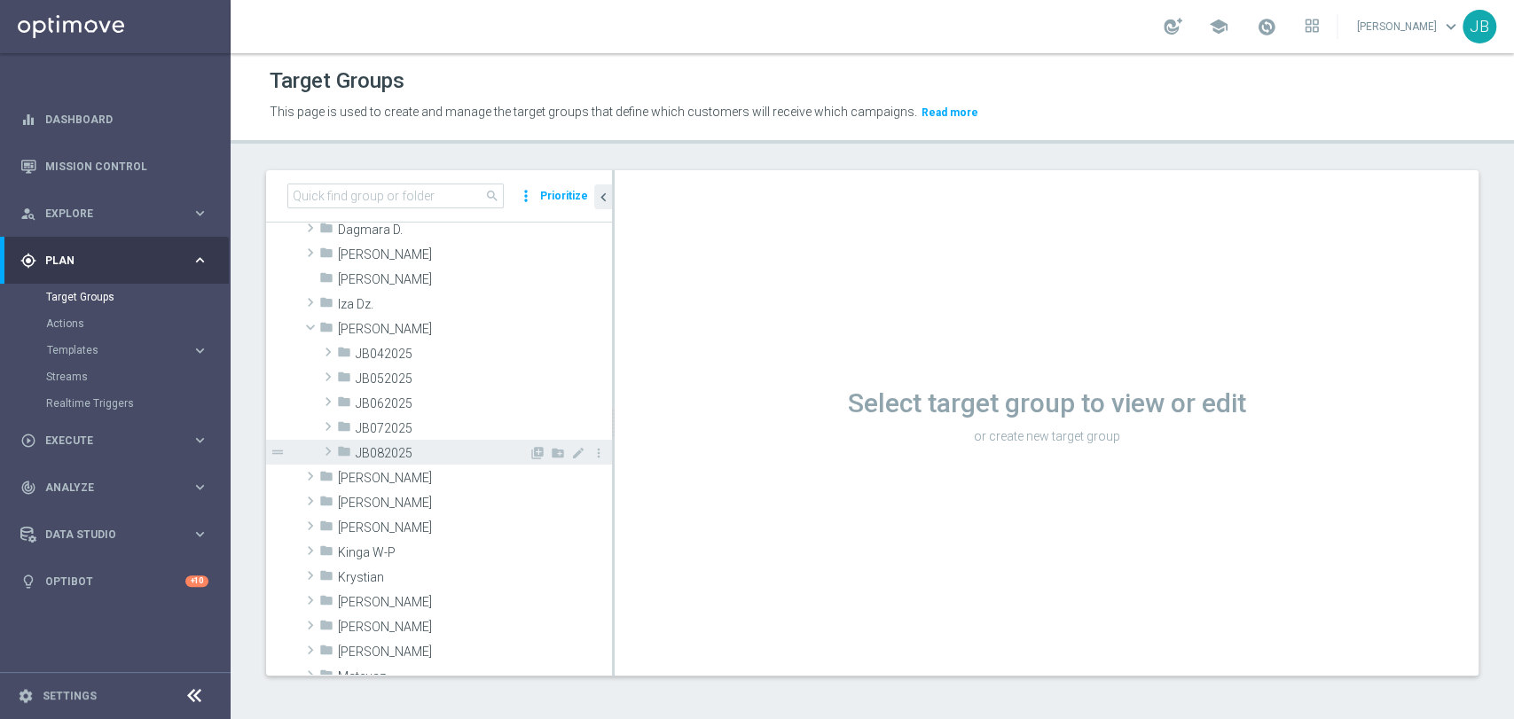
click at [326, 449] on span at bounding box center [328, 451] width 18 height 21
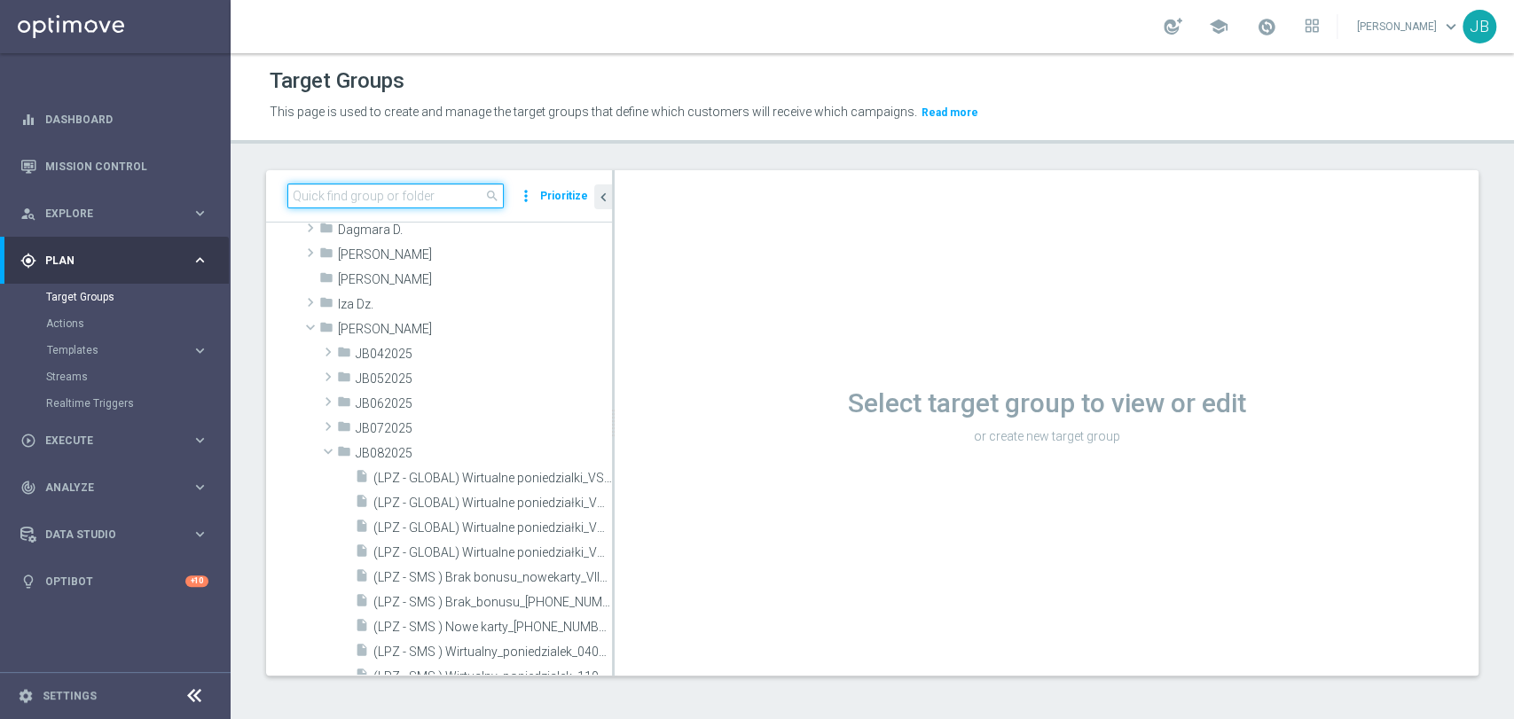
click at [372, 187] on input at bounding box center [395, 196] width 216 height 25
paste input "(LPZ - SMS )LM_kwal_retencja_M_08072025"
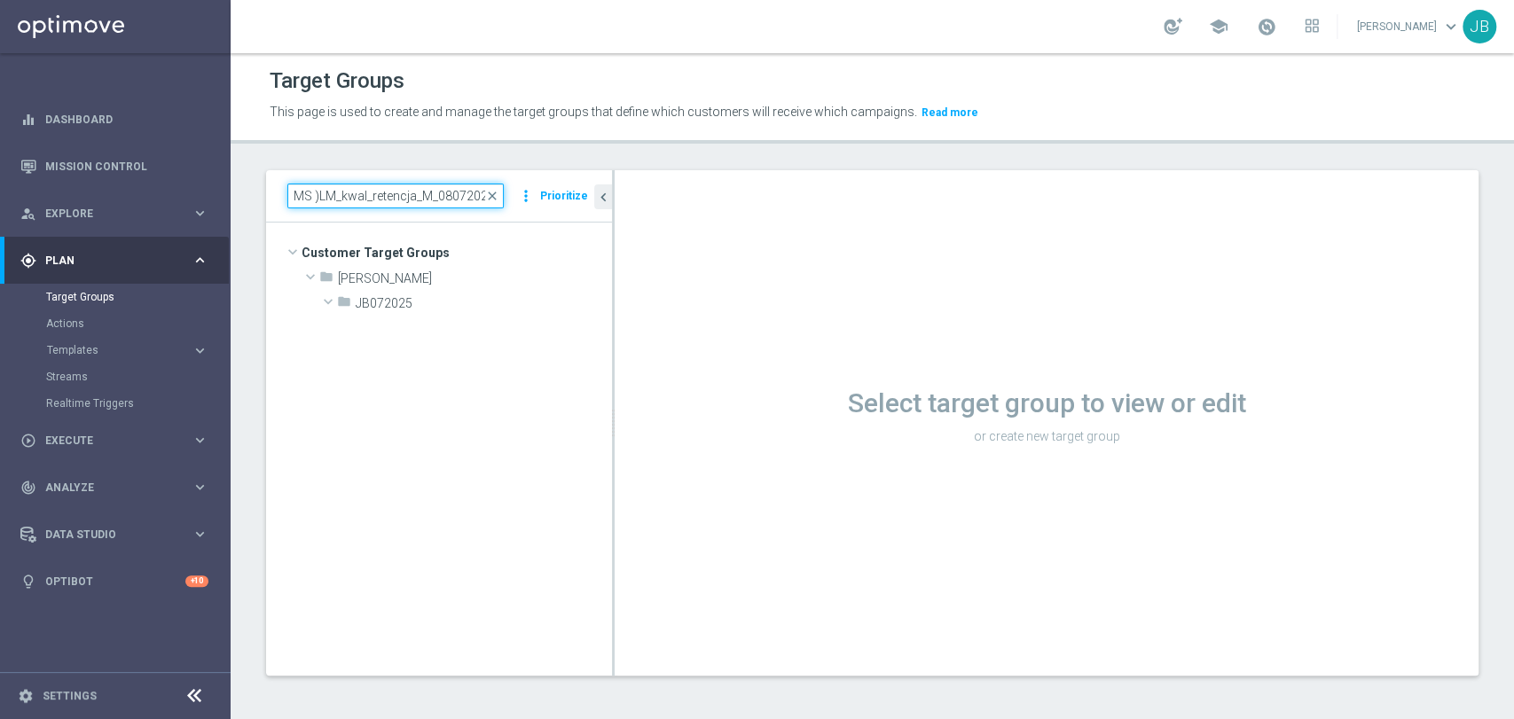
type input "(LPZ - SMS )LM_kwal_retencja_M_08072025"
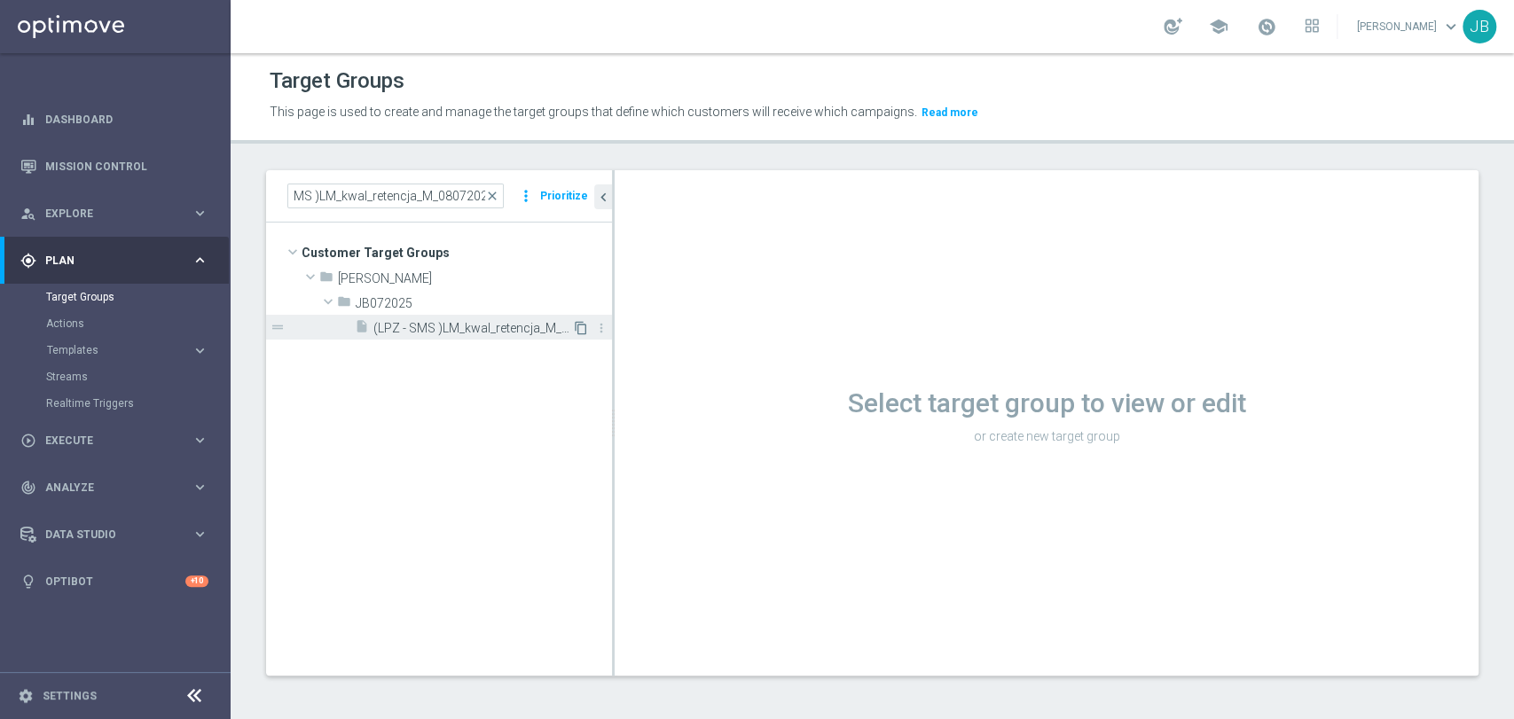
click at [581, 332] on icon "content_copy" at bounding box center [581, 328] width 14 height 14
click at [575, 327] on icon "content_copy" at bounding box center [581, 328] width 14 height 14
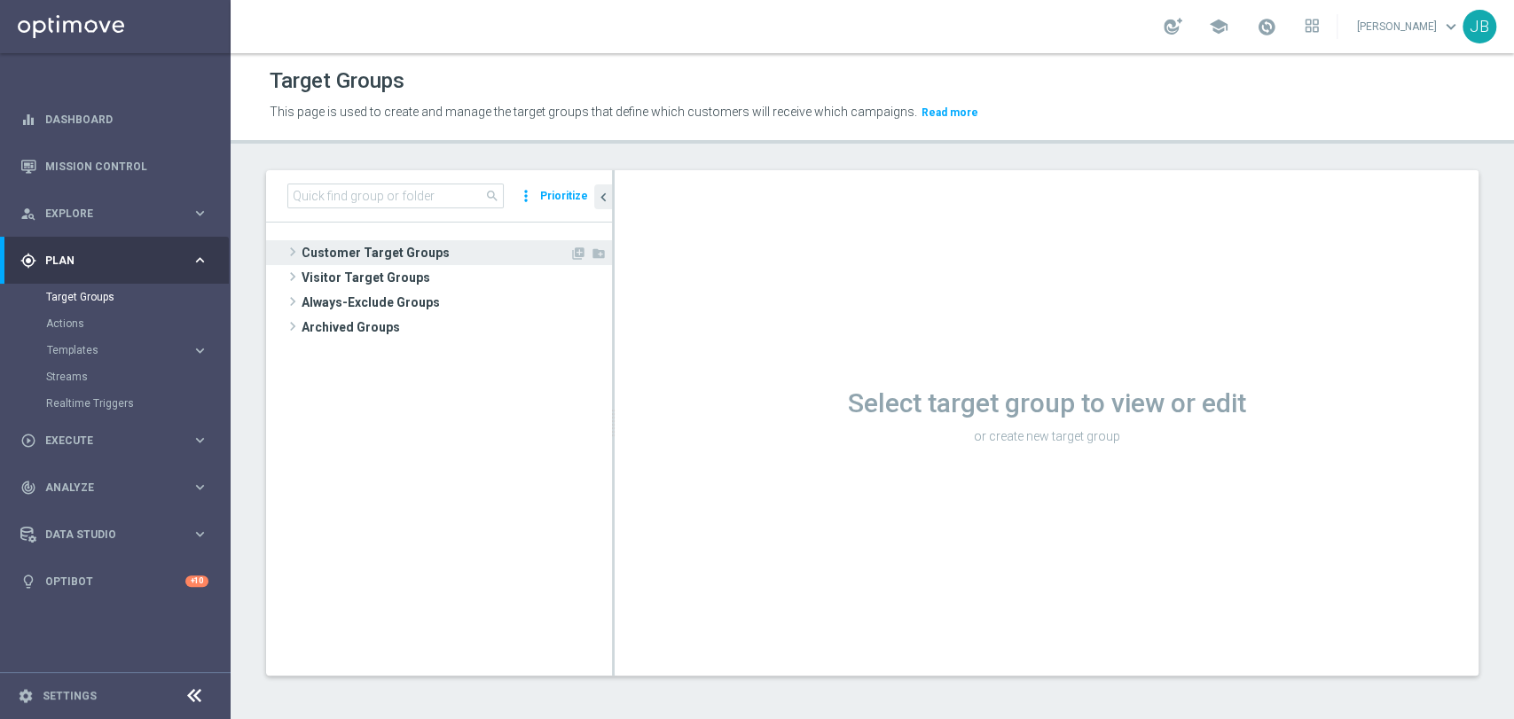
click at [421, 257] on span "Customer Target Groups" at bounding box center [436, 252] width 268 height 25
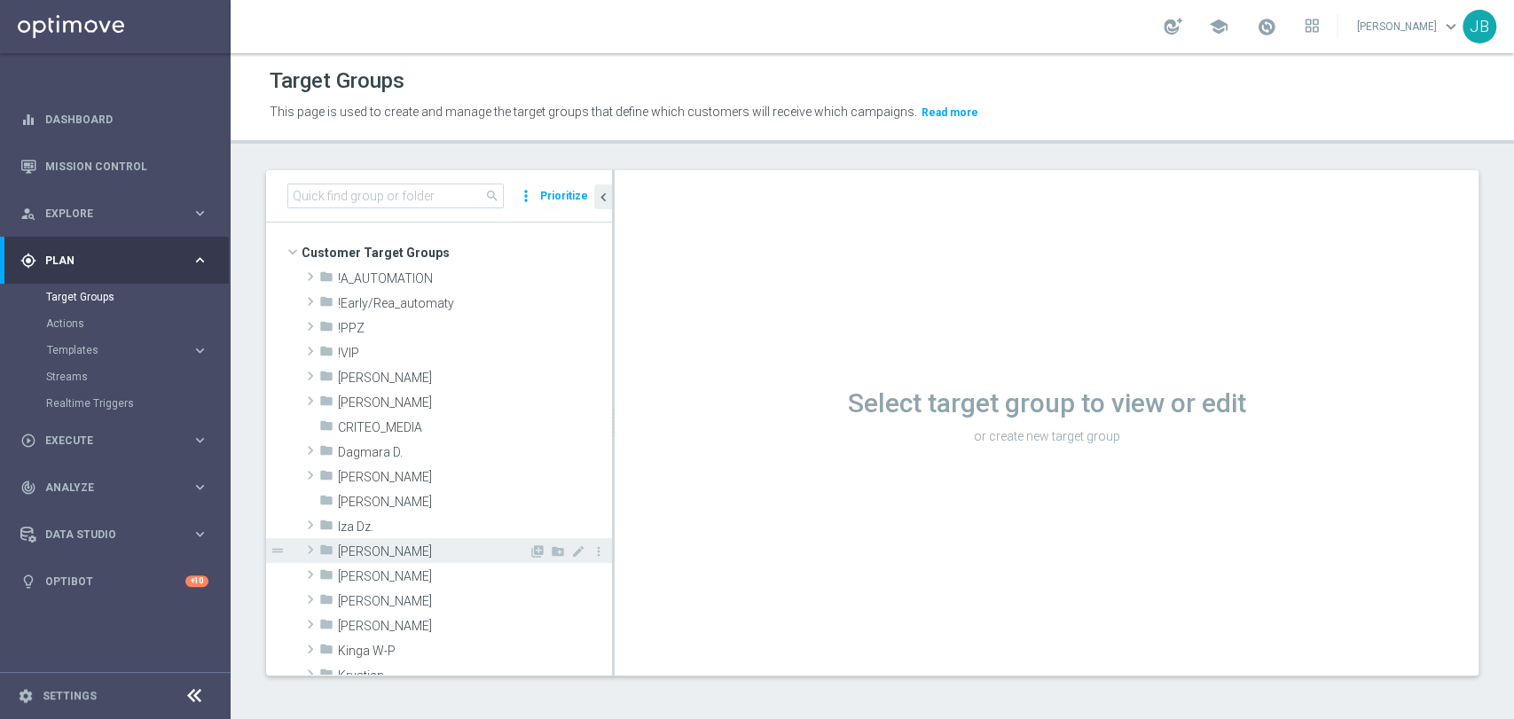
click at [394, 538] on div "folder Justyna B." at bounding box center [423, 550] width 209 height 25
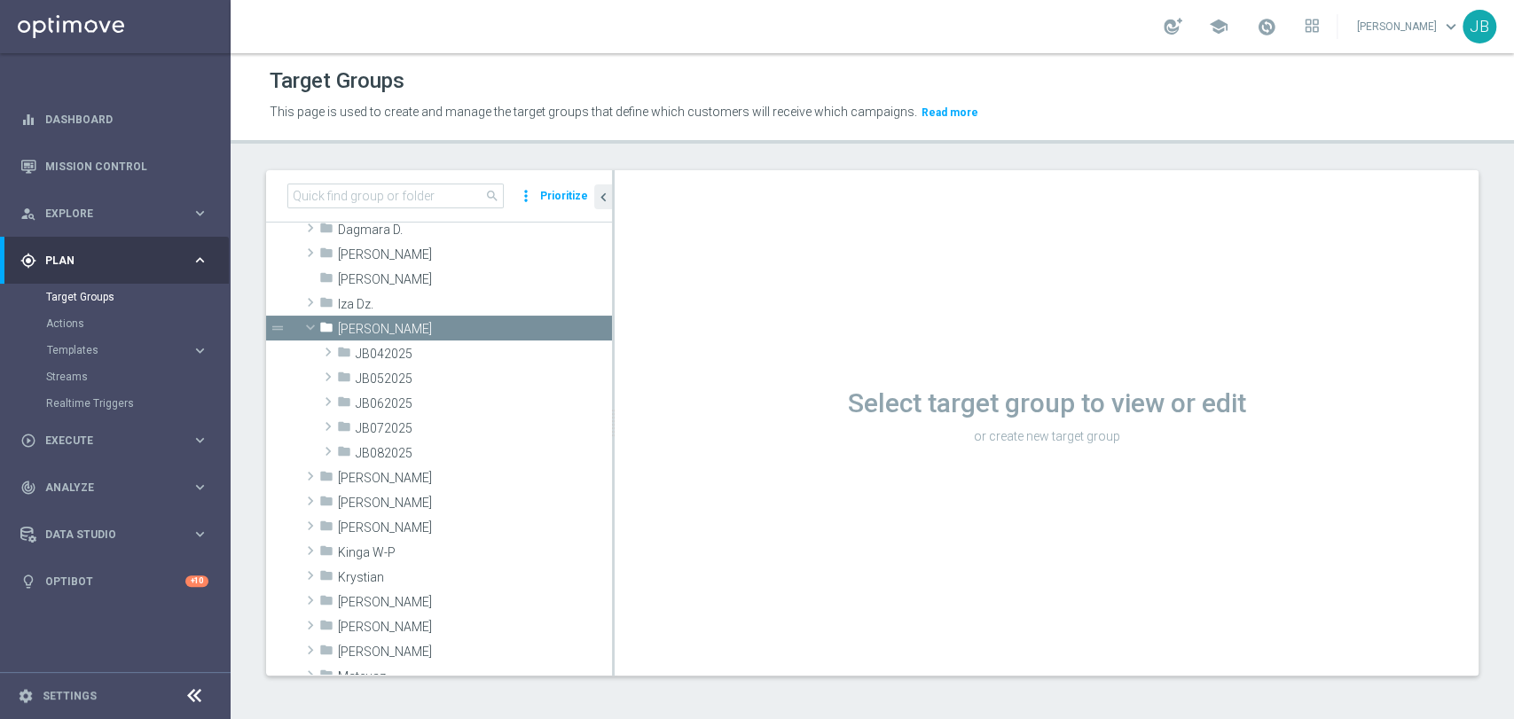
scroll to position [236, 0]
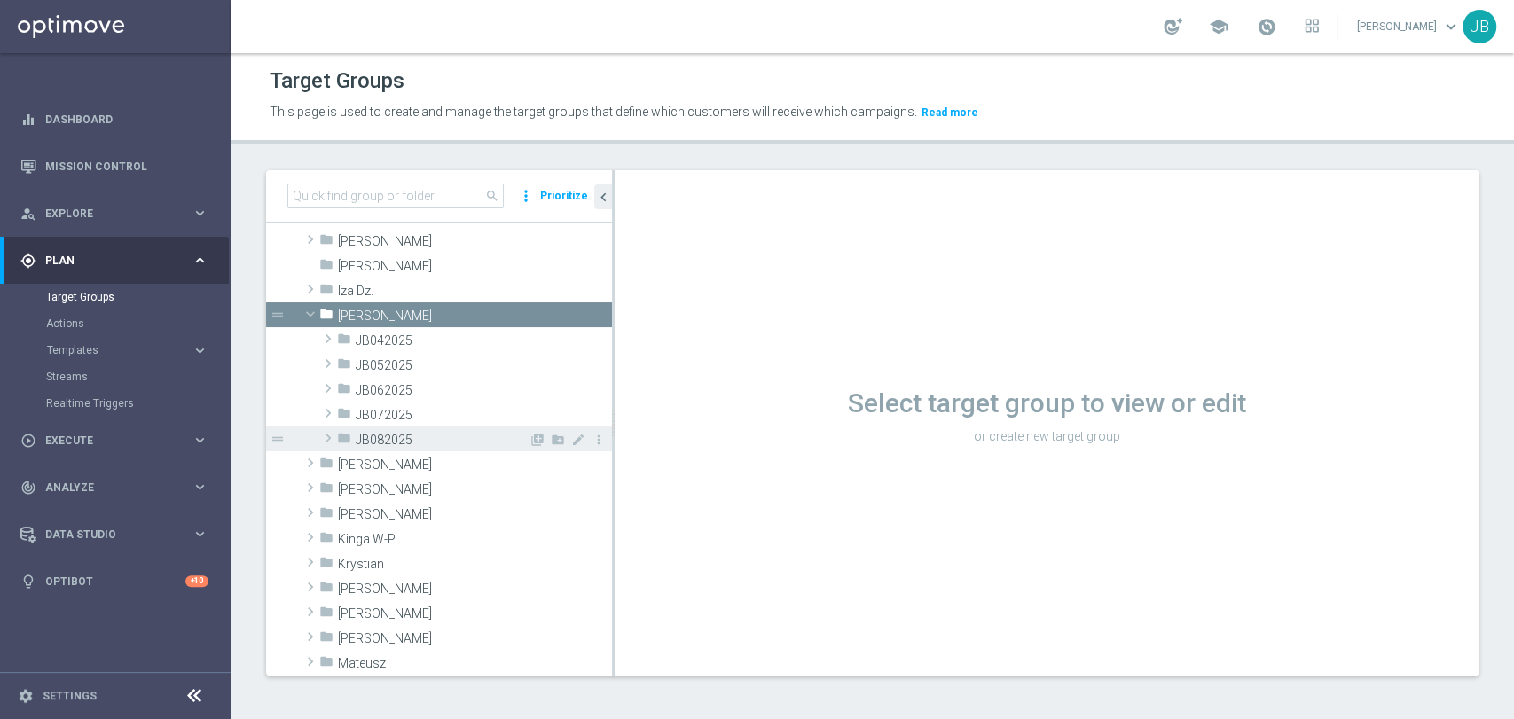
click at [421, 449] on div "folder JB082025" at bounding box center [433, 439] width 192 height 25
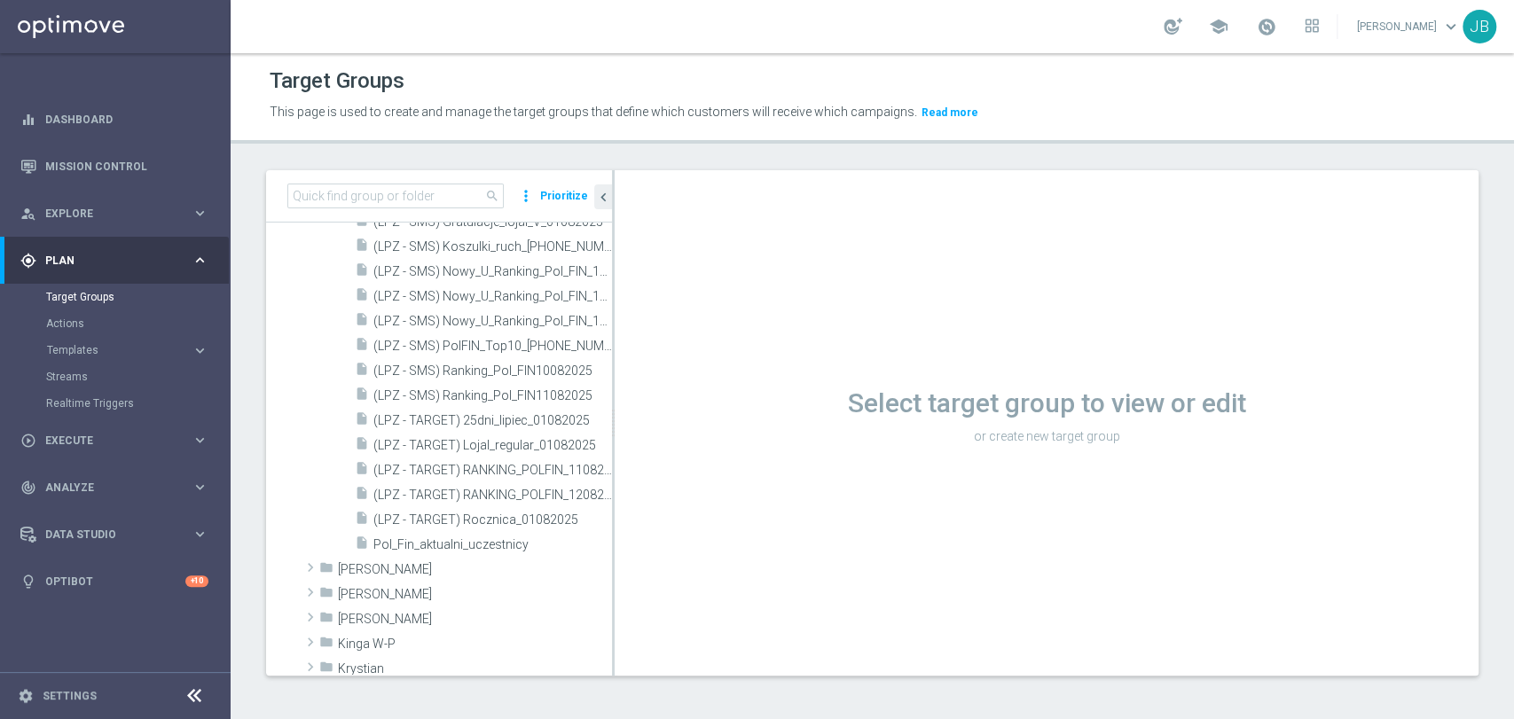
scroll to position [406, 0]
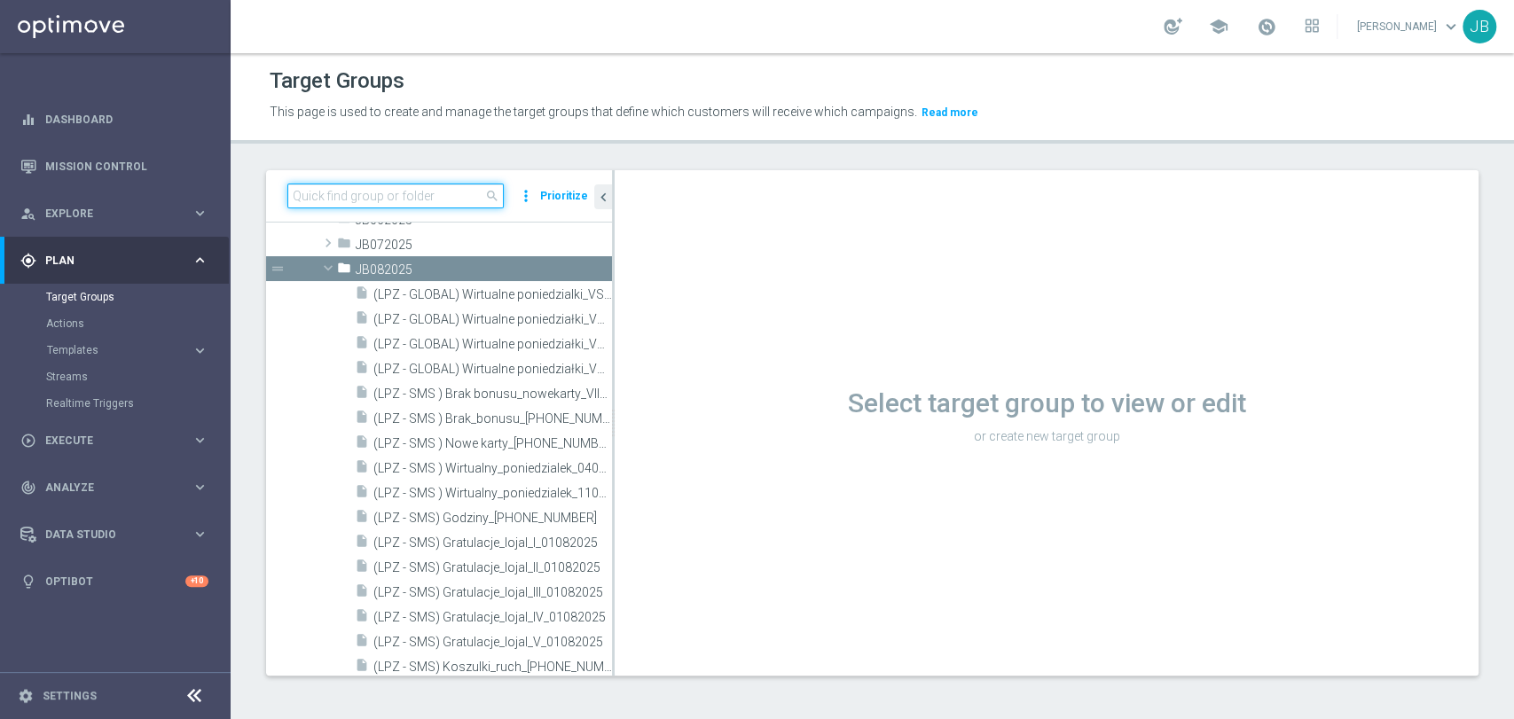
click at [464, 200] on input at bounding box center [395, 196] width 216 height 25
paste input "(LPZ - SMS )LM_kwal_retencja_M_08072025"
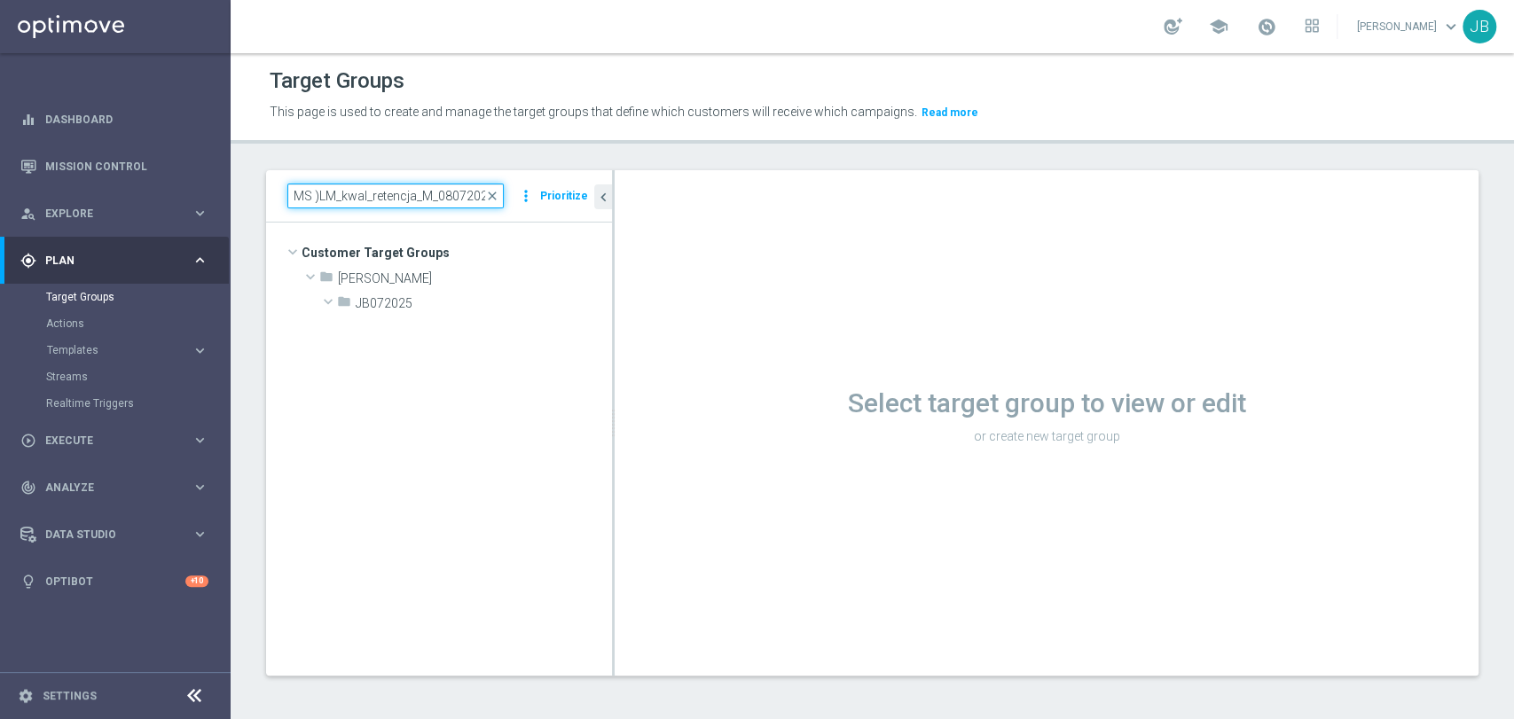
scroll to position [0, 0]
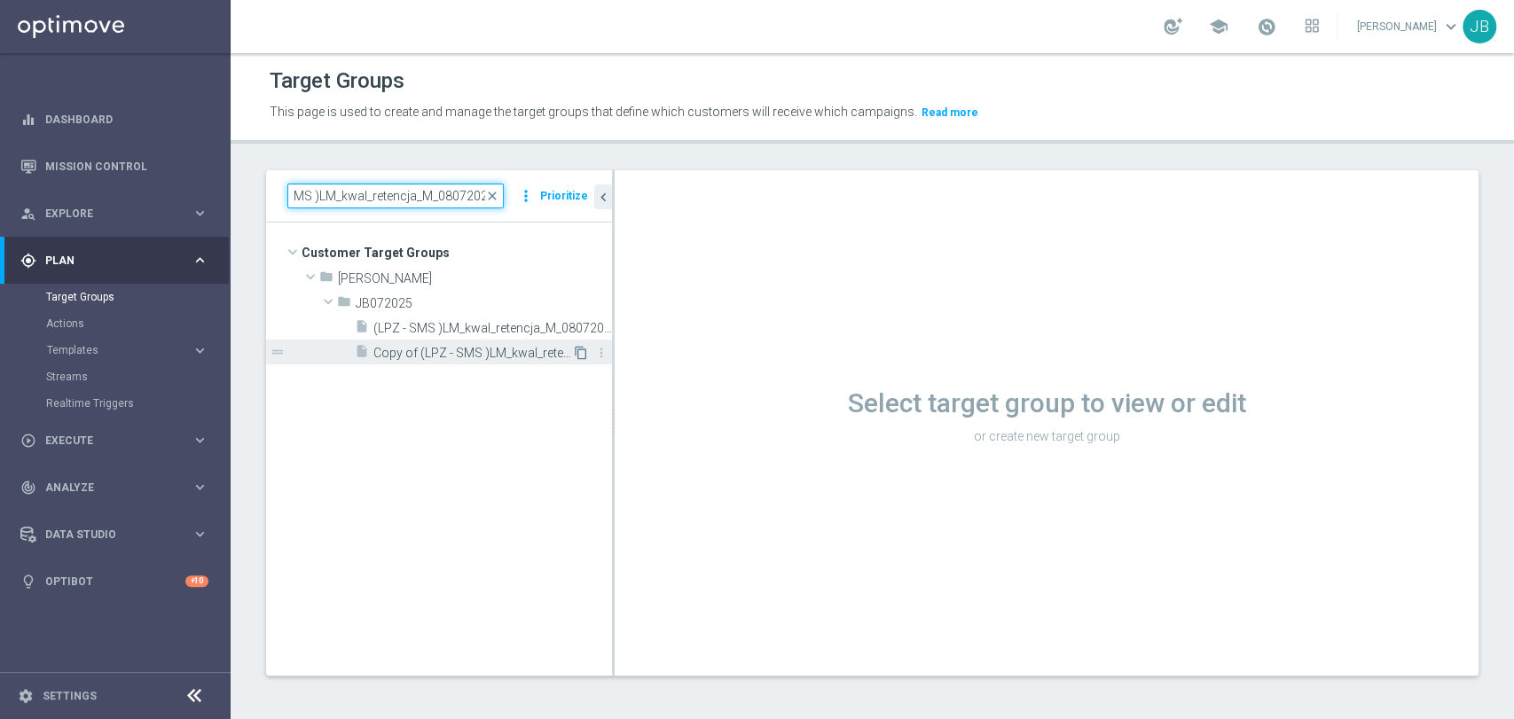
type input "(LPZ - SMS )LM_kwal_retencja_M_08072025"
click at [580, 355] on icon "content_copy" at bounding box center [581, 353] width 14 height 14
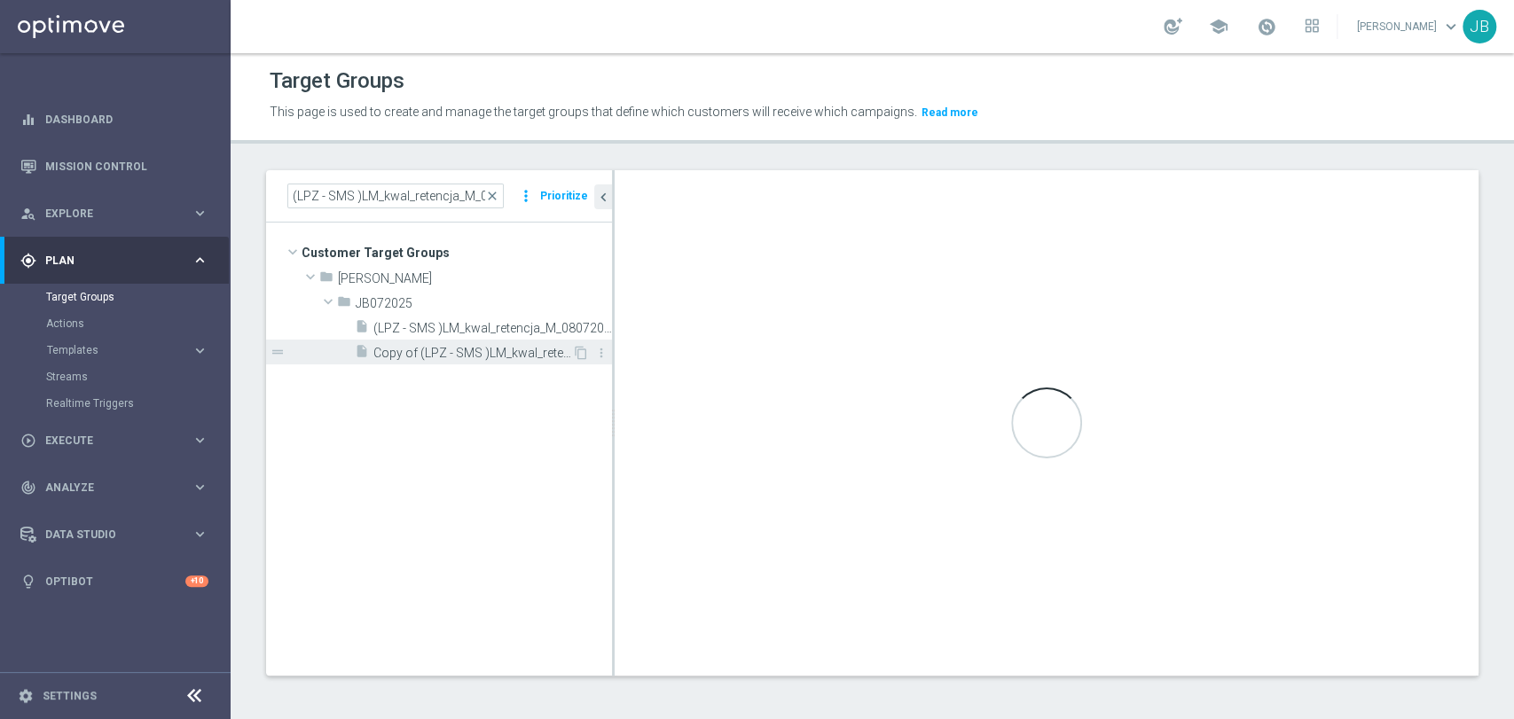
click at [525, 349] on span "Copy of (LPZ - SMS )LM_kwal_retencja_M_08072025" at bounding box center [472, 353] width 199 height 15
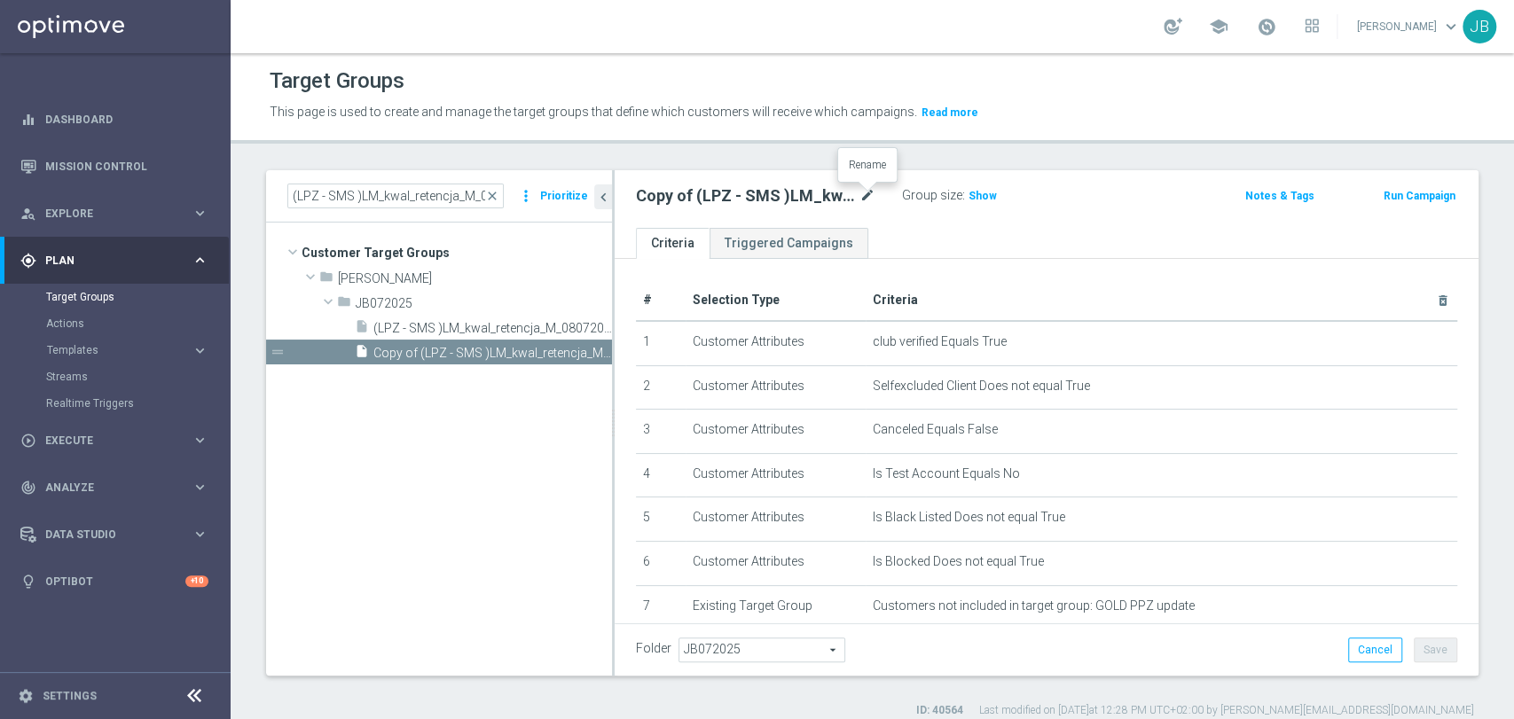
click at [871, 193] on icon "mode_edit" at bounding box center [867, 195] width 16 height 21
type input "(LPZ - SMS ) Retencja_M_[PHONE_NUMBER]"
click at [1061, 253] on ul "Criteria Triggered Campaigns" at bounding box center [1047, 243] width 864 height 31
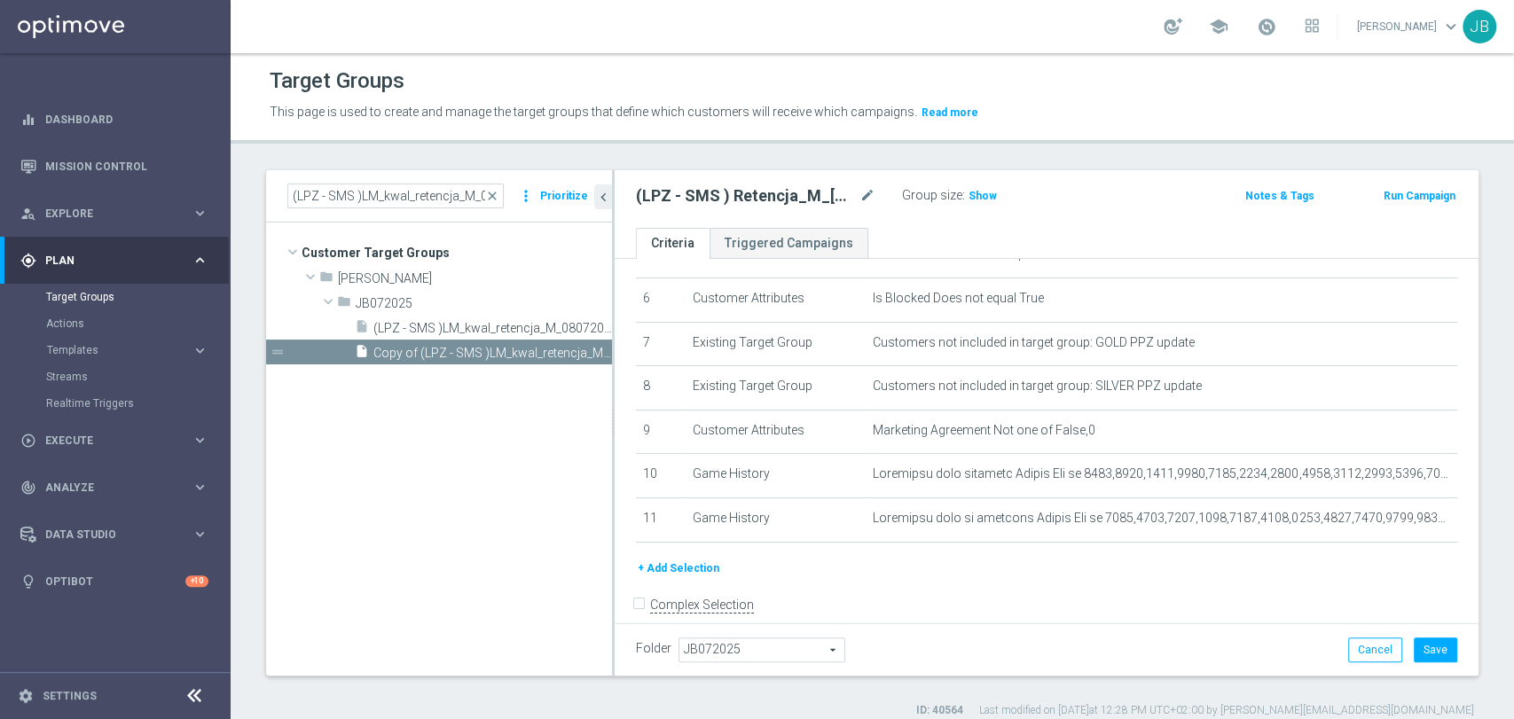
scroll to position [286, 0]
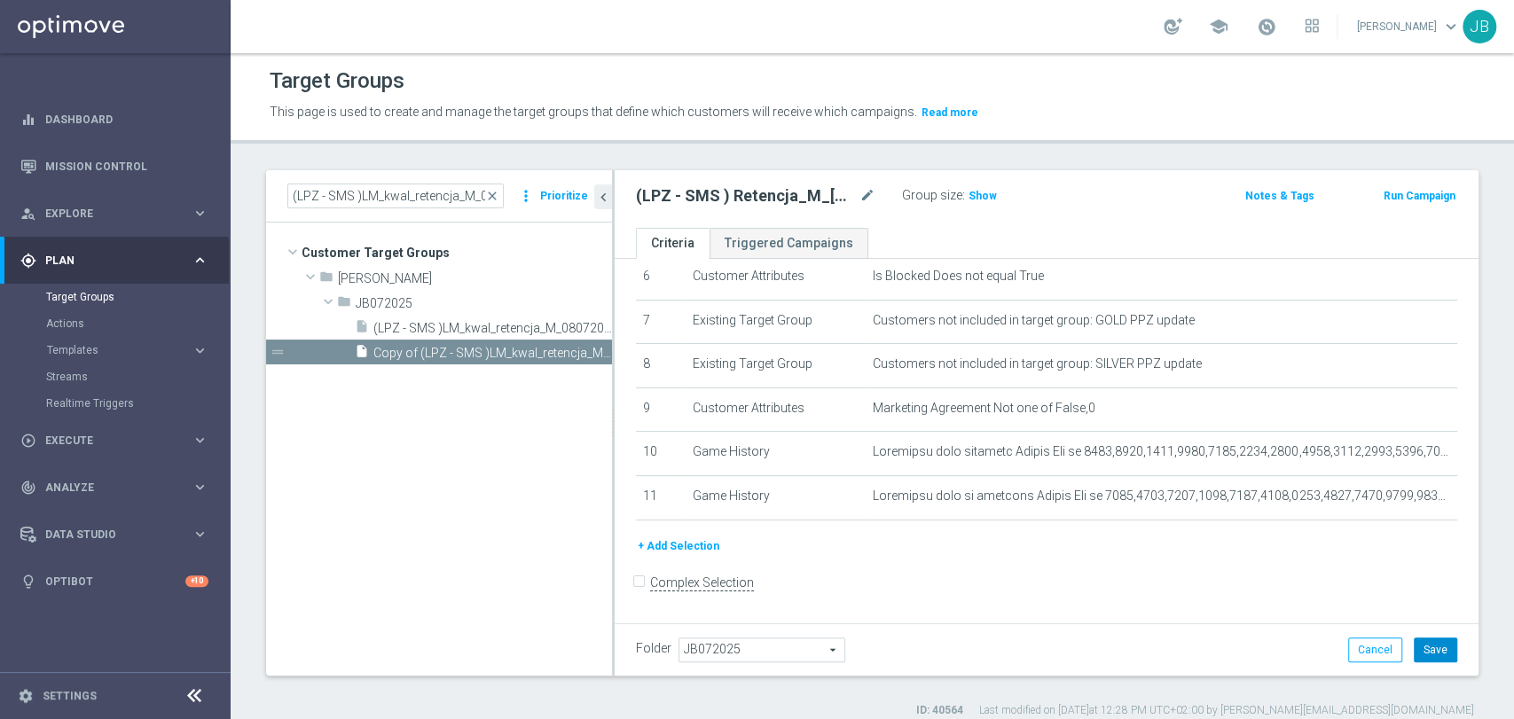
click at [1418, 644] on button "Save" at bounding box center [1435, 650] width 43 height 25
click at [970, 191] on span "Show" at bounding box center [982, 196] width 28 height 12
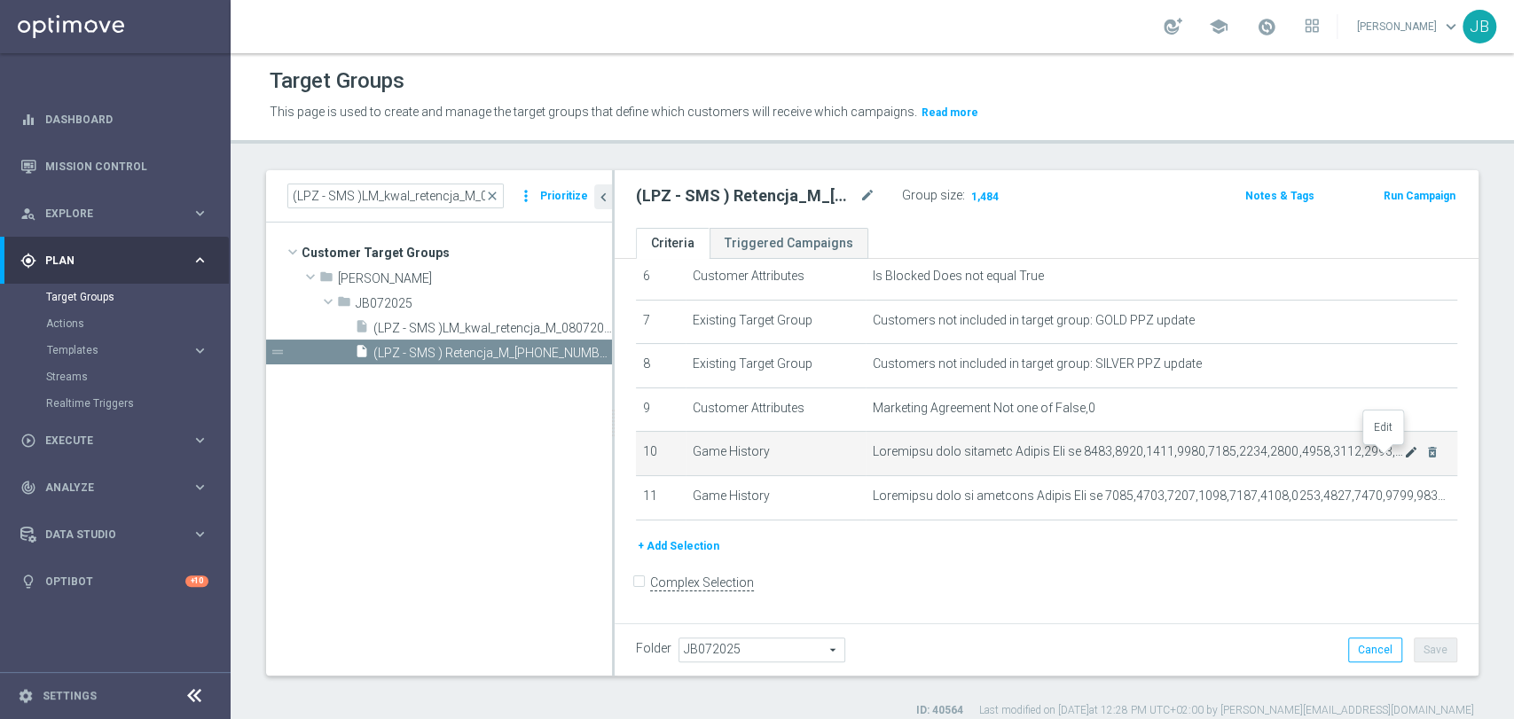
click at [1404, 455] on icon "mode_edit" at bounding box center [1411, 452] width 14 height 14
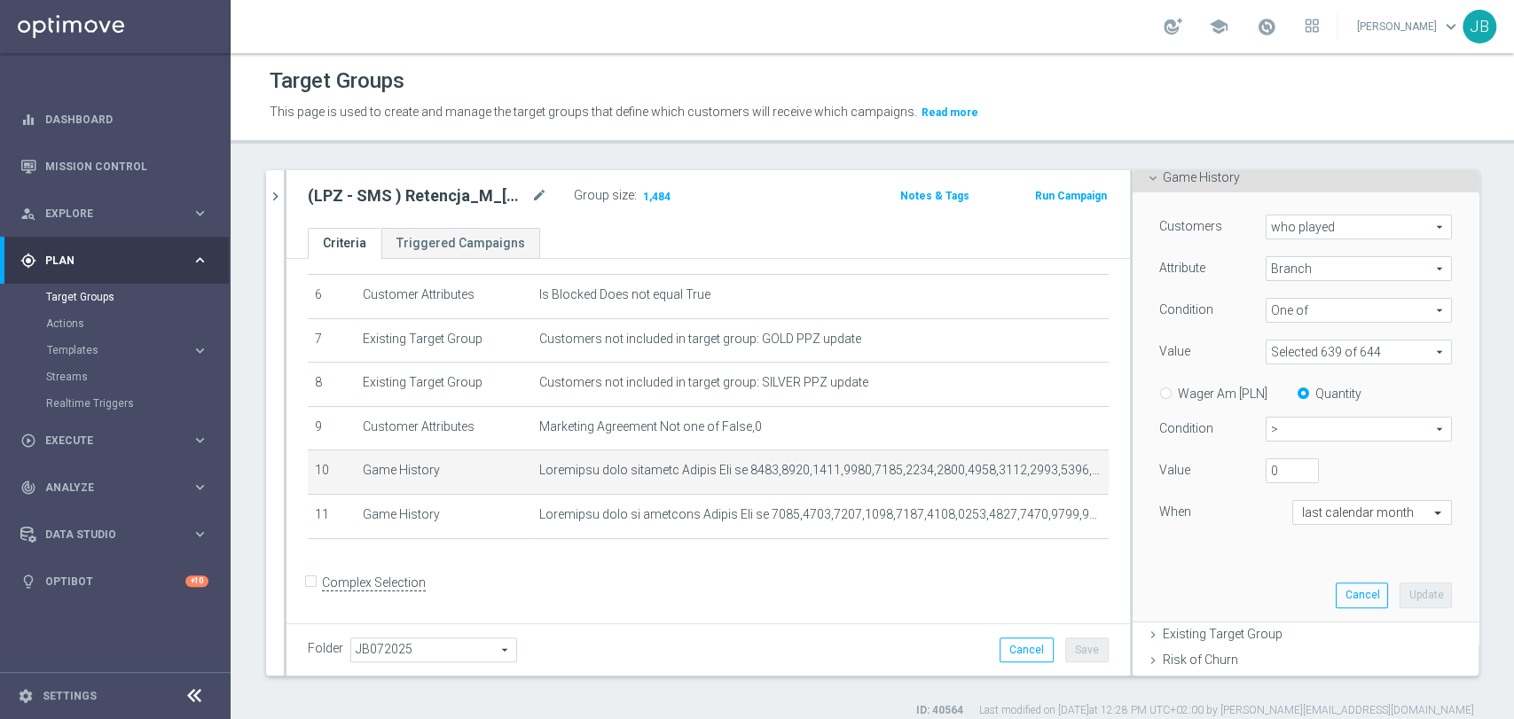
scroll to position [211, 0]
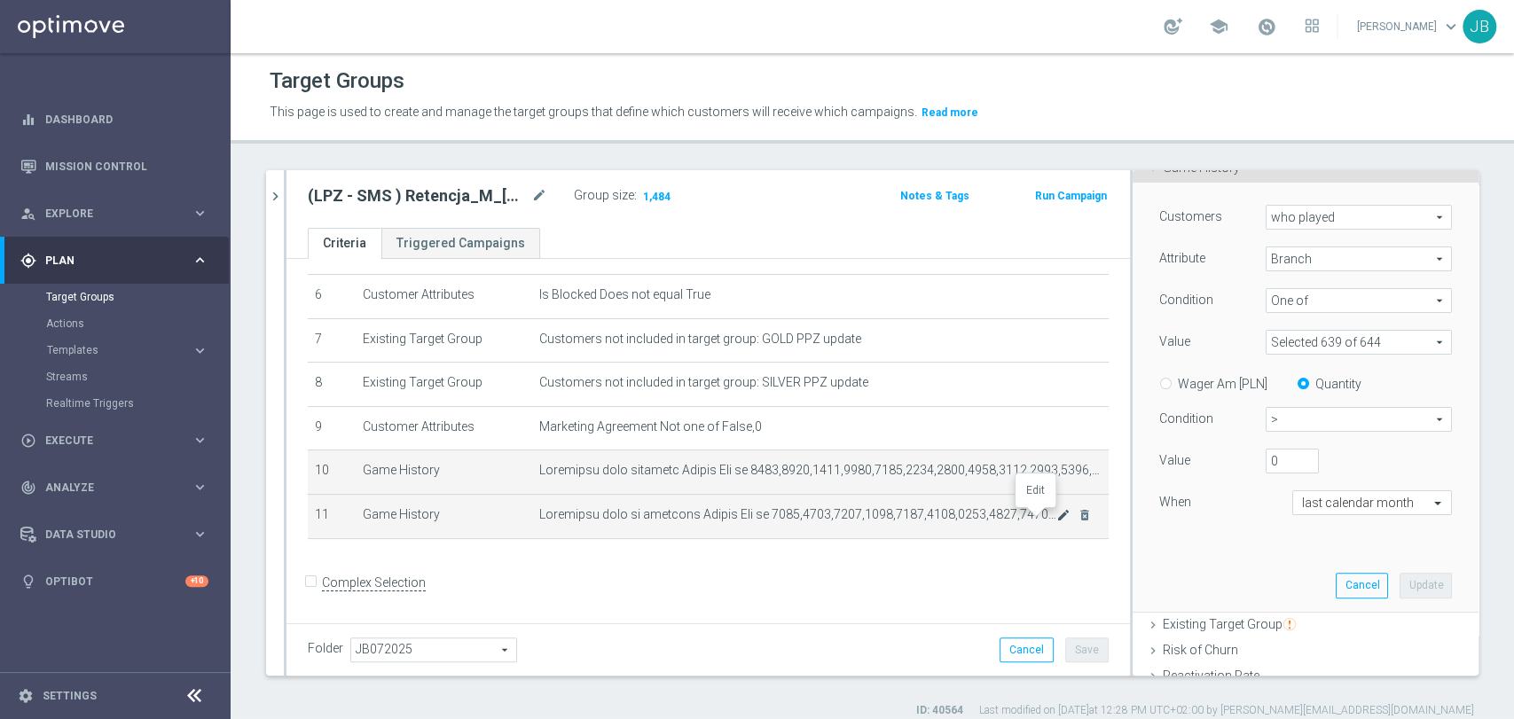
click at [1056, 519] on icon "mode_edit" at bounding box center [1063, 515] width 14 height 14
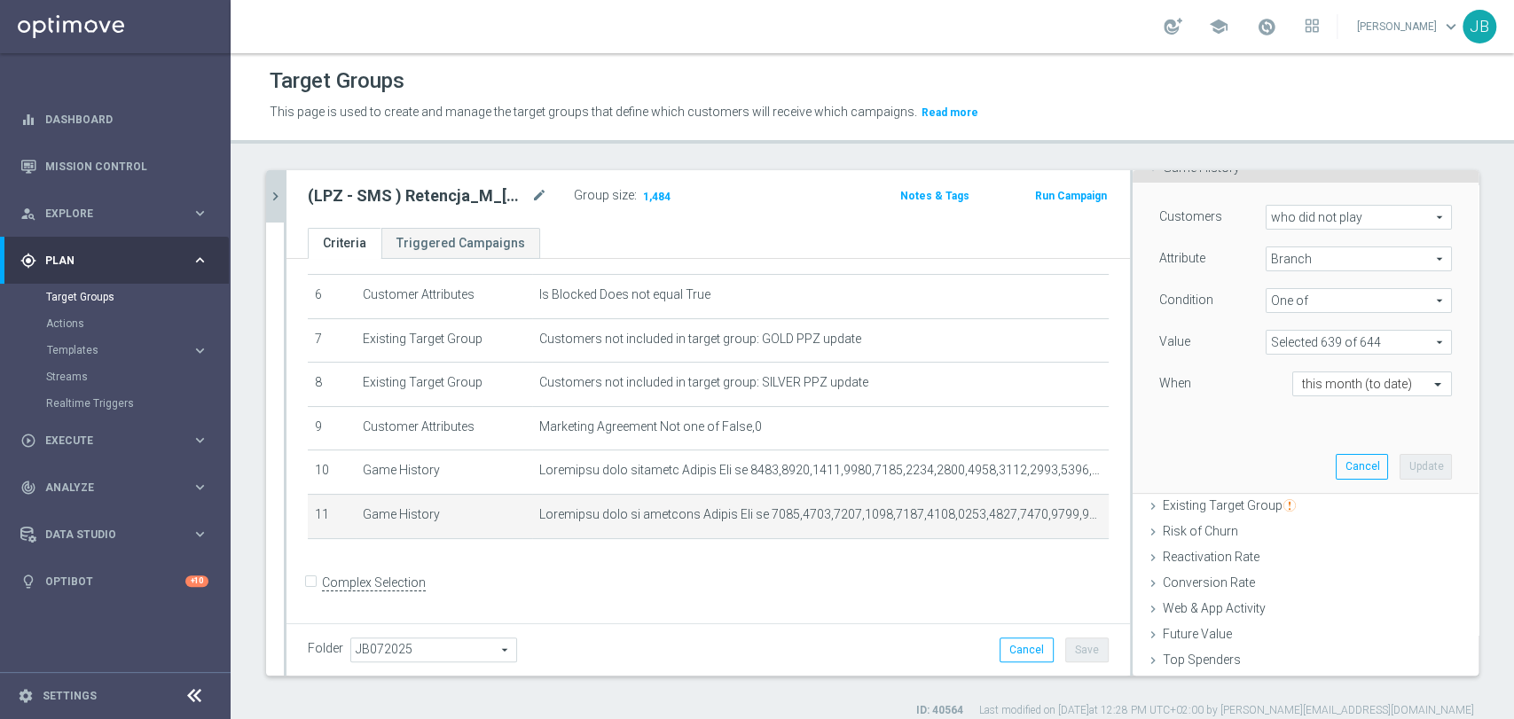
click at [273, 197] on icon "chevron_right" at bounding box center [275, 196] width 17 height 17
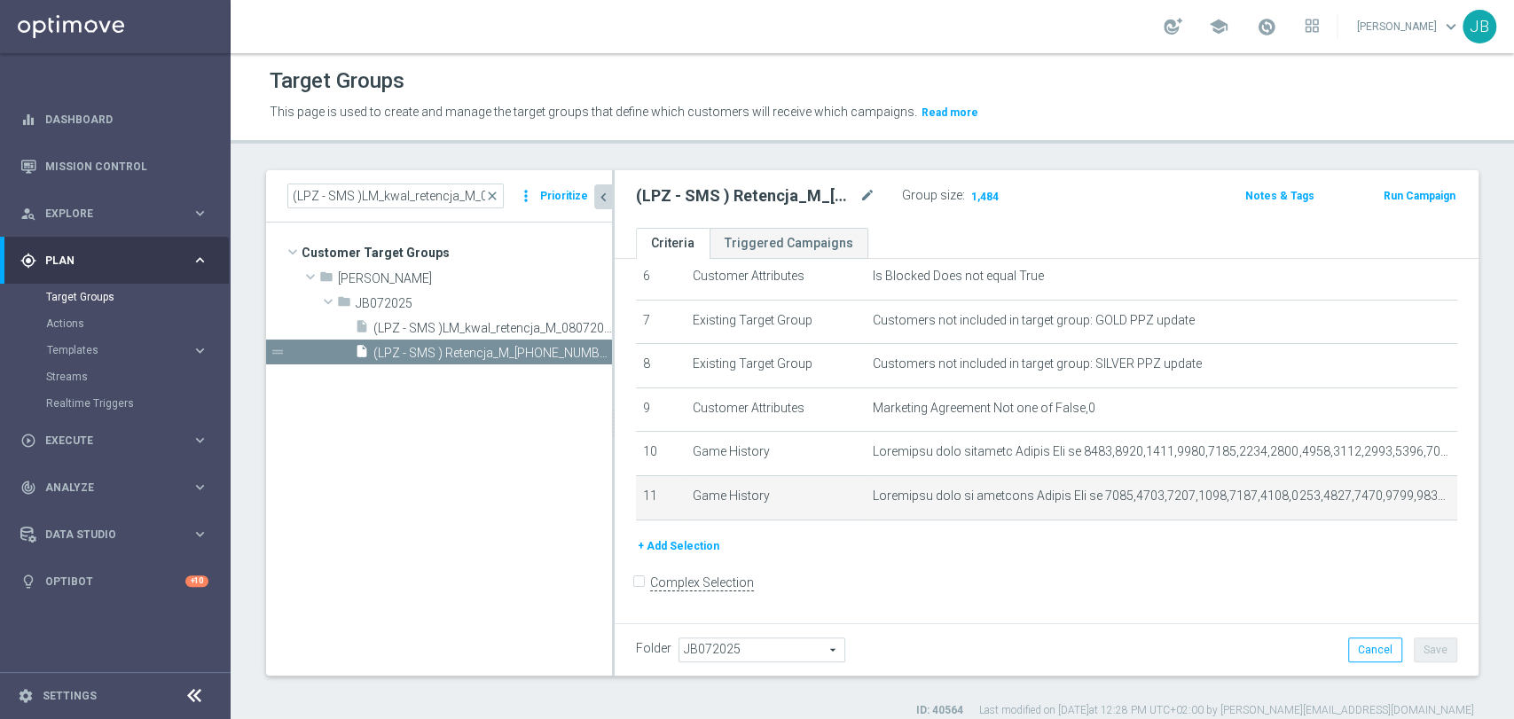
scroll to position [6, 0]
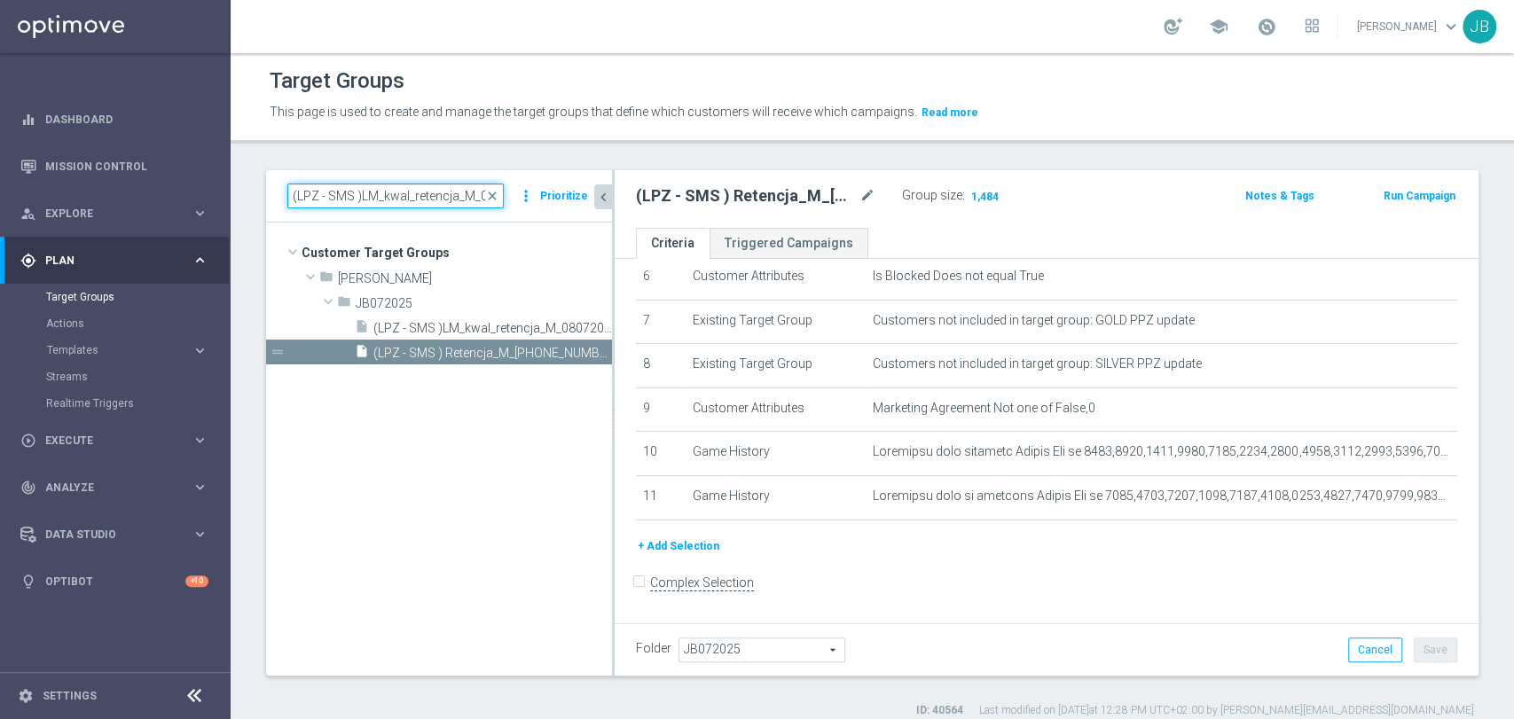
click at [386, 190] on input "(LPZ - SMS )LM_kwal_retencja_M_08072025" at bounding box center [395, 196] width 216 height 25
click at [735, 654] on span "JB072025" at bounding box center [761, 649] width 165 height 23
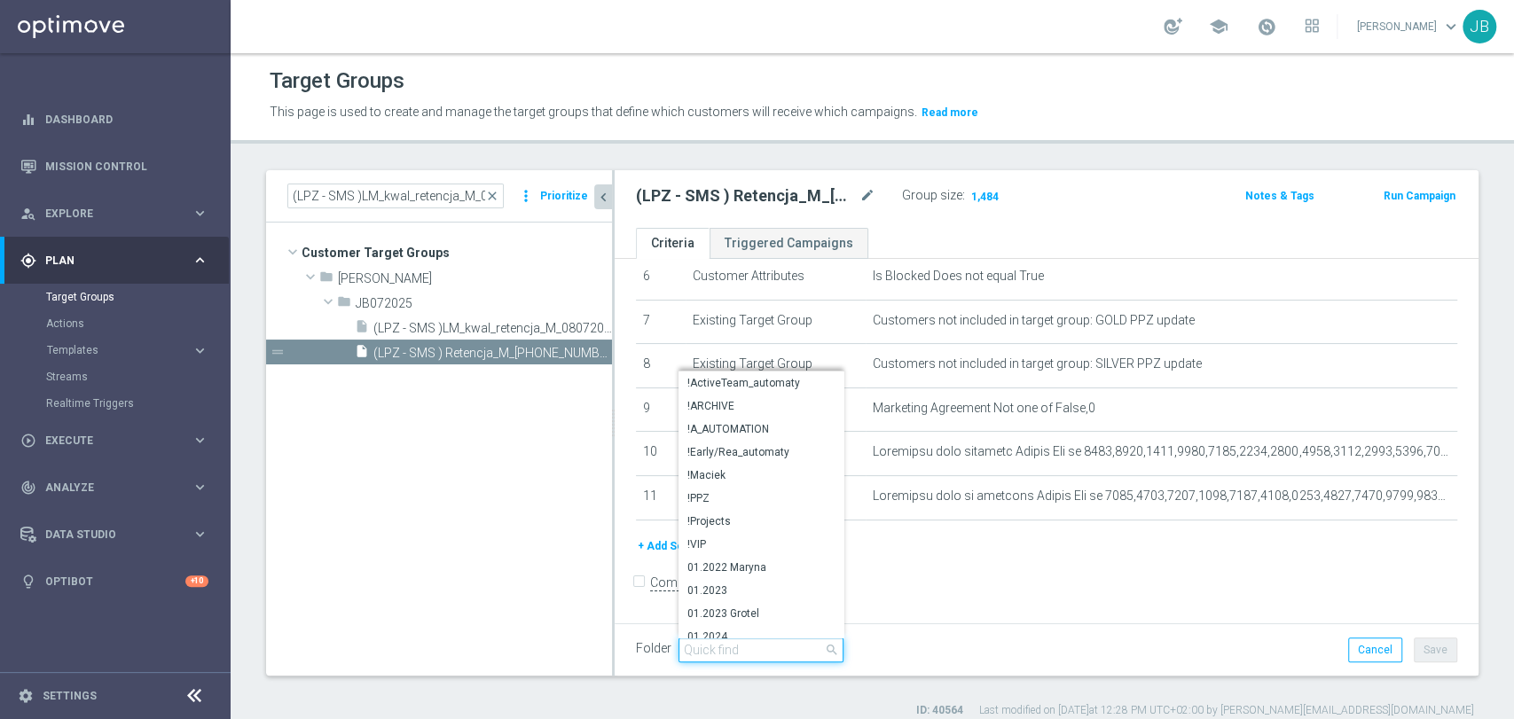
click at [731, 646] on input "search" at bounding box center [760, 650] width 165 height 25
type input "0"
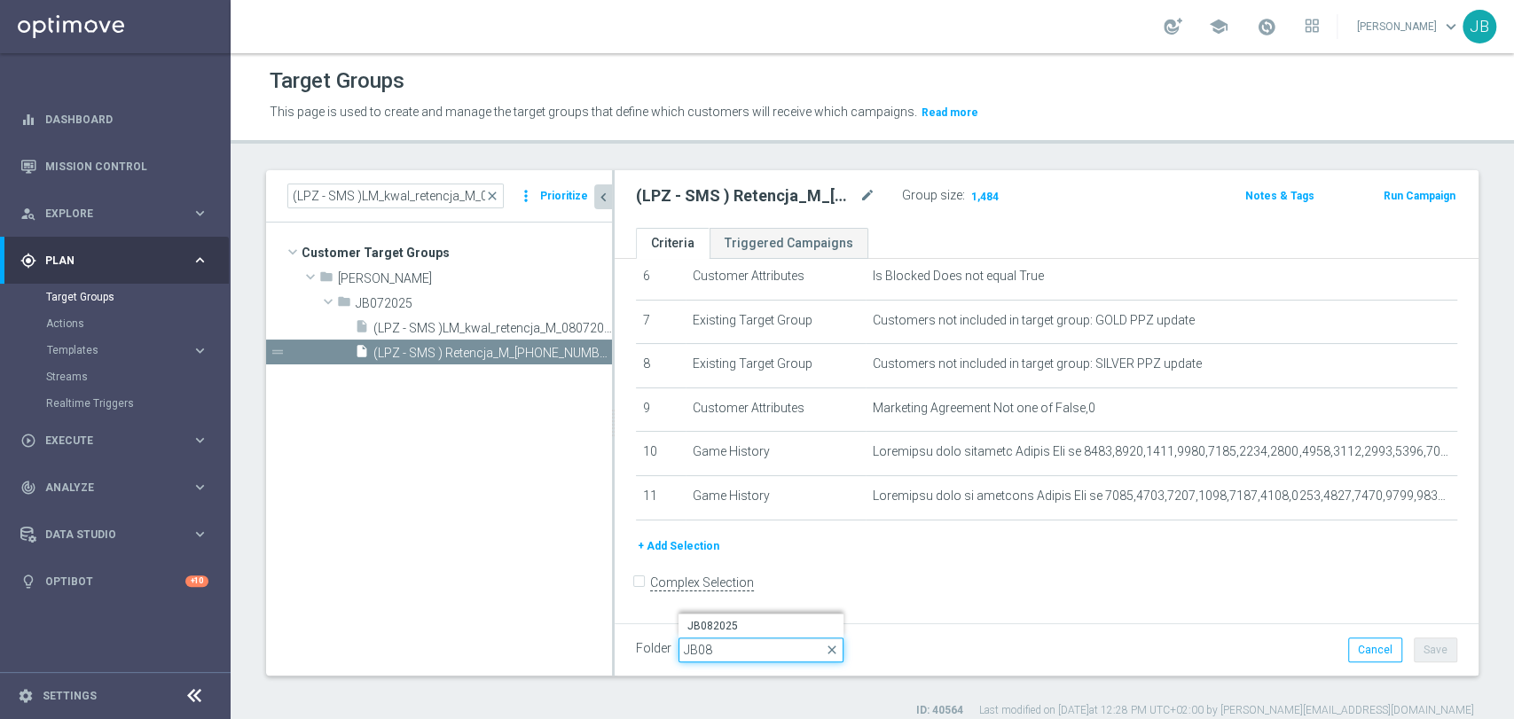
type input "JB08"
click at [729, 623] on span "JB082025" at bounding box center [760, 626] width 147 height 14
type input "JB082025"
click at [1423, 650] on button "Save" at bounding box center [1435, 650] width 43 height 25
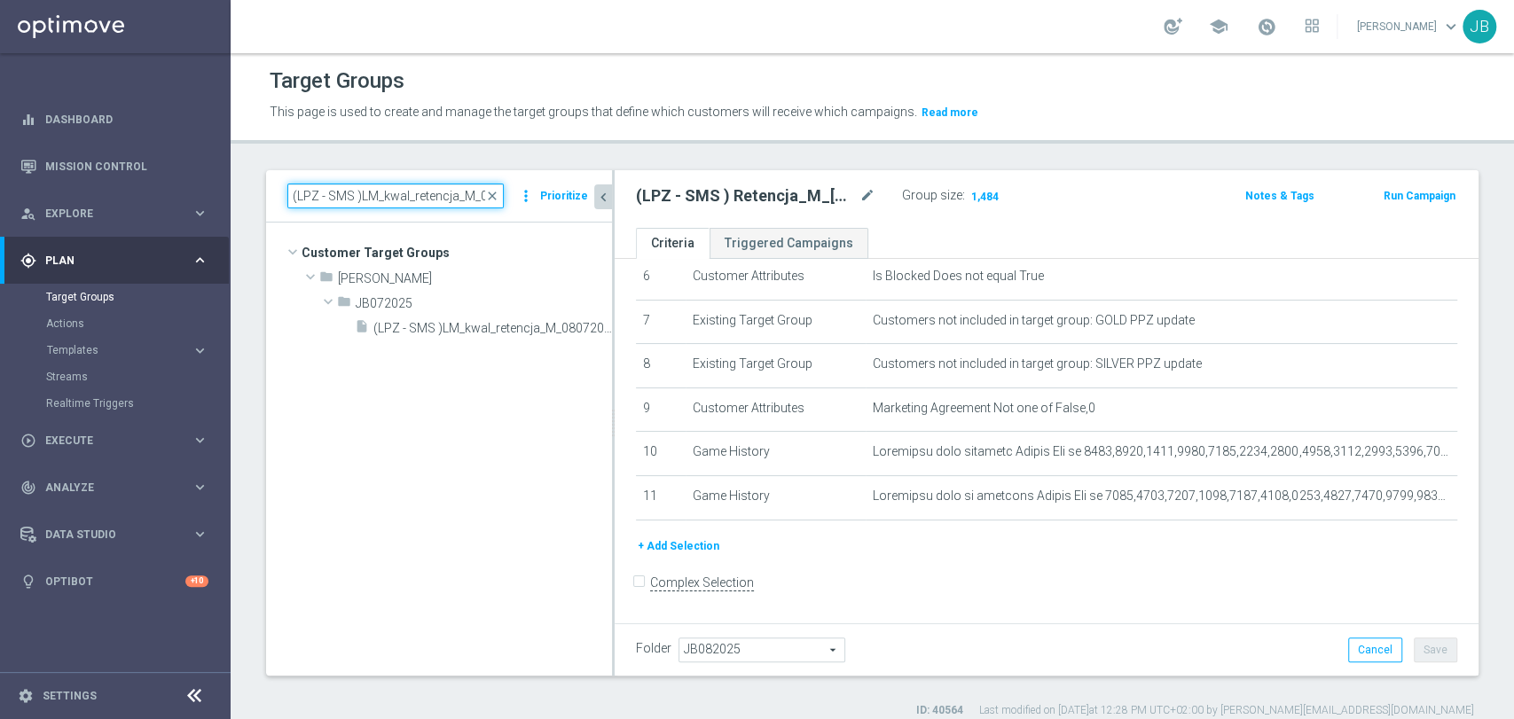
click at [391, 201] on input "(LPZ - SMS )LM_kwal_retencja_M_08072025" at bounding box center [395, 196] width 216 height 25
paste input "(LPZ - TARGET) betandget_reaktywacja_04072025"
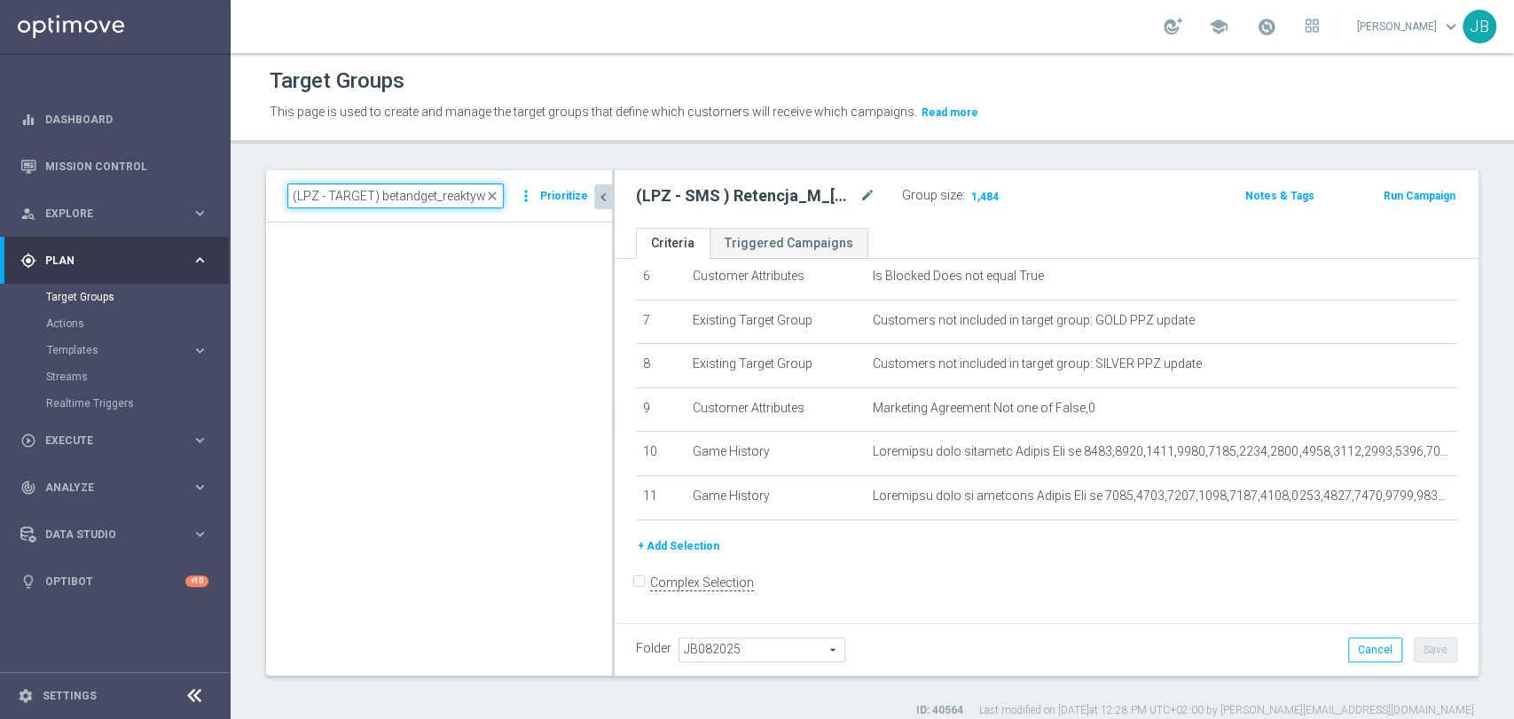
scroll to position [0, 76]
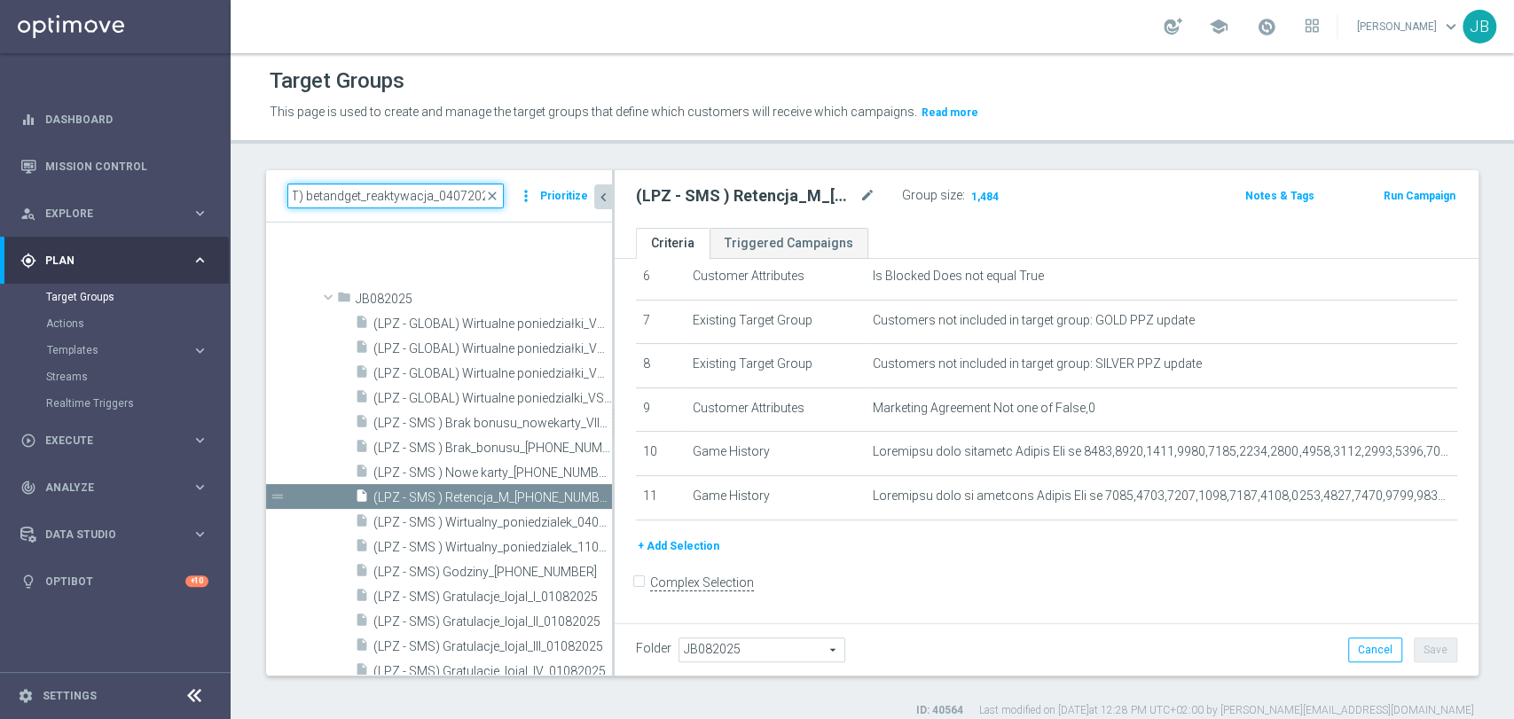
type input "(LPZ - TARGET) betandget_reaktywacja_04072025"
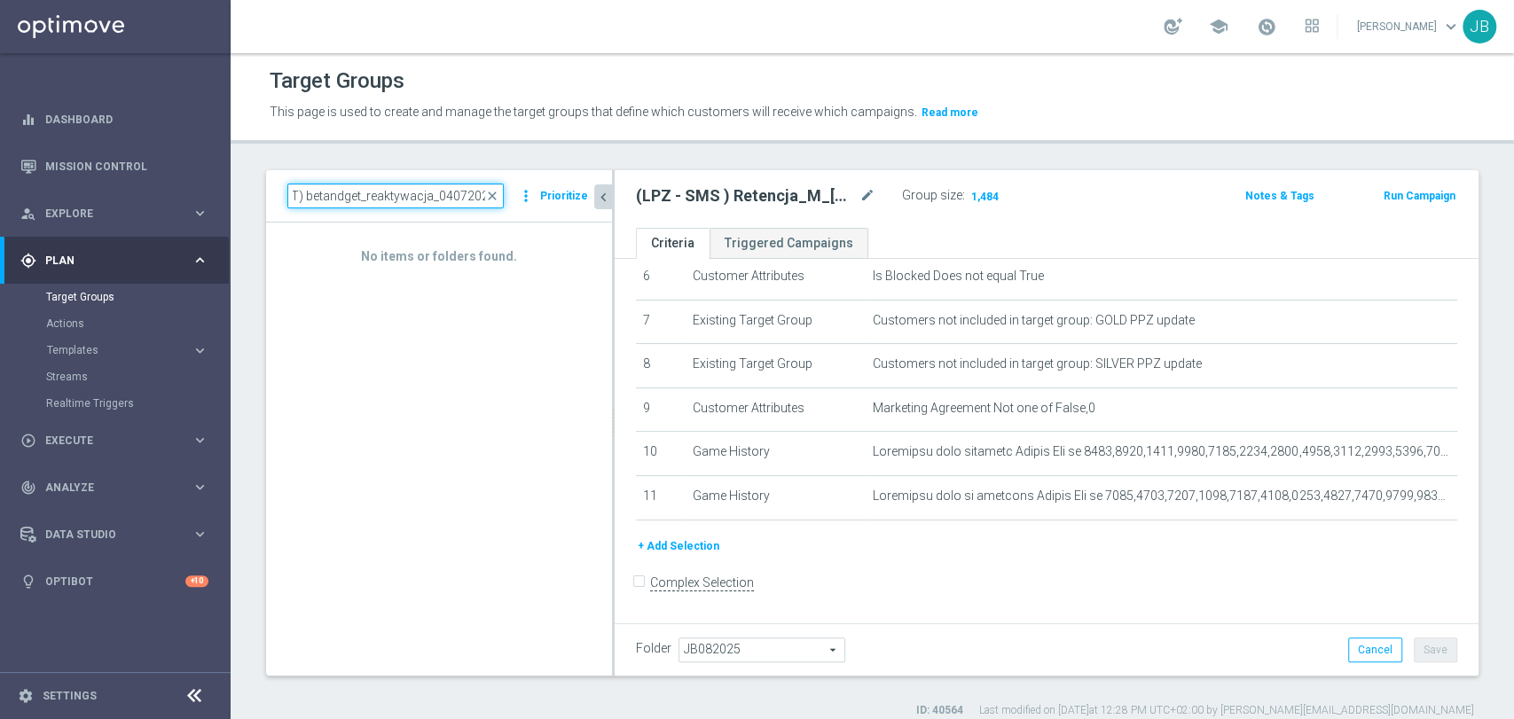
click at [411, 193] on input "(LPZ - TARGET) betandget_reaktywacja_04072025" at bounding box center [395, 196] width 216 height 25
click at [364, 195] on input "(LPZ - TARGET) betandget_reaktywacja_04072025" at bounding box center [395, 196] width 216 height 25
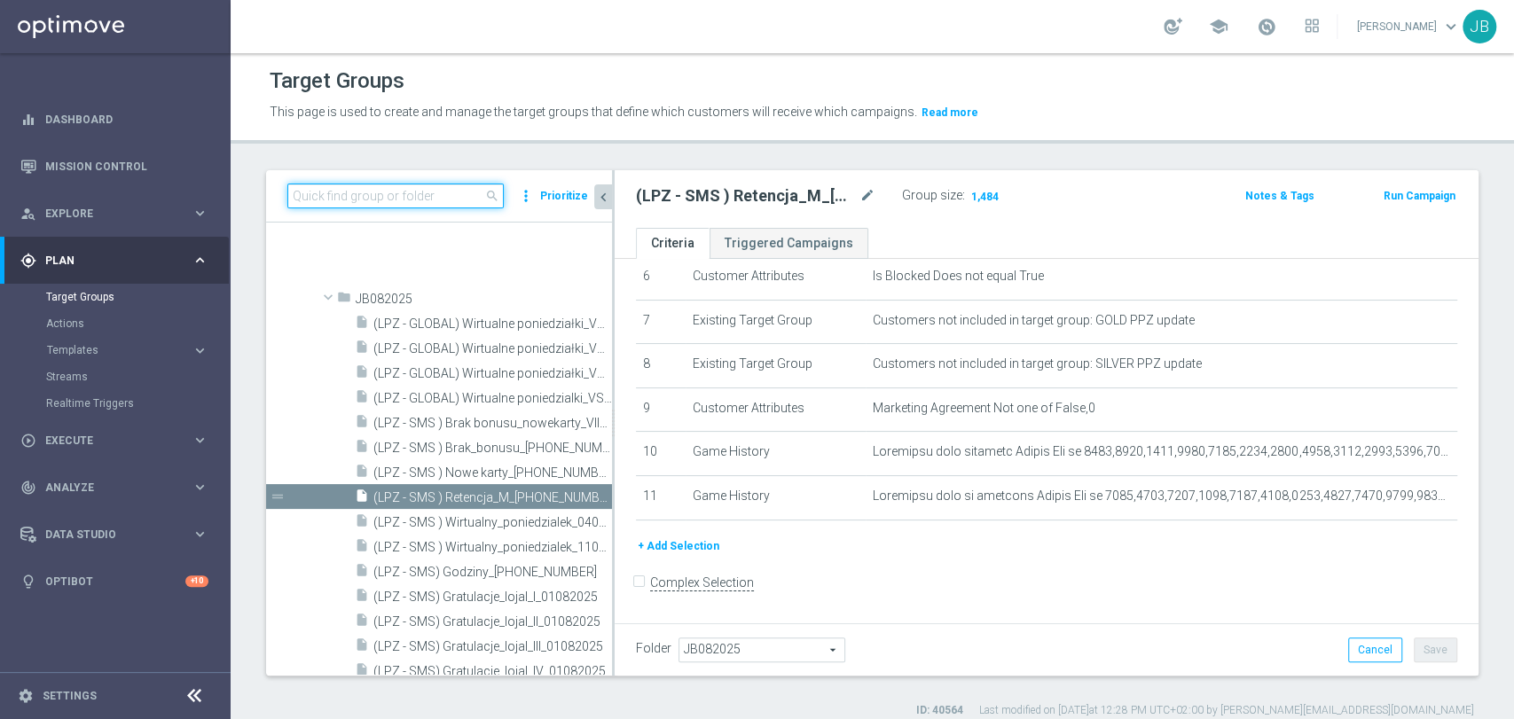
paste input "(LPZ - SMS) Fin-Pol_reaktywacja_10062025"
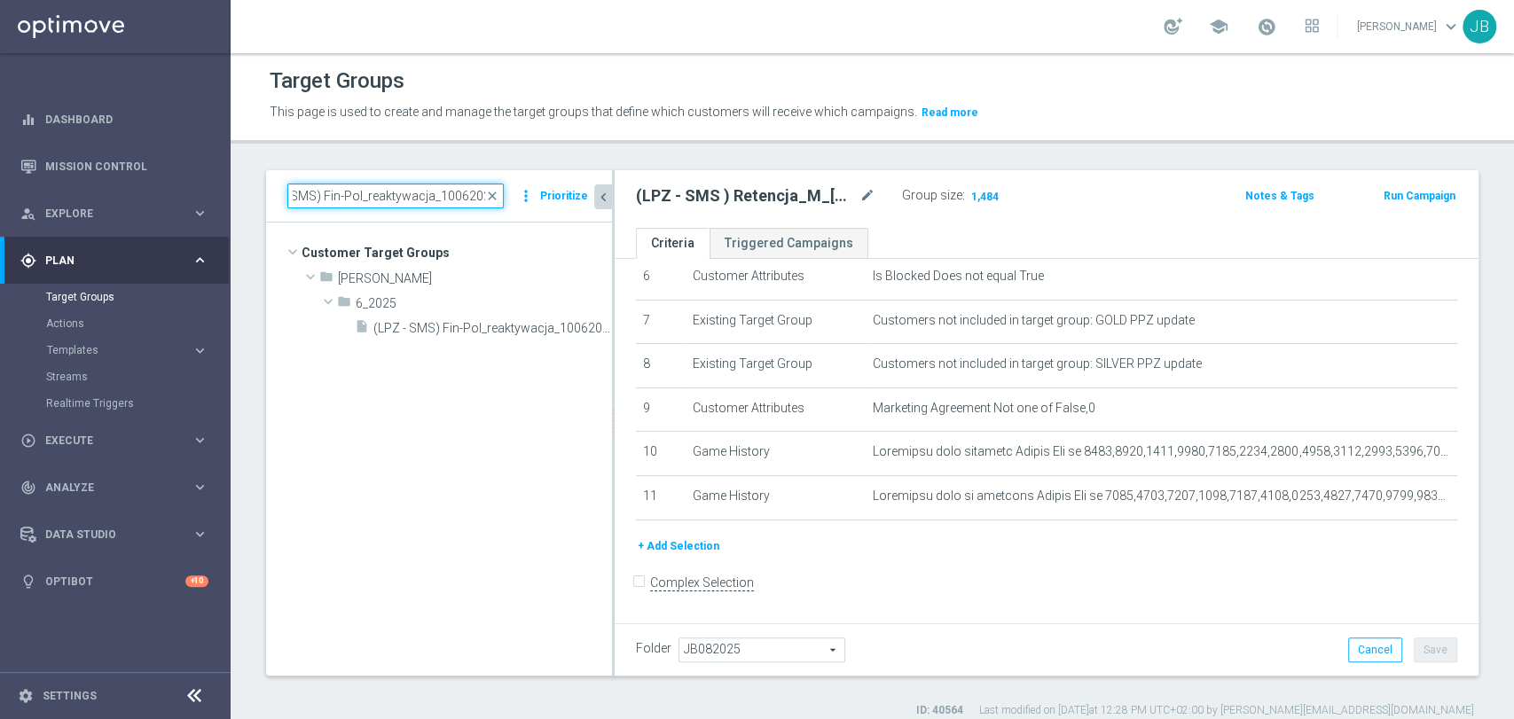
scroll to position [0, 0]
type input "(LPZ - SMS) Fin-Pol_reaktywacja_10062025"
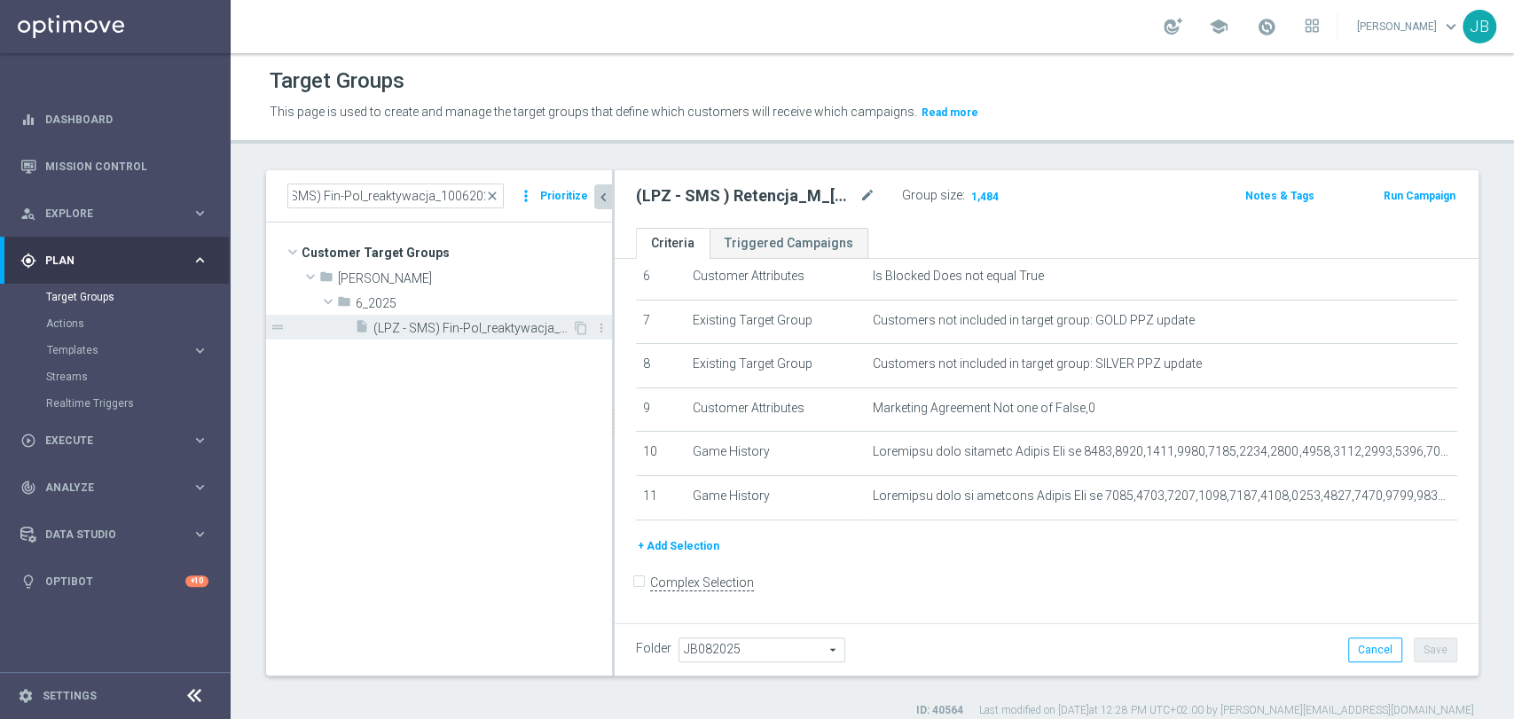
click at [455, 334] on span "(LPZ - SMS) Fin-Pol_reaktywacja_10062025" at bounding box center [472, 328] width 199 height 15
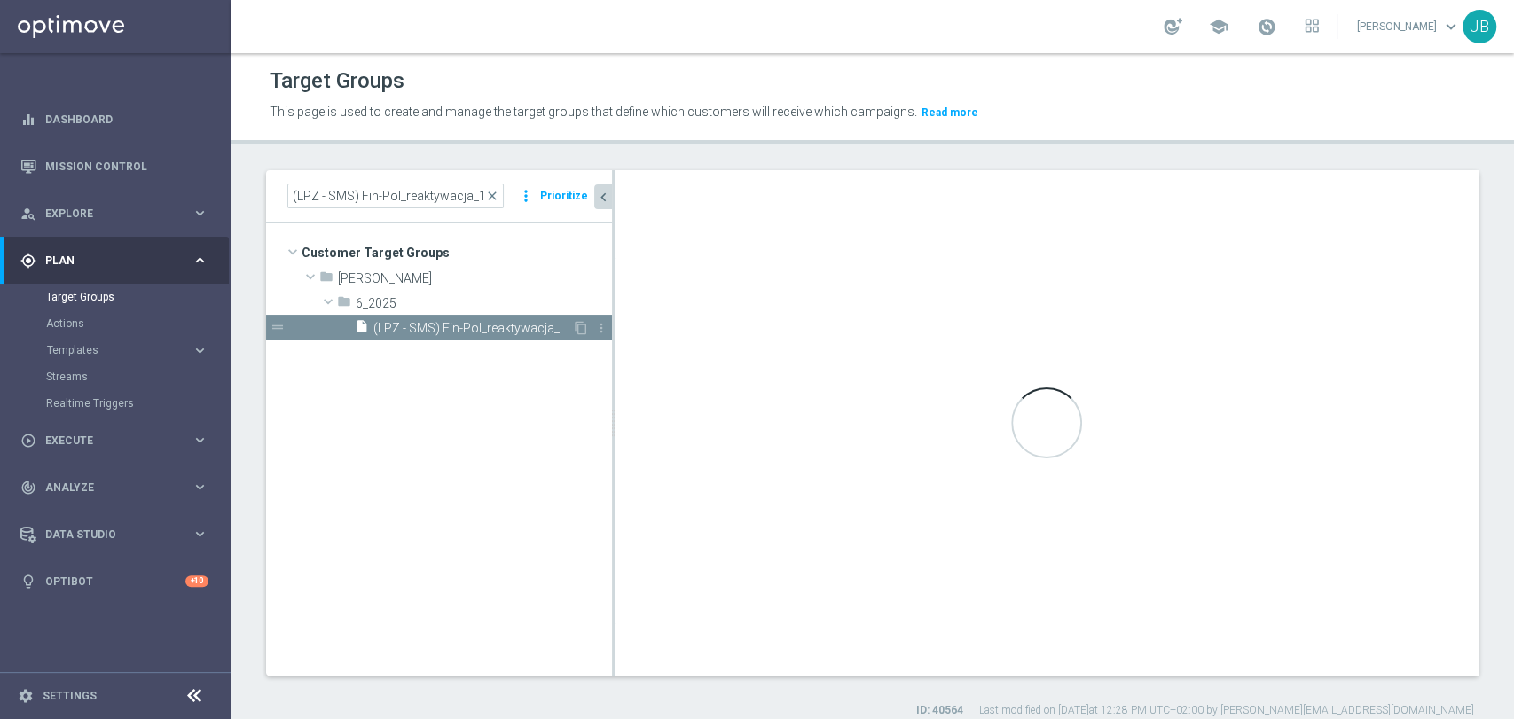
type input "6_2025"
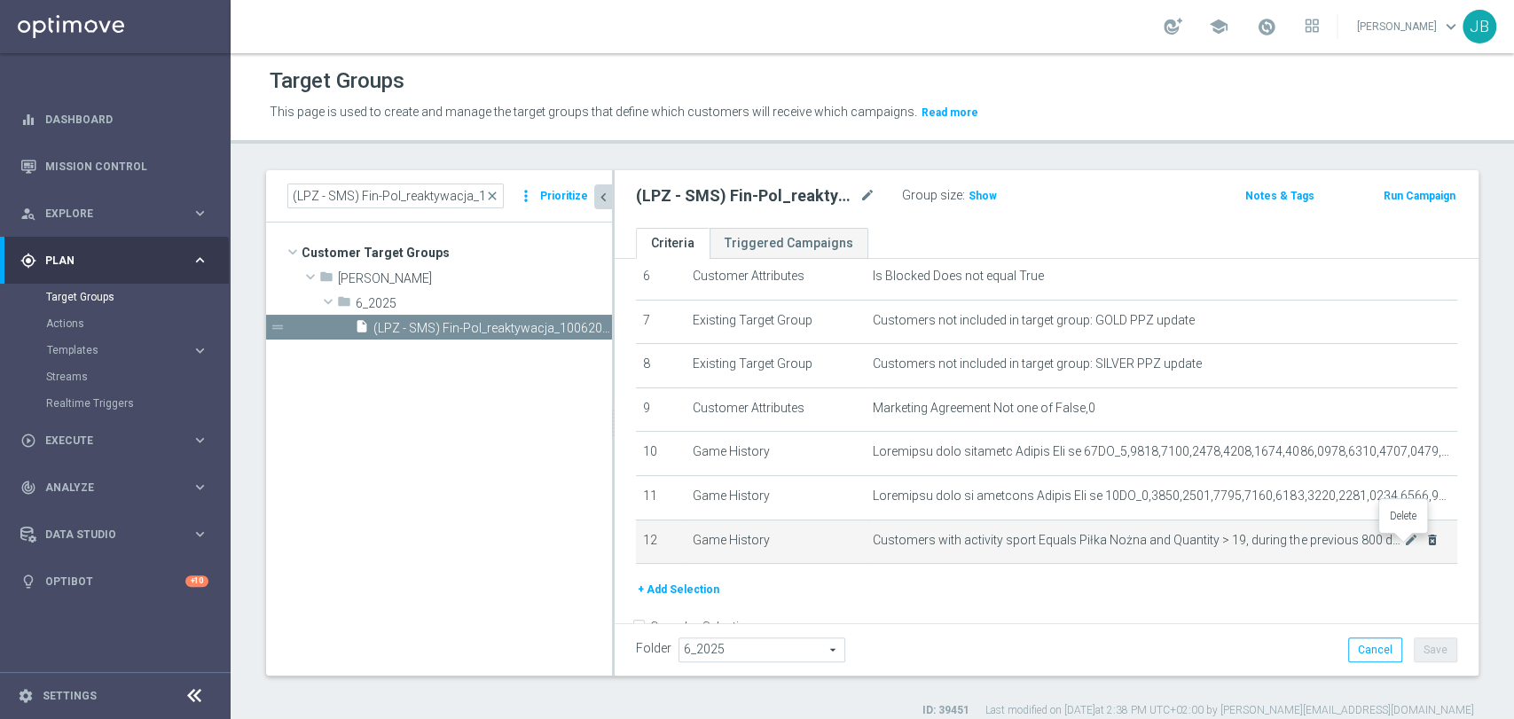
click at [1425, 543] on icon "delete_forever" at bounding box center [1432, 540] width 14 height 14
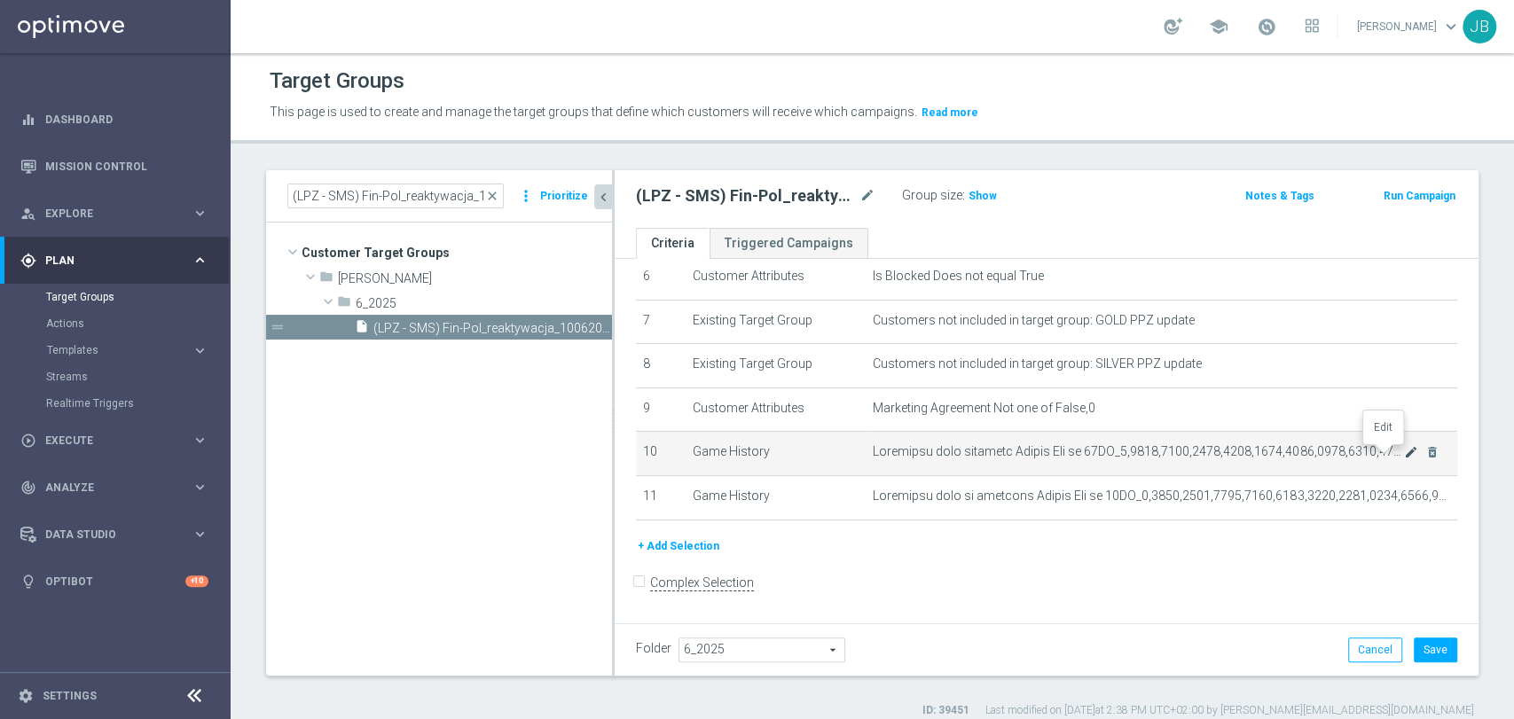
click at [1404, 456] on icon "mode_edit" at bounding box center [1411, 452] width 14 height 14
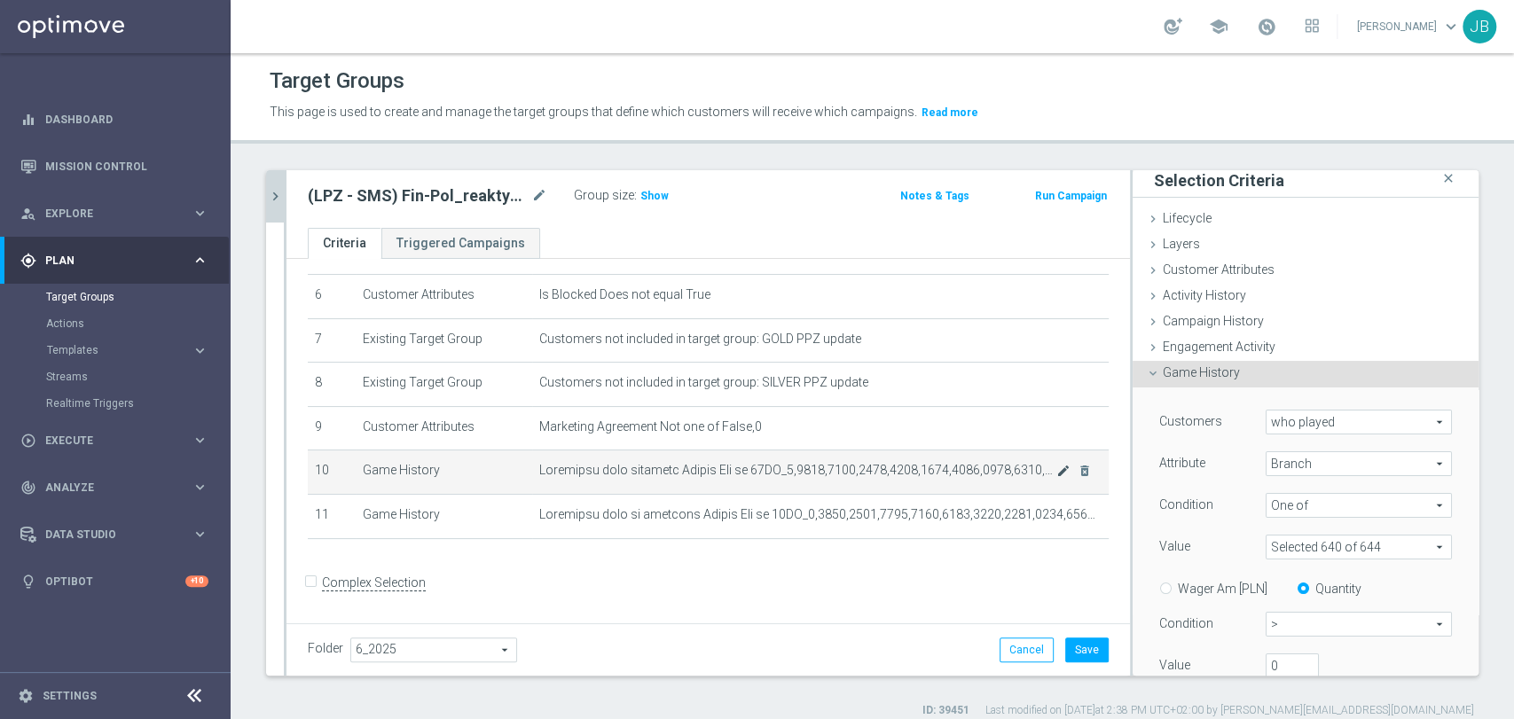
scroll to position [211, 0]
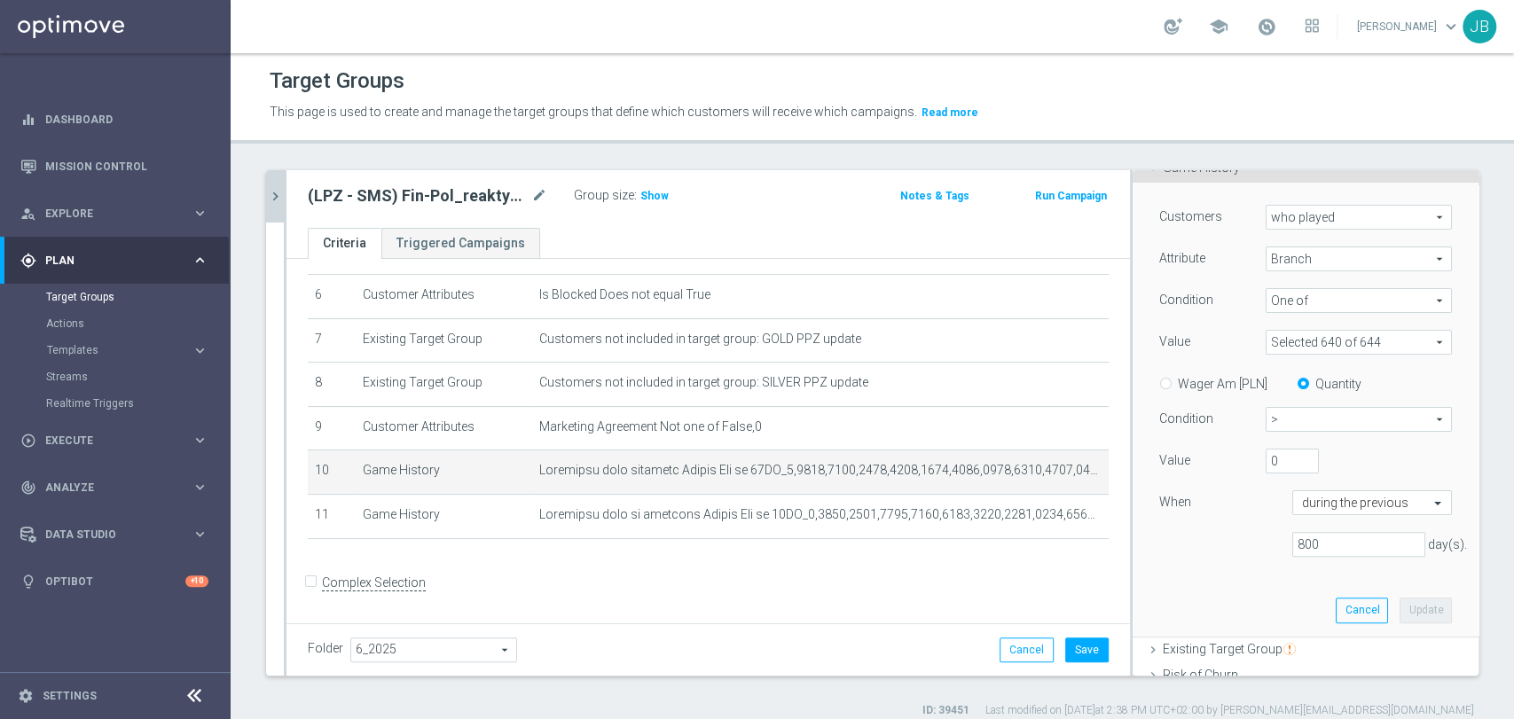
click at [270, 195] on icon "chevron_right" at bounding box center [275, 196] width 17 height 17
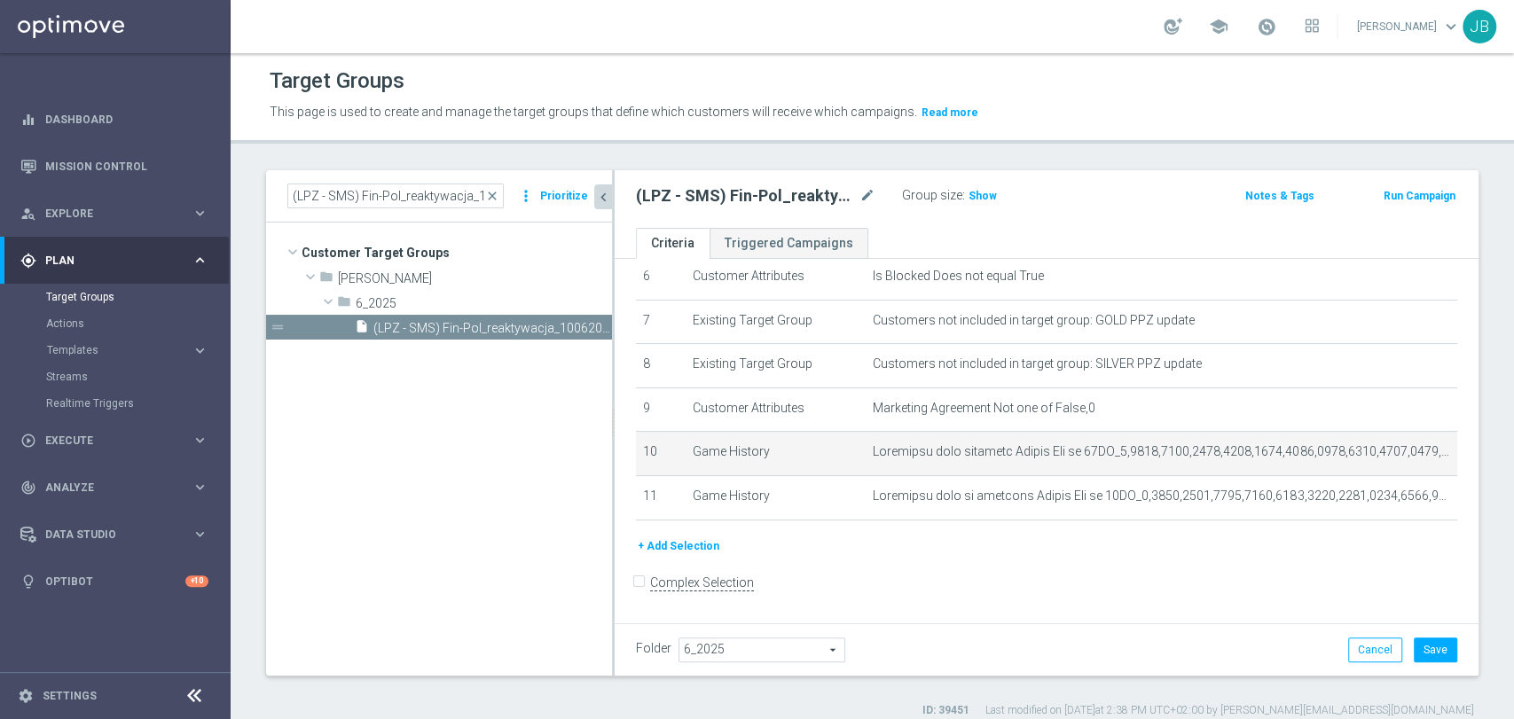
scroll to position [6, 0]
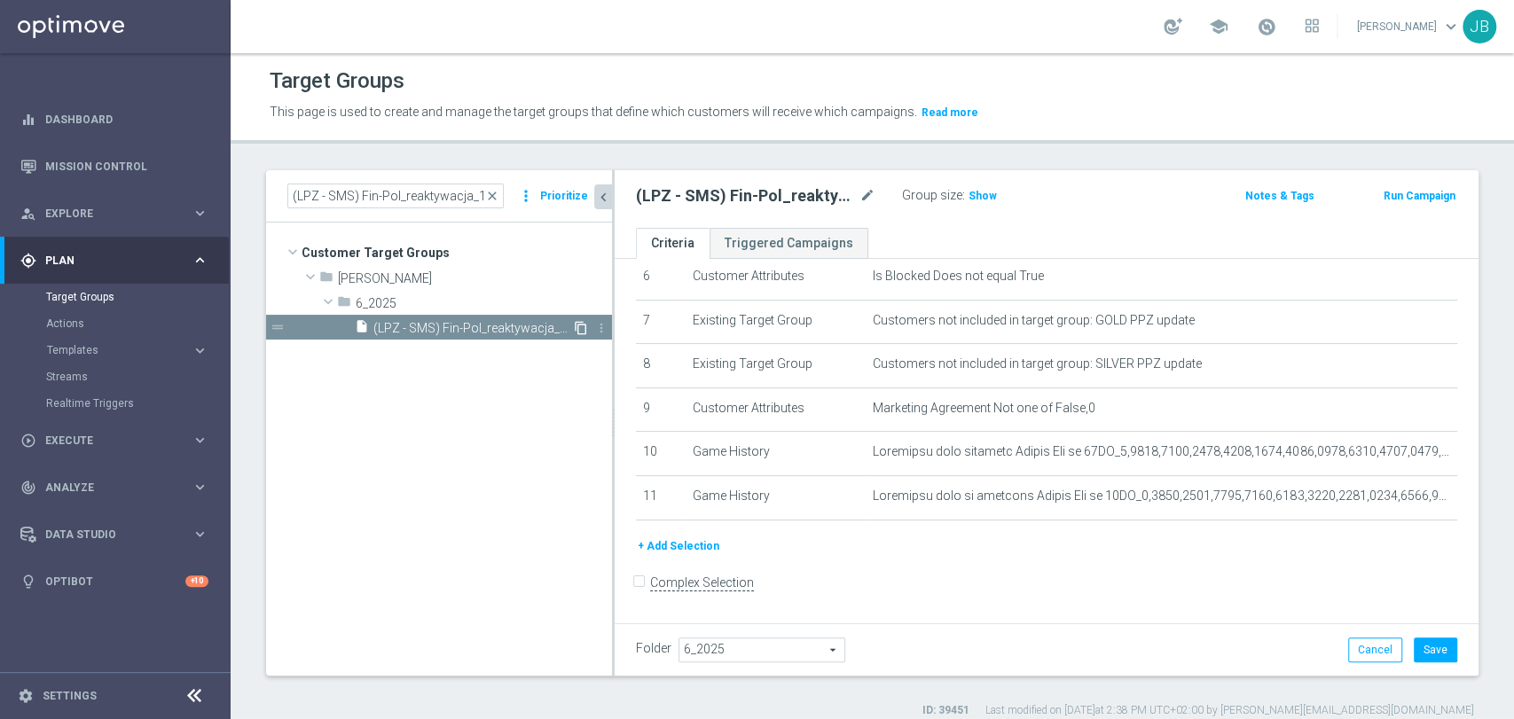
click at [578, 325] on icon "content_copy" at bounding box center [581, 328] width 14 height 14
click at [579, 331] on icon "content_copy" at bounding box center [581, 328] width 14 height 14
click at [584, 324] on icon "content_copy" at bounding box center [581, 328] width 14 height 14
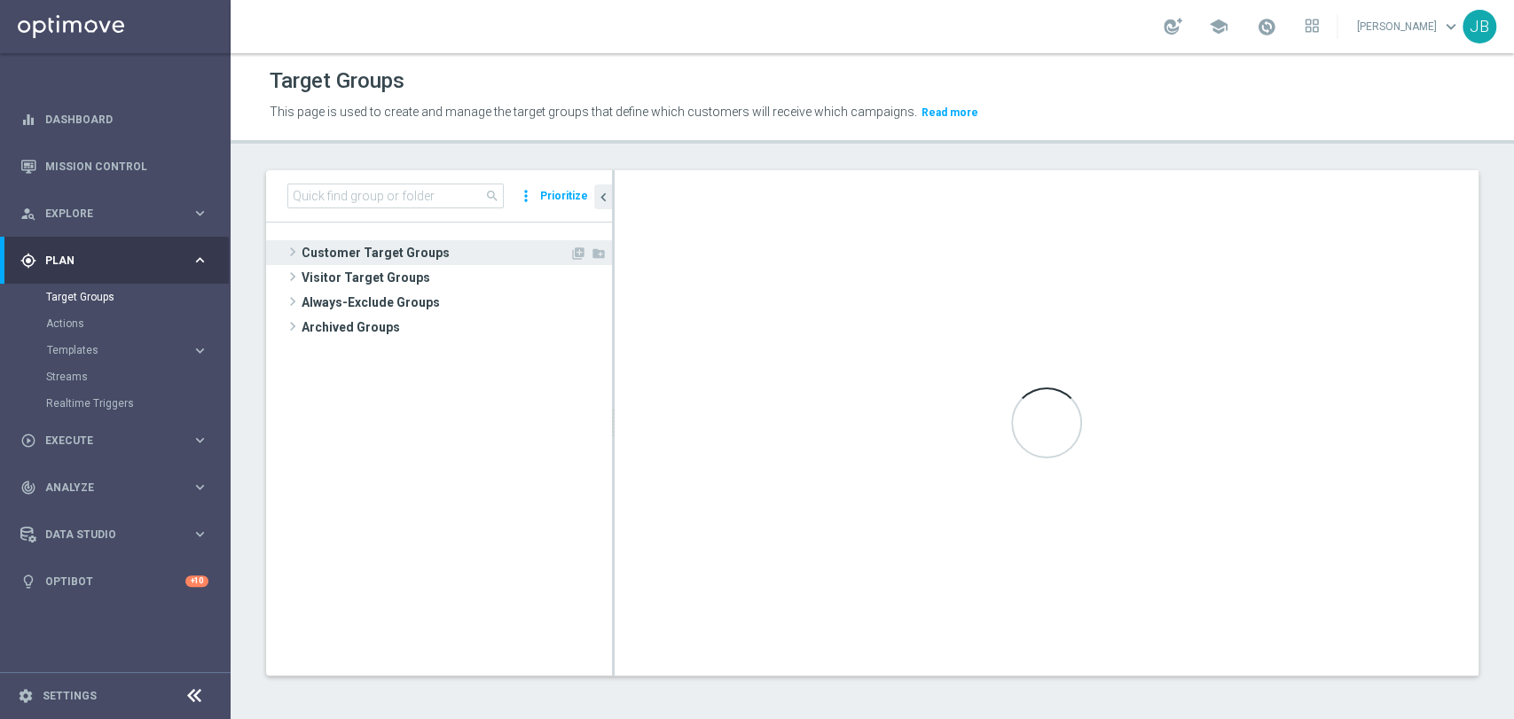
click at [356, 245] on span "Customer Target Groups" at bounding box center [436, 252] width 268 height 25
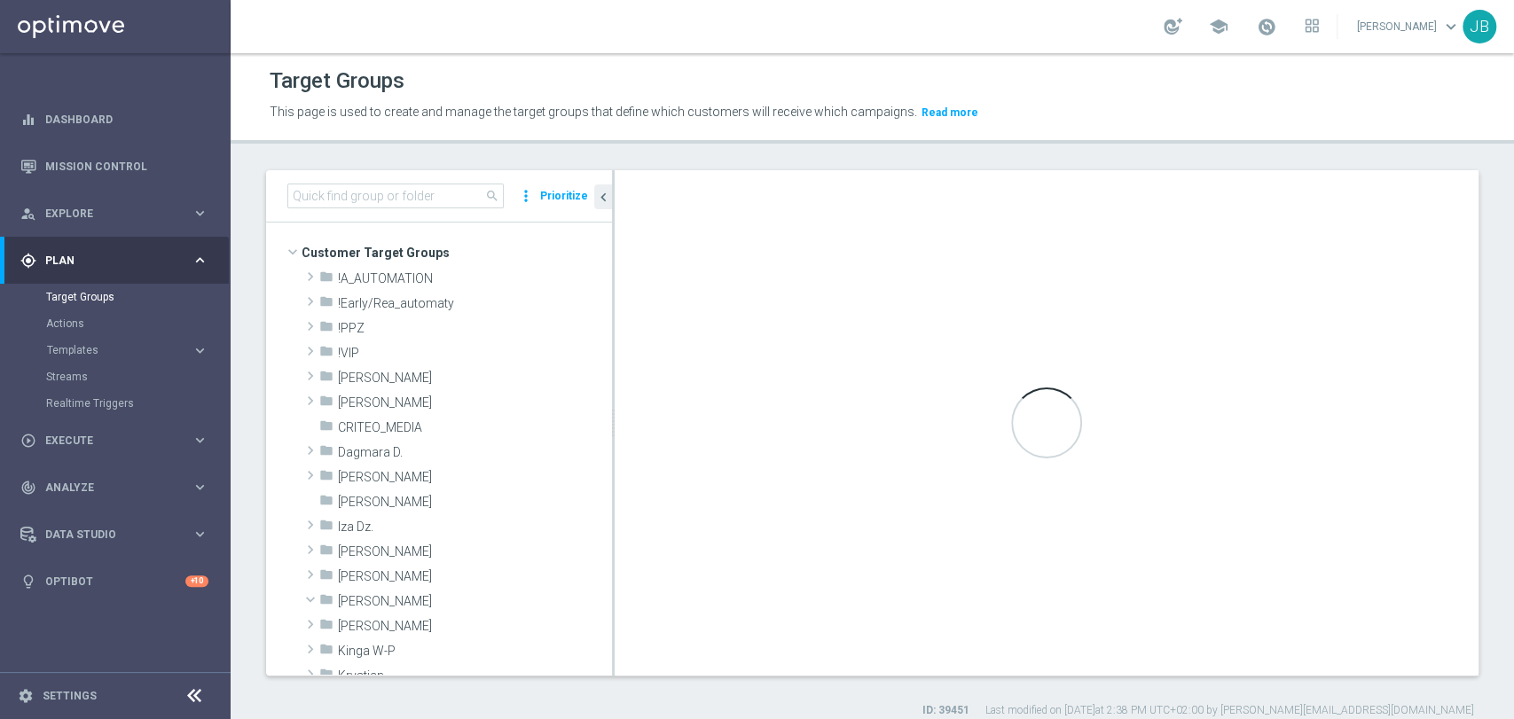
scroll to position [373, 0]
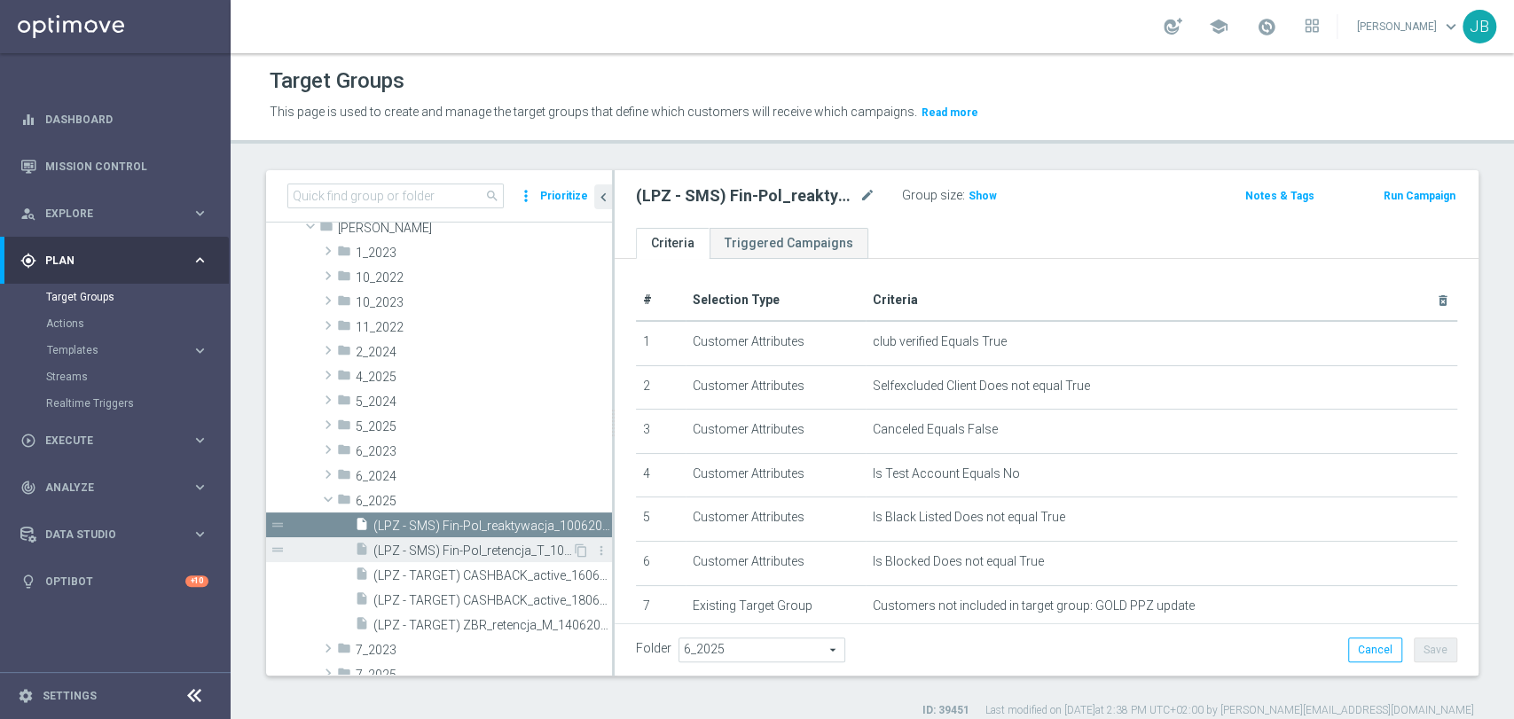
click at [381, 550] on span "(LPZ - SMS) Fin-Pol_retencja_T_10062025" at bounding box center [472, 551] width 199 height 15
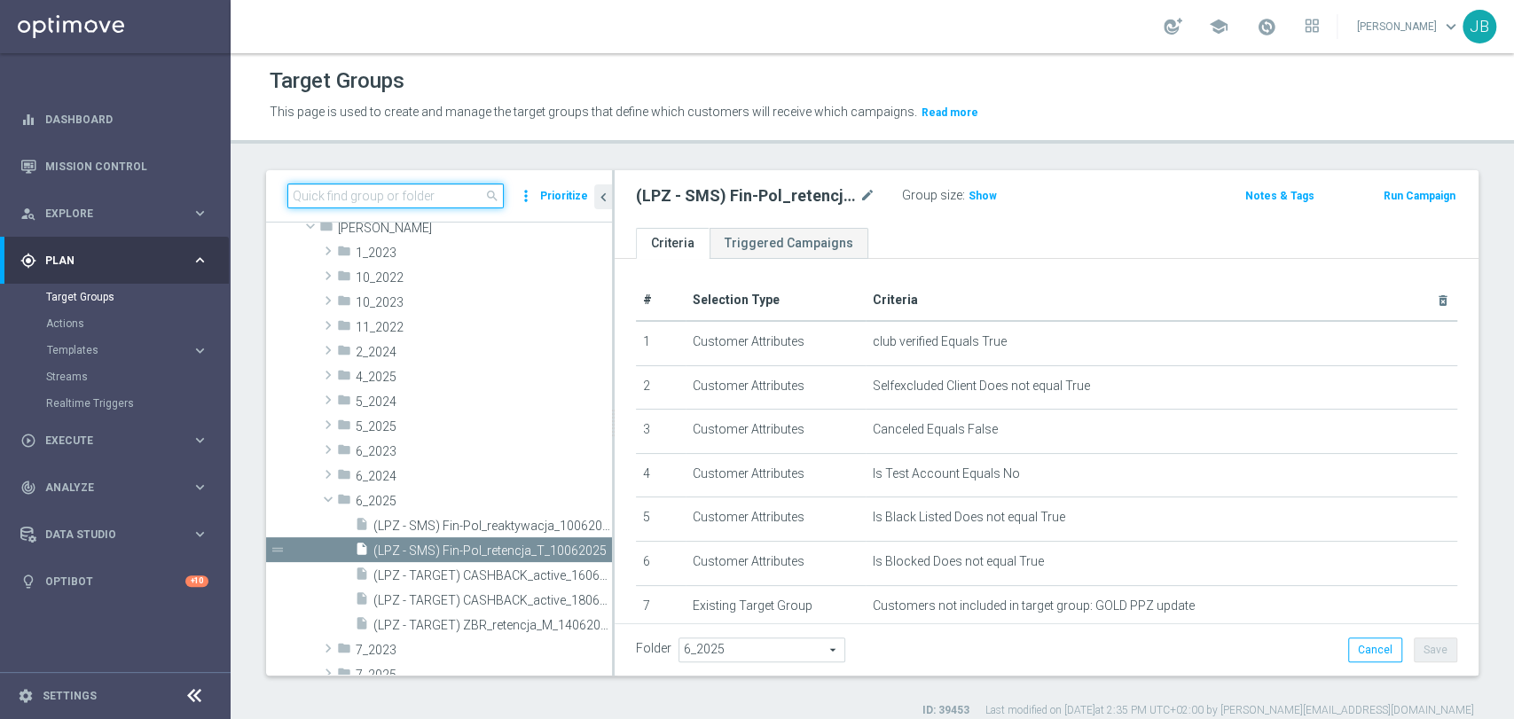
click at [407, 186] on input at bounding box center [395, 196] width 216 height 25
paste input "(LPZ - SMS) Fin-Pol_reaktywacja_10062025"
type input "(LPZ - SMS) Fin-Pol_reaktywacja_10062025"
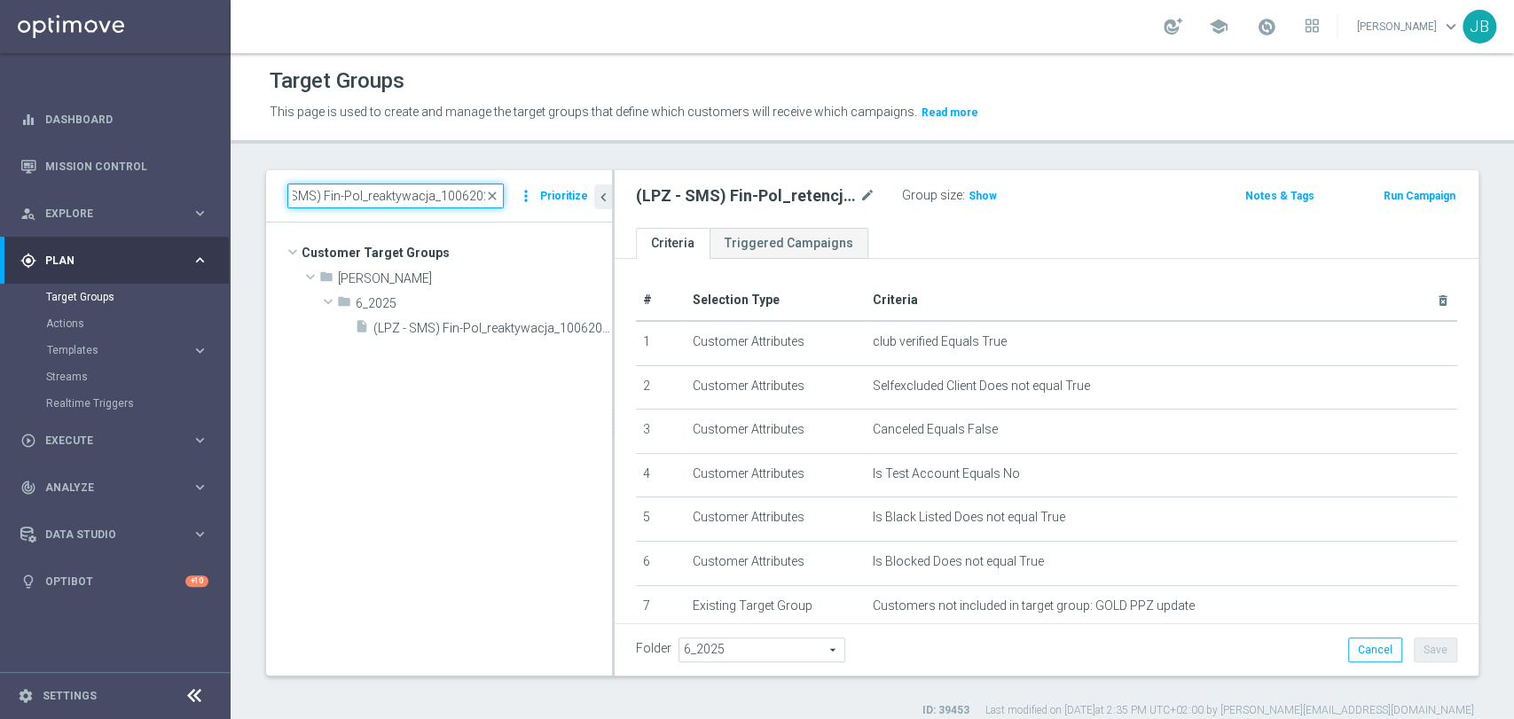
scroll to position [0, 0]
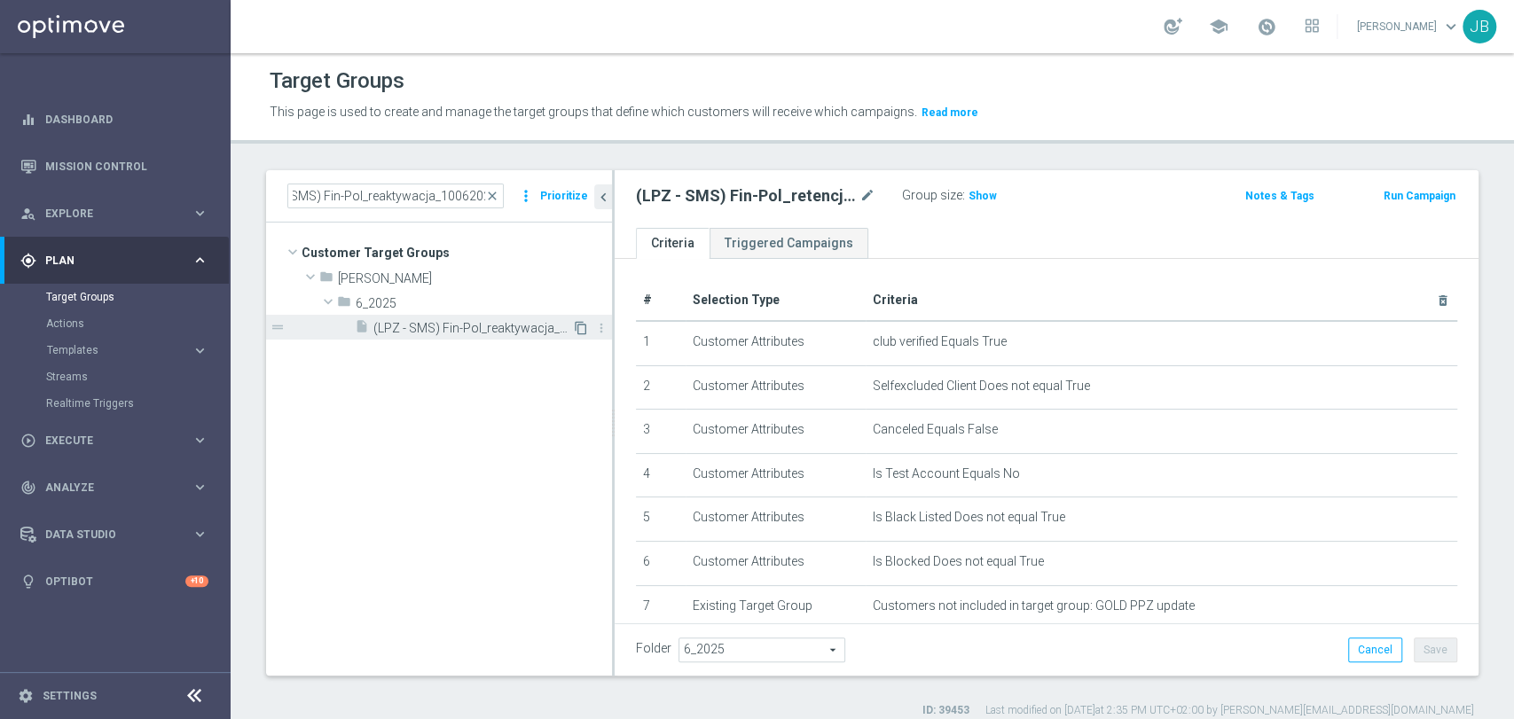
click at [582, 330] on icon "content_copy" at bounding box center [581, 328] width 14 height 14
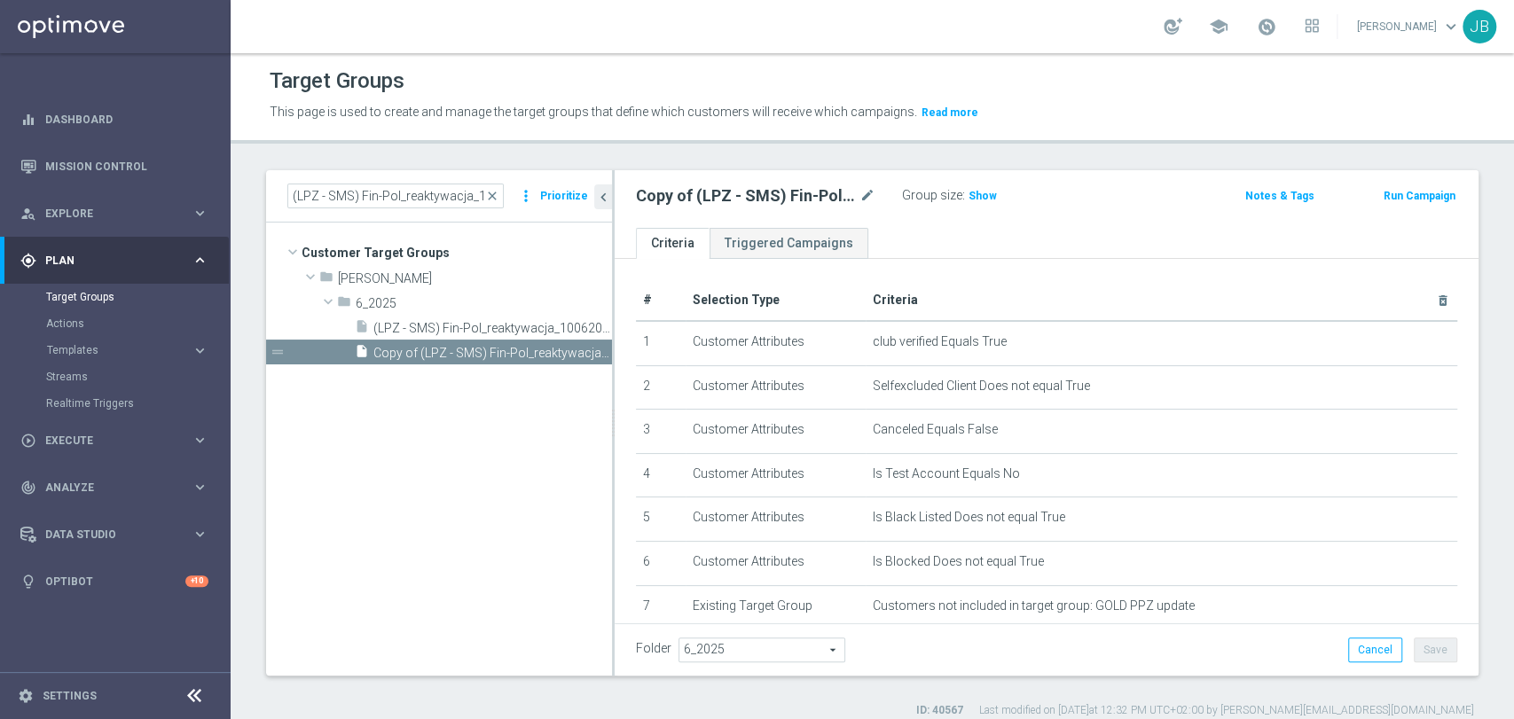
scroll to position [330, 0]
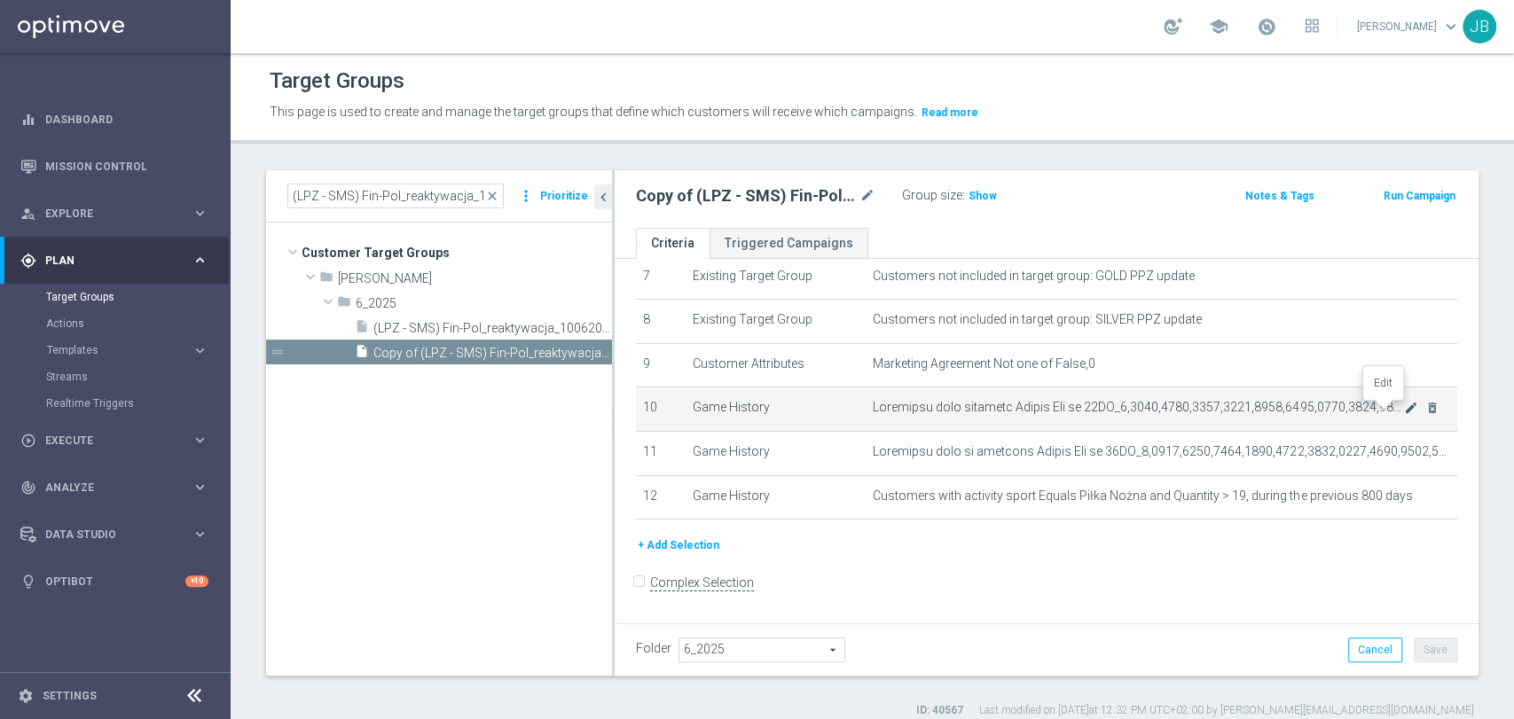
click at [1404, 408] on icon "mode_edit" at bounding box center [1411, 408] width 14 height 14
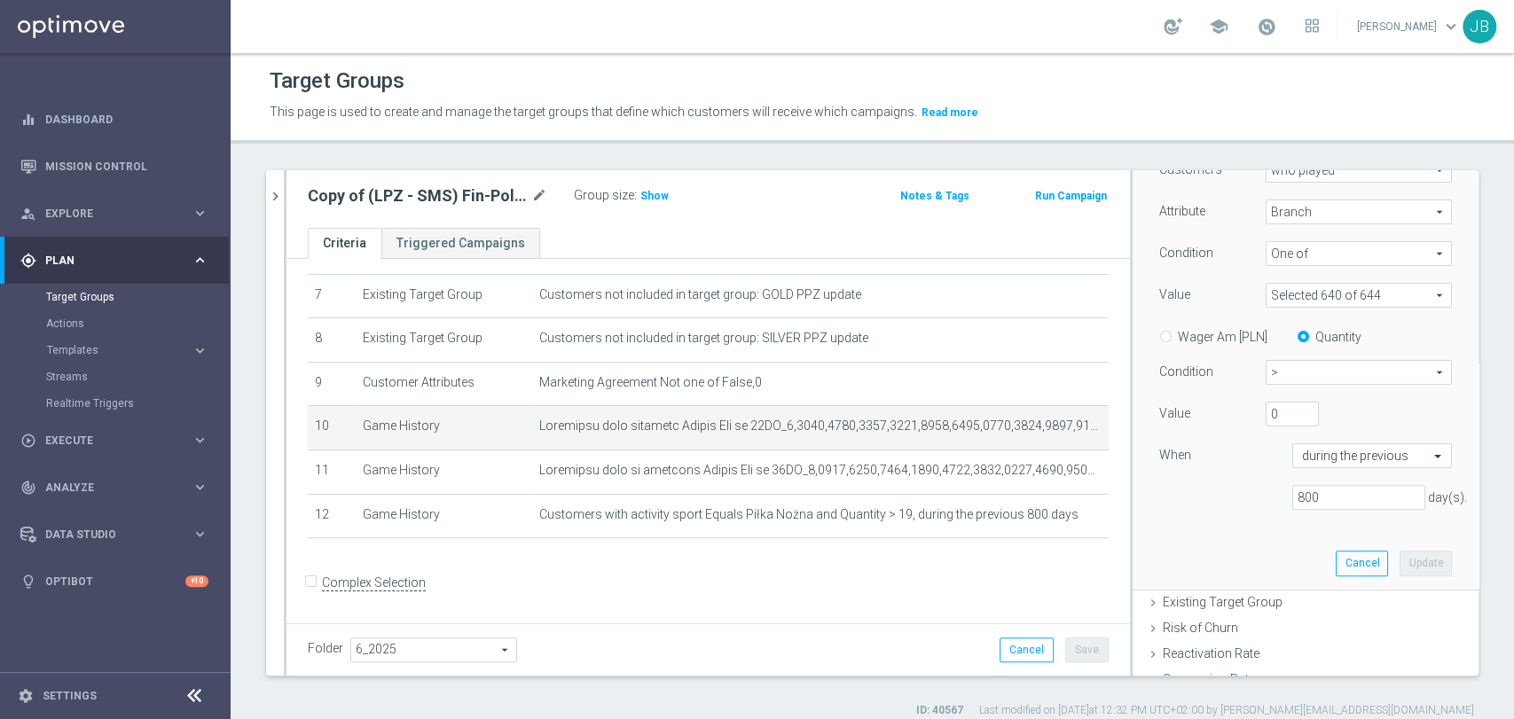
scroll to position [260, 0]
click at [1320, 447] on input "text" at bounding box center [1354, 455] width 105 height 16
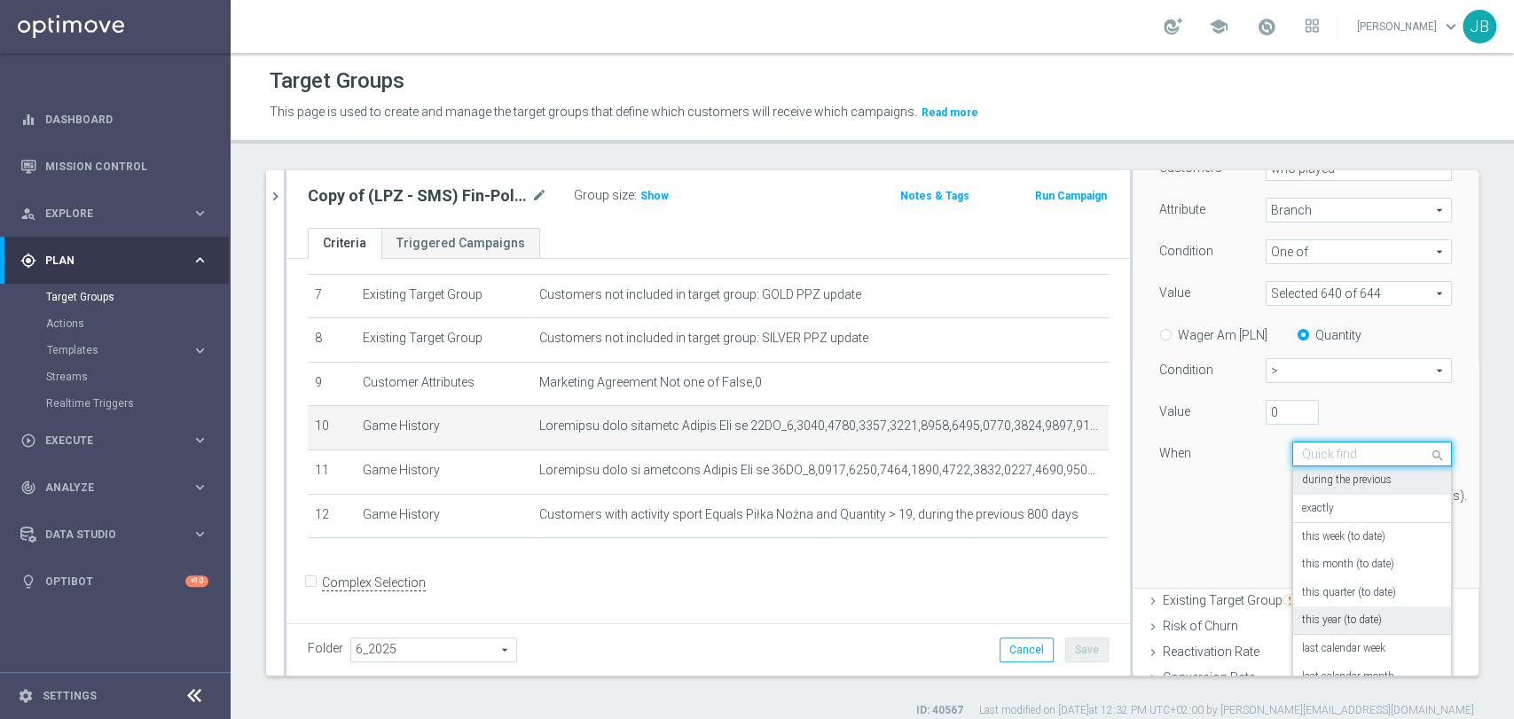
click at [1312, 616] on label "this year (to date)" at bounding box center [1342, 621] width 80 height 14
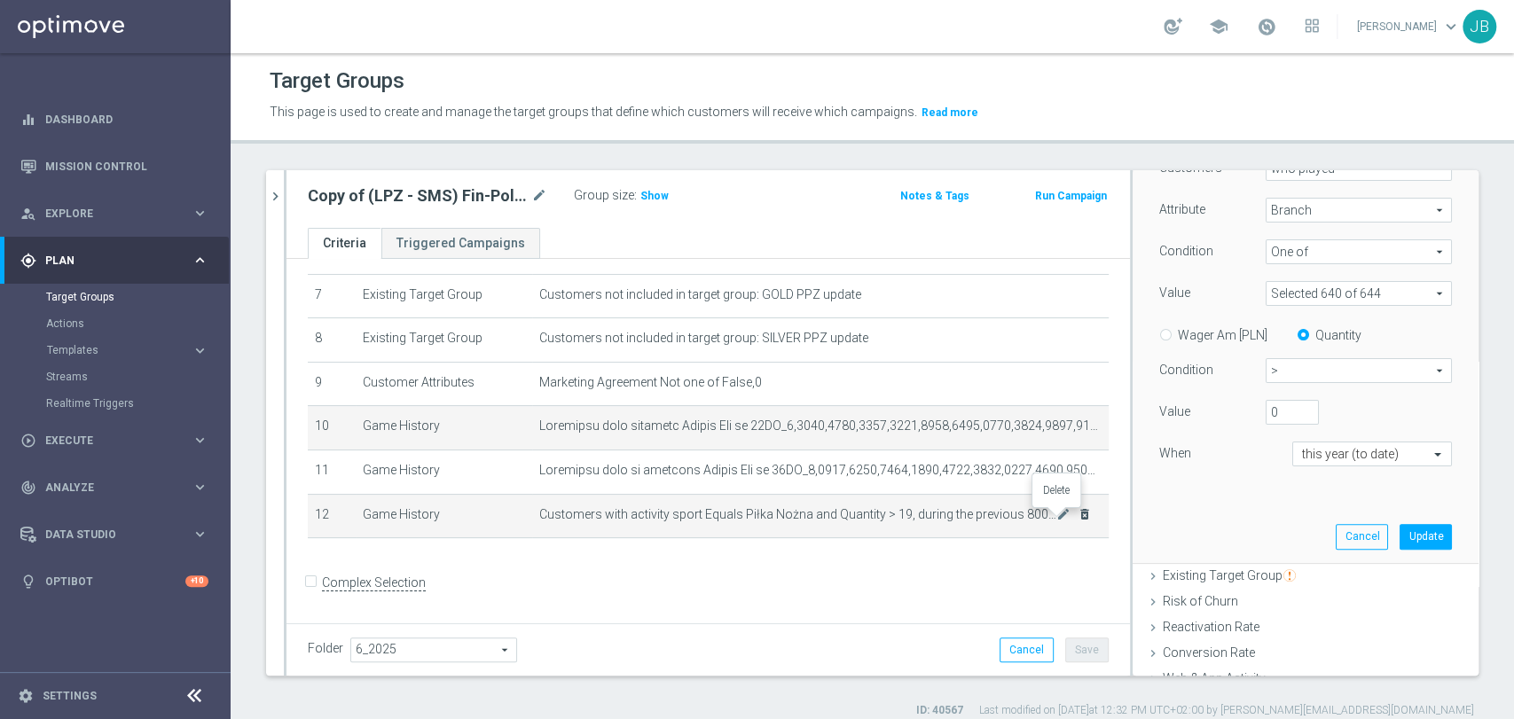
click at [1077, 519] on icon "delete_forever" at bounding box center [1084, 514] width 14 height 14
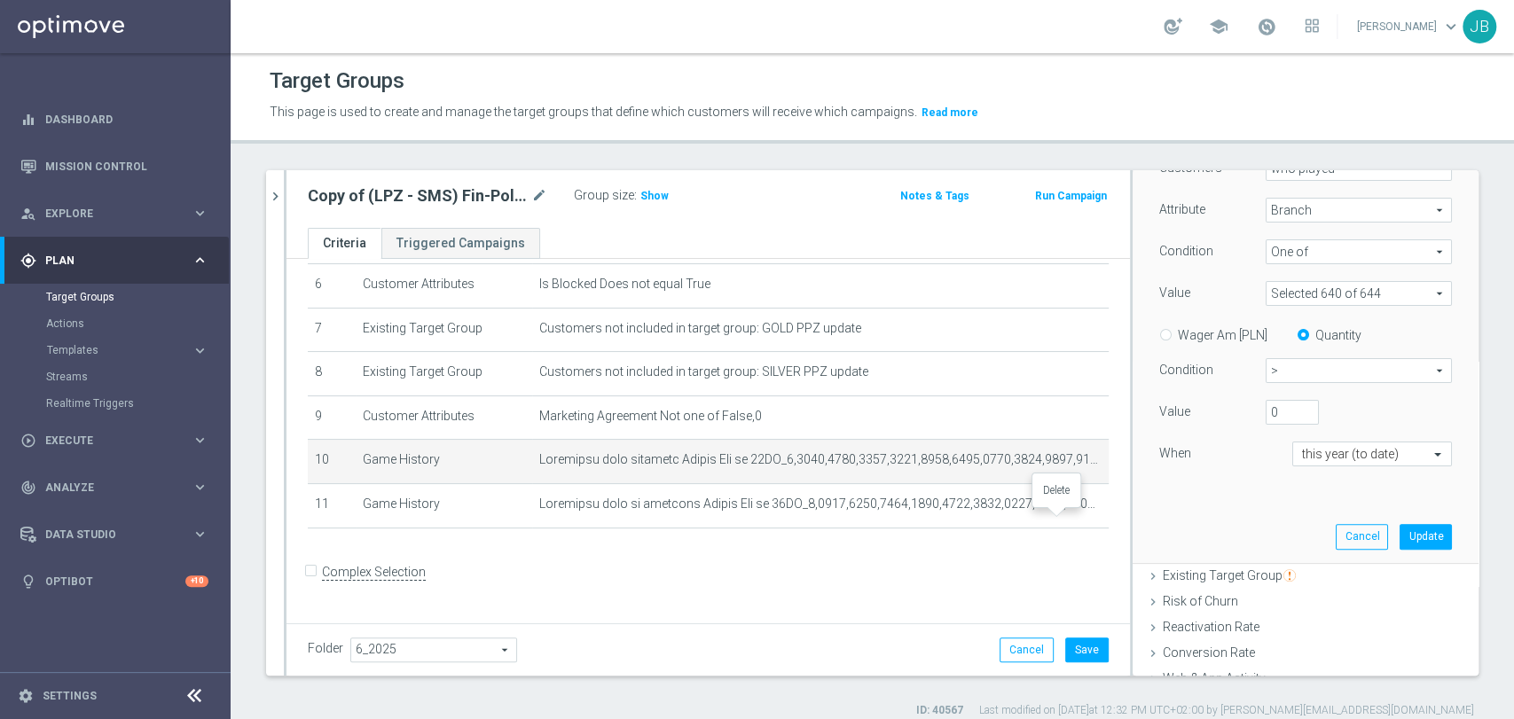
scroll to position [267, 0]
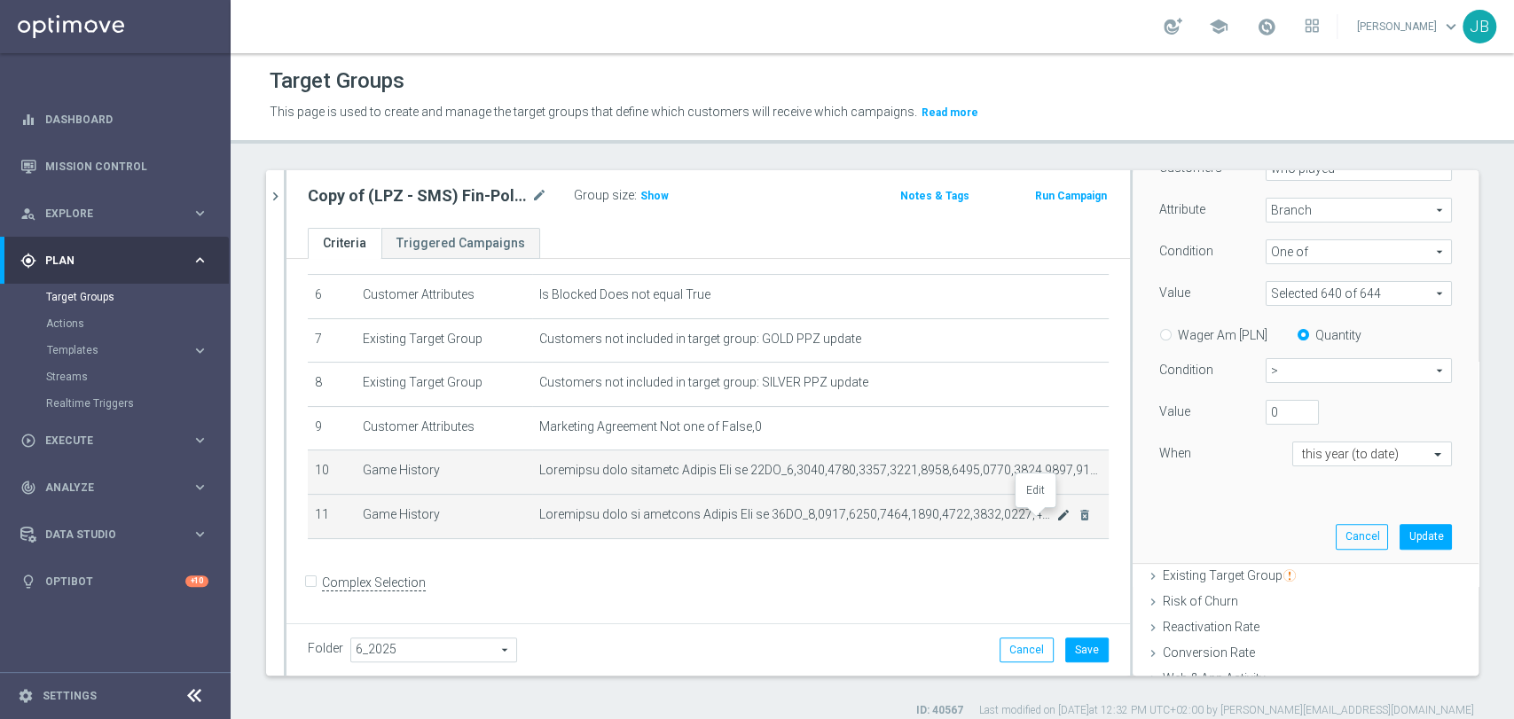
click at [1056, 513] on icon "mode_edit" at bounding box center [1063, 515] width 14 height 14
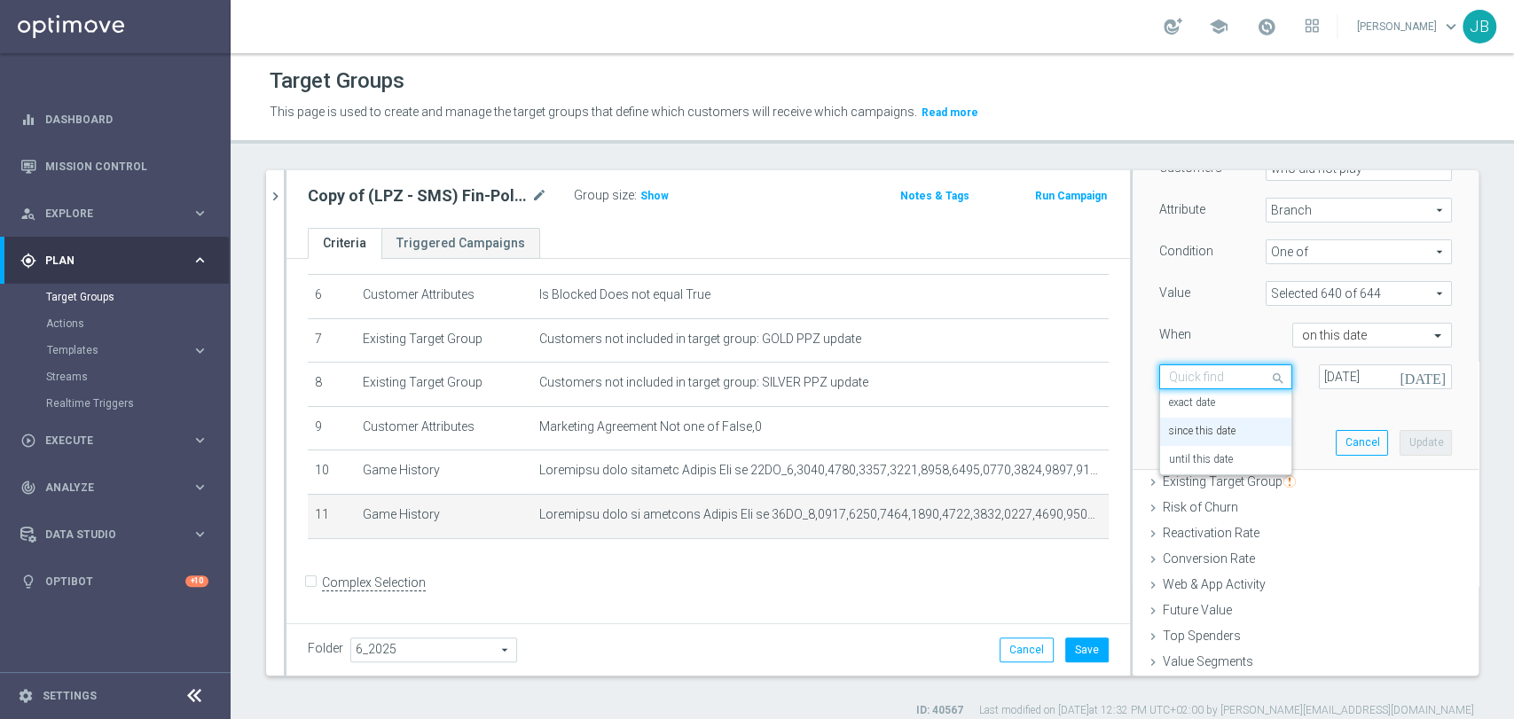
click at [1235, 378] on div at bounding box center [1225, 378] width 131 height 16
click at [1232, 439] on div "since this date" at bounding box center [1226, 432] width 114 height 28
click at [1369, 385] on input "[DATE]" at bounding box center [1385, 376] width 133 height 25
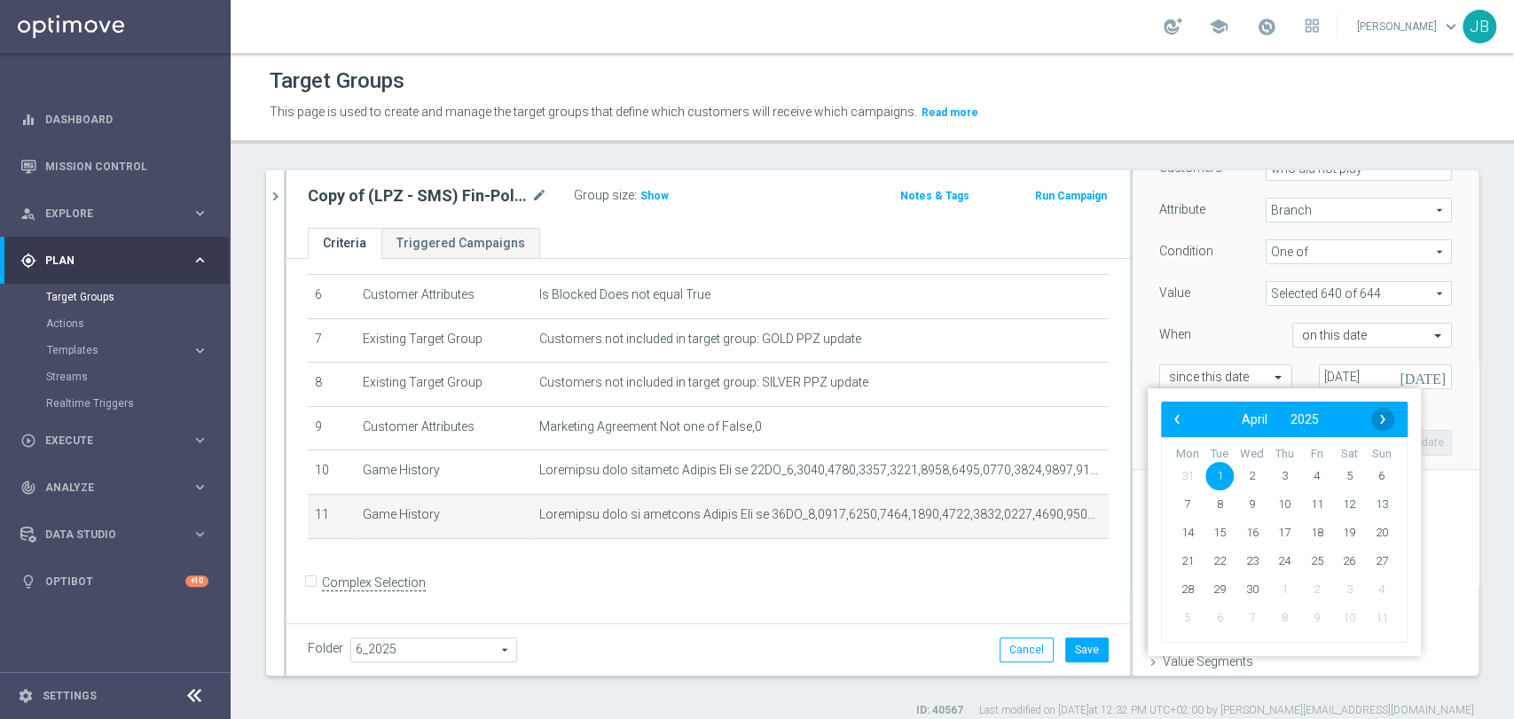
click at [1387, 417] on span "›" at bounding box center [1382, 419] width 23 height 23
click at [1224, 474] on span "1" at bounding box center [1219, 476] width 28 height 28
type input "[DATE]"
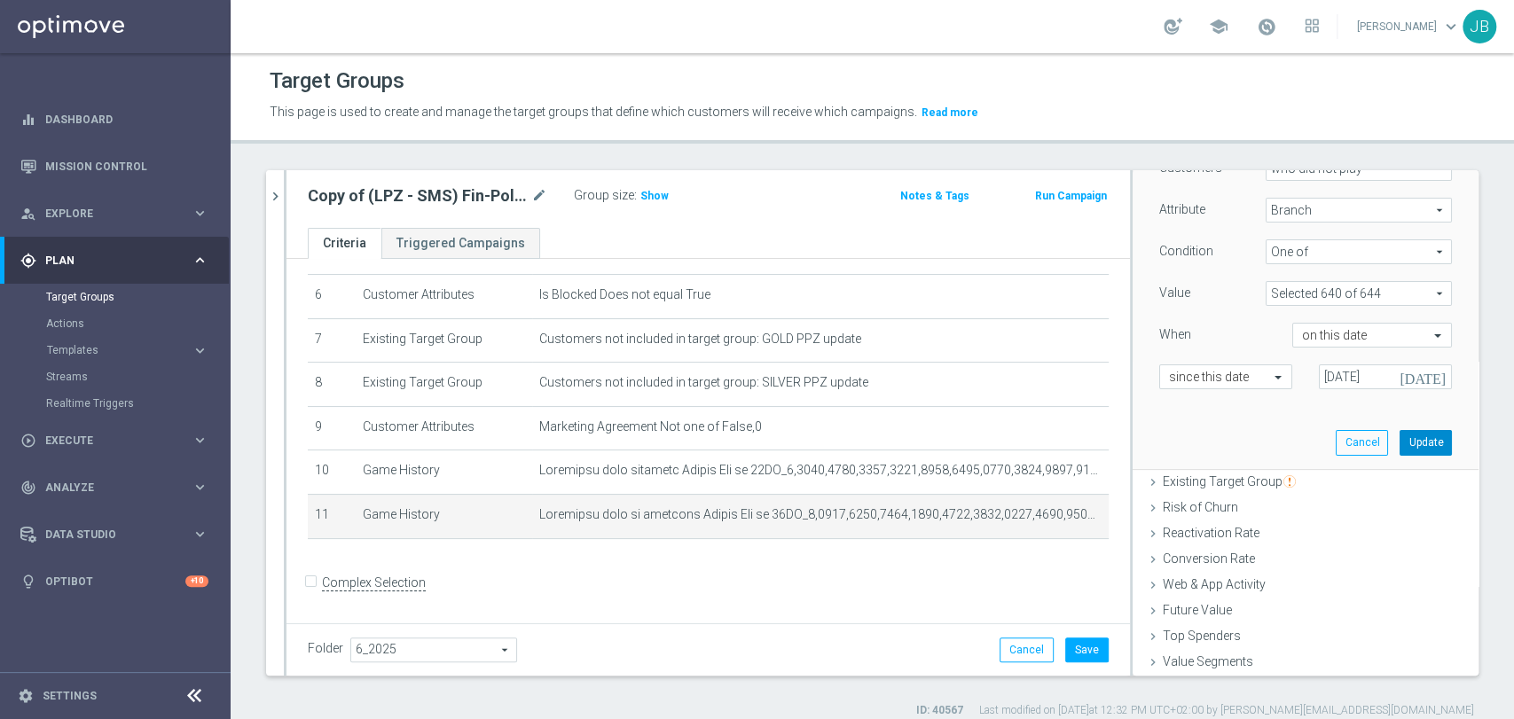
click at [1399, 449] on button "Update" at bounding box center [1425, 442] width 52 height 25
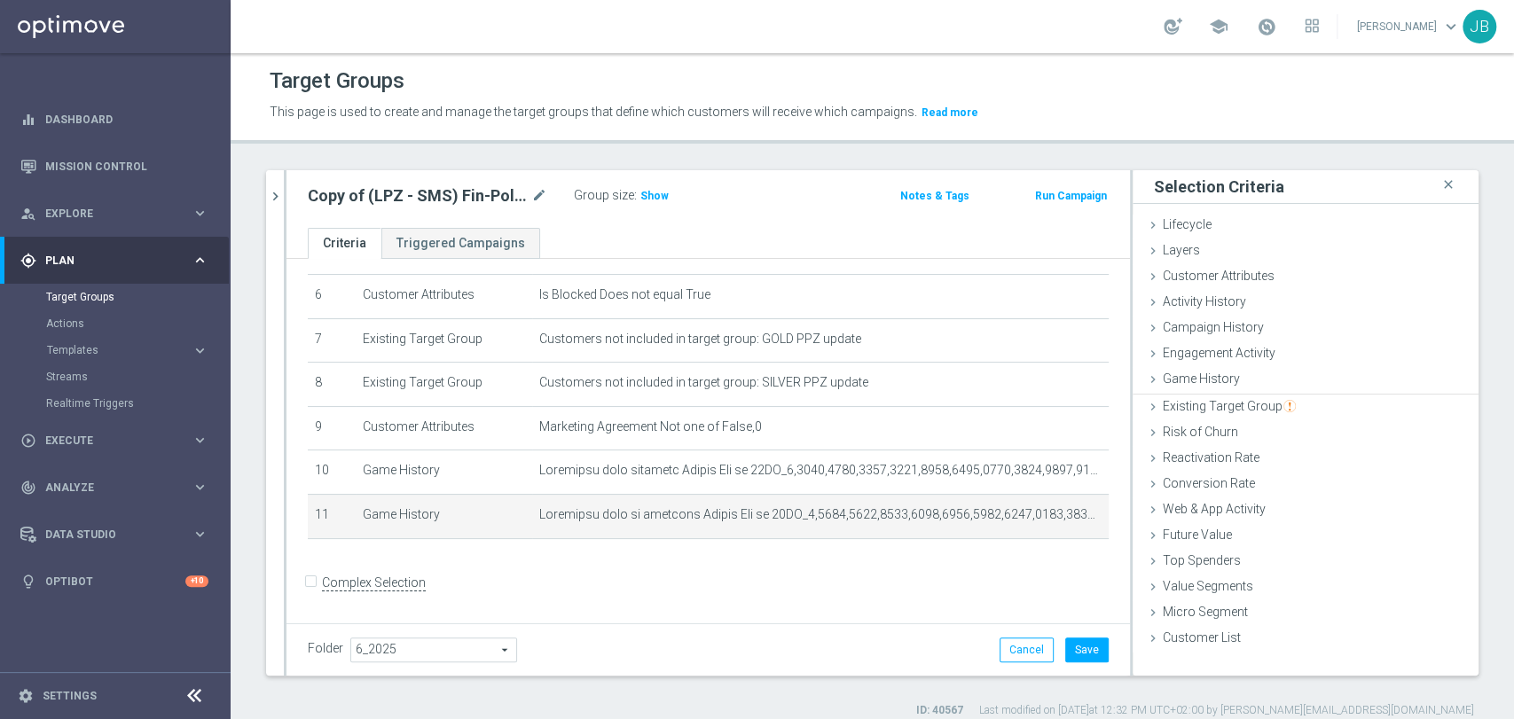
scroll to position [0, 0]
click at [1383, 449] on div "Reactivation Rate done" at bounding box center [1305, 457] width 346 height 27
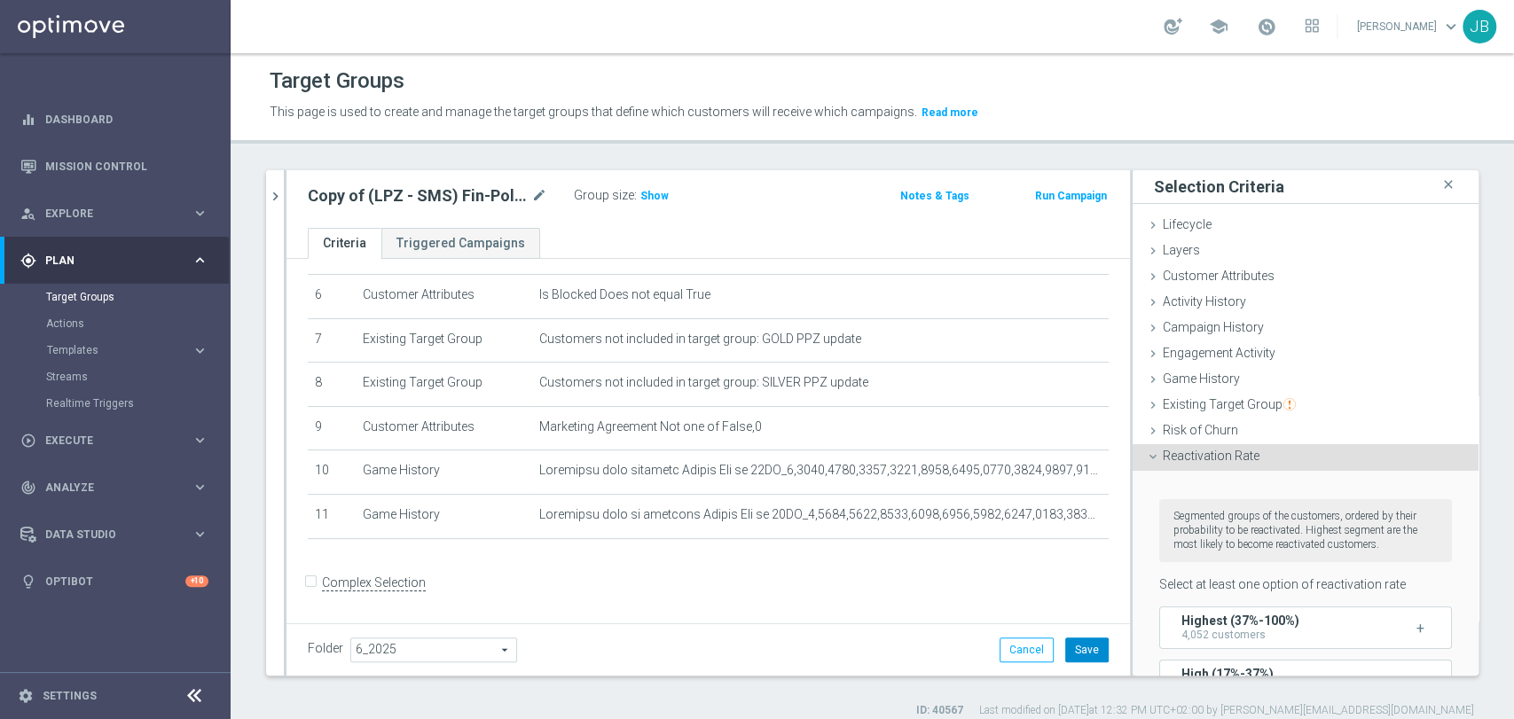
click at [1065, 648] on button "Save" at bounding box center [1086, 650] width 43 height 25
click at [646, 200] on span "Show" at bounding box center [654, 196] width 28 height 12
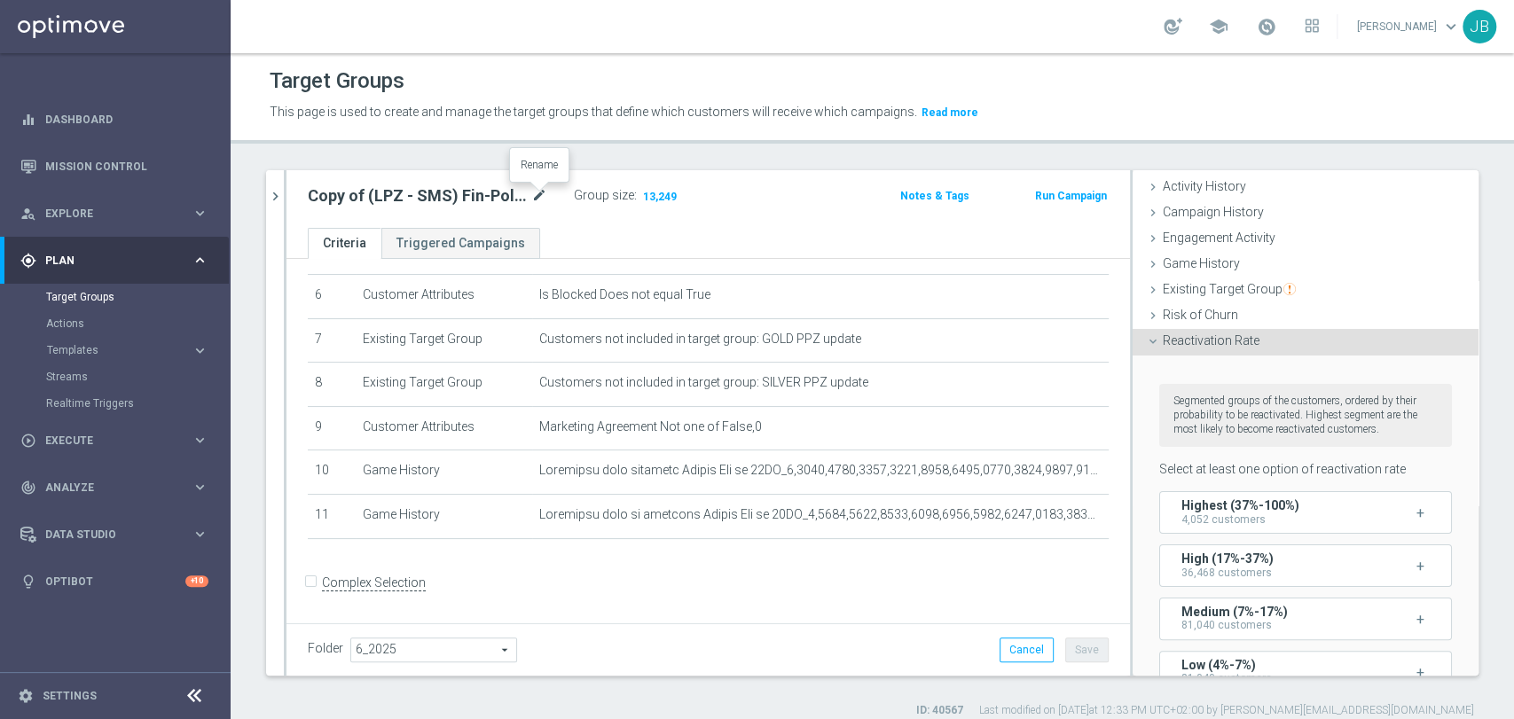
click at [532, 193] on icon "mode_edit" at bounding box center [539, 195] width 16 height 21
type input "(LPZ - SMS ) Reaktywacja_[PHONE_NUMBER]"
click at [732, 262] on td "Is Black Listed Does not equal True mode_edit delete_forever" at bounding box center [820, 253] width 576 height 44
click at [1077, 645] on button "Save" at bounding box center [1086, 650] width 43 height 25
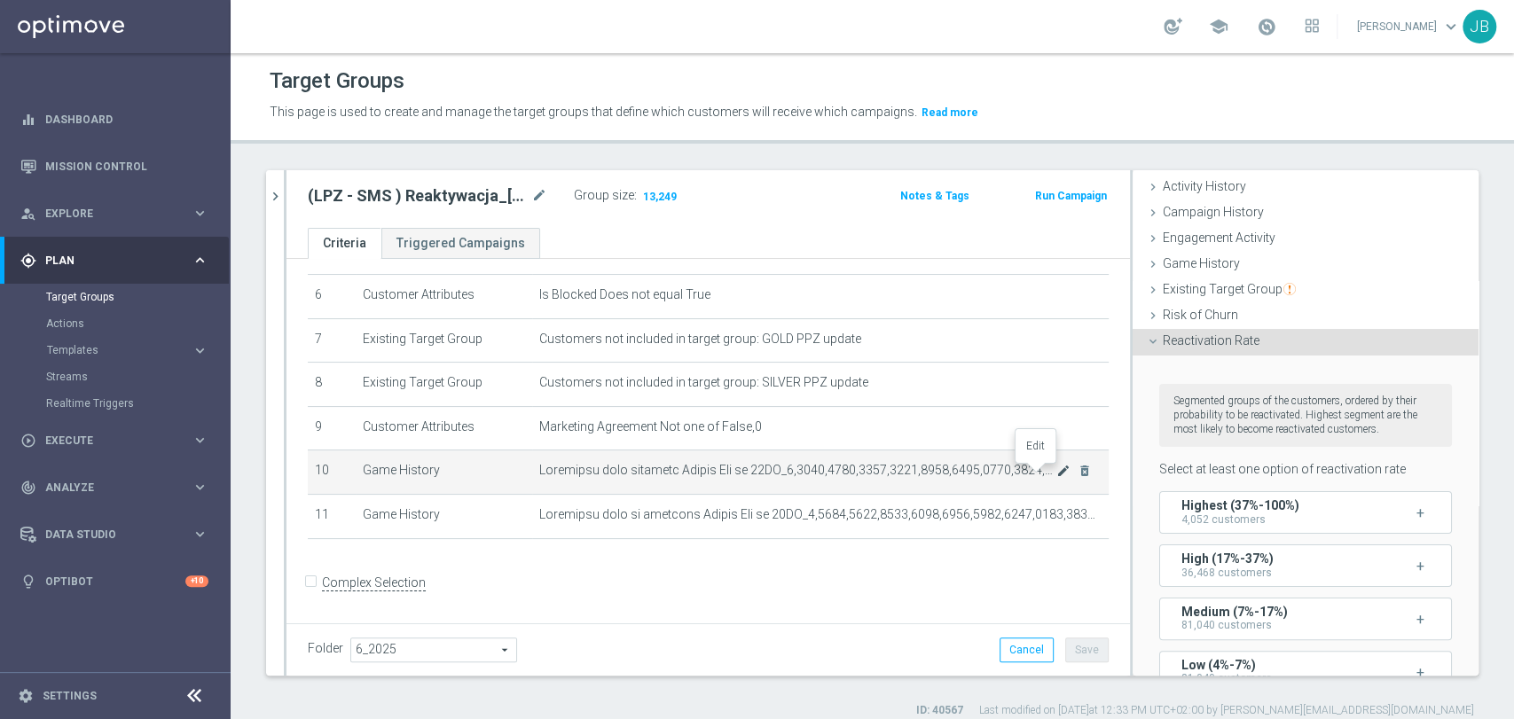
click at [1056, 476] on icon "mode_edit" at bounding box center [1063, 471] width 14 height 14
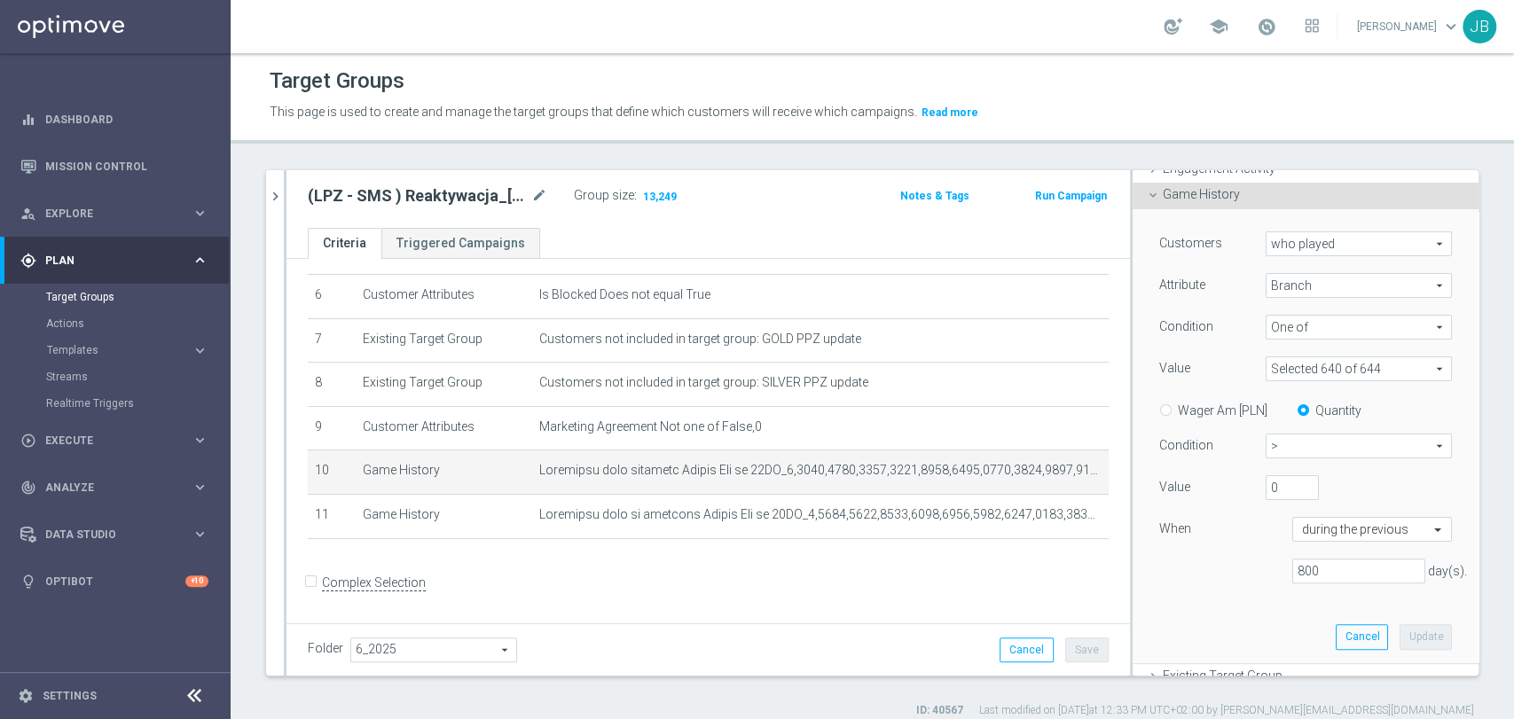
scroll to position [192, 0]
click at [1330, 529] on input "text" at bounding box center [1354, 523] width 105 height 16
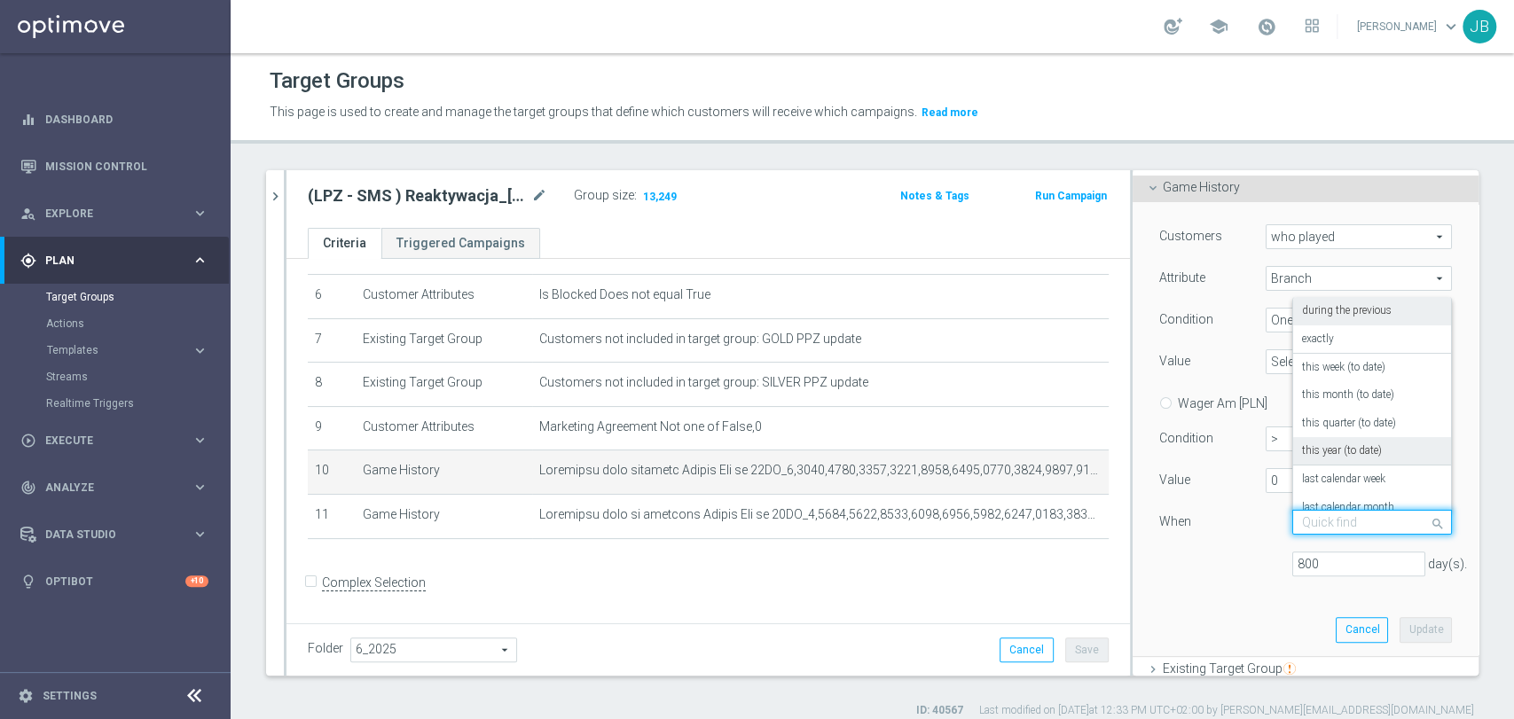
click at [1329, 444] on label "this year (to date)" at bounding box center [1342, 451] width 80 height 14
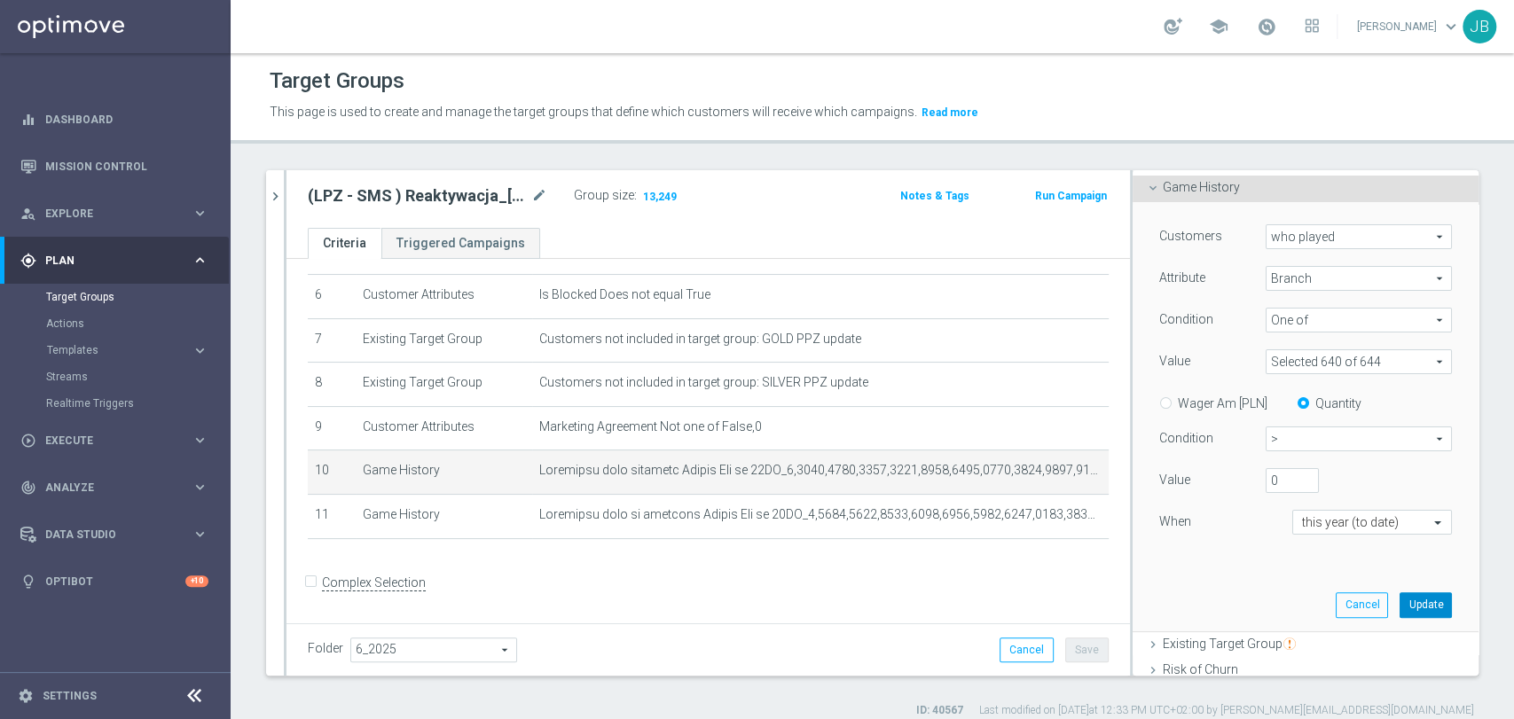
click at [1399, 594] on button "Update" at bounding box center [1425, 604] width 52 height 25
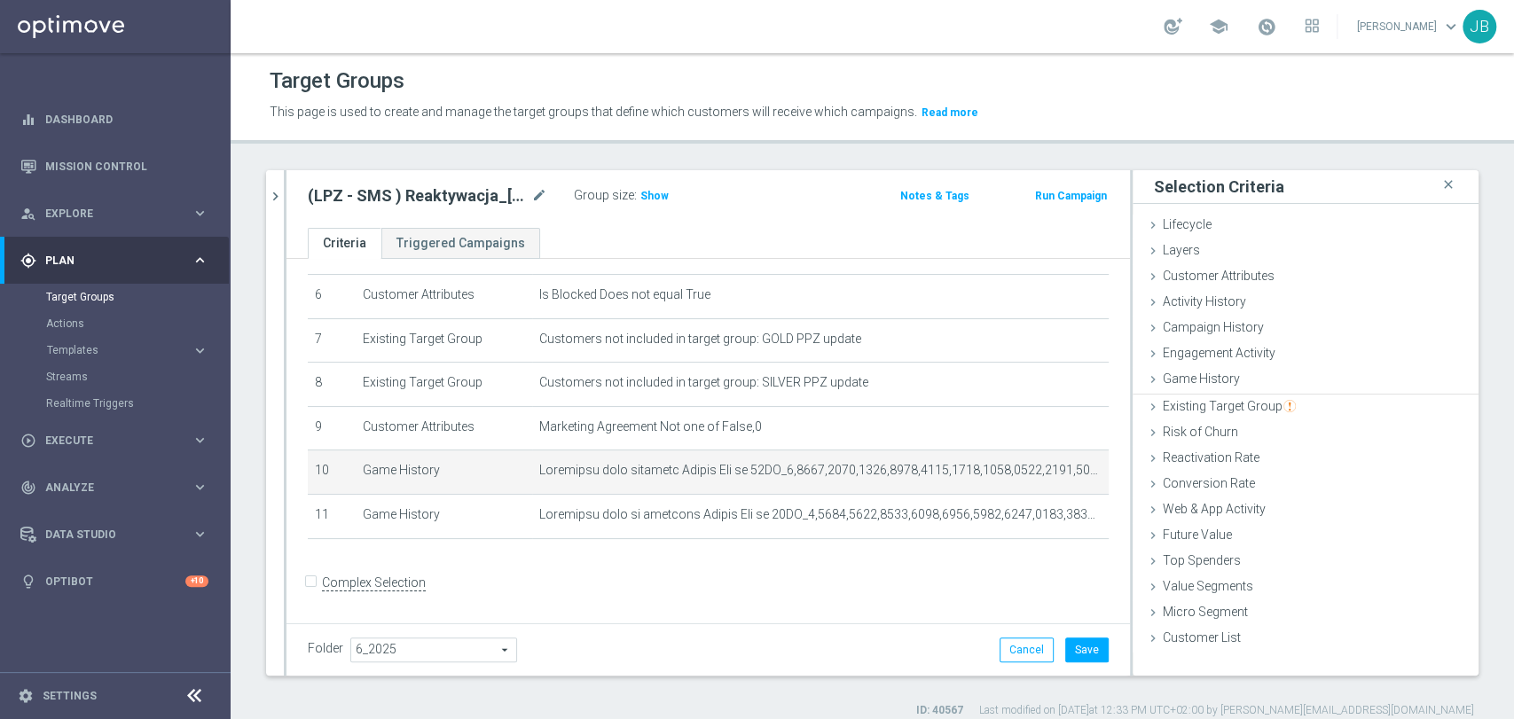
scroll to position [0, 0]
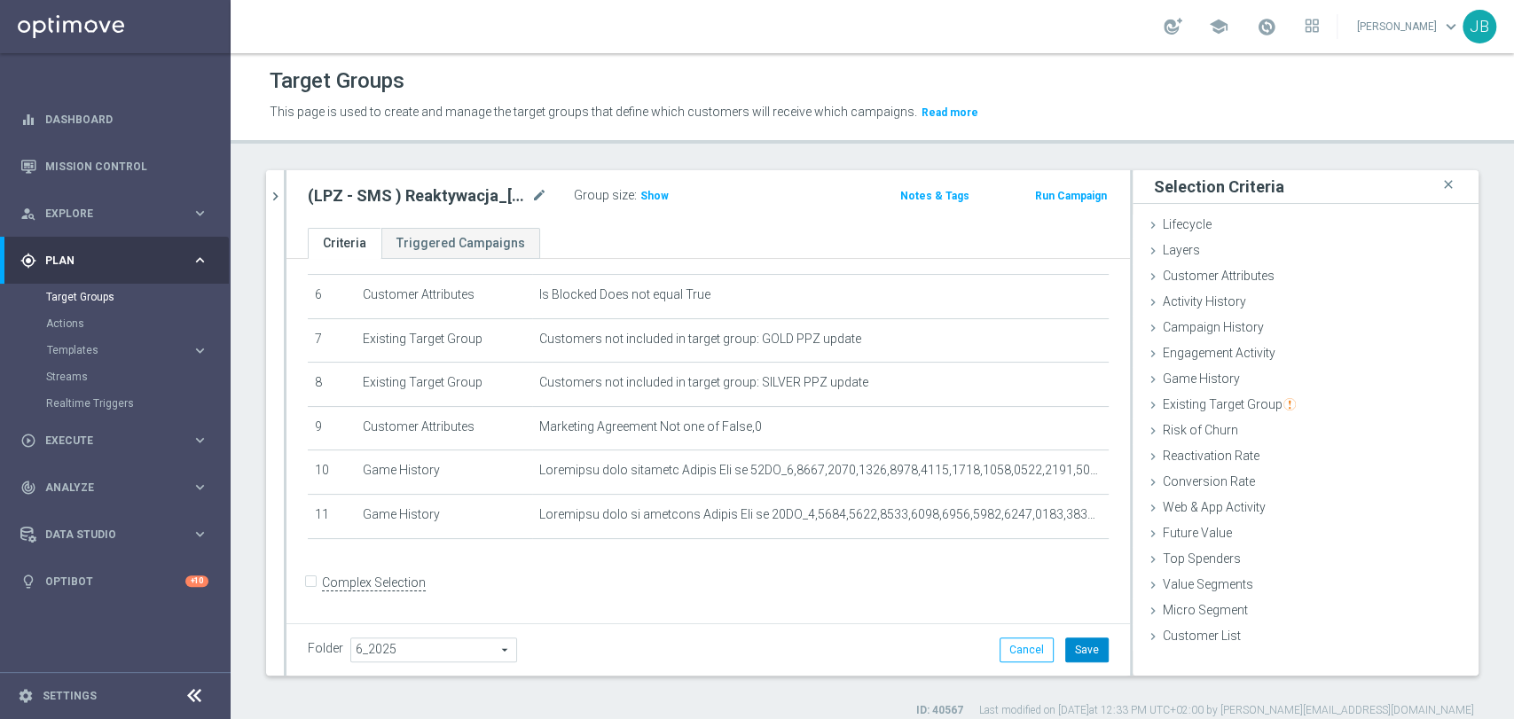
click at [1072, 642] on button "Save" at bounding box center [1086, 650] width 43 height 25
click at [652, 197] on span "Show" at bounding box center [654, 196] width 28 height 12
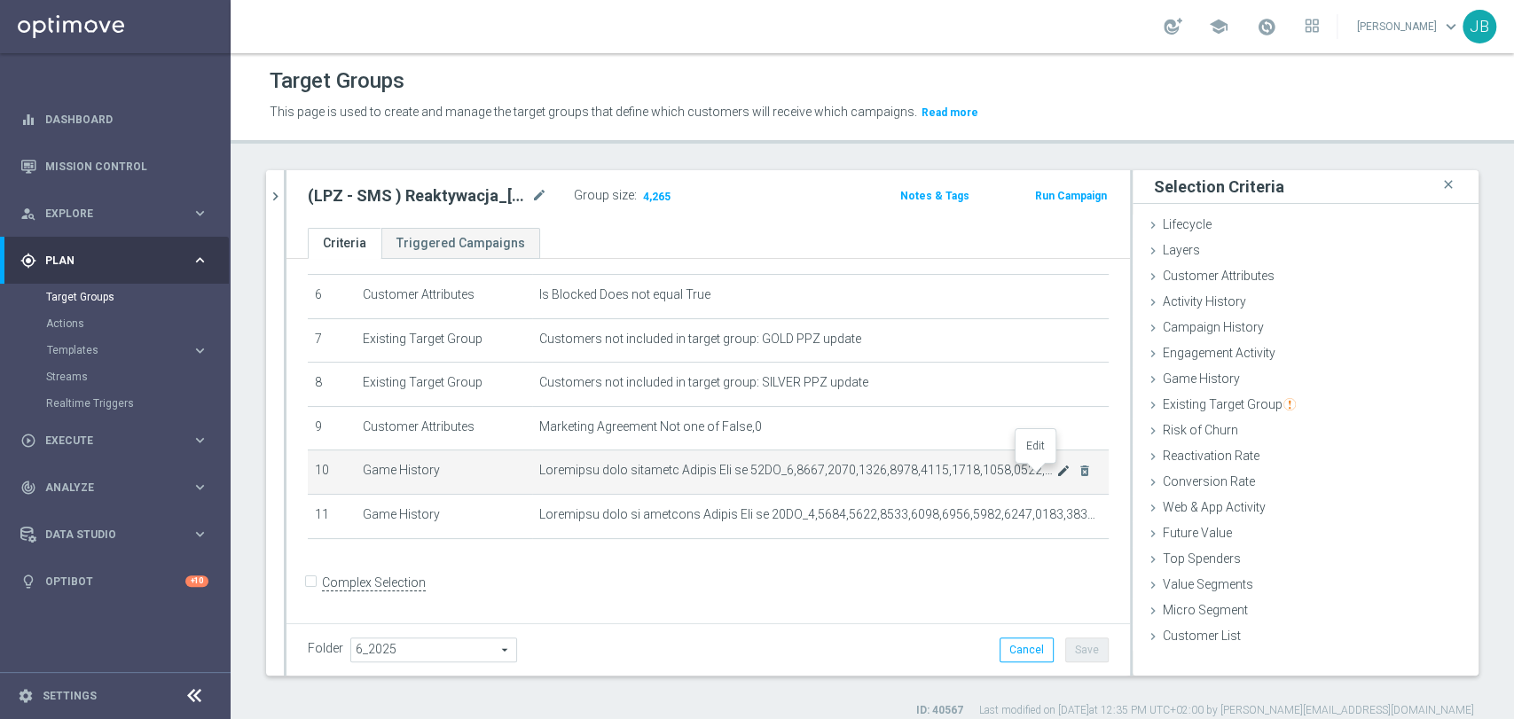
click at [1056, 466] on icon "mode_edit" at bounding box center [1063, 471] width 14 height 14
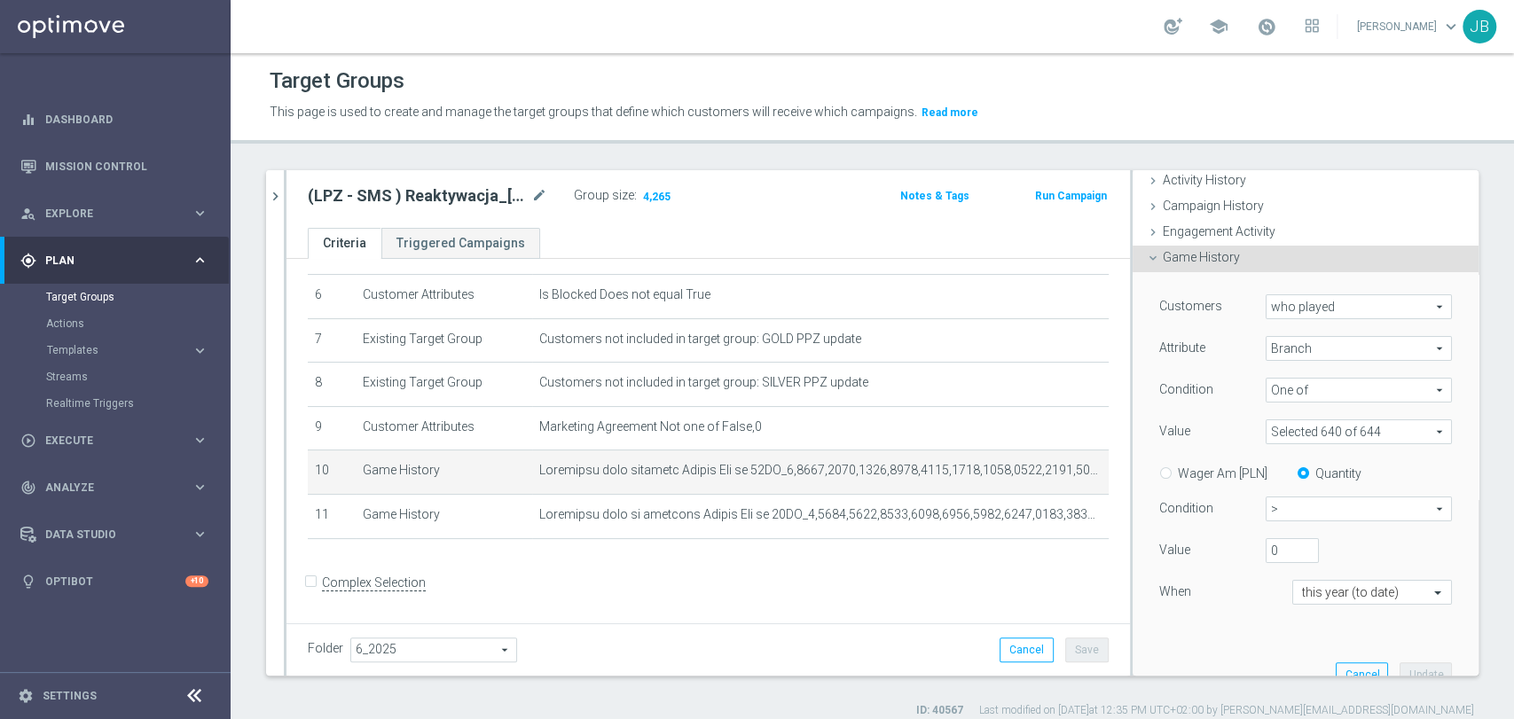
scroll to position [169, 0]
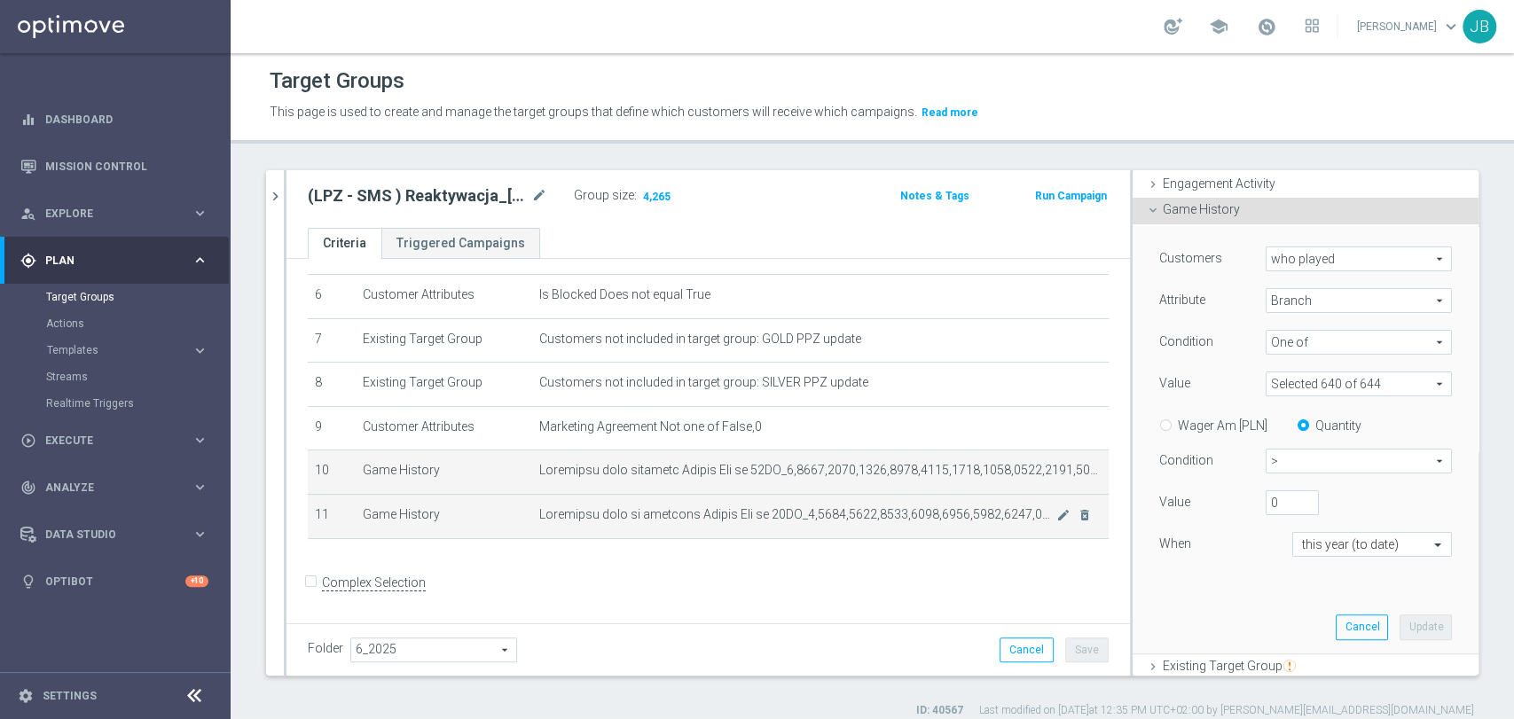
click at [1032, 528] on td "mode_edit delete_forever" at bounding box center [820, 516] width 576 height 44
click at [1056, 513] on icon "mode_edit" at bounding box center [1063, 515] width 14 height 14
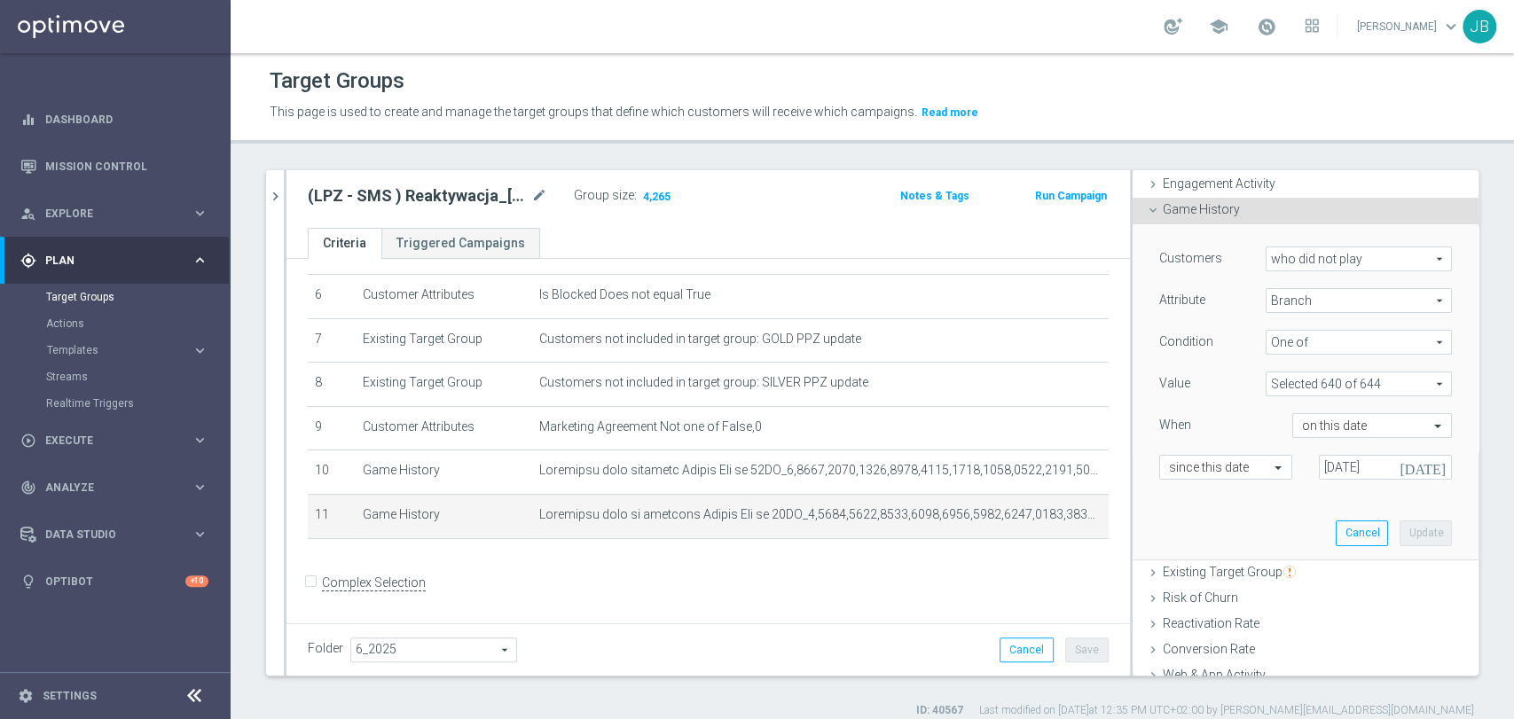
click at [1341, 492] on div "Customers who did not play who did not play arrow_drop_down search Attribute Br…" at bounding box center [1305, 370] width 293 height 247
click at [779, 600] on form "Complex Selection Invalid Expression" at bounding box center [708, 602] width 801 height 66
click at [285, 186] on div at bounding box center [285, 422] width 3 height 505
click at [278, 190] on icon "chevron_right" at bounding box center [275, 196] width 17 height 17
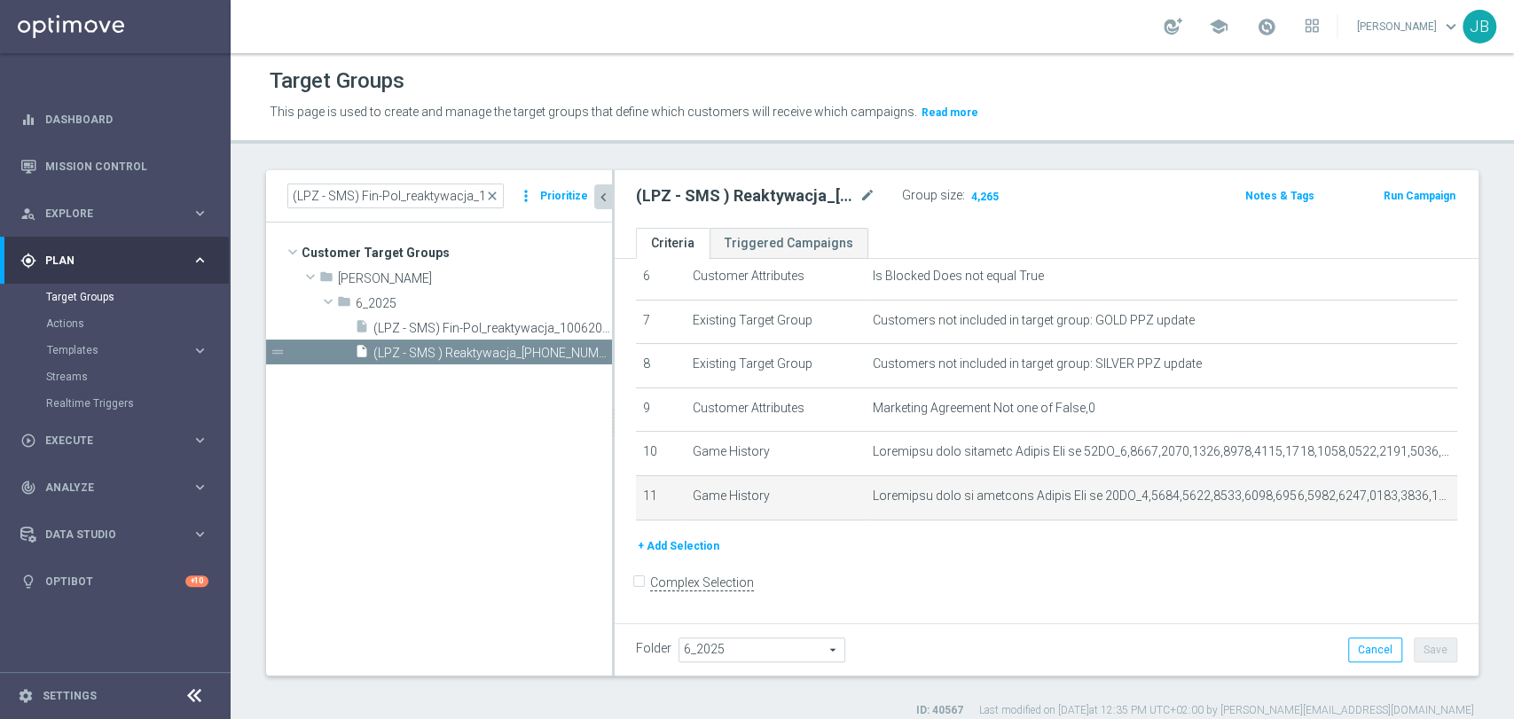
scroll to position [6, 0]
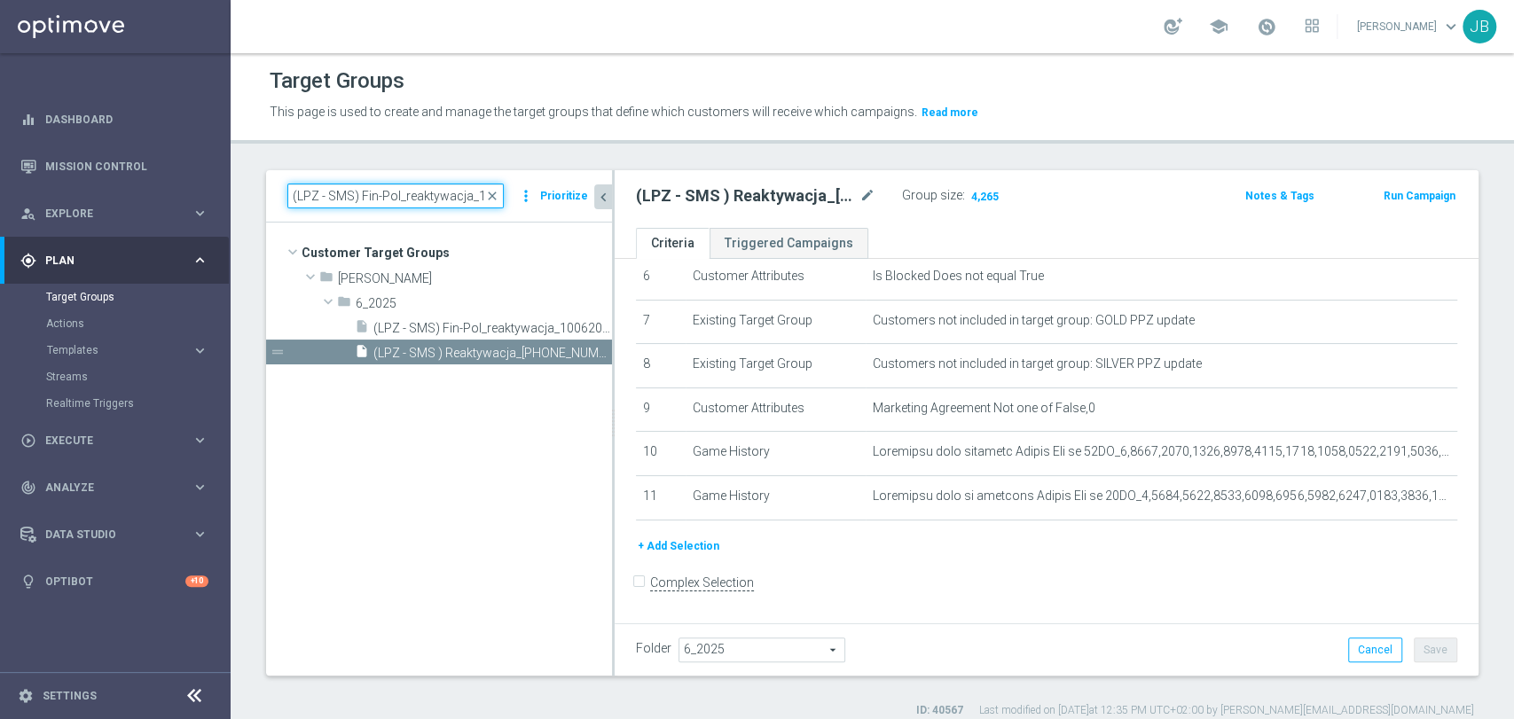
click at [387, 207] on input "(LPZ - SMS) Fin-Pol_reaktywacja_10062025" at bounding box center [395, 196] width 216 height 25
paste input "(LPZ - SMS ) Retencja_M_[PHONE_NUMBER]"
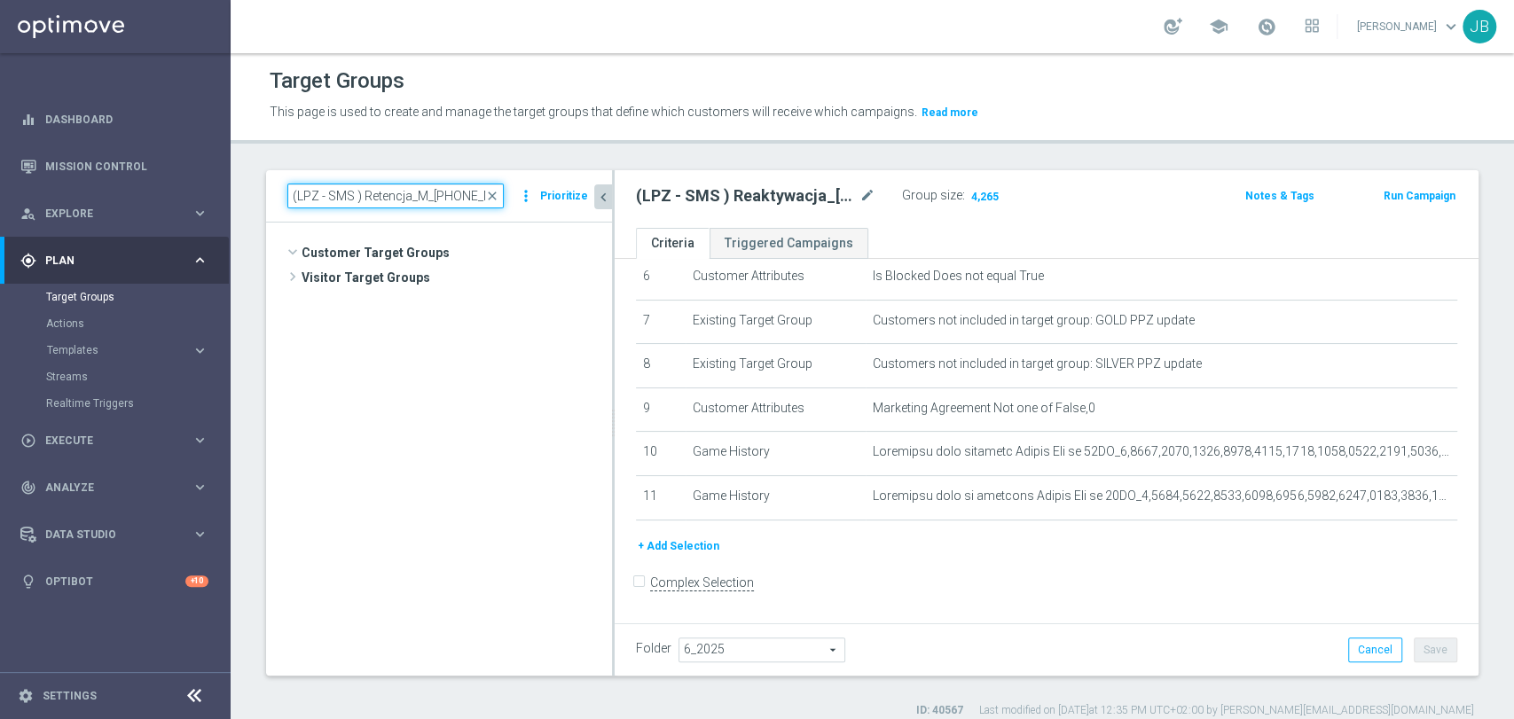
scroll to position [489, 0]
type input "(LPZ - SMS ) Retencja_M_[PHONE_NUMBER]"
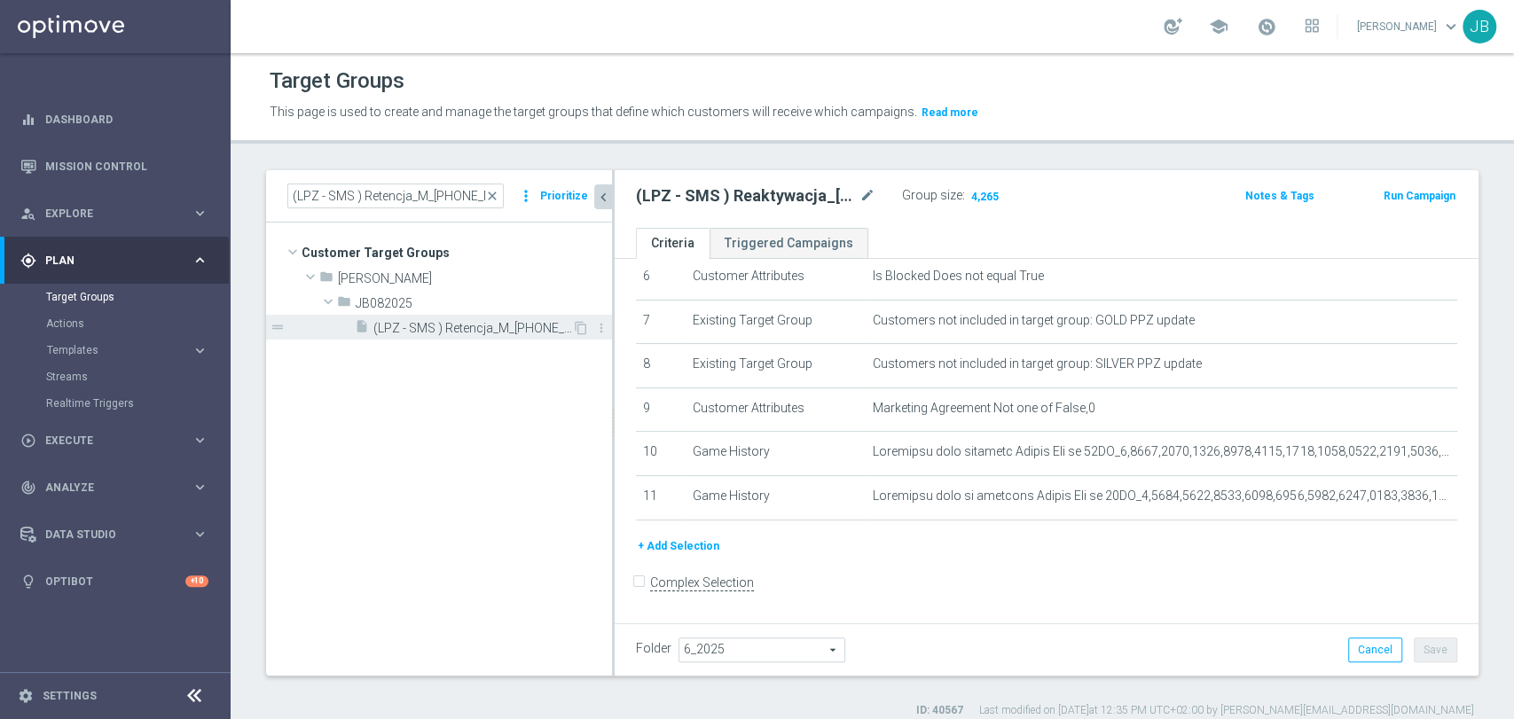
click at [503, 322] on span "(LPZ - SMS ) Retencja_M_[PHONE_NUMBER]" at bounding box center [472, 328] width 199 height 15
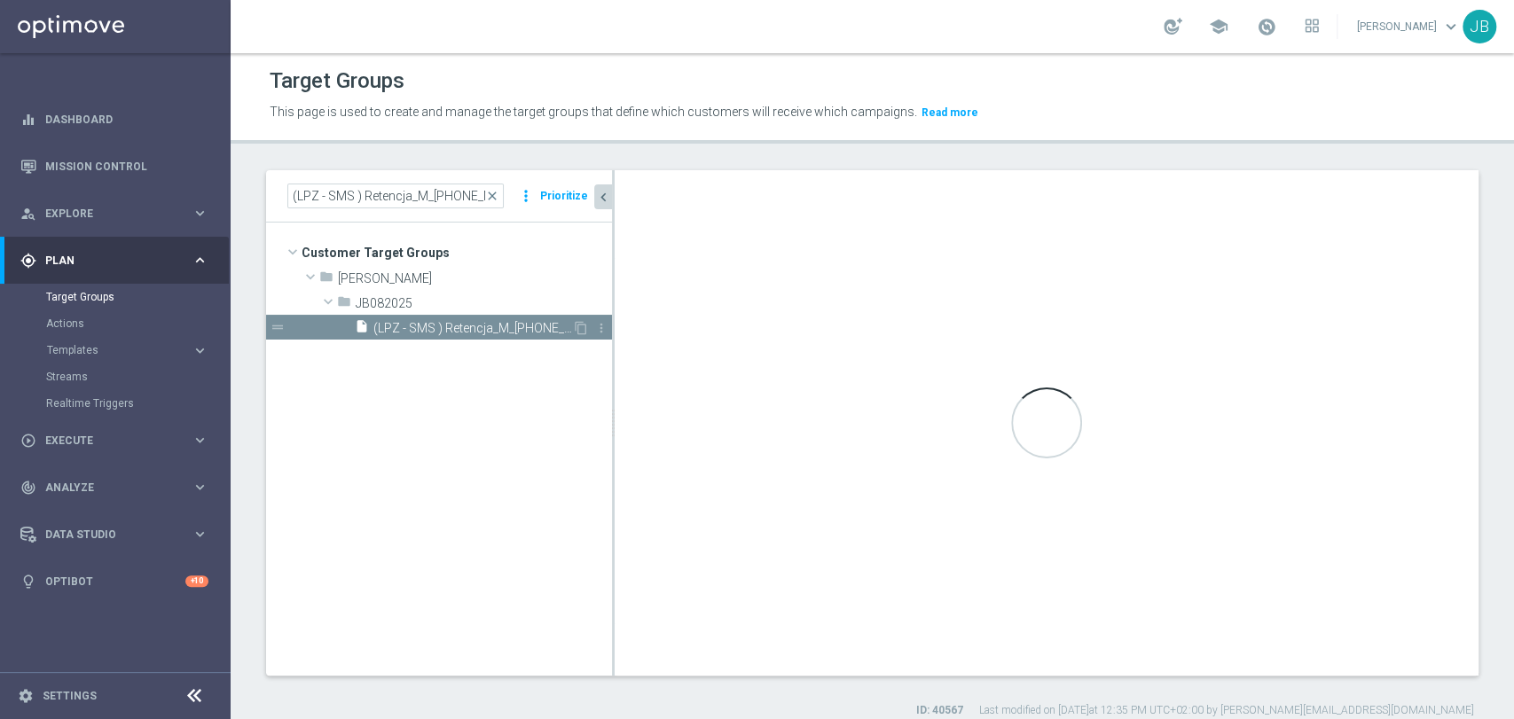
type input "JB082025"
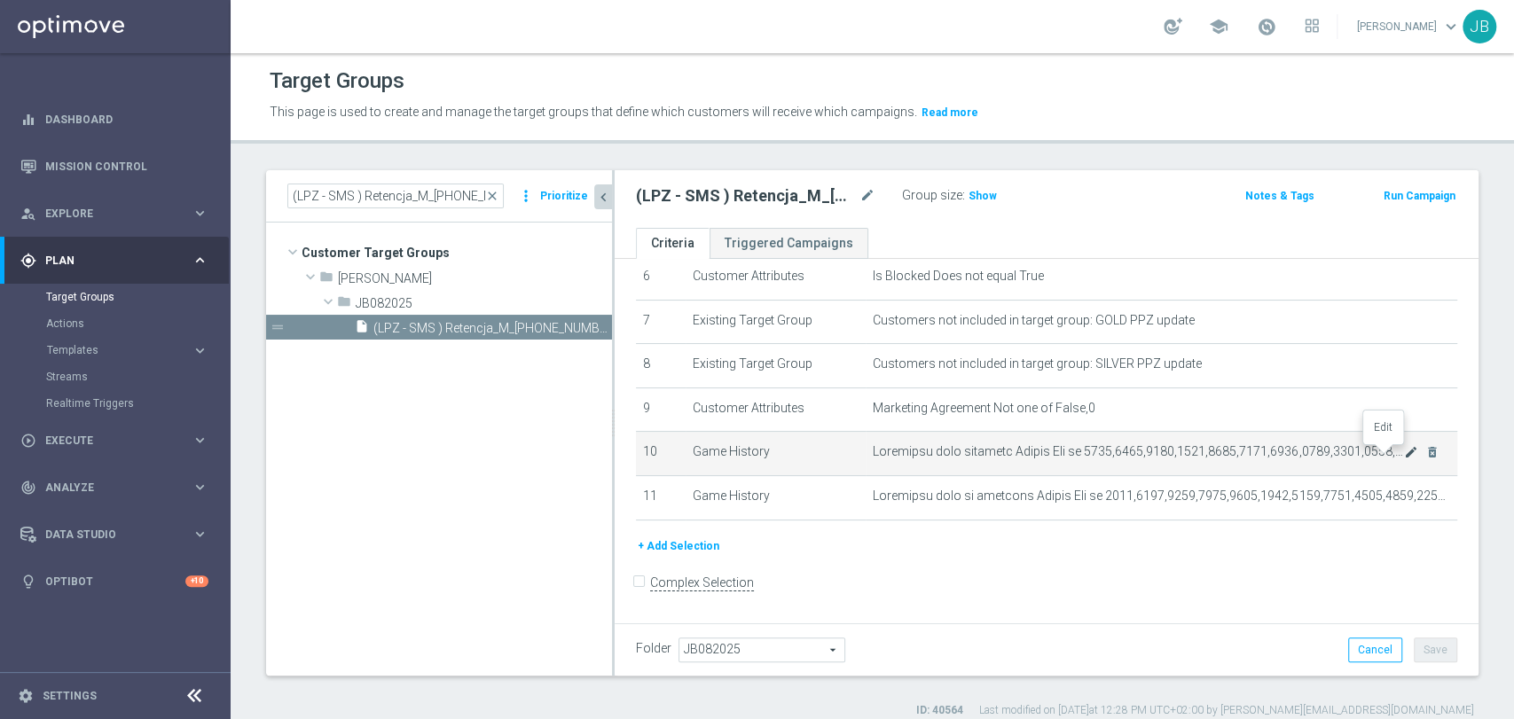
click at [1404, 459] on icon "mode_edit" at bounding box center [1411, 452] width 14 height 14
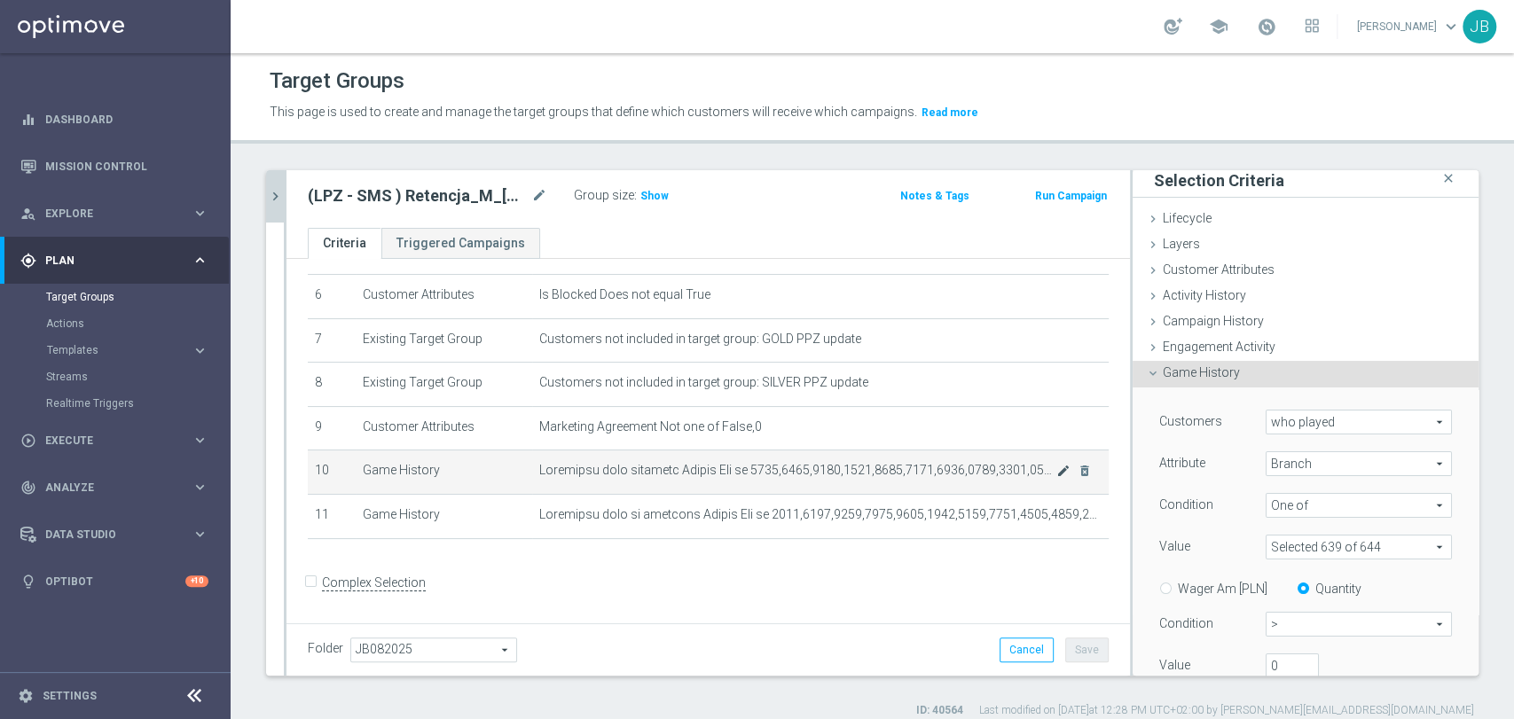
scroll to position [169, 0]
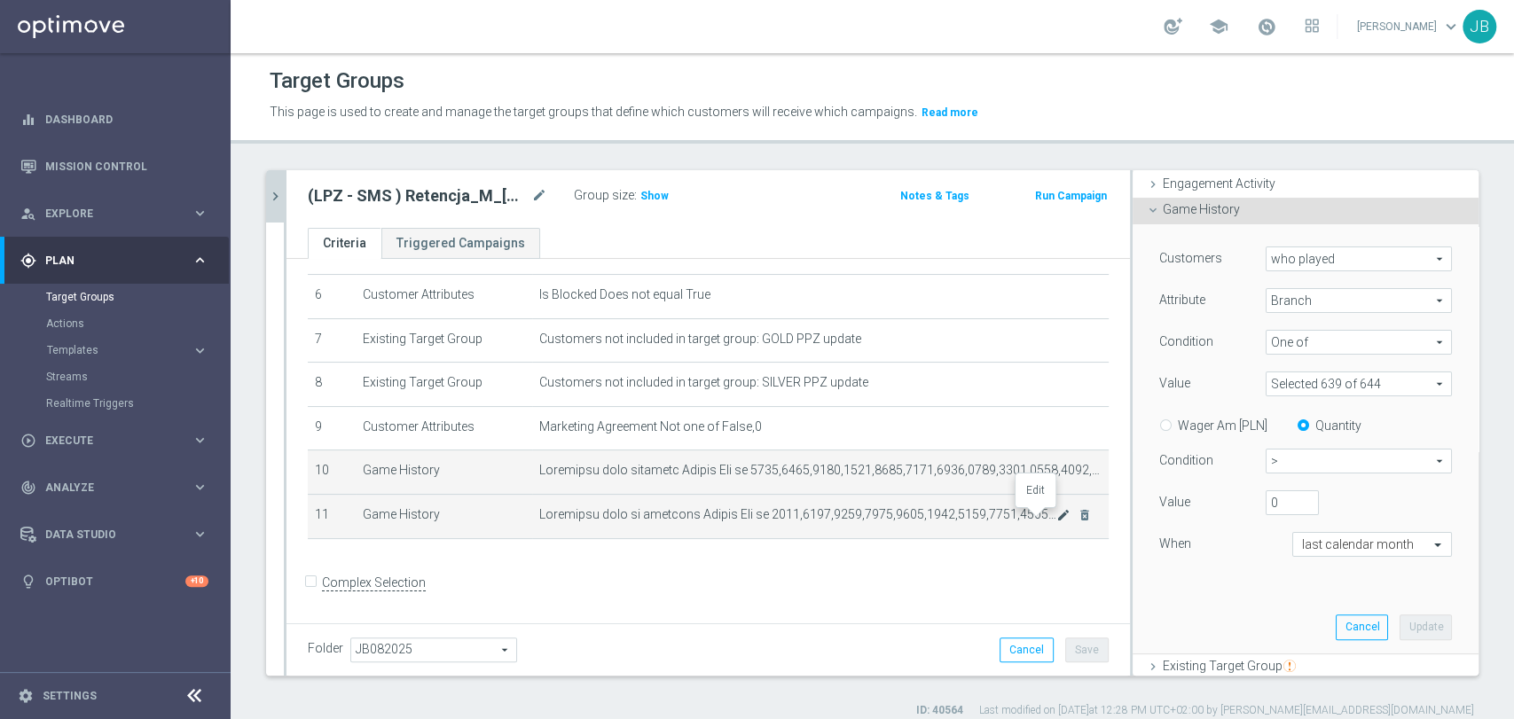
click at [1056, 514] on icon "mode_edit" at bounding box center [1063, 515] width 14 height 14
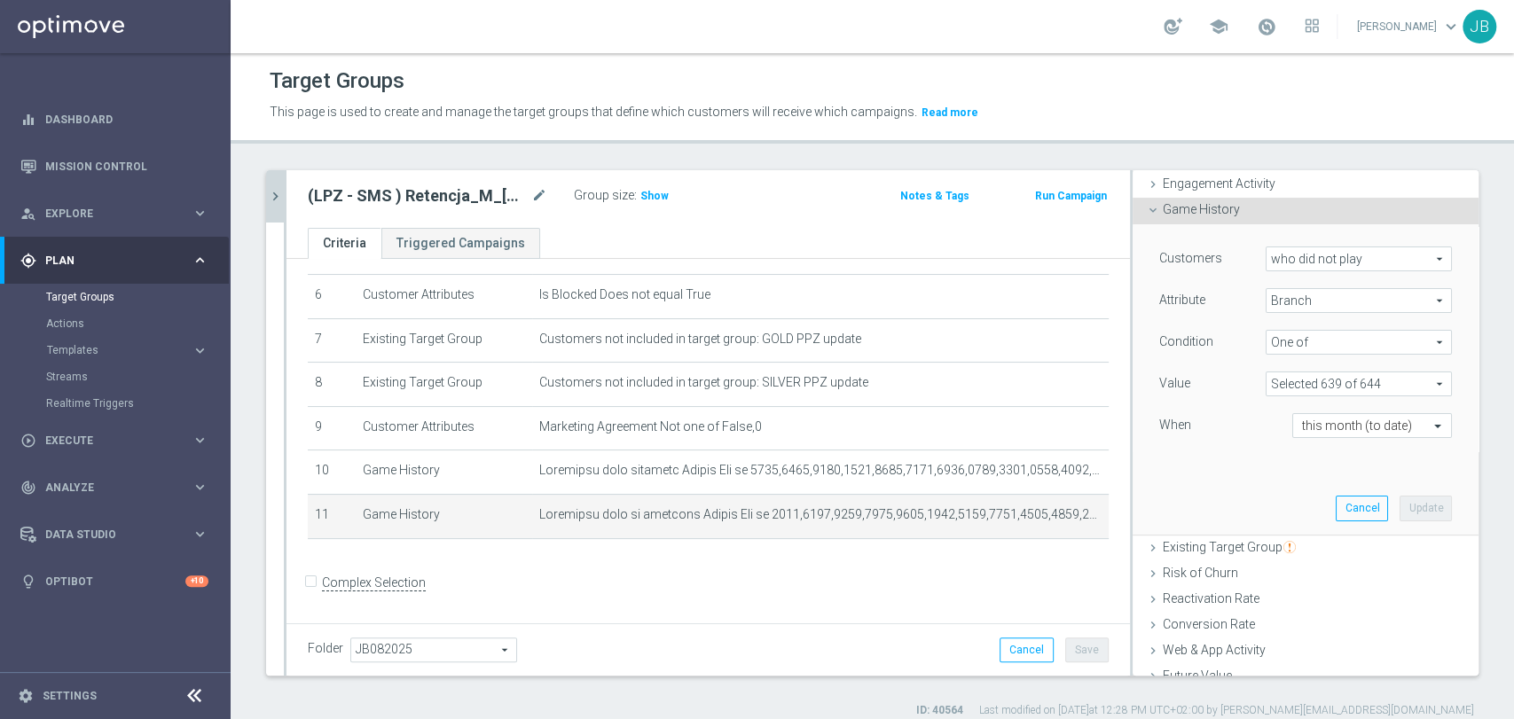
click at [988, 569] on div "+ Add Selection" at bounding box center [707, 562] width 827 height 14
click at [662, 197] on span "Show" at bounding box center [654, 196] width 28 height 12
click at [274, 188] on icon "chevron_right" at bounding box center [275, 196] width 17 height 17
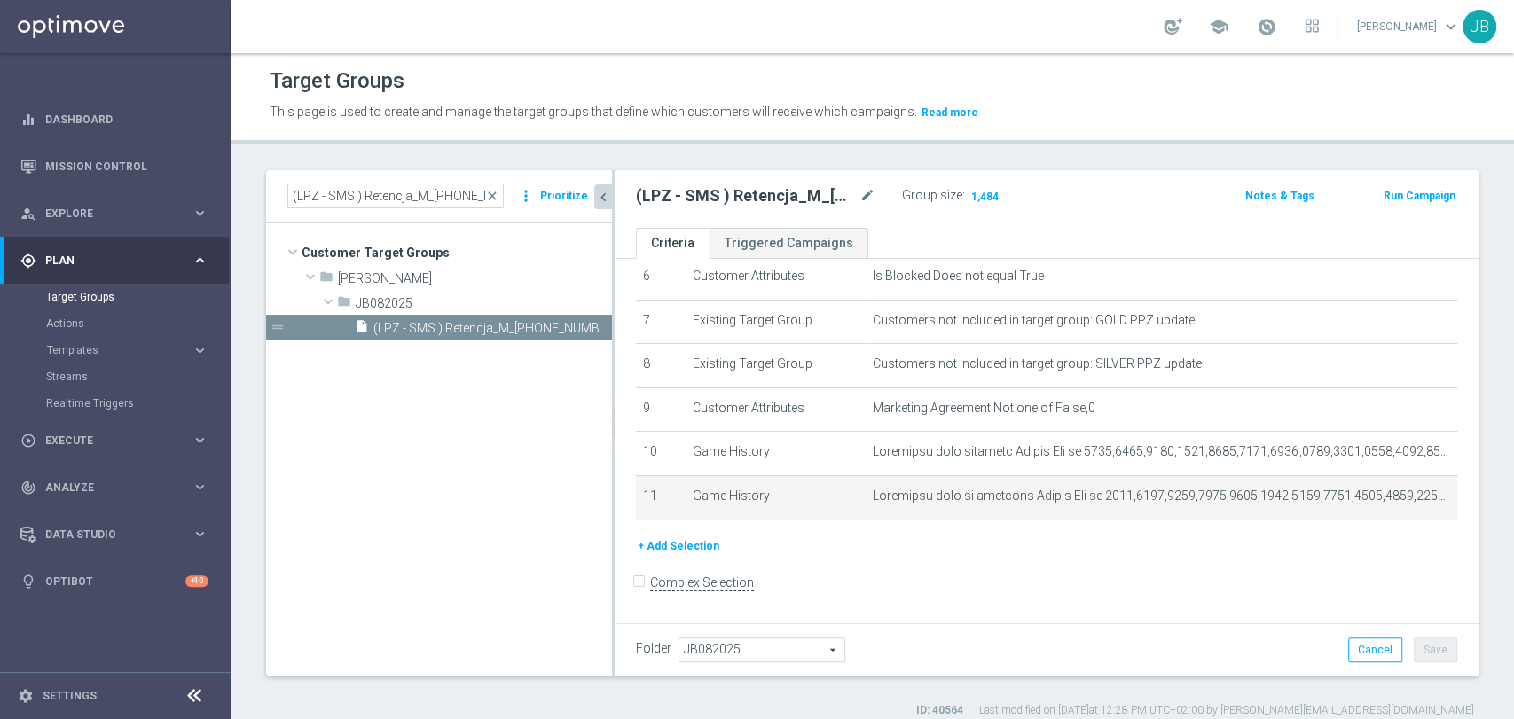
scroll to position [6, 0]
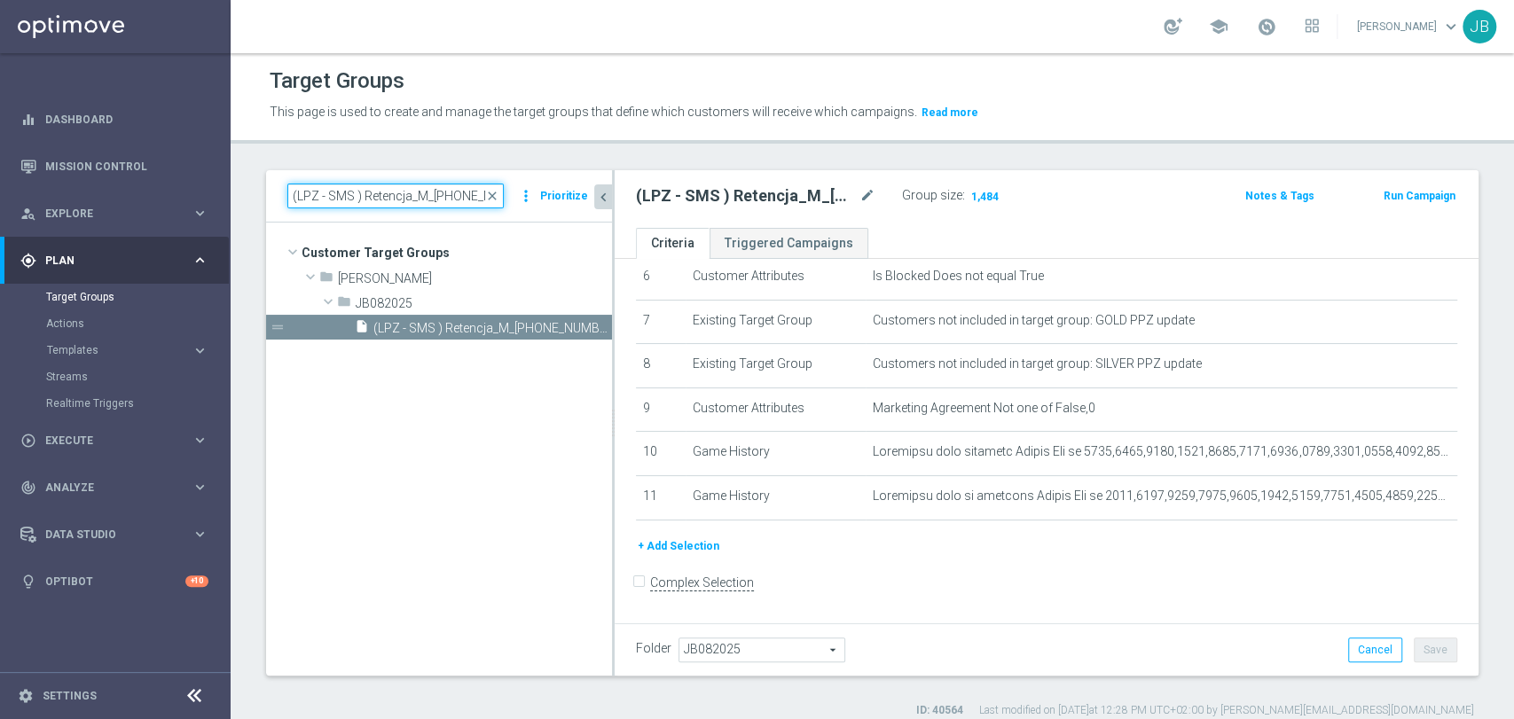
click at [396, 199] on input "(LPZ - SMS ) Retencja_M_[PHONE_NUMBER]" at bounding box center [395, 196] width 216 height 25
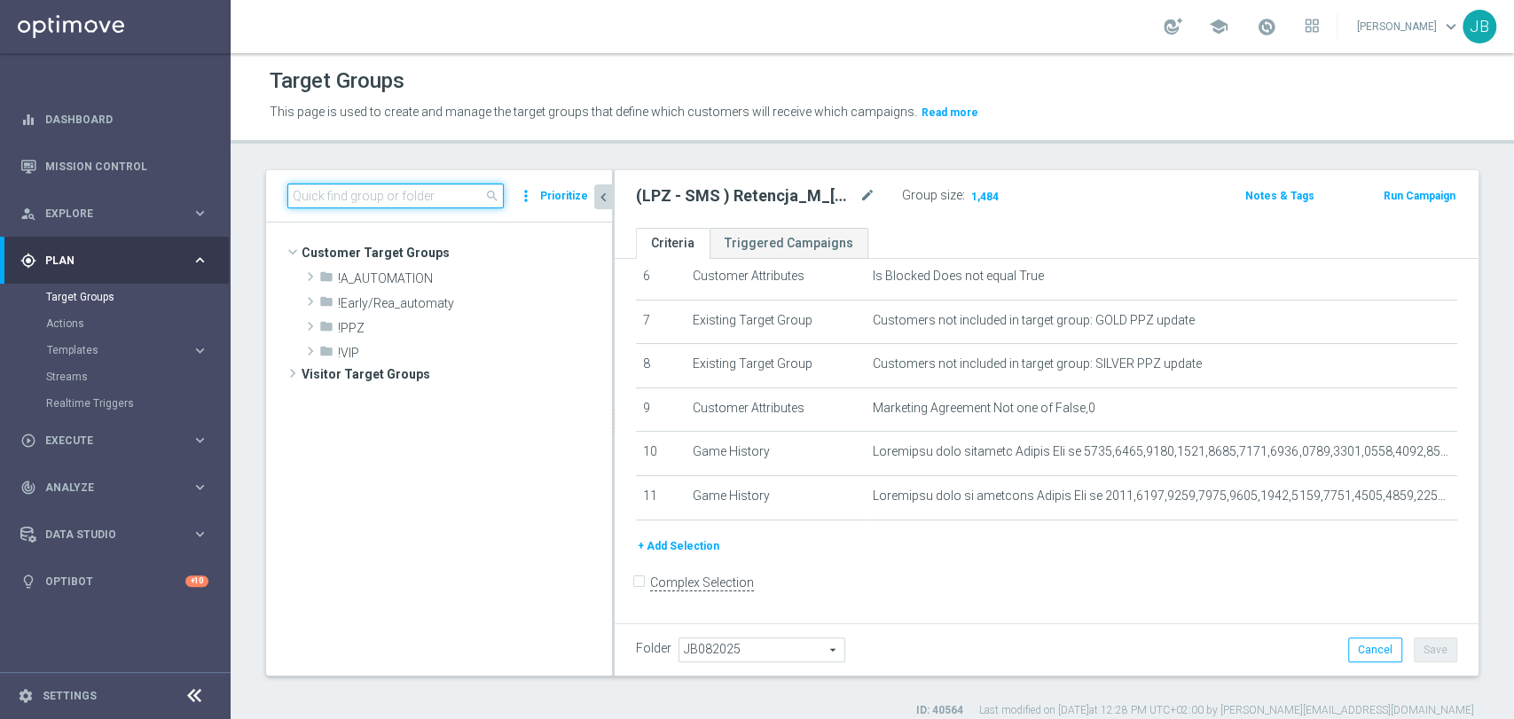
scroll to position [350, 0]
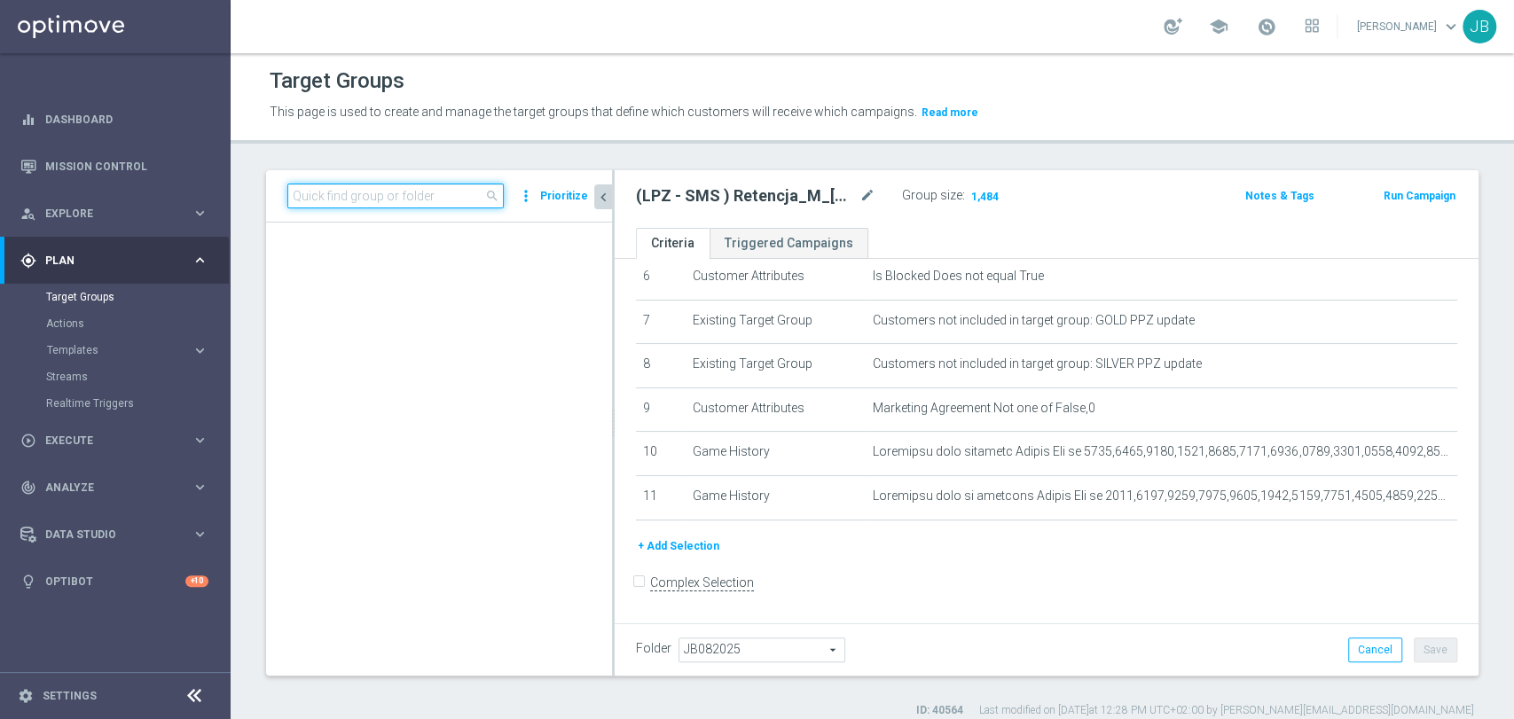
paste input "(LPZ - SMS ) Reaktywacja_[PHONE_NUMBER]"
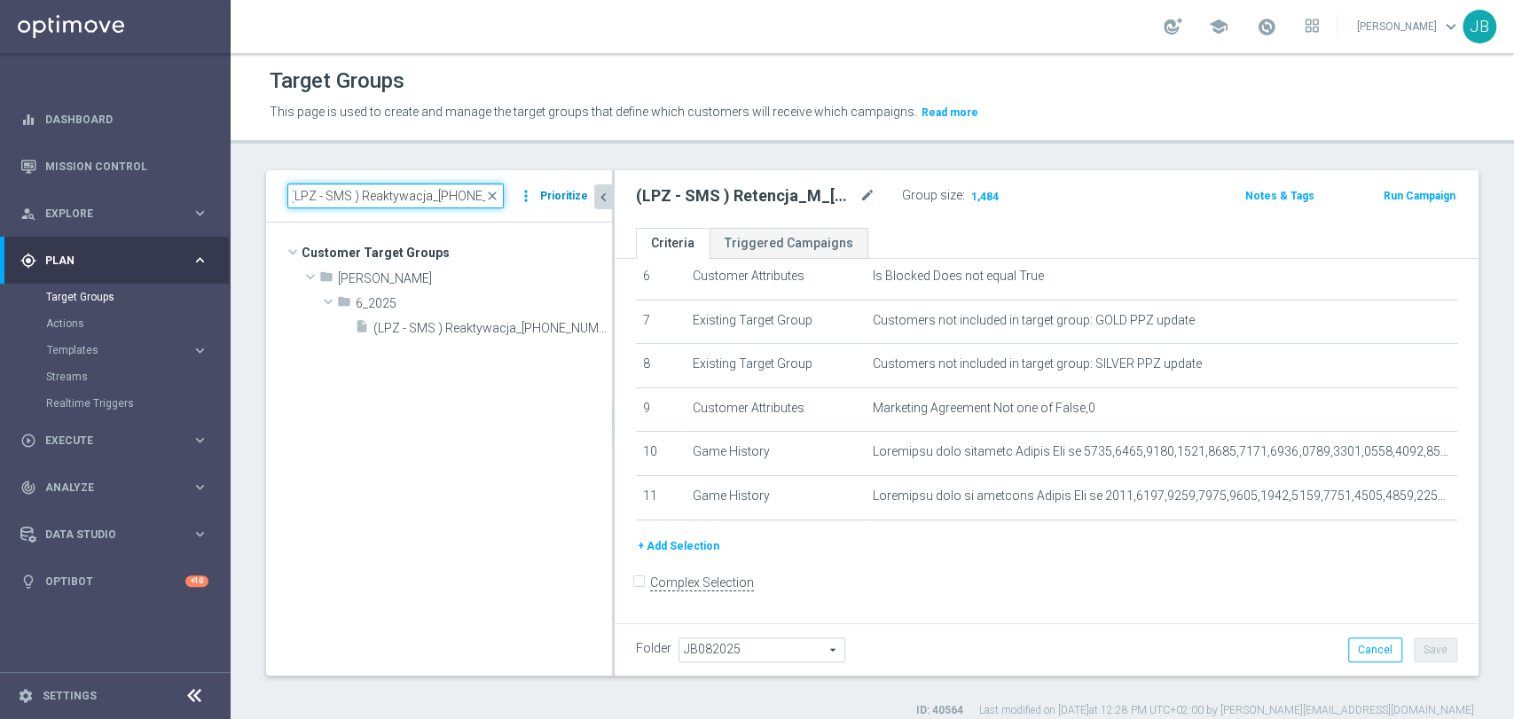
scroll to position [0, 0]
type input "(LPZ - SMS ) Reaktywacja_[PHONE_NUMBER]"
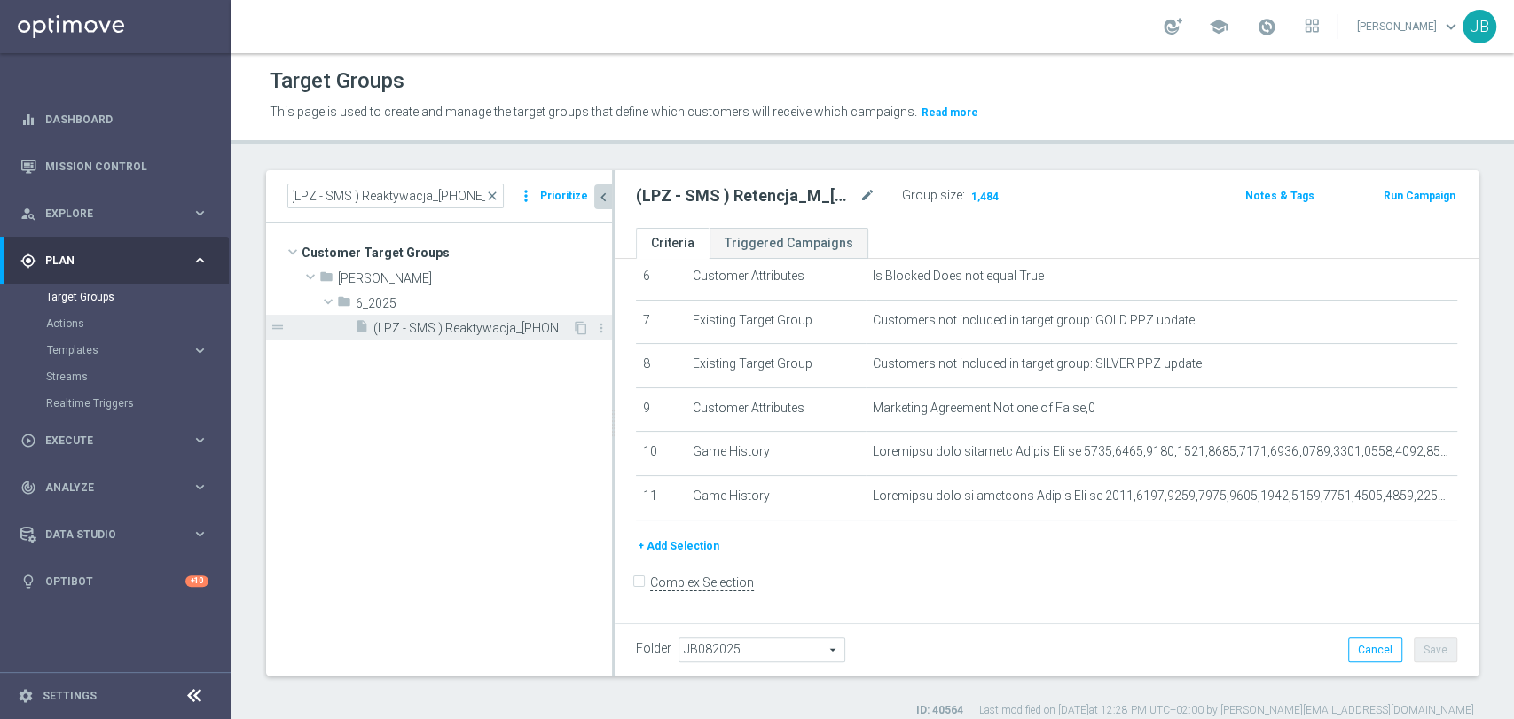
click at [497, 327] on span "(LPZ - SMS ) Reaktywacja_[PHONE_NUMBER]" at bounding box center [472, 328] width 199 height 15
type input "6_2025"
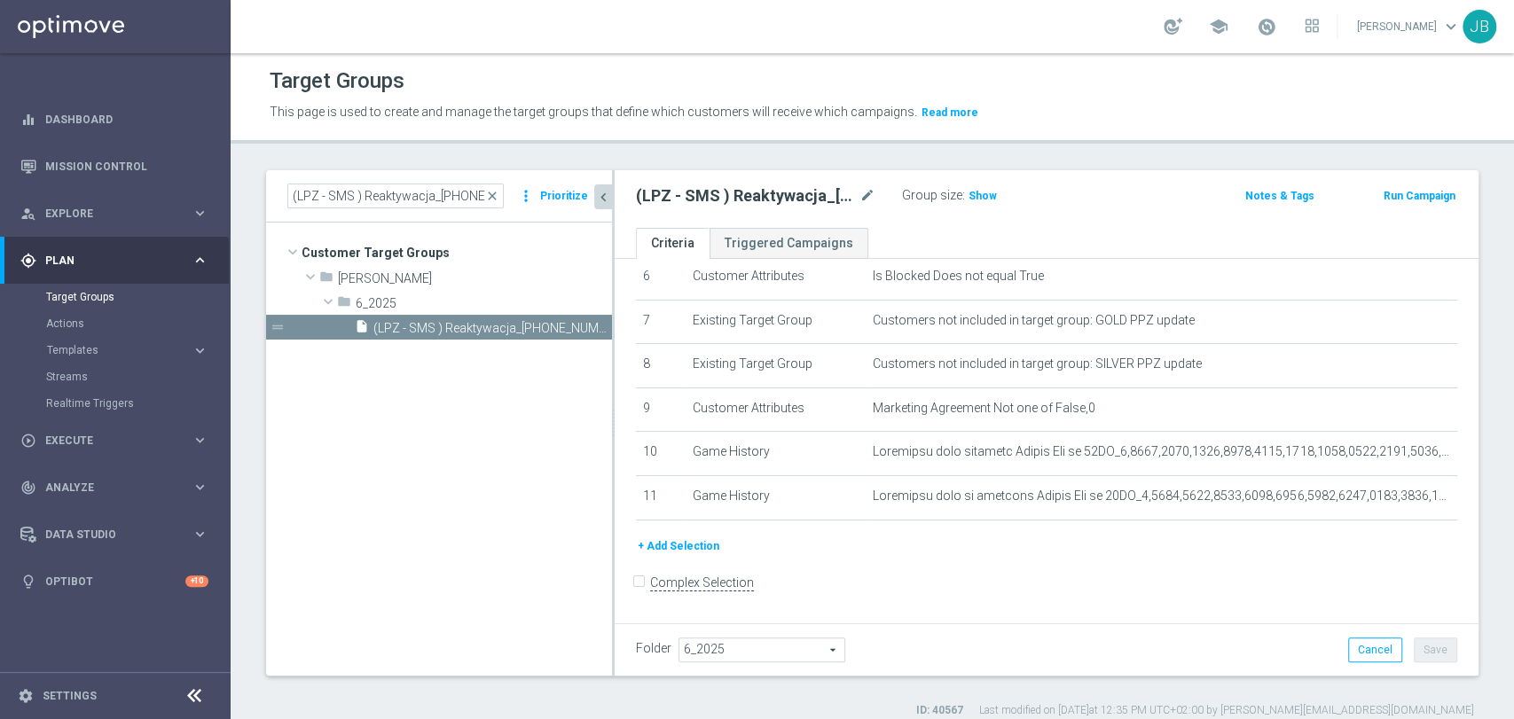
click at [791, 654] on span "6_2025" at bounding box center [761, 649] width 165 height 23
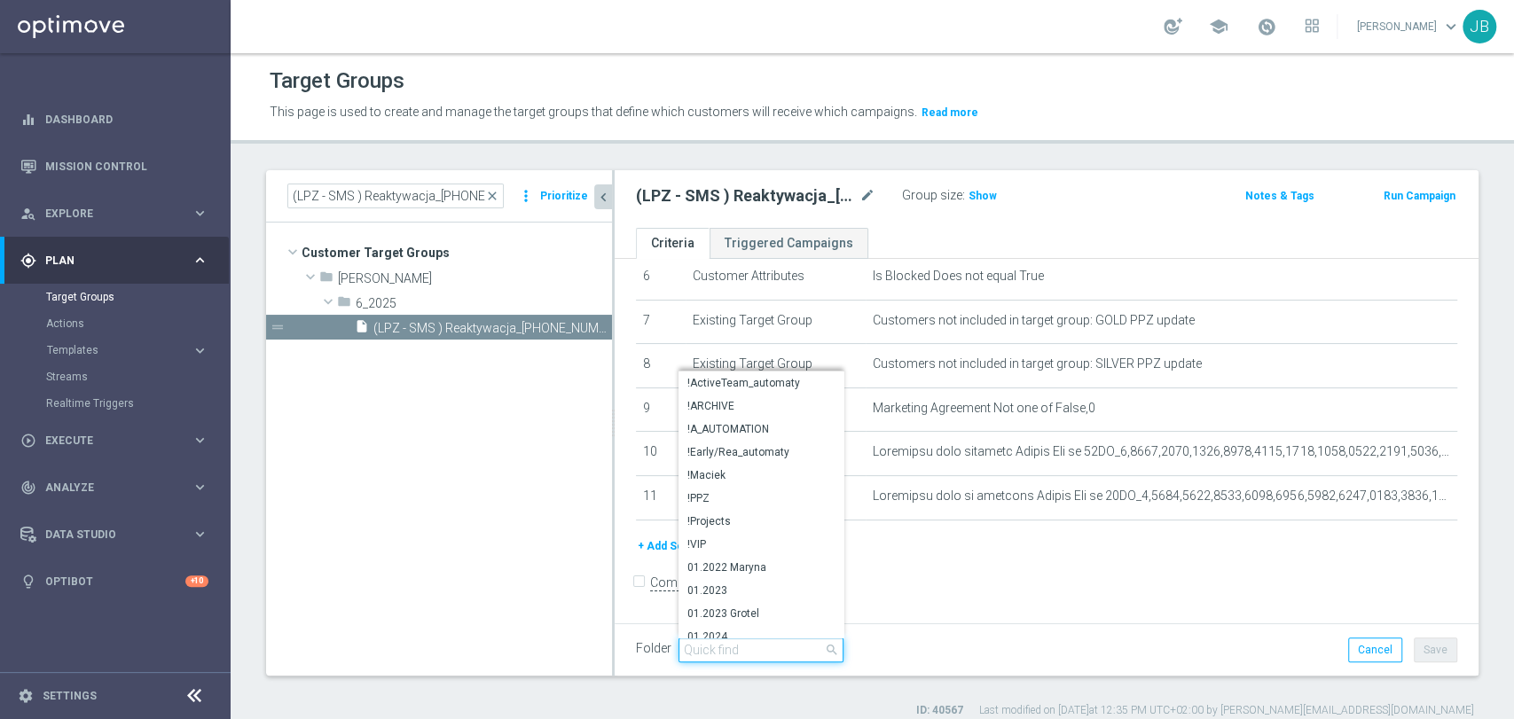
click at [736, 646] on input "search" at bounding box center [760, 650] width 165 height 25
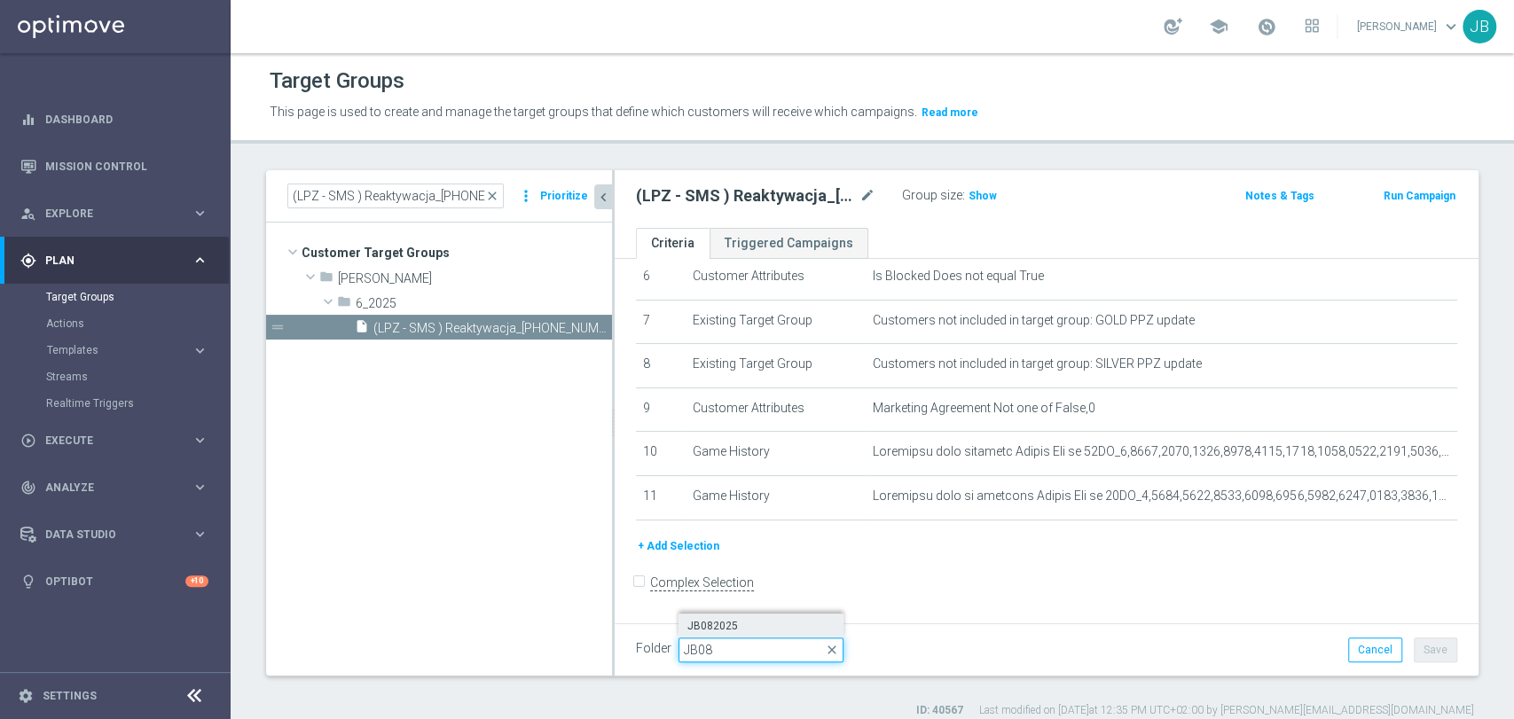
type input "JB08"
click at [756, 615] on label "JB082025" at bounding box center [760, 626] width 165 height 23
type input "JB082025"
click at [1430, 645] on button "Save" at bounding box center [1435, 650] width 43 height 25
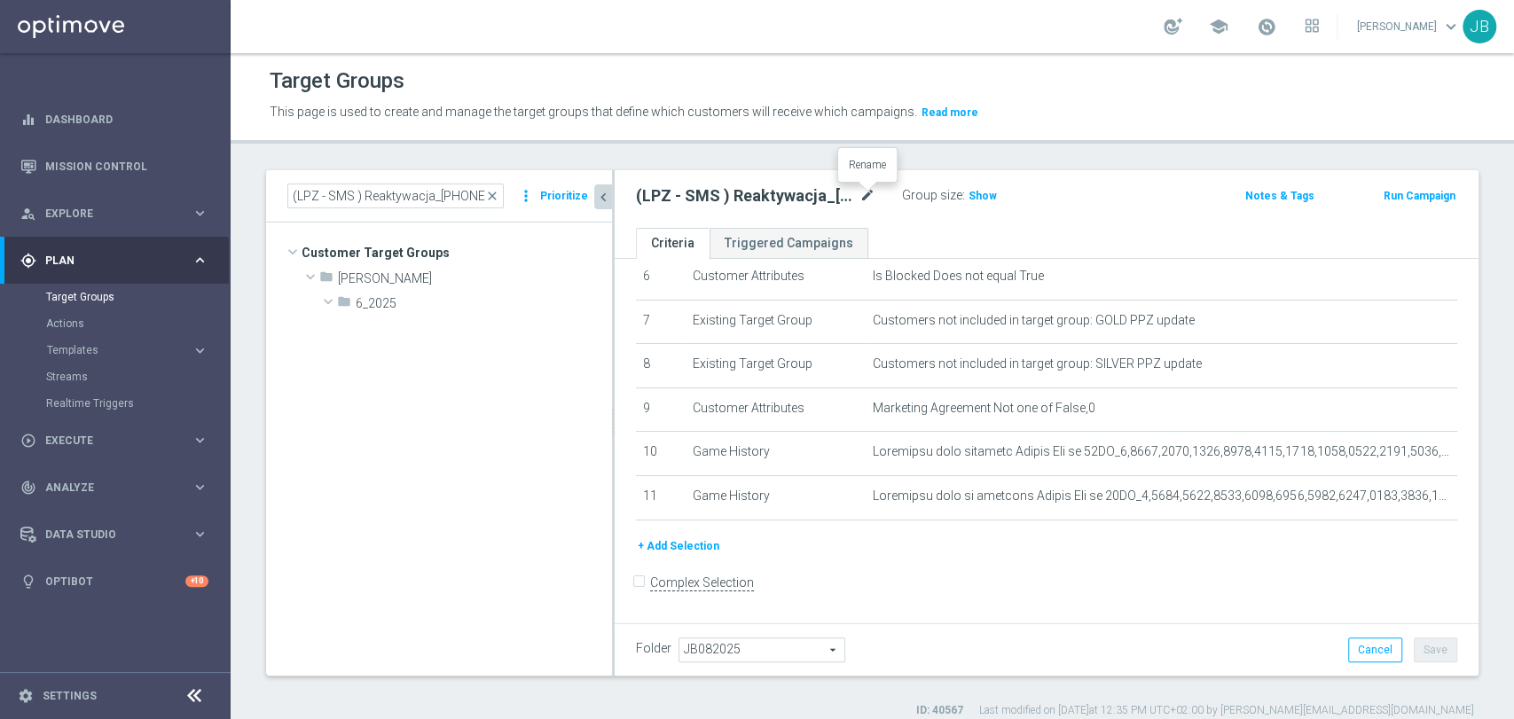
click at [869, 190] on icon "mode_edit" at bounding box center [867, 195] width 16 height 21
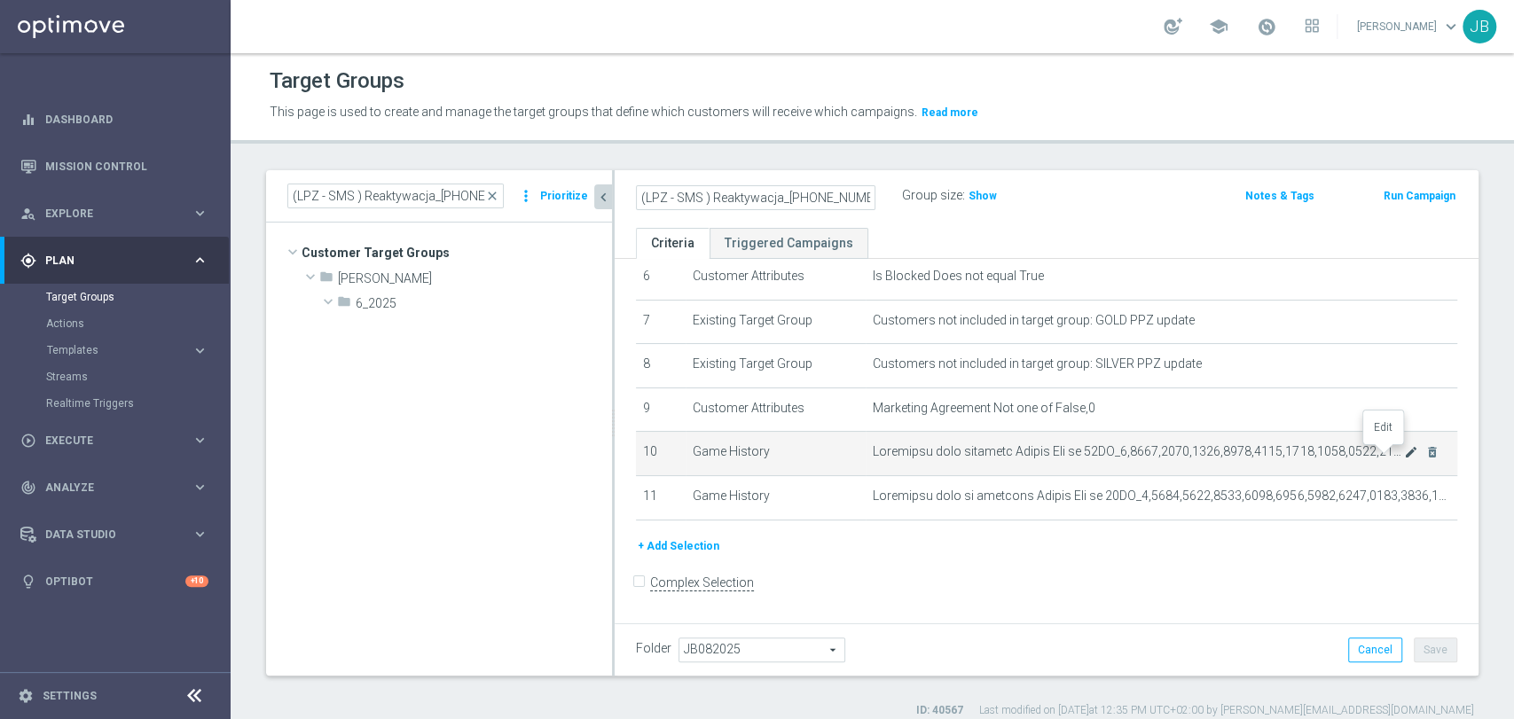
click at [1404, 456] on icon "mode_edit" at bounding box center [1411, 452] width 14 height 14
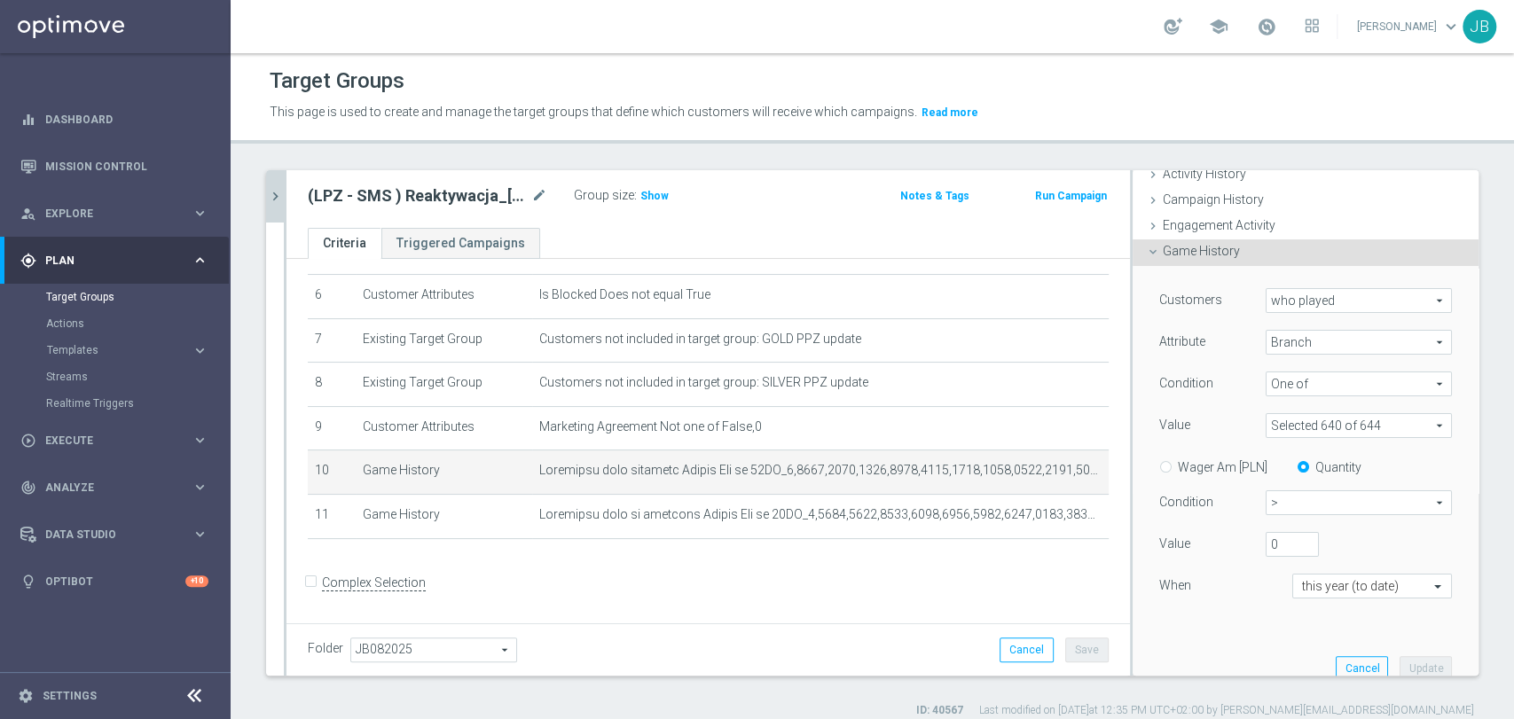
scroll to position [133, 0]
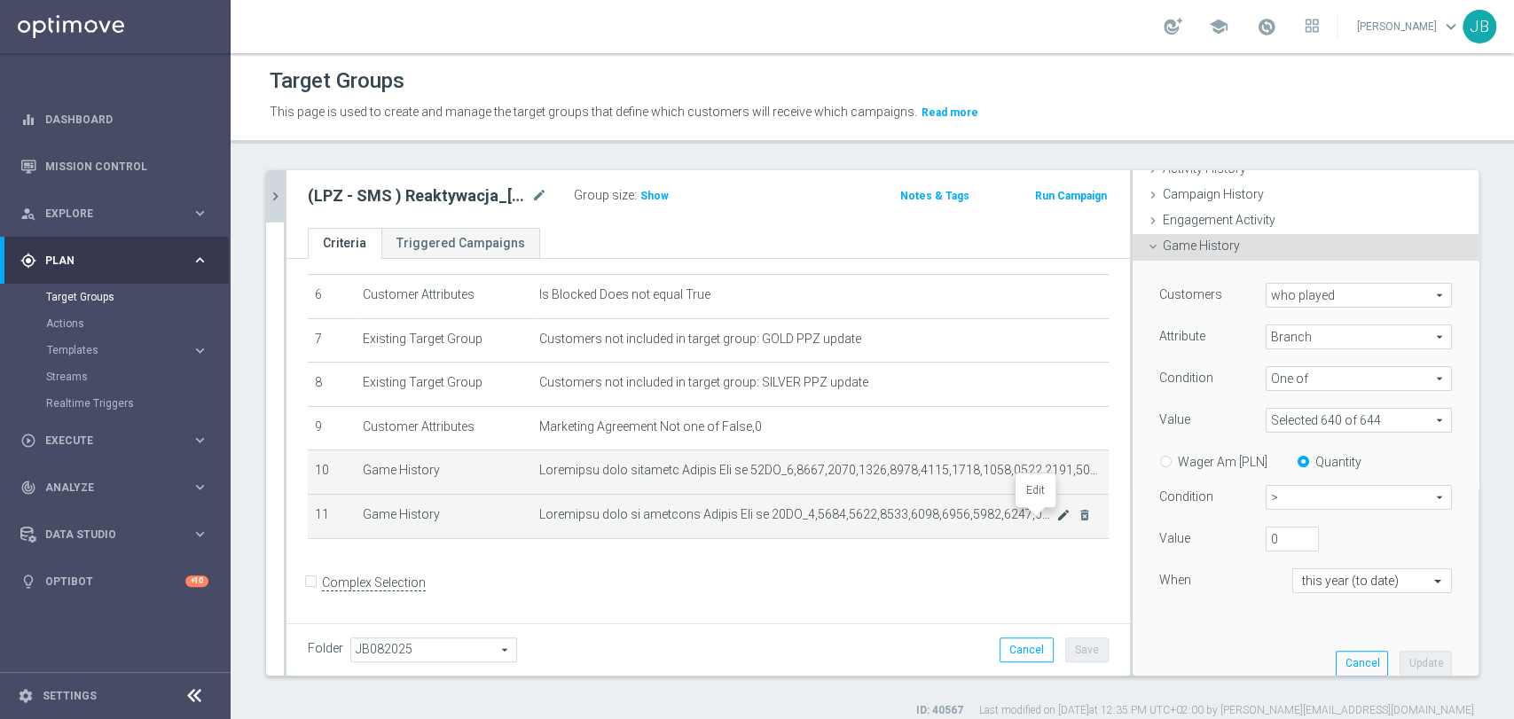
click at [1056, 521] on icon "mode_edit" at bounding box center [1063, 515] width 14 height 14
